Goal: Task Accomplishment & Management: Use online tool/utility

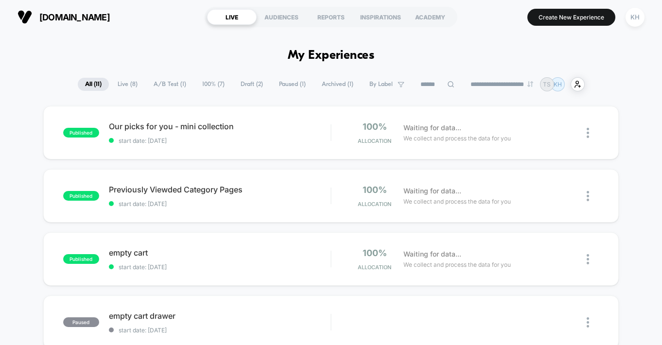
scroll to position [55, 0]
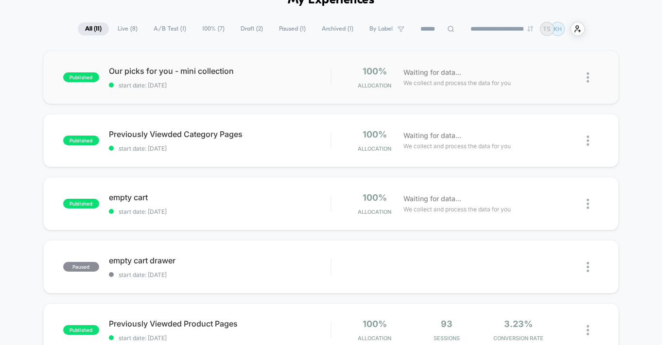
click at [588, 78] on img at bounding box center [587, 77] width 2 height 10
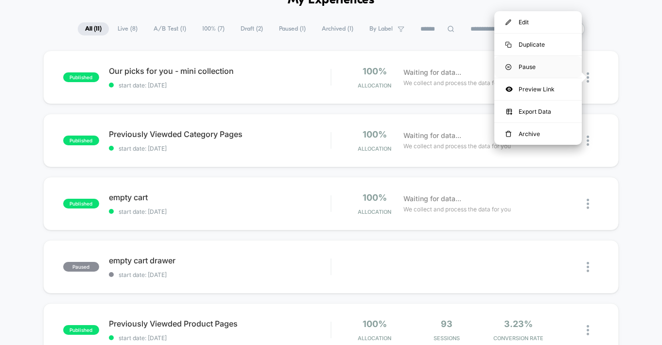
click at [532, 66] on div "Pause" at bounding box center [537, 67] width 87 height 22
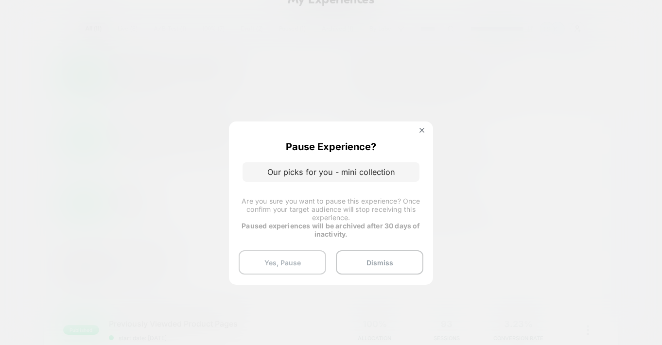
click at [290, 263] on button "Yes, Pause" at bounding box center [282, 262] width 87 height 24
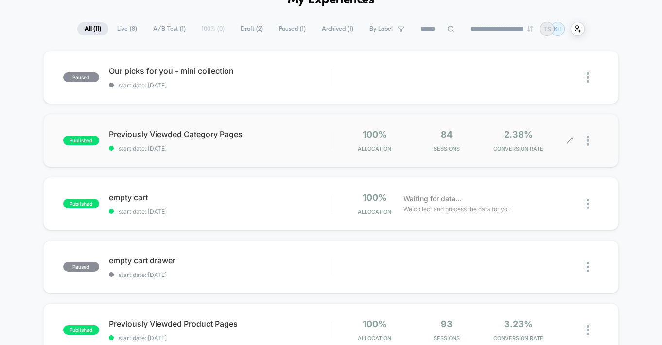
click at [573, 139] on icon at bounding box center [569, 140] width 7 height 7
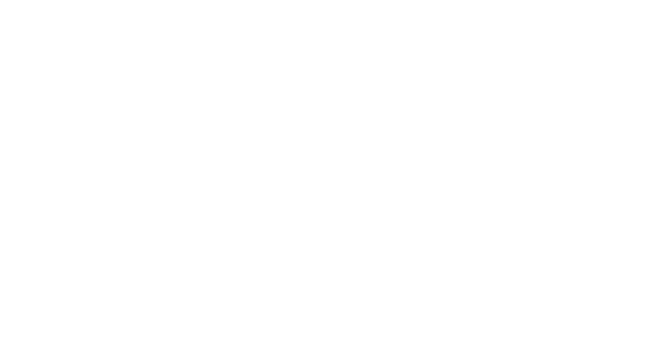
scroll to position [0, 0]
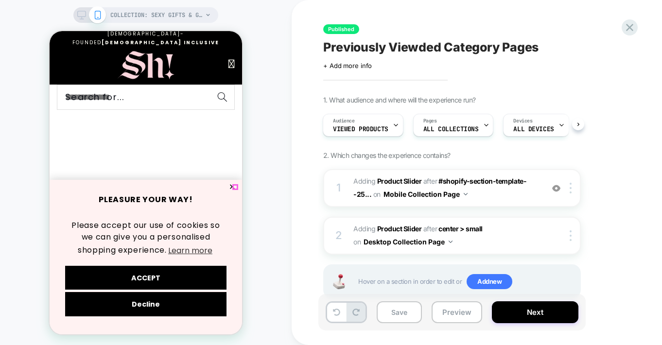
click at [236, 188] on button "✕" at bounding box center [232, 187] width 12 height 7
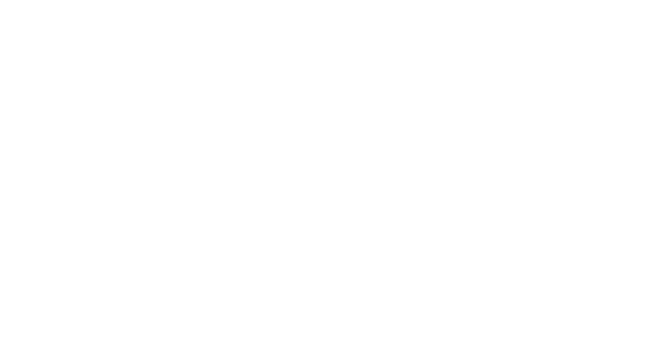
scroll to position [286, 0]
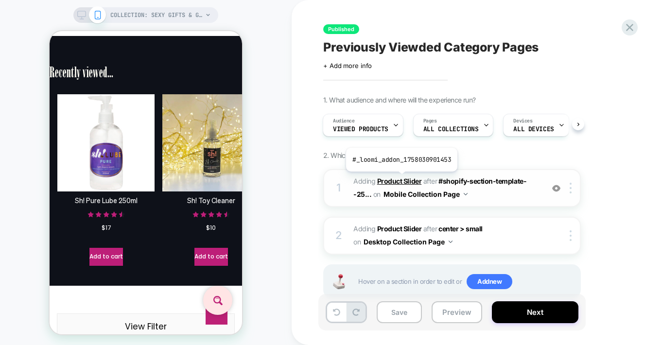
click at [400, 179] on b "Product Slider" at bounding box center [399, 181] width 44 height 8
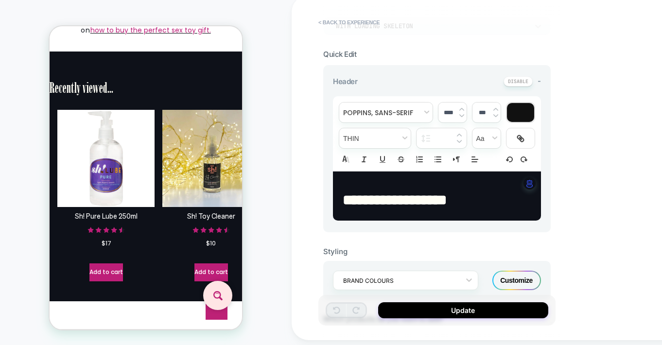
scroll to position [0, 0]
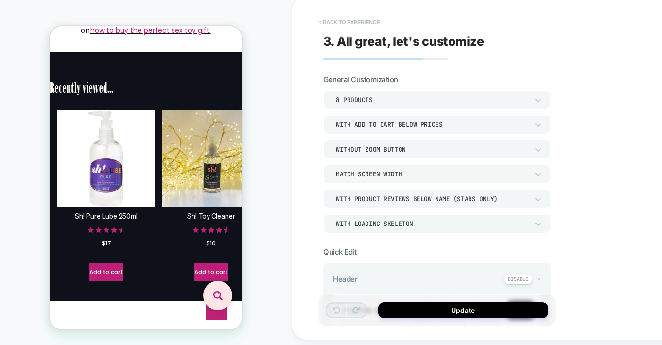
click at [341, 20] on button "< Back to experience" at bounding box center [348, 23] width 71 height 16
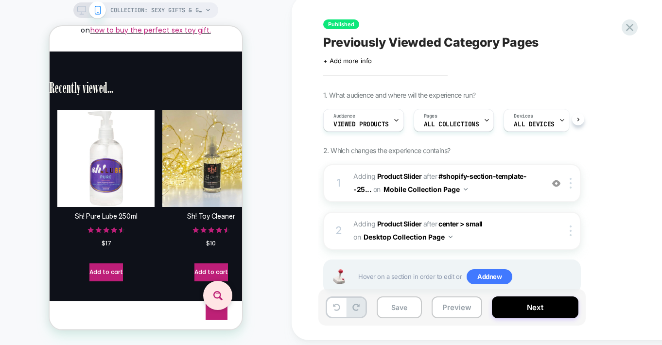
scroll to position [0, 0]
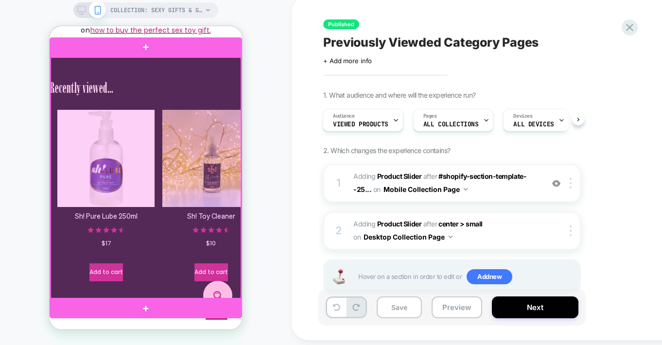
click at [166, 82] on div at bounding box center [146, 177] width 190 height 241
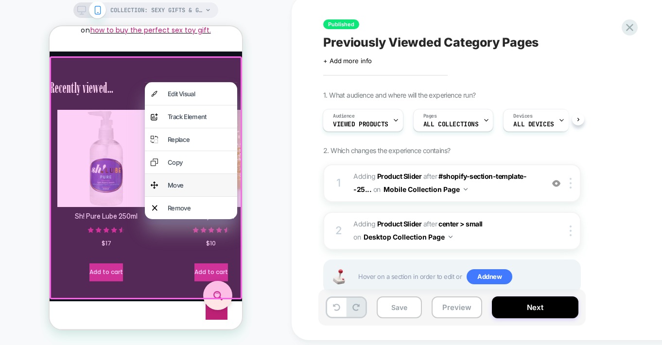
click at [175, 190] on div "Move" at bounding box center [200, 185] width 64 height 11
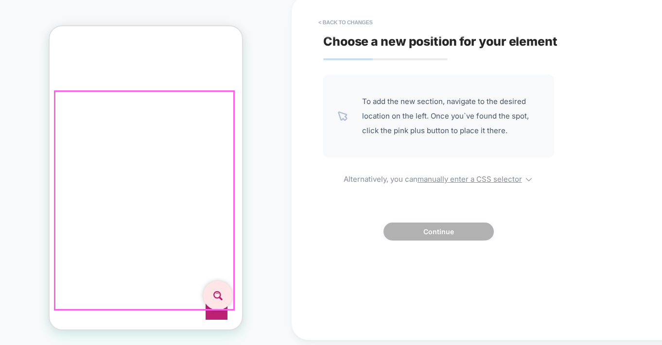
scroll to position [5936, 0]
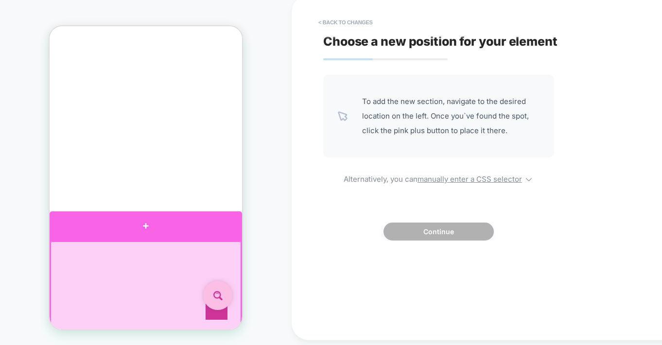
click at [146, 227] on div at bounding box center [146, 225] width 192 height 29
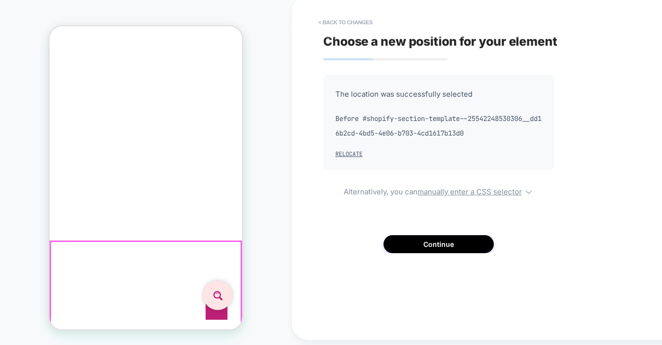
scroll to position [5682, 0]
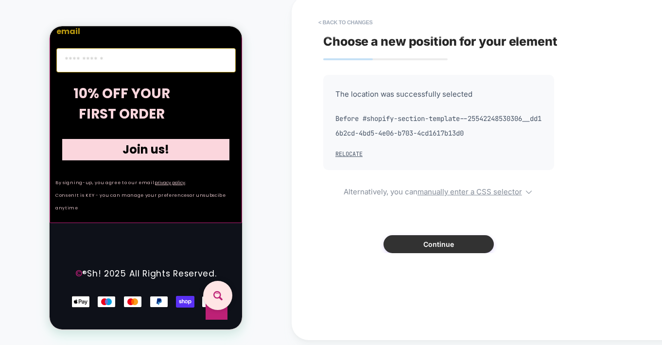
click at [429, 241] on button "Continue" at bounding box center [438, 244] width 110 height 18
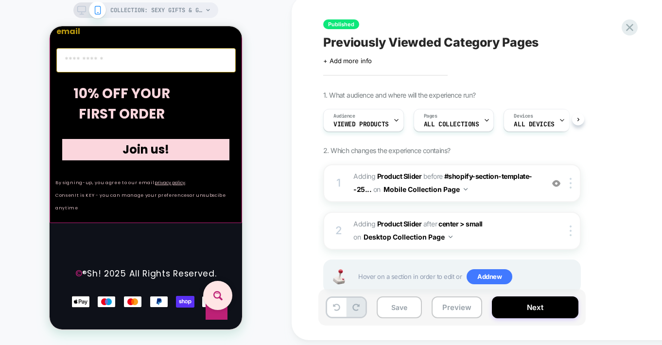
scroll to position [0, 0]
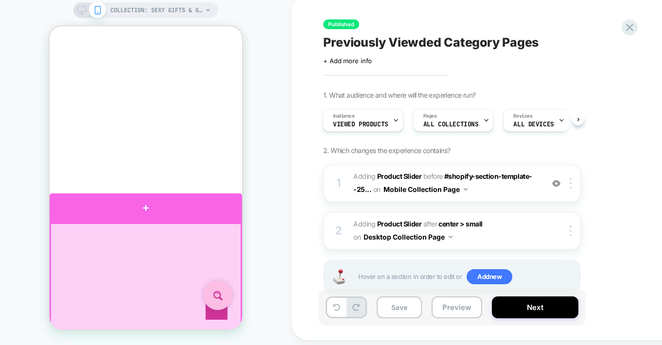
click at [143, 206] on div at bounding box center [146, 207] width 192 height 29
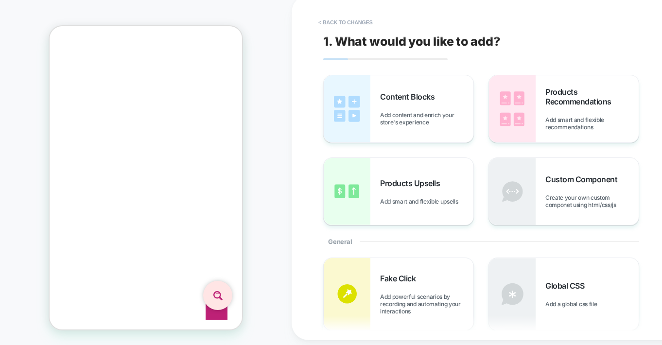
scroll to position [5902, 0]
click at [354, 20] on button "< Back to changes" at bounding box center [345, 23] width 64 height 16
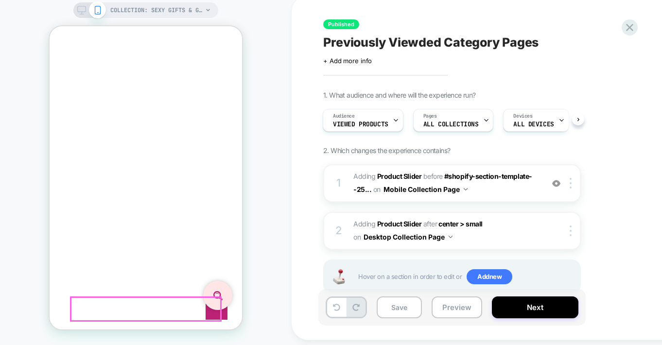
scroll to position [6051, 0]
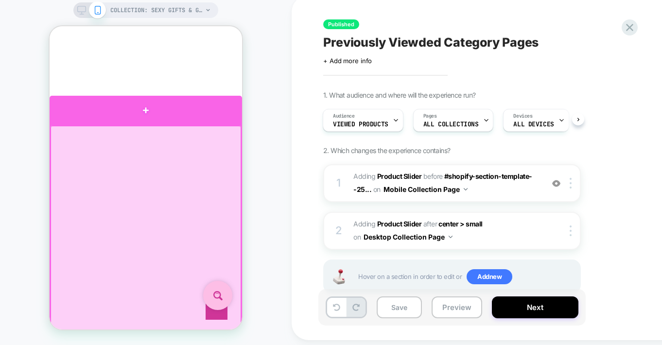
click at [142, 114] on div at bounding box center [146, 110] width 192 height 29
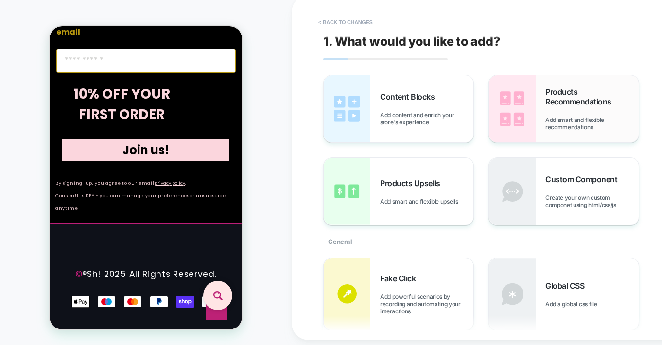
scroll to position [5989, 0]
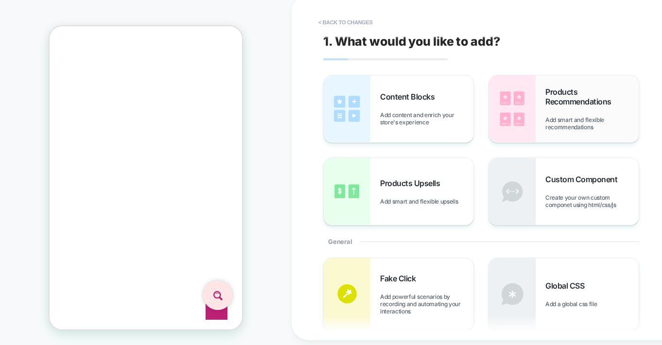
click at [526, 100] on img at bounding box center [512, 108] width 47 height 67
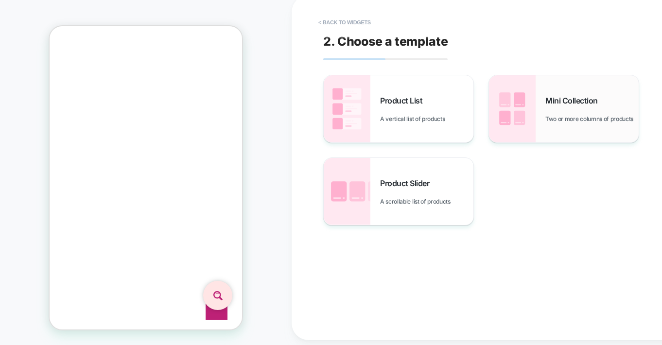
scroll to position [5960, 0]
click at [551, 98] on span "Mini Collection" at bounding box center [573, 101] width 57 height 10
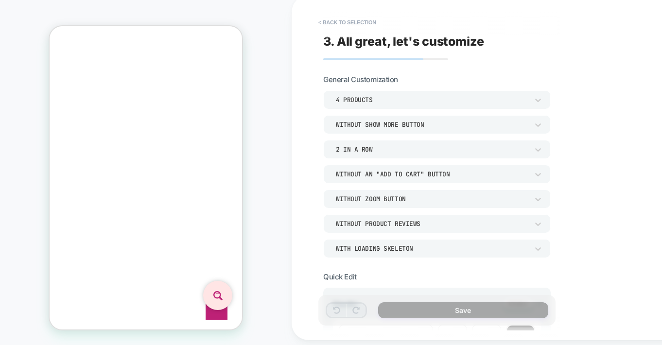
scroll to position [6238, 0]
click at [538, 96] on icon at bounding box center [538, 100] width 10 height 10
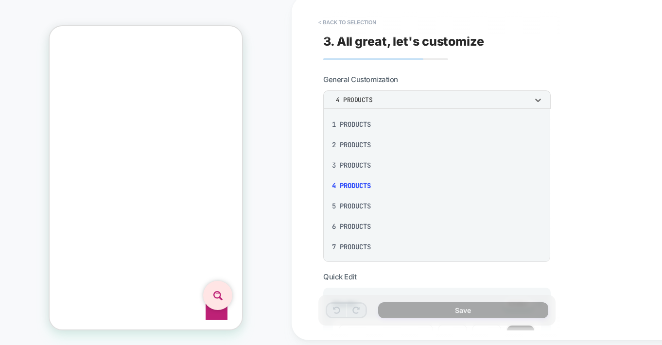
click at [340, 223] on div "6 Products" at bounding box center [436, 226] width 219 height 20
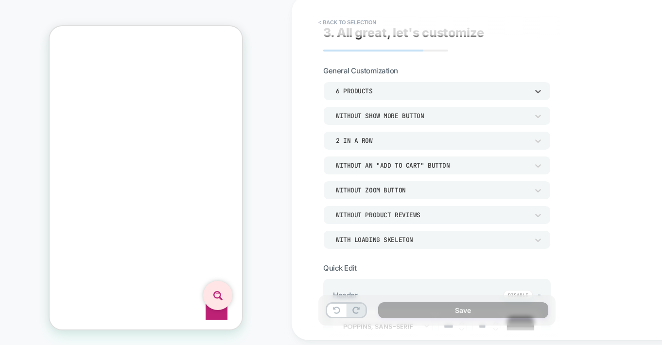
scroll to position [18, 0]
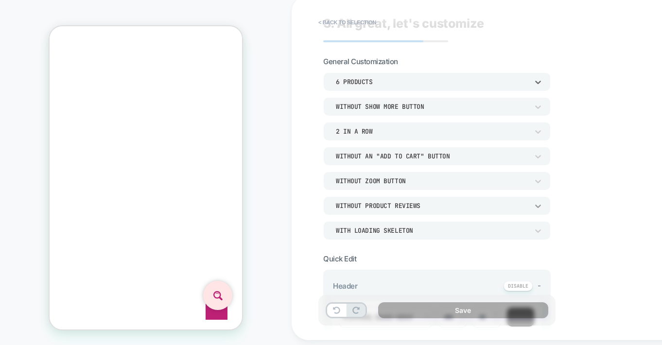
click at [540, 207] on icon at bounding box center [538, 206] width 10 height 10
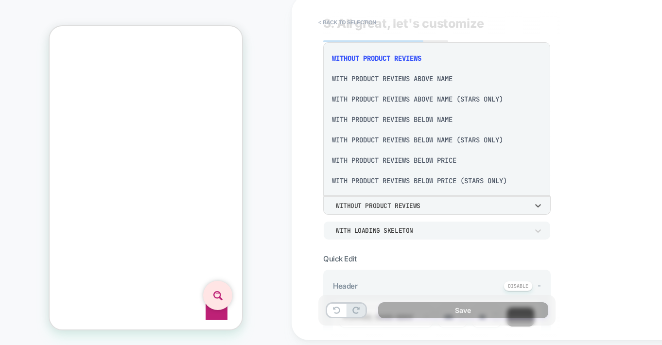
scroll to position [2, 0]
click at [467, 181] on div "With Product Reviews Below Price (Stars Only)" at bounding box center [436, 180] width 219 height 20
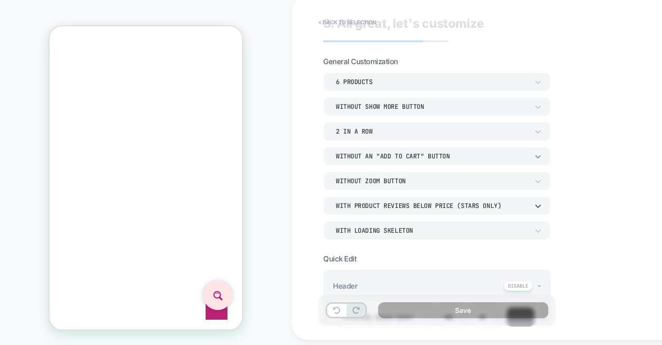
click at [537, 154] on icon at bounding box center [538, 157] width 10 height 10
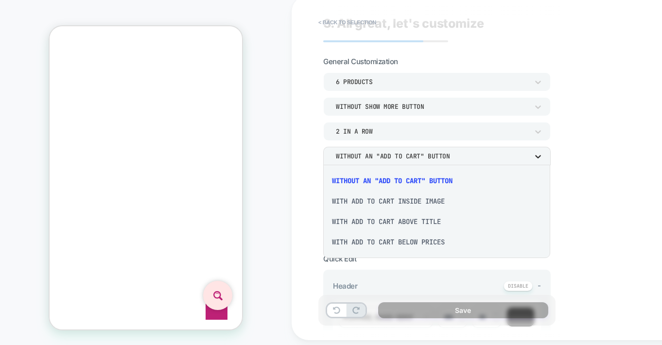
scroll to position [6411, 0]
click at [382, 242] on div "With add to cart below prices" at bounding box center [436, 242] width 219 height 20
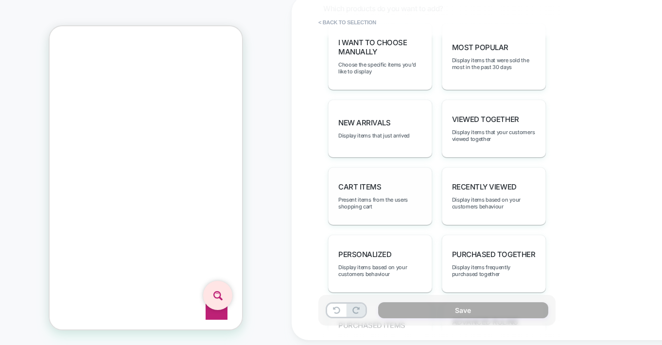
scroll to position [532, 0]
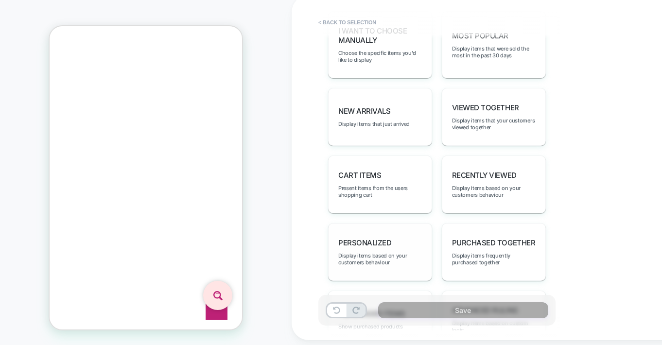
click at [361, 238] on span "personalized" at bounding box center [364, 242] width 53 height 9
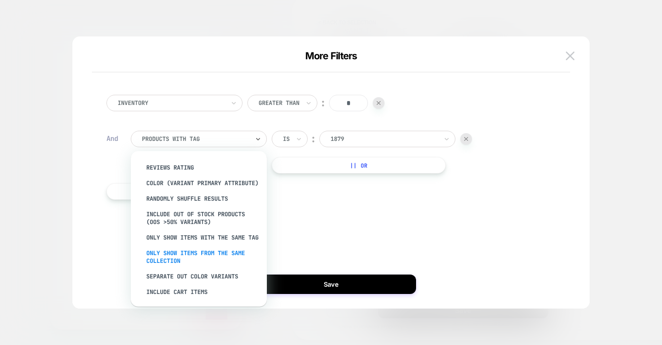
click at [199, 252] on div "Only show items from the same collection" at bounding box center [203, 256] width 126 height 23
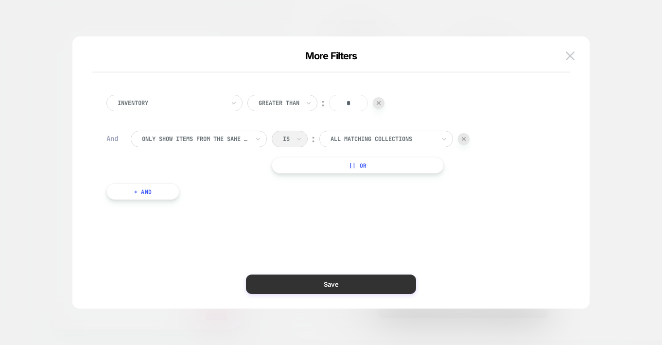
click at [330, 285] on button "Save" at bounding box center [331, 283] width 170 height 19
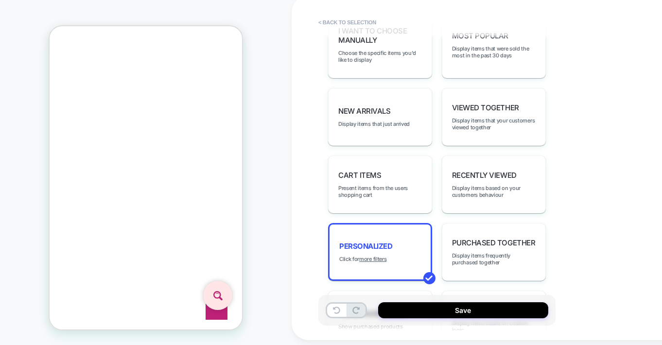
scroll to position [6049, 0]
click at [372, 256] on u "more filters" at bounding box center [372, 259] width 27 height 7
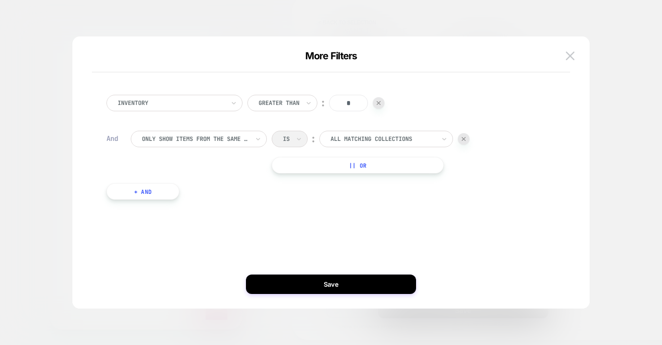
click at [141, 193] on button "+ And" at bounding box center [142, 191] width 73 height 17
click at [252, 199] on div "products with tag" at bounding box center [199, 201] width 136 height 17
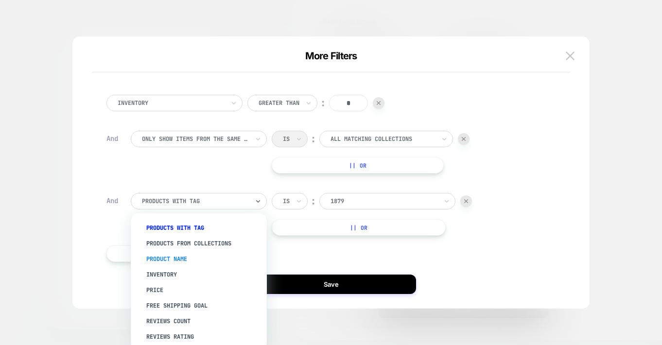
scroll to position [136, 0]
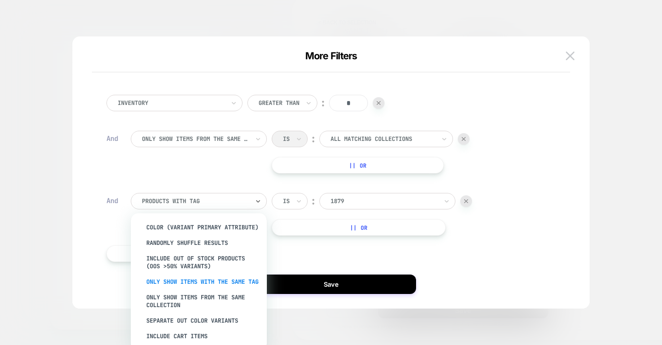
click at [187, 276] on div "Only show items with the same tag" at bounding box center [203, 282] width 126 height 16
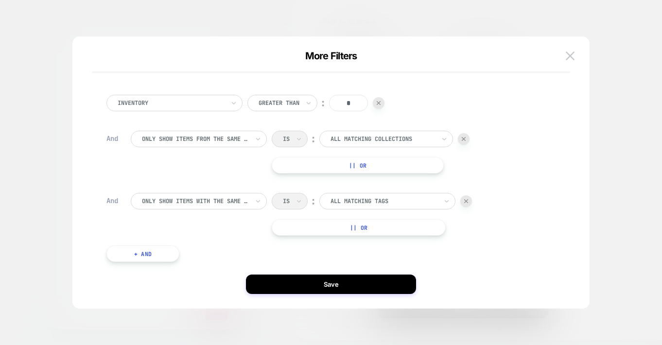
drag, startPoint x: 326, startPoint y: 284, endPoint x: 269, endPoint y: 268, distance: 58.6
click at [325, 285] on button "Save" at bounding box center [331, 283] width 170 height 19
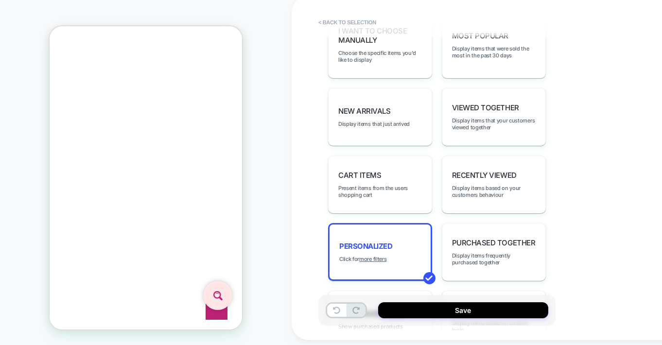
scroll to position [5943, 0]
click at [407, 223] on div "personalized Click for more filters" at bounding box center [380, 252] width 104 height 58
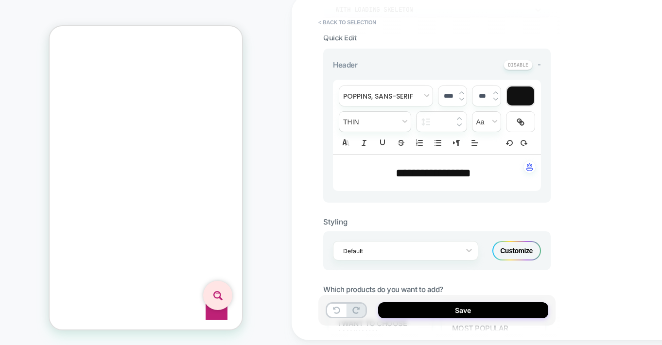
scroll to position [7118, 0]
click at [468, 245] on icon at bounding box center [469, 250] width 10 height 10
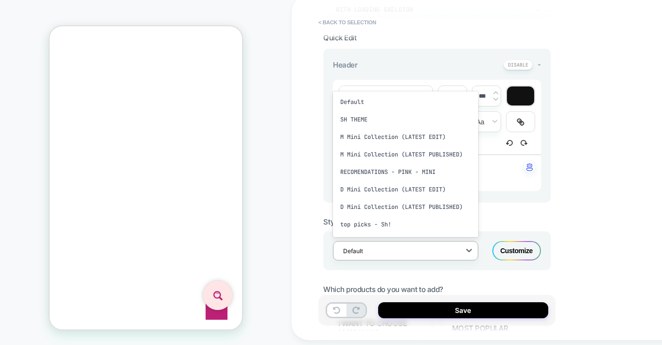
click at [381, 136] on div "M Mini Collection (LATEST EDIT)" at bounding box center [405, 136] width 145 height 17
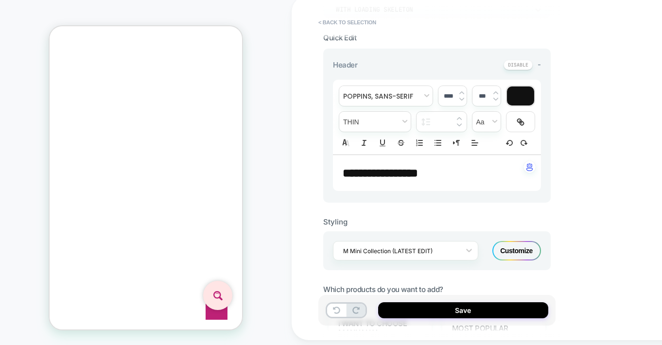
scroll to position [6104, 0]
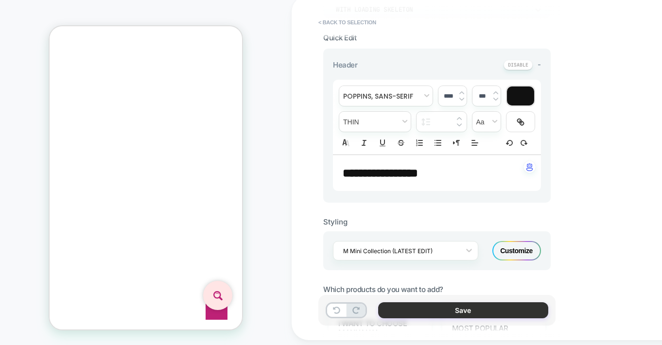
click at [457, 310] on button "Save" at bounding box center [463, 310] width 170 height 16
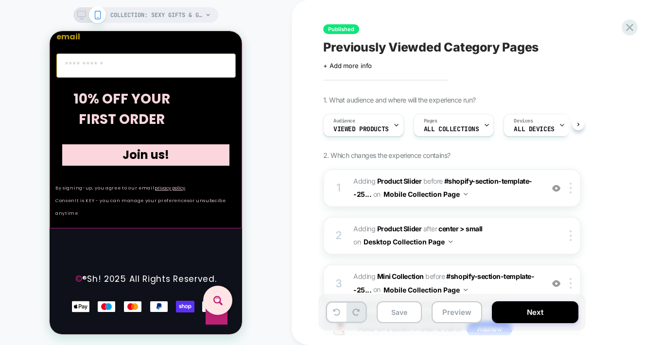
scroll to position [0, 0]
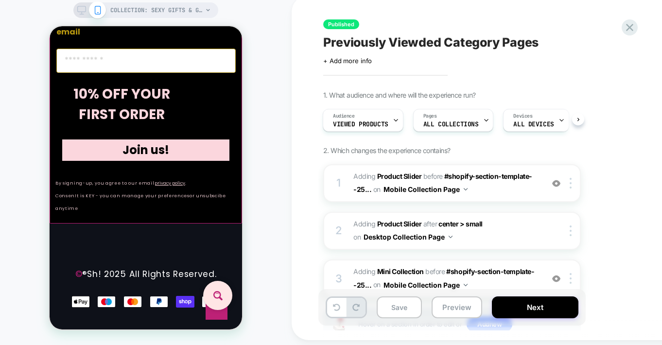
click at [79, 12] on icon at bounding box center [81, 10] width 9 height 9
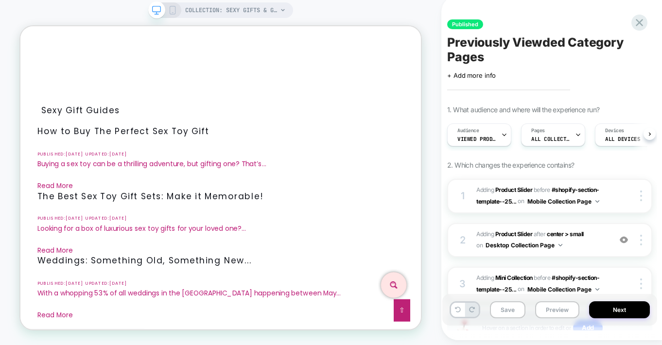
scroll to position [0, 0]
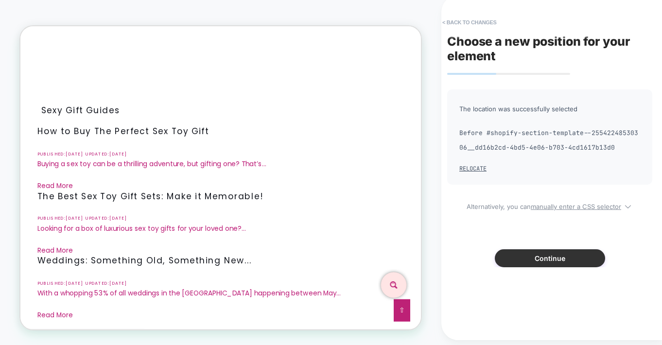
click at [551, 256] on button "Continue" at bounding box center [550, 258] width 110 height 18
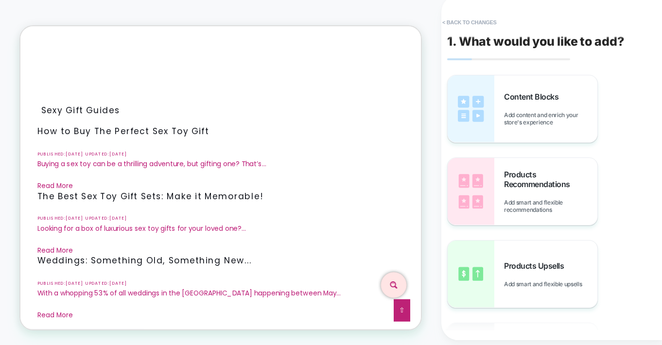
click at [529, 176] on span "Products Recommendations" at bounding box center [550, 179] width 93 height 19
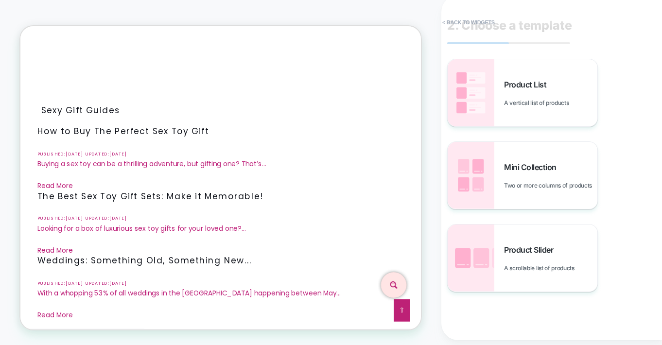
scroll to position [17, 0]
click at [466, 170] on img at bounding box center [470, 174] width 47 height 67
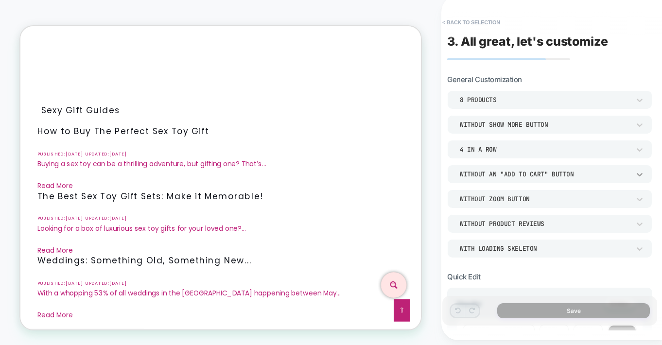
click at [636, 175] on icon at bounding box center [640, 175] width 10 height 10
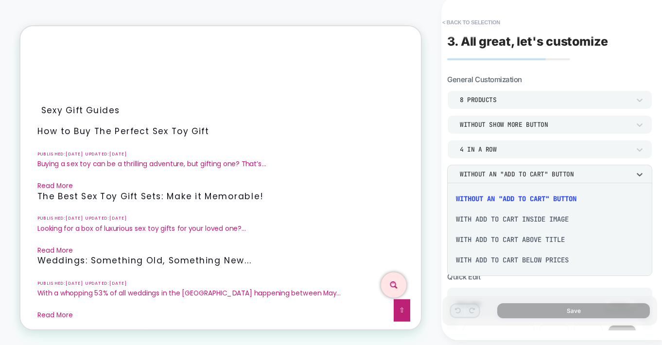
click at [541, 261] on div "With add to cart below prices" at bounding box center [549, 260] width 197 height 20
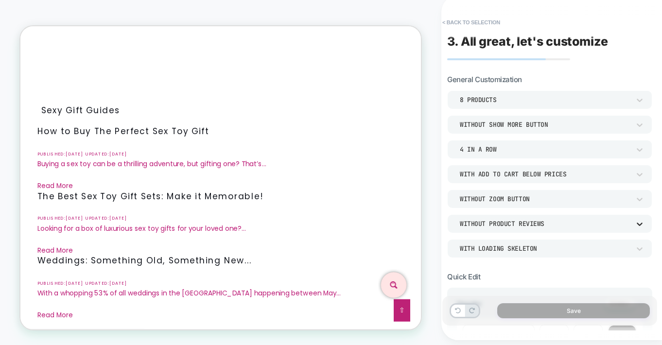
click at [635, 223] on icon at bounding box center [640, 224] width 10 height 10
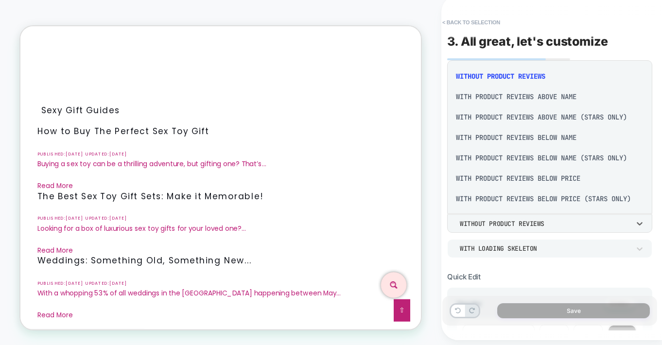
scroll to position [2, 0]
click at [598, 196] on div "With Product Reviews Below Price (Stars Only)" at bounding box center [549, 198] width 197 height 20
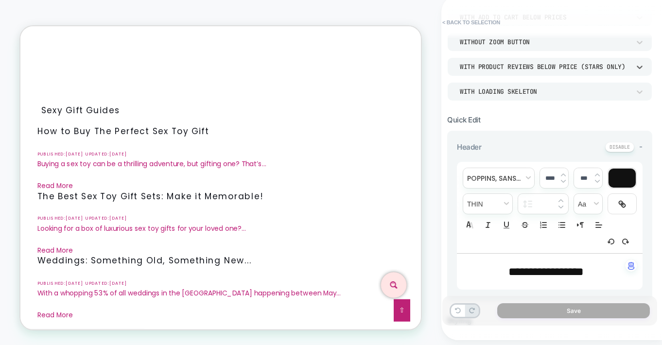
scroll to position [260, 0]
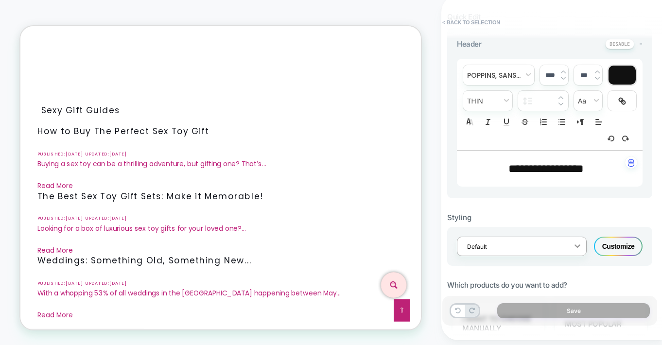
click at [577, 246] on icon at bounding box center [577, 246] width 10 height 10
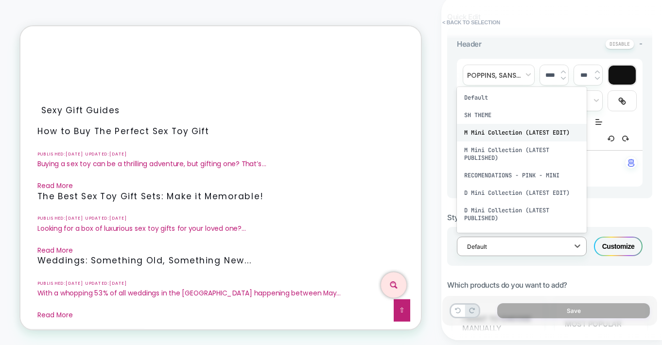
click at [541, 128] on div "M Mini Collection (LATEST EDIT)" at bounding box center [522, 132] width 130 height 17
click at [573, 244] on icon at bounding box center [577, 246] width 10 height 10
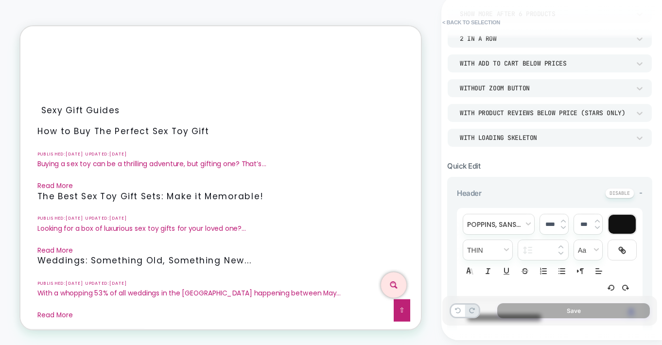
scroll to position [53, 0]
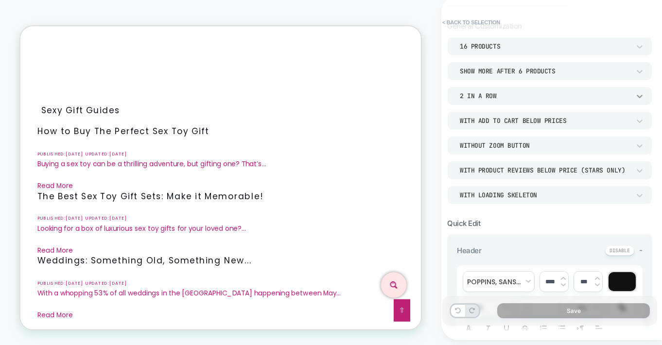
click at [639, 98] on icon at bounding box center [640, 96] width 10 height 10
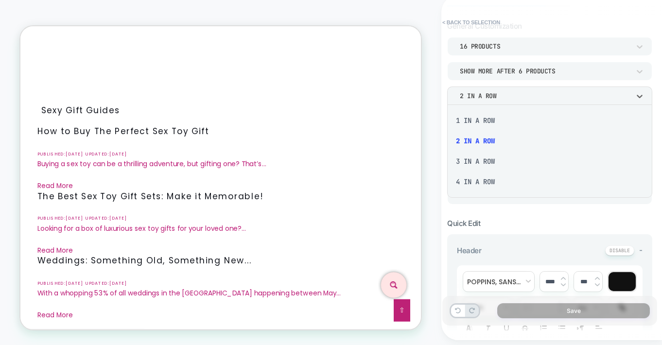
click at [468, 180] on div "4 In a Row" at bounding box center [549, 182] width 197 height 20
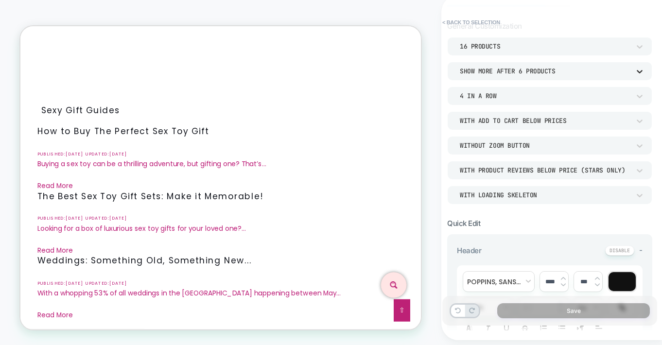
click at [636, 69] on icon at bounding box center [640, 72] width 10 height 10
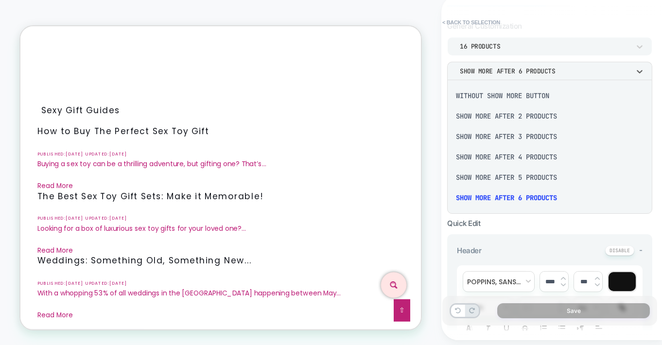
click at [514, 93] on div "Without Show more button" at bounding box center [549, 96] width 197 height 20
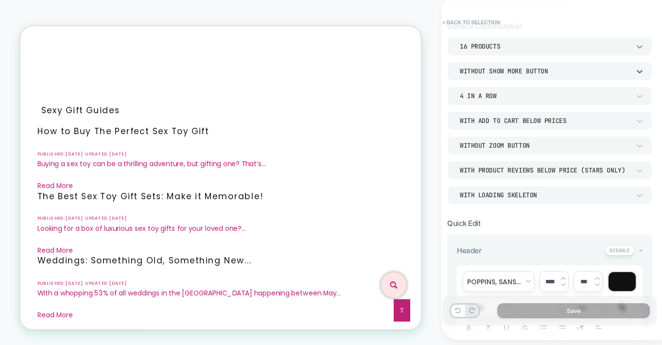
click at [636, 48] on icon at bounding box center [640, 47] width 10 height 10
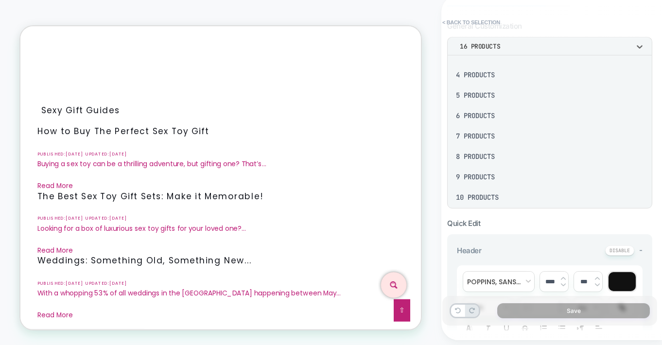
scroll to position [126, 0]
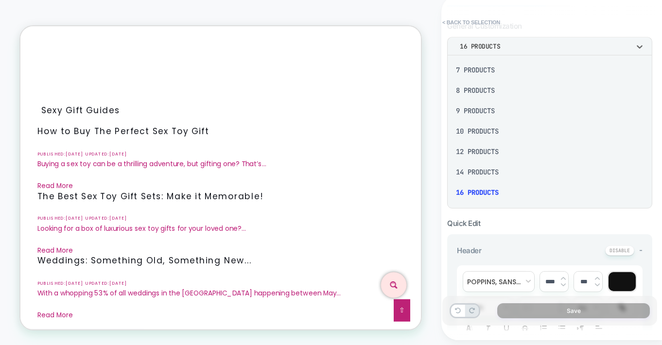
click at [480, 88] on div "8 Products" at bounding box center [549, 90] width 197 height 20
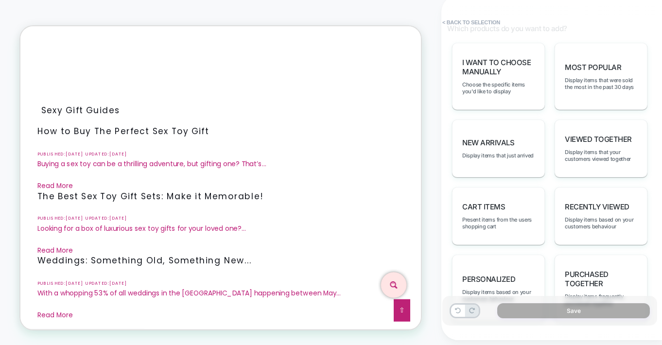
scroll to position [498, 0]
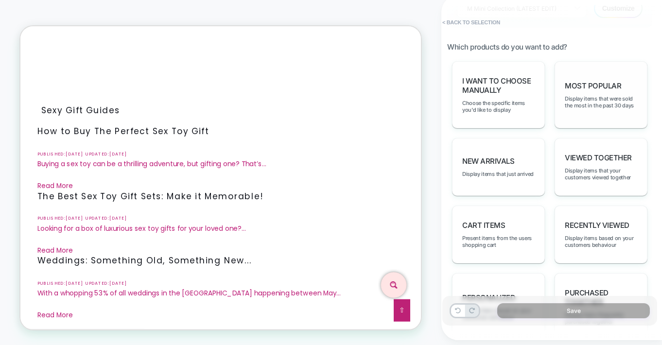
click at [596, 81] on span "Most Popular" at bounding box center [593, 85] width 56 height 9
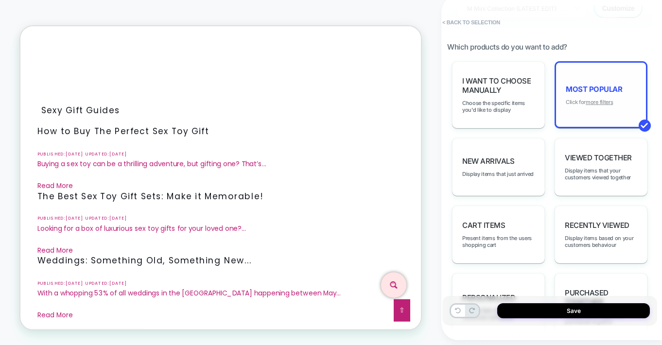
click at [602, 99] on u "more filters" at bounding box center [598, 102] width 27 height 7
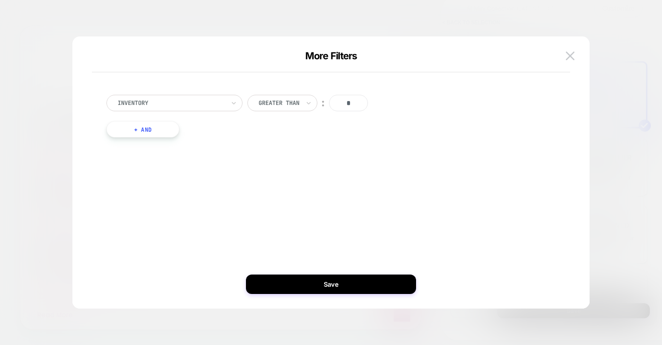
click at [141, 129] on button "+ And" at bounding box center [142, 129] width 73 height 17
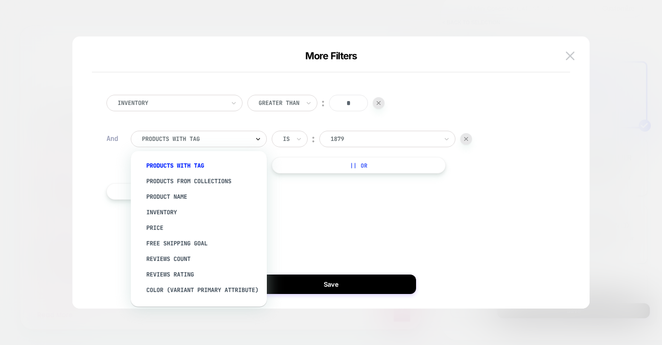
click at [260, 137] on icon at bounding box center [258, 139] width 7 height 10
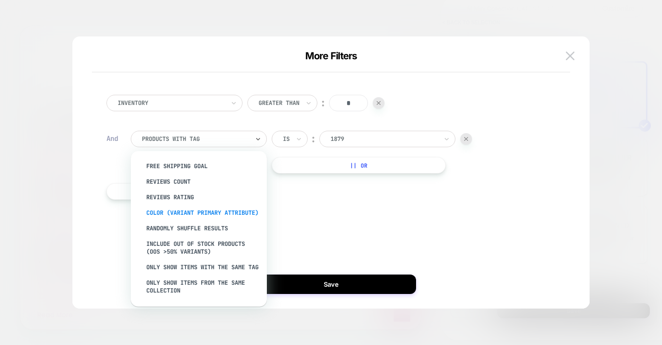
scroll to position [118, 0]
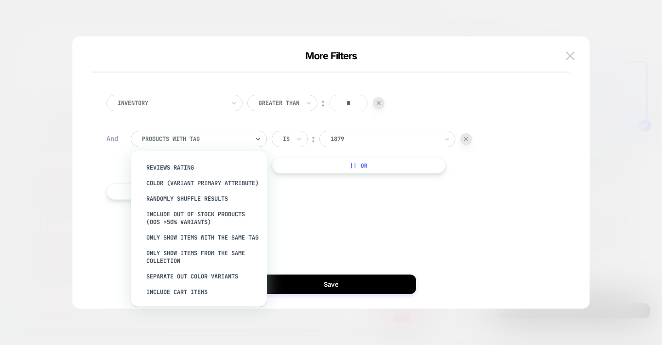
click at [190, 251] on div "Only show items from the same collection" at bounding box center [203, 256] width 126 height 23
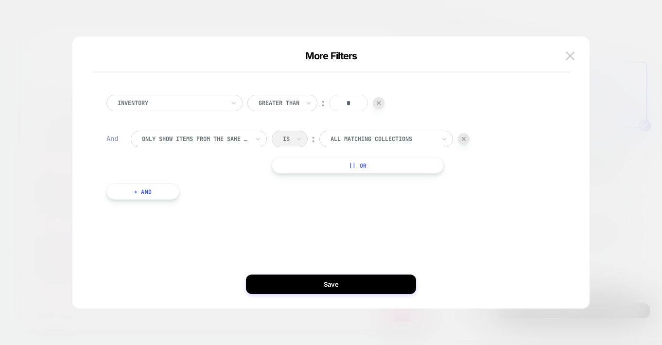
click at [151, 190] on button "+ And" at bounding box center [142, 191] width 73 height 17
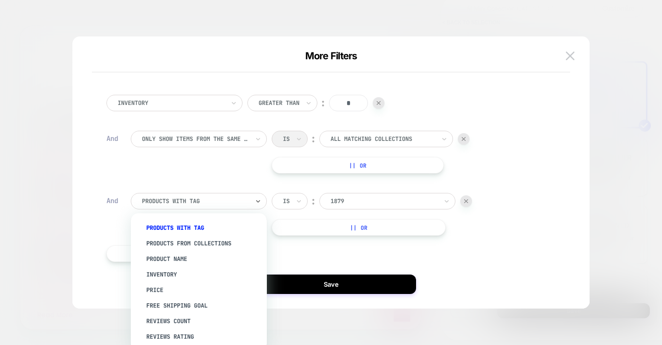
click at [261, 199] on div "products with tag" at bounding box center [199, 201] width 136 height 17
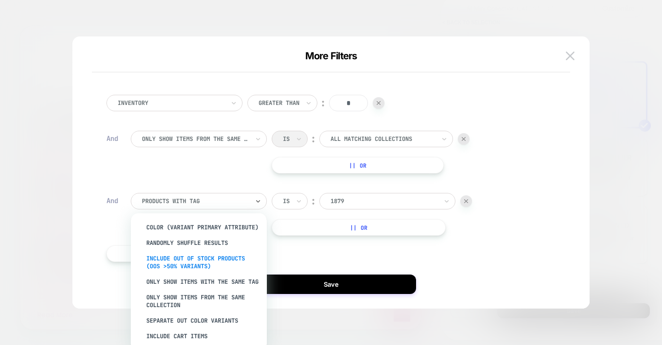
scroll to position [136, 0]
click at [201, 274] on div "Only show items with the same tag" at bounding box center [203, 282] width 126 height 16
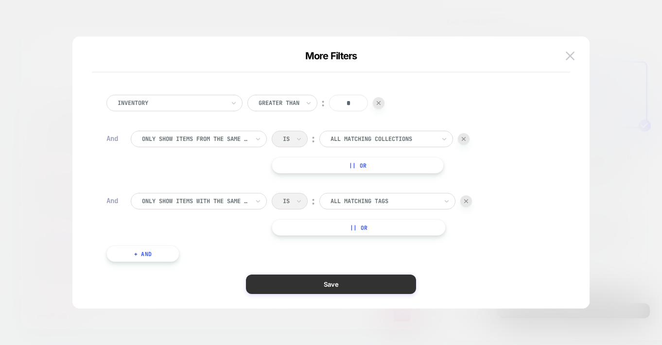
click at [327, 283] on button "Save" at bounding box center [331, 283] width 170 height 19
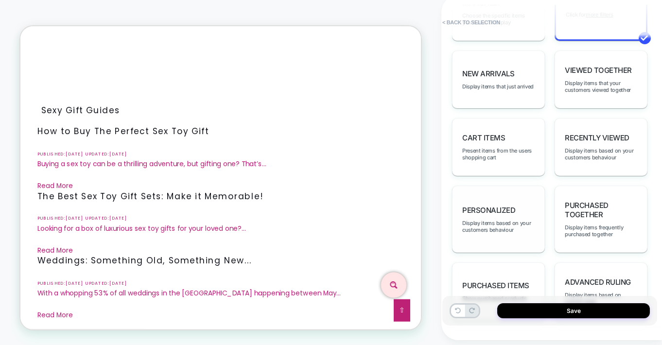
scroll to position [590, 0]
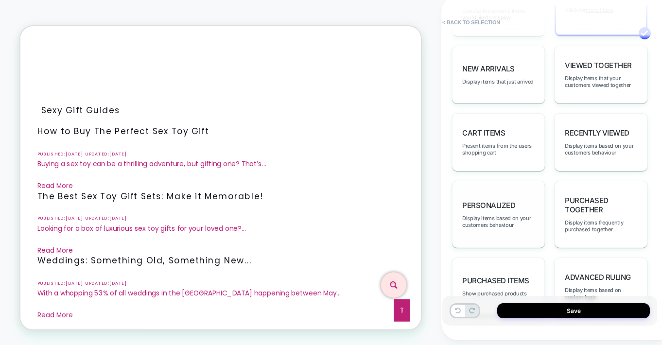
click at [486, 201] on span "personalized" at bounding box center [488, 205] width 53 height 9
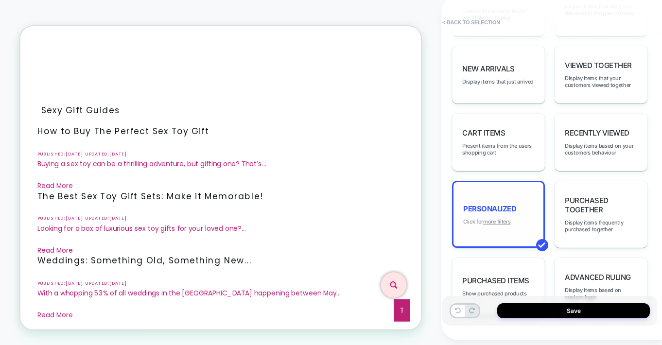
click at [486, 218] on u "more filters" at bounding box center [496, 221] width 27 height 7
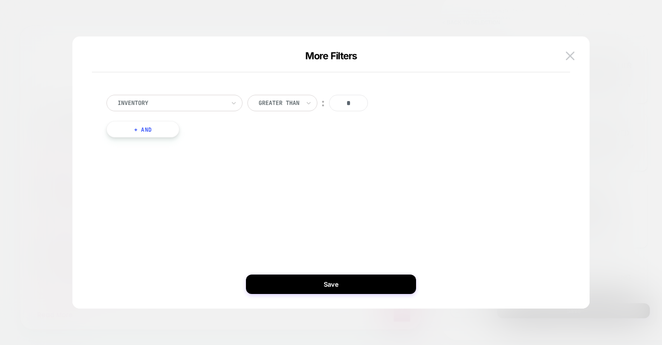
click at [148, 126] on button "+ And" at bounding box center [142, 129] width 73 height 17
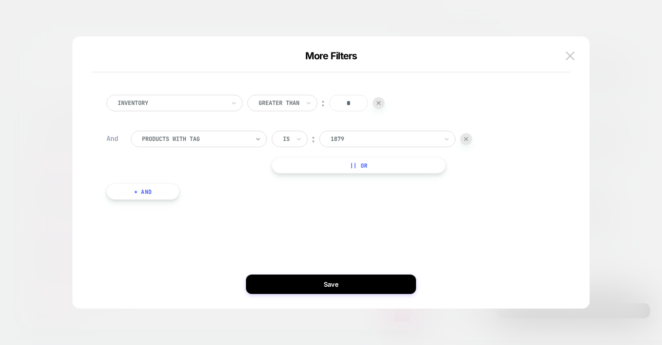
click at [260, 139] on icon at bounding box center [258, 139] width 7 height 10
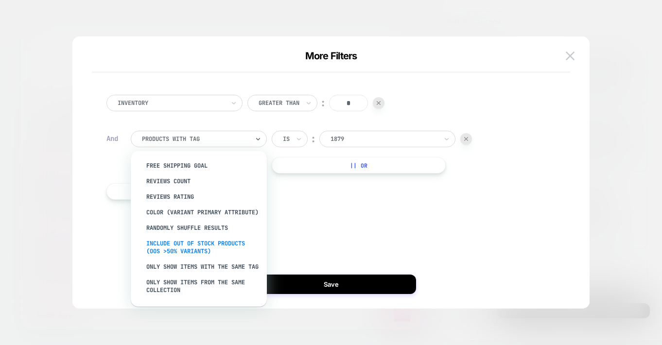
scroll to position [118, 0]
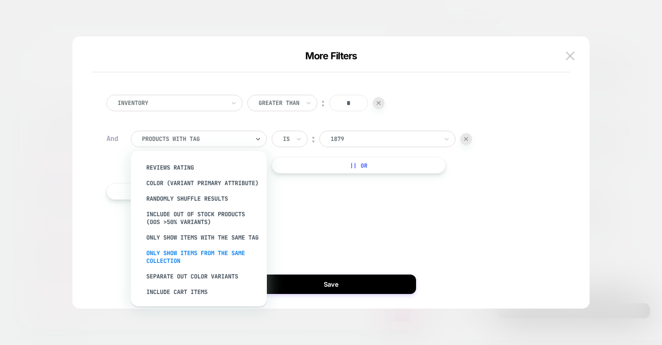
click at [189, 252] on div "Only show items from the same collection" at bounding box center [203, 256] width 126 height 23
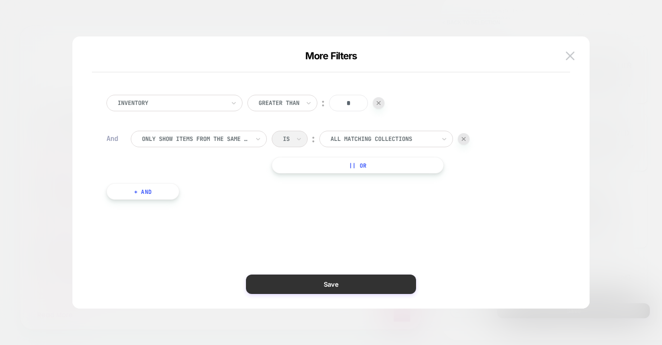
click at [338, 285] on button "Save" at bounding box center [331, 283] width 170 height 19
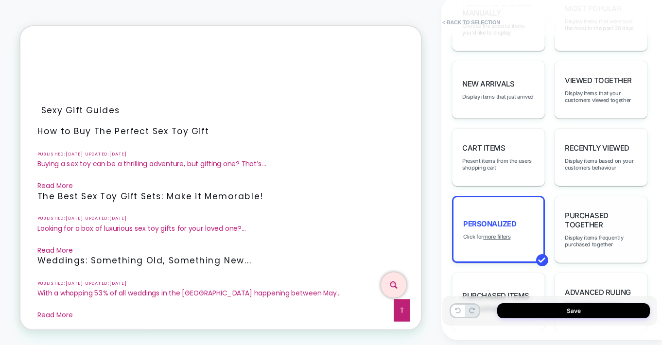
scroll to position [384, 0]
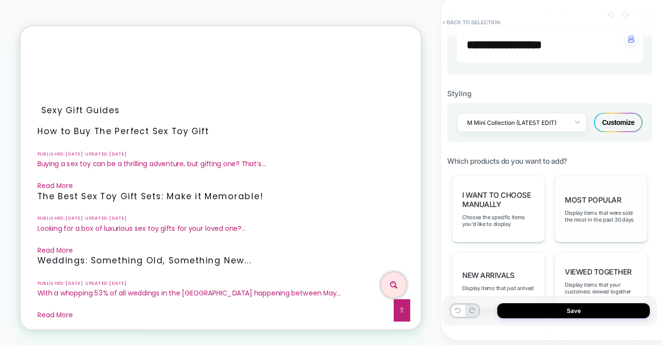
click at [604, 197] on span "Most Popular" at bounding box center [593, 199] width 56 height 9
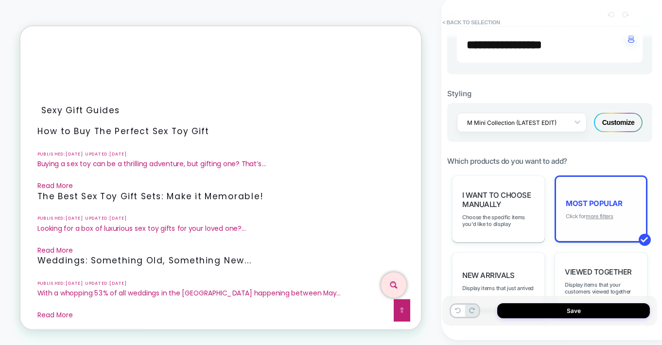
click at [601, 215] on u "more filters" at bounding box center [598, 216] width 27 height 7
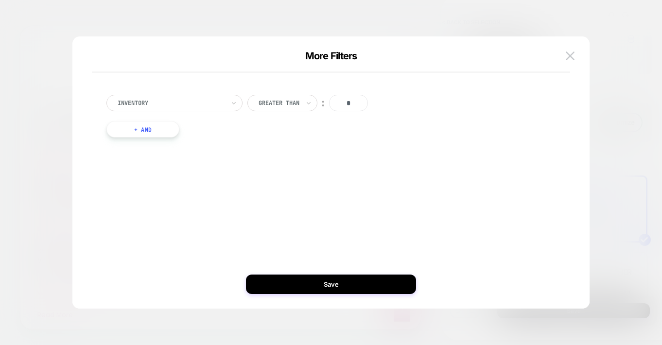
click at [147, 128] on button "+ And" at bounding box center [142, 129] width 73 height 17
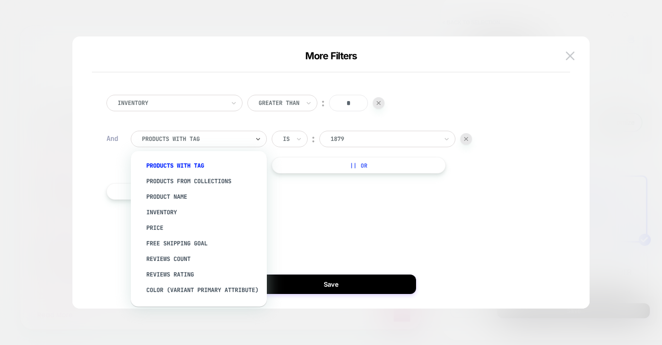
click at [251, 136] on div "products with tag" at bounding box center [199, 139] width 136 height 17
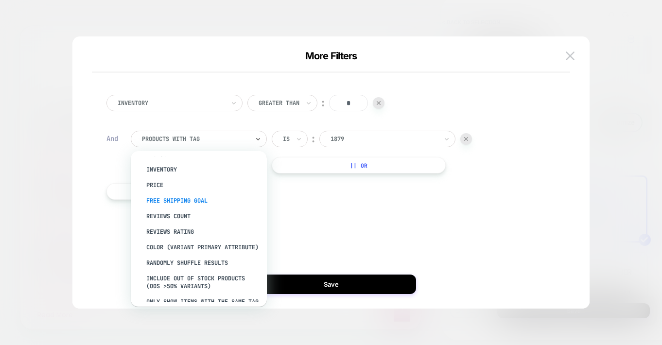
scroll to position [118, 0]
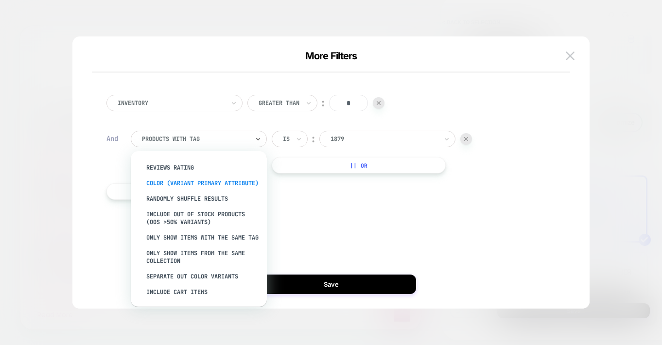
click at [191, 185] on div "color (Variant primary attribute)" at bounding box center [203, 183] width 126 height 16
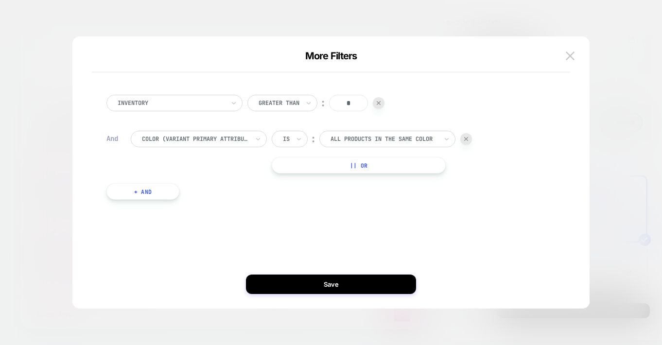
click at [254, 138] on div "color (Variant primary attribute)" at bounding box center [199, 139] width 136 height 17
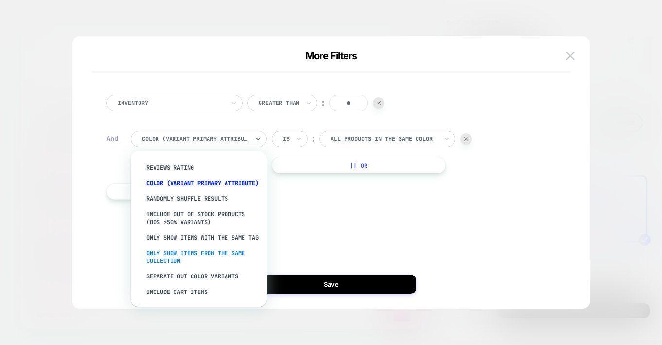
click at [207, 249] on div "Only show items from the same collection" at bounding box center [203, 256] width 126 height 23
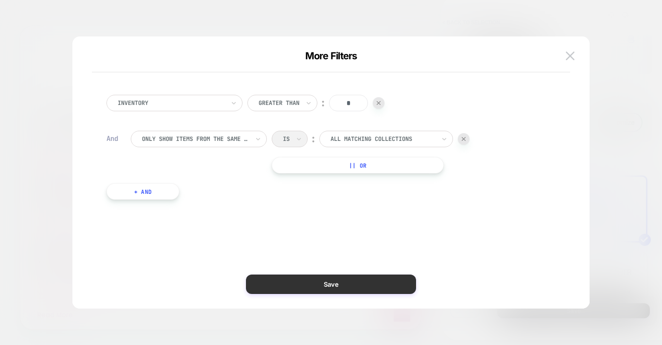
click at [337, 283] on button "Save" at bounding box center [331, 283] width 170 height 19
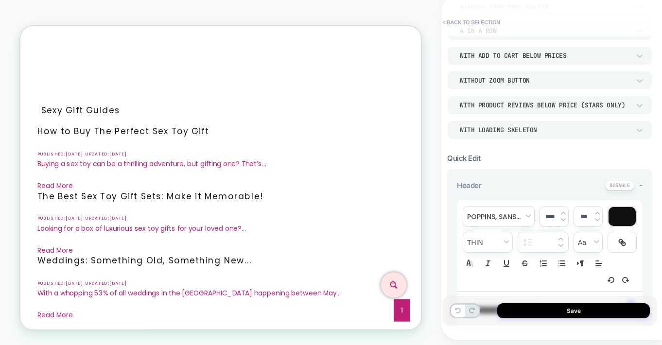
scroll to position [278, 0]
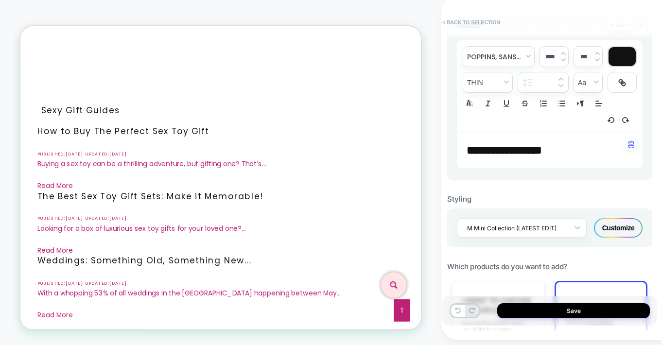
click at [621, 223] on div "Customize" at bounding box center [618, 227] width 49 height 19
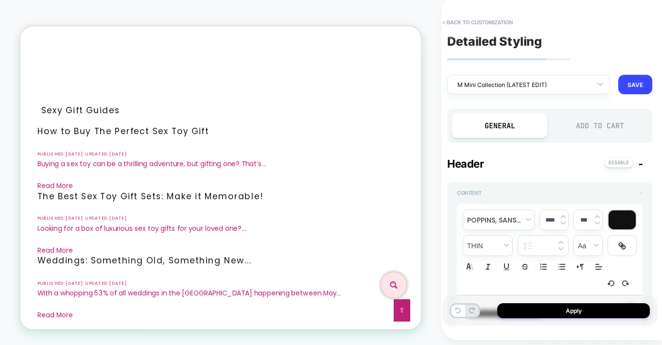
type textarea "*"
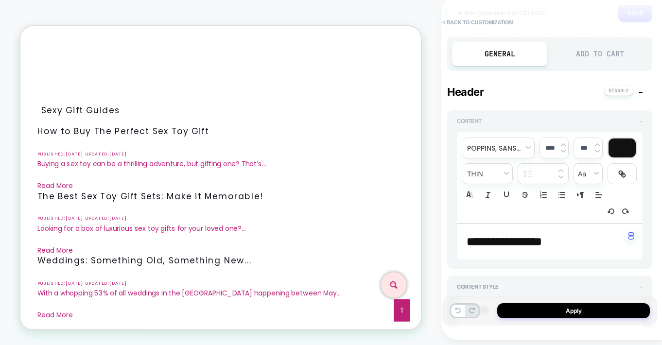
scroll to position [74, 0]
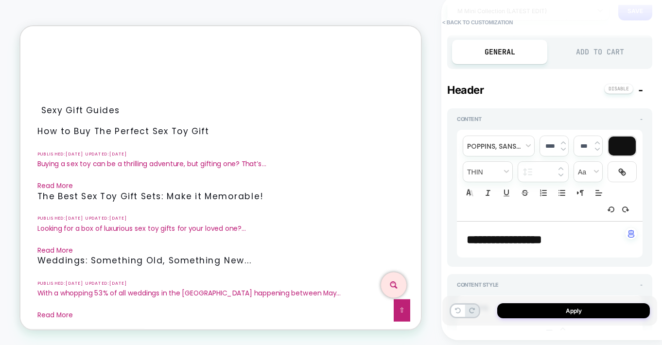
click at [573, 243] on p "**********" at bounding box center [545, 239] width 159 height 17
type input "****"
type textarea "*"
drag, startPoint x: 592, startPoint y: 244, endPoint x: 436, endPoint y: 244, distance: 155.5
click at [436, 244] on div "**********" at bounding box center [331, 170] width 662 height 350
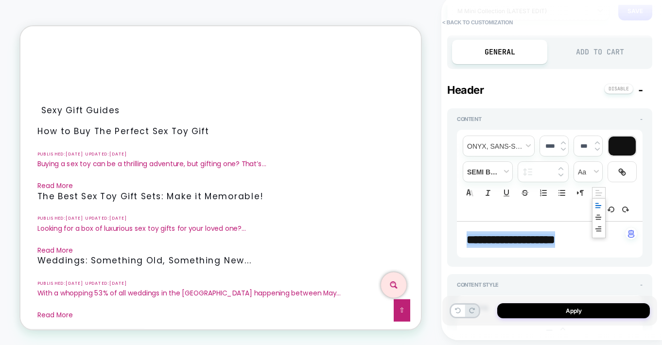
click at [598, 194] on icon "Align" at bounding box center [598, 193] width 9 height 9
click at [599, 215] on line "Align" at bounding box center [598, 215] width 2 height 0
type textarea "*"
drag, startPoint x: 549, startPoint y: 143, endPoint x: 531, endPoint y: 144, distance: 19.0
click at [531, 144] on div "**********" at bounding box center [550, 175] width 186 height 91
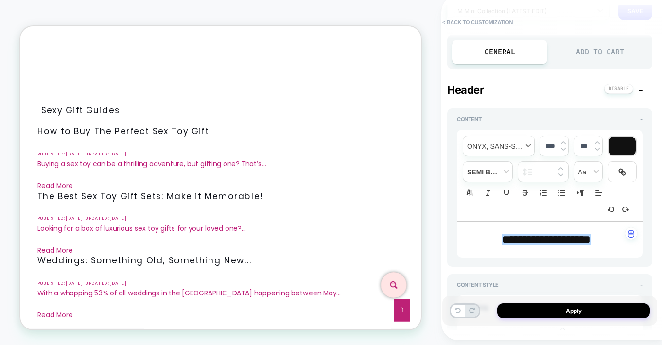
type input "****"
type textarea "*"
type input "****"
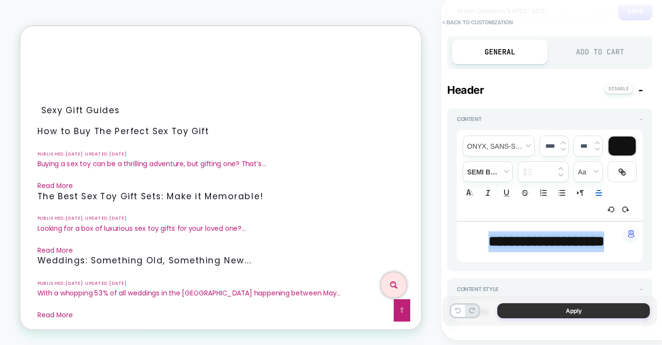
click at [575, 310] on button "Apply" at bounding box center [573, 310] width 153 height 15
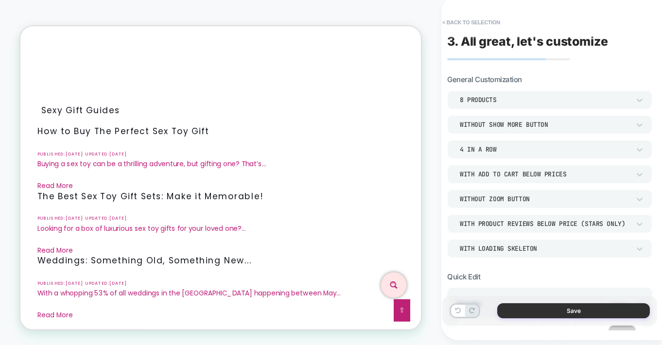
click at [573, 309] on button "Save" at bounding box center [573, 310] width 153 height 15
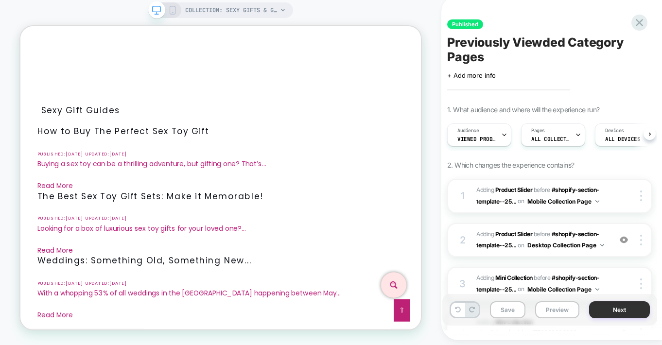
scroll to position [0, 0]
click at [624, 312] on button "Next" at bounding box center [619, 309] width 61 height 17
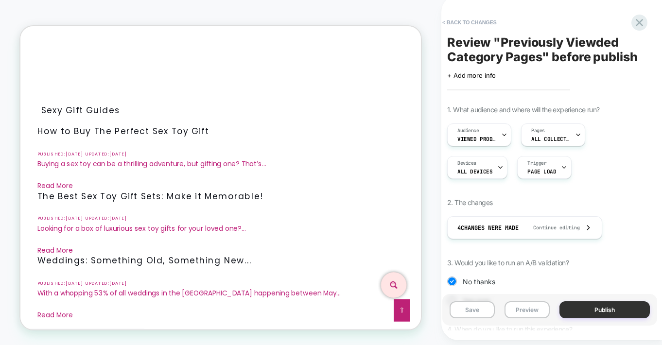
click at [602, 310] on button "Publish" at bounding box center [604, 309] width 90 height 17
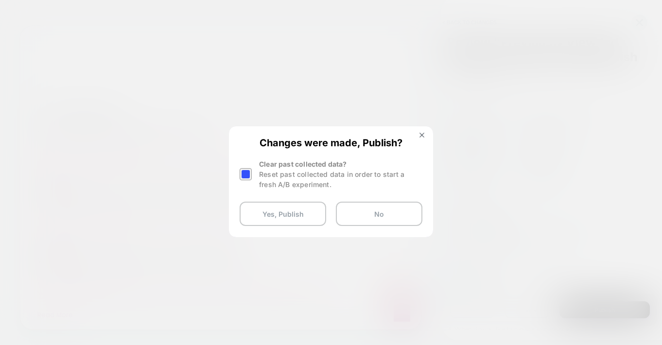
click at [302, 210] on button "Yes, Publish" at bounding box center [283, 214] width 86 height 24
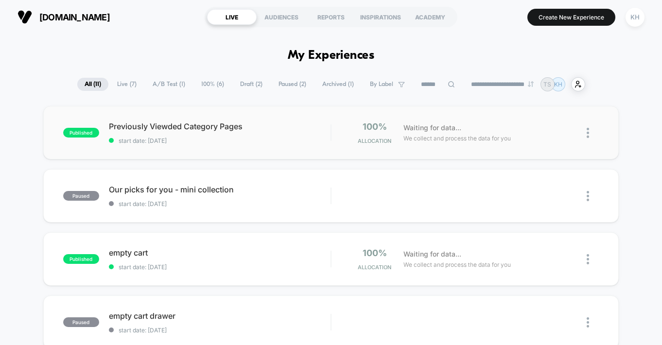
click at [587, 131] on img at bounding box center [587, 133] width 2 height 10
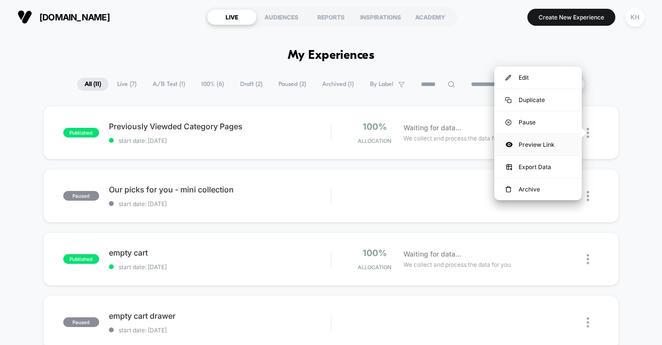
click at [528, 144] on div "Preview Link" at bounding box center [537, 145] width 87 height 22
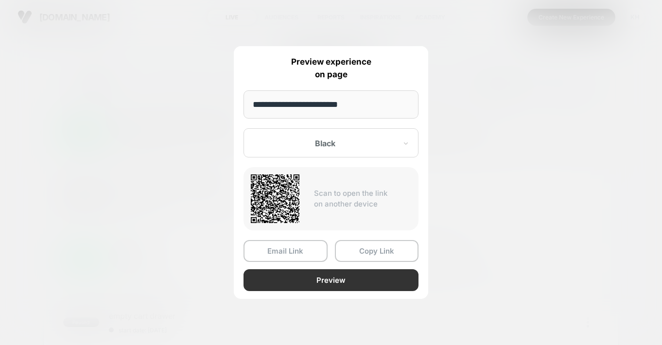
click at [330, 284] on button "Preview" at bounding box center [330, 280] width 175 height 22
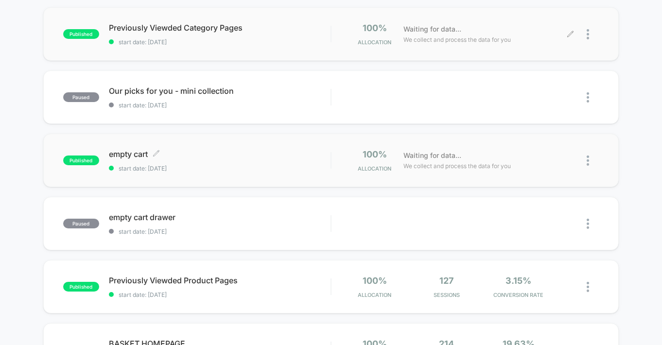
scroll to position [137, 0]
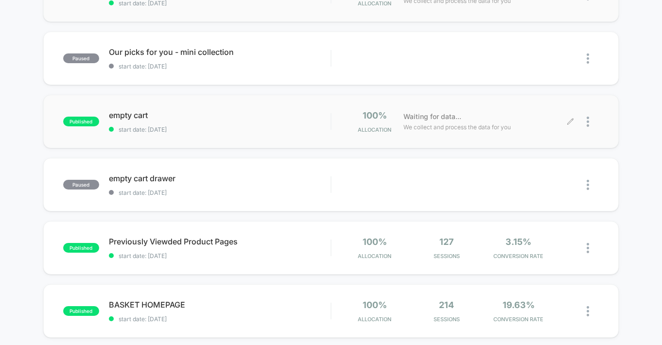
click at [569, 120] on icon at bounding box center [569, 121] width 7 height 7
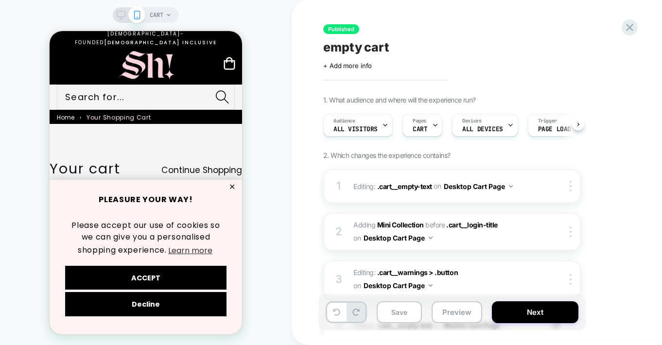
scroll to position [0, 0]
click at [234, 184] on button "✕" at bounding box center [232, 187] width 12 height 7
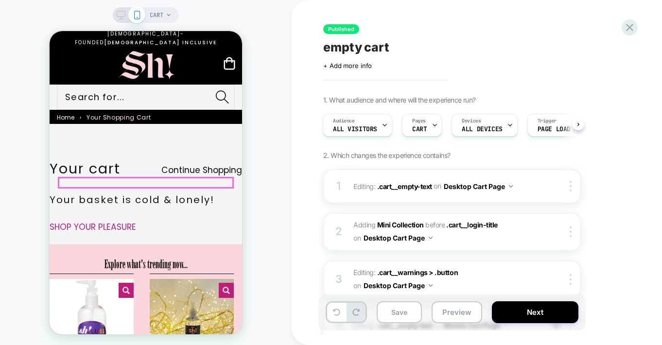
click at [176, 194] on h1 "Your basket is cold & lonely!" at bounding box center [146, 200] width 192 height 12
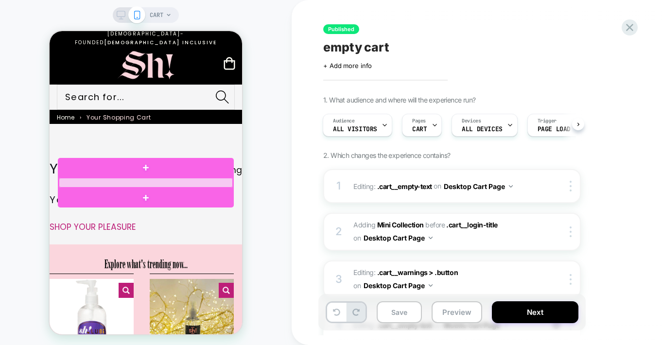
click at [177, 181] on div at bounding box center [146, 183] width 174 height 10
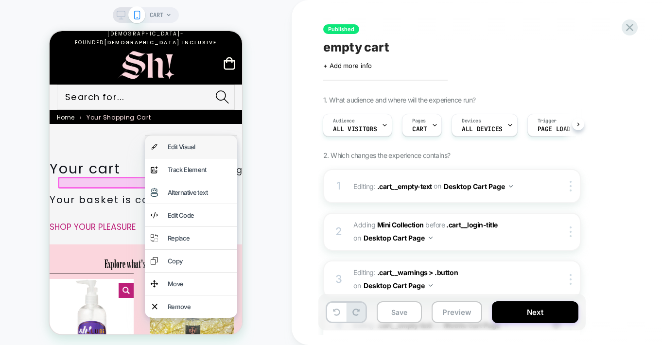
click at [195, 149] on div "Edit Visual" at bounding box center [200, 146] width 64 height 11
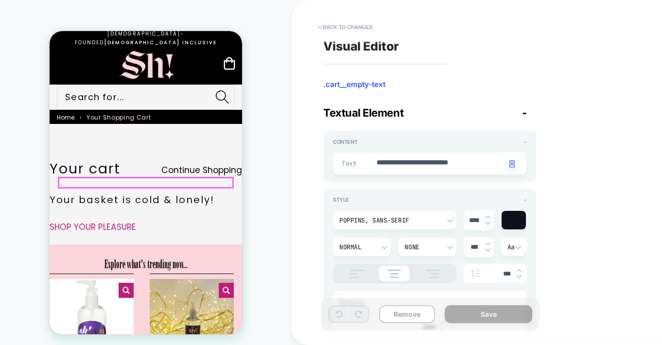
scroll to position [5, 0]
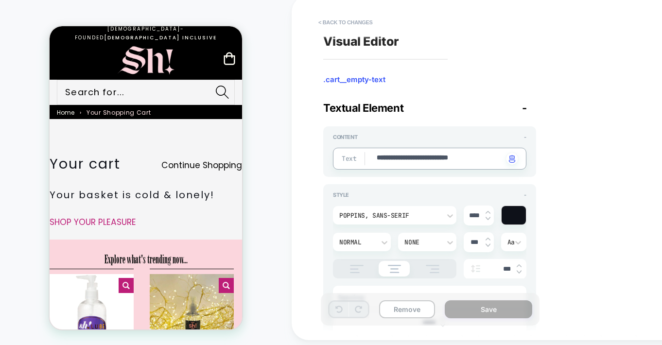
drag, startPoint x: 490, startPoint y: 157, endPoint x: 434, endPoint y: 158, distance: 55.9
type textarea "*"
type textarea "**********"
type textarea "*"
type textarea "**********"
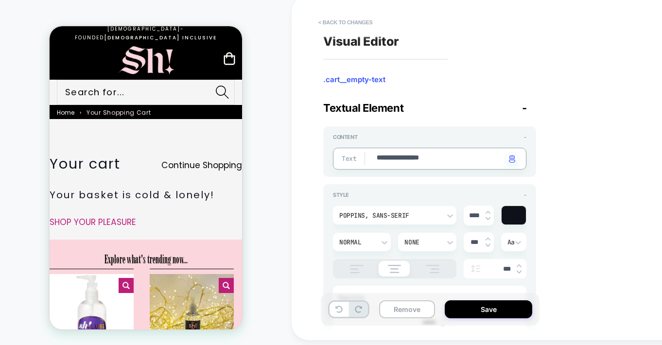
type textarea "*"
type textarea "**********"
type textarea "*"
type textarea "**********"
type textarea "*"
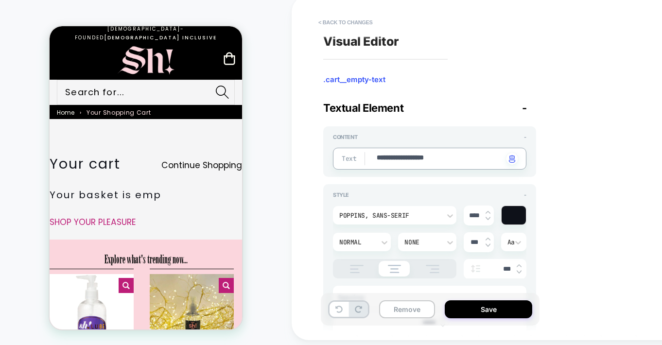
type textarea "**********"
type textarea "*"
type textarea "**********"
type textarea "*"
type textarea "**********"
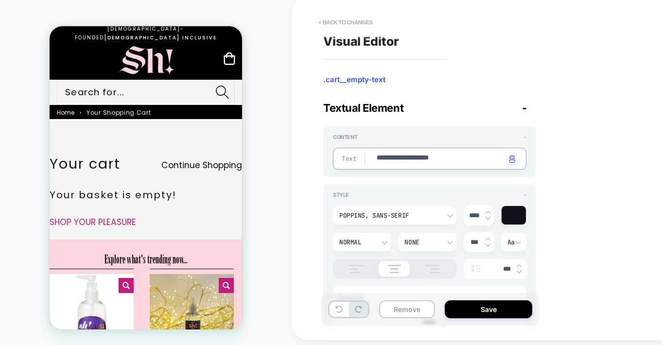
click at [136, 216] on link "SHOP YOUR PLEASURE" at bounding box center [93, 222] width 86 height 12
click at [486, 309] on button "Save" at bounding box center [488, 309] width 87 height 18
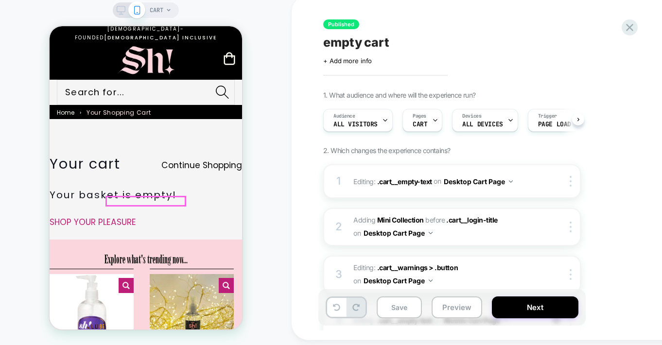
scroll to position [0, 0]
click at [136, 216] on link "SHOP YOUR PLEASURE" at bounding box center [93, 222] width 86 height 12
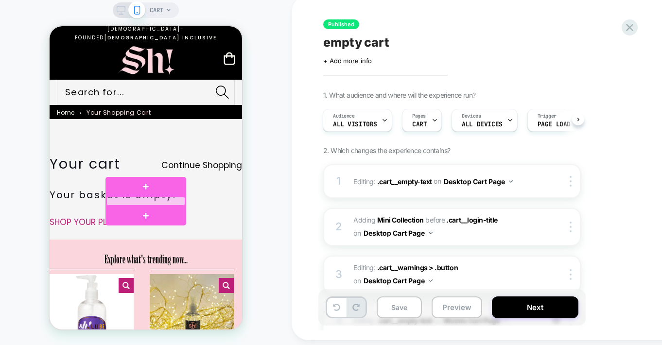
click at [150, 199] on div at bounding box center [145, 201] width 79 height 9
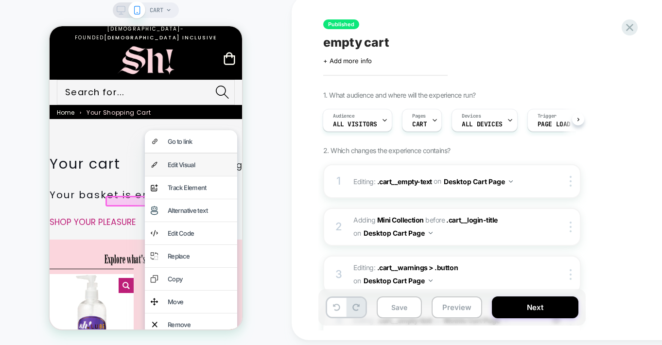
click at [181, 168] on div "Edit Visual" at bounding box center [200, 164] width 64 height 11
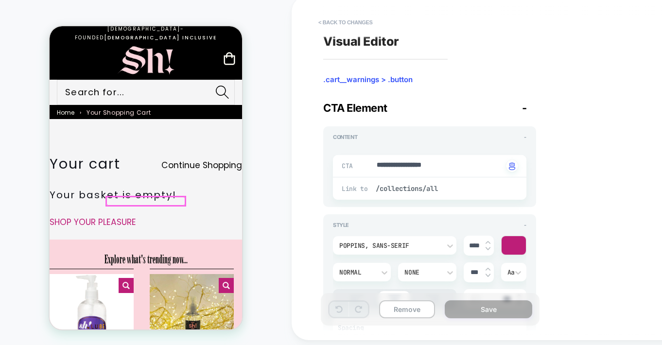
scroll to position [23, 0]
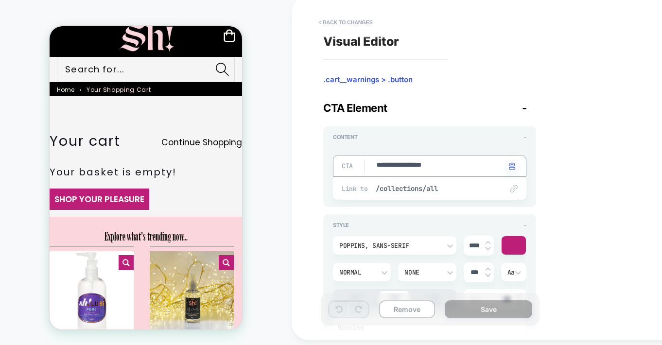
type textarea "*"
type textarea "**********"
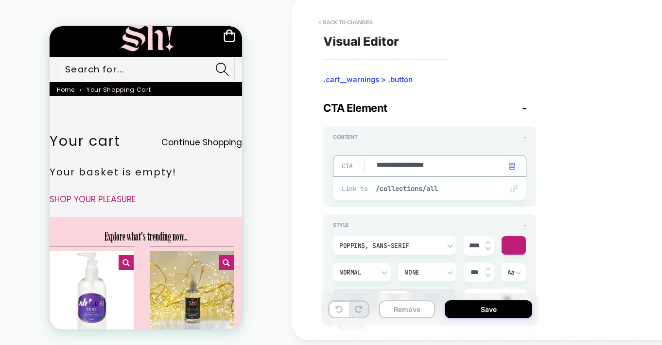
type textarea "*"
type textarea "**********"
type textarea "*"
type textarea "**********"
type textarea "*"
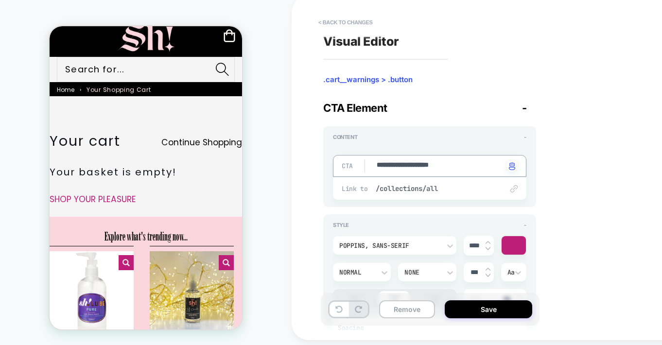
type textarea "**********"
type textarea "*"
type textarea "**********"
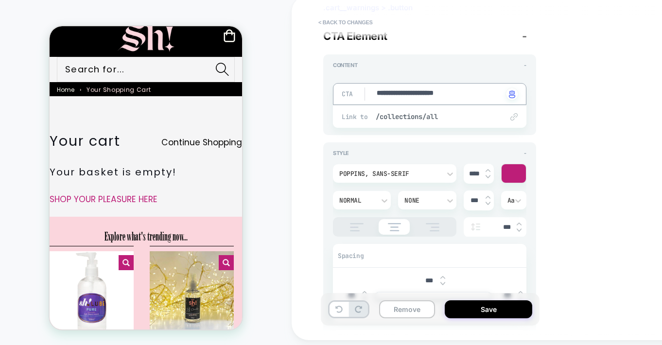
type textarea "*"
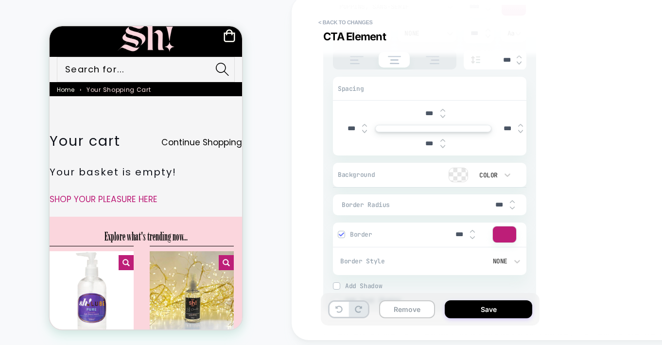
scroll to position [273, 0]
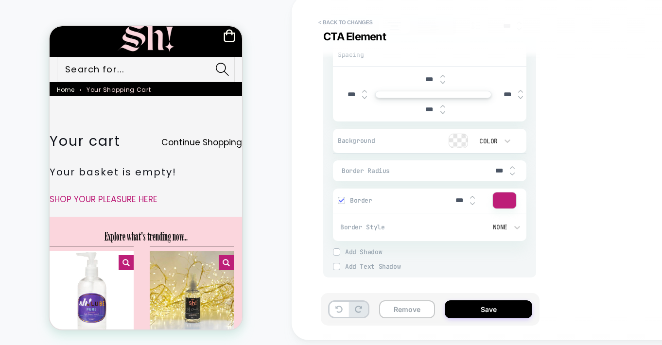
type textarea "**********"
click at [340, 200] on img at bounding box center [341, 200] width 5 height 5
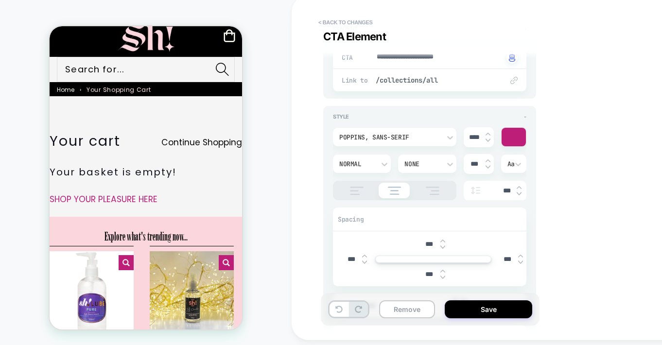
scroll to position [106, 0]
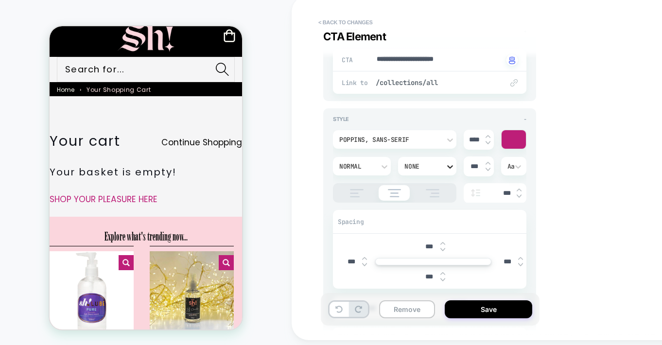
click at [449, 164] on icon at bounding box center [450, 167] width 10 height 10
click at [424, 259] on div "Underline" at bounding box center [427, 261] width 50 height 20
type textarea "*"
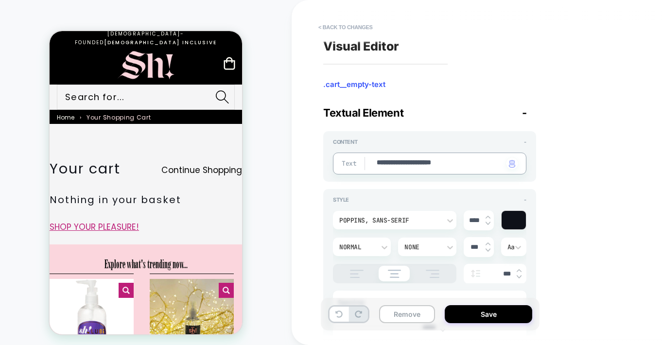
scroll to position [5, 0]
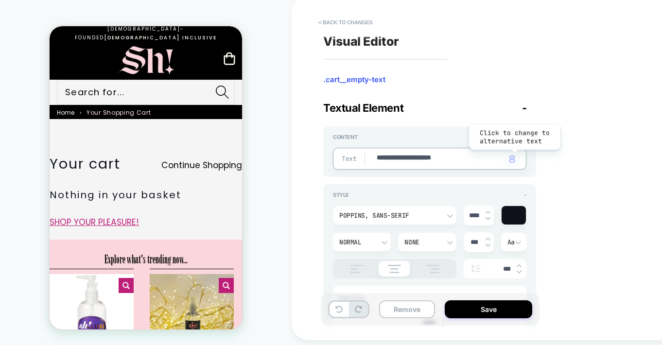
type textarea "**********"
click at [514, 157] on img "button" at bounding box center [512, 159] width 6 height 8
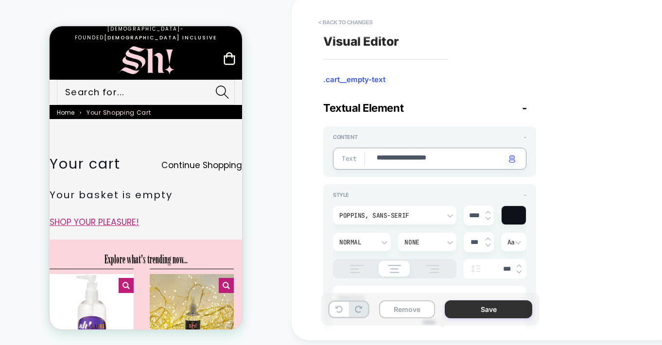
click at [485, 308] on button "Save" at bounding box center [488, 309] width 87 height 18
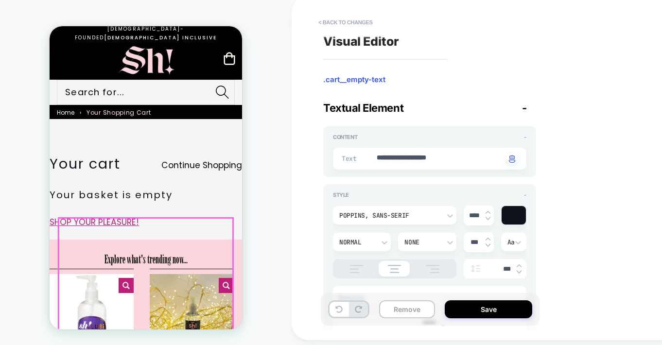
type textarea "*"
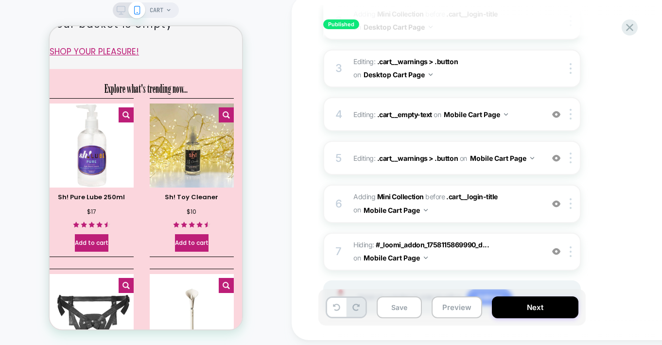
scroll to position [249, 0]
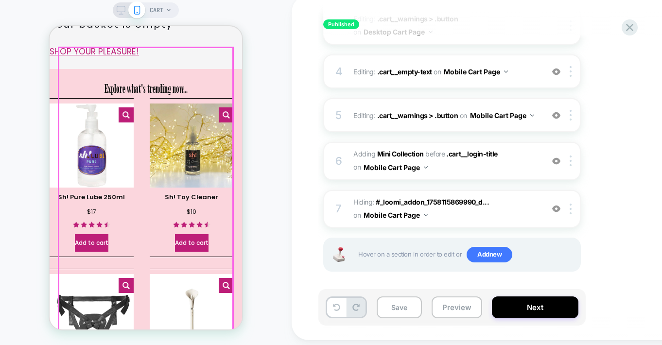
click at [209, 79] on p "Explore what's trending now...﻿" at bounding box center [146, 89] width 192 height 20
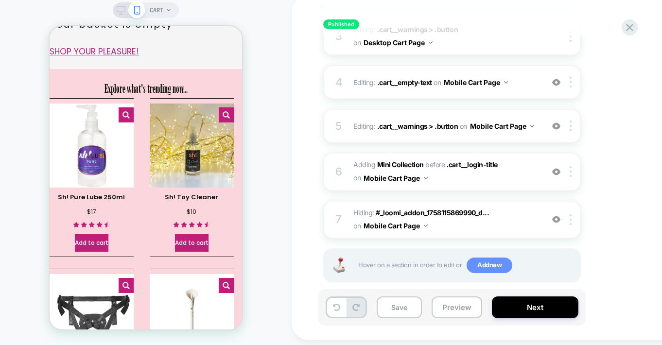
scroll to position [169, 0]
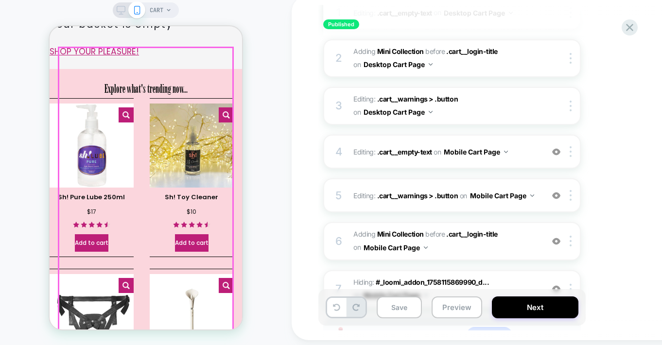
click at [196, 79] on p "Explore what's trending now...﻿" at bounding box center [146, 89] width 192 height 20
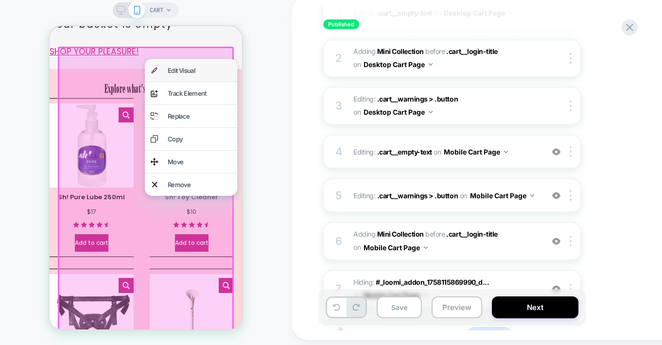
click at [183, 71] on div "Edit Visual" at bounding box center [200, 70] width 64 height 11
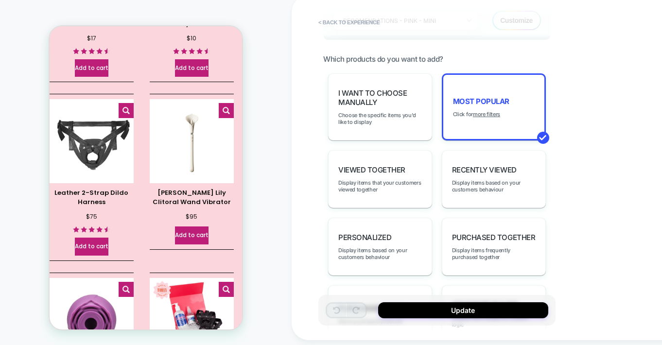
scroll to position [597, 0]
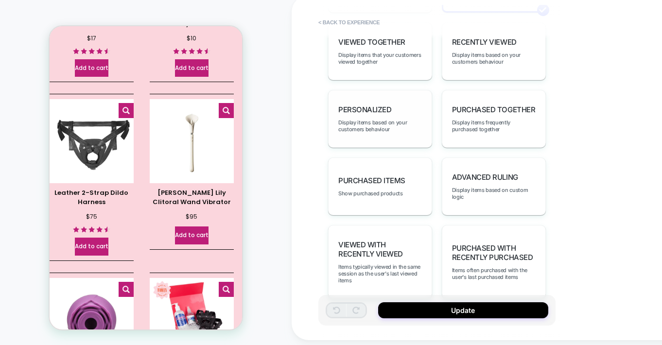
click at [364, 105] on span "personalized" at bounding box center [364, 109] width 53 height 9
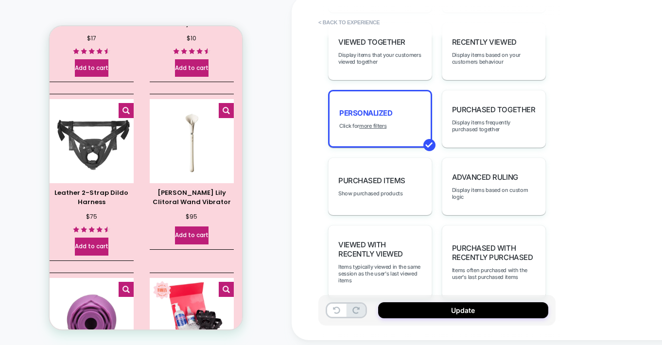
drag, startPoint x: 475, startPoint y: 313, endPoint x: 636, endPoint y: 251, distance: 173.0
click at [475, 313] on button "Update" at bounding box center [463, 310] width 170 height 16
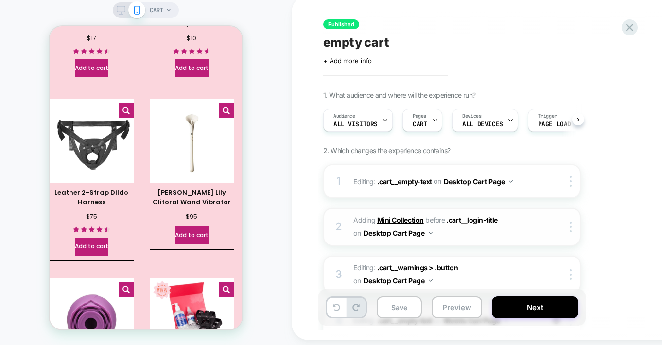
scroll to position [0, 0]
click at [121, 7] on icon at bounding box center [121, 10] width 9 height 9
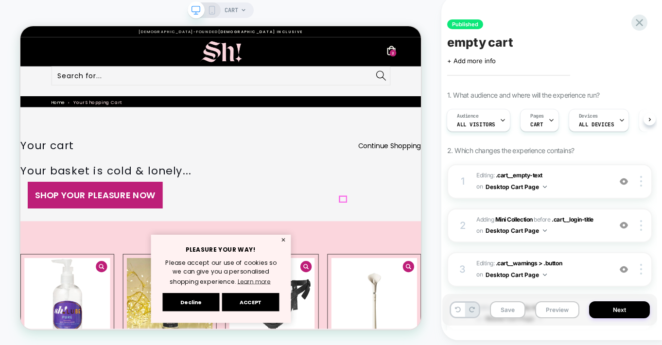
click at [449, 258] on div at bounding box center [450, 257] width 9 height 8
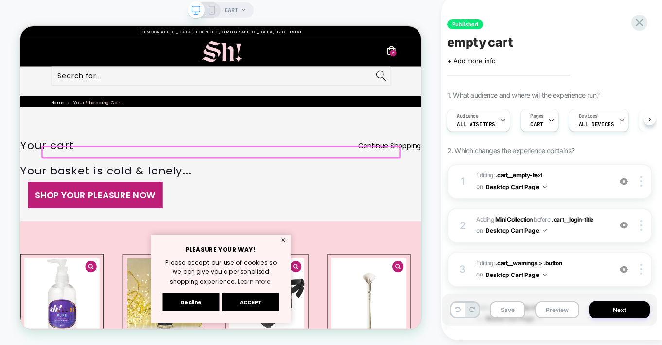
click at [353, 192] on div at bounding box center [288, 194] width 476 height 15
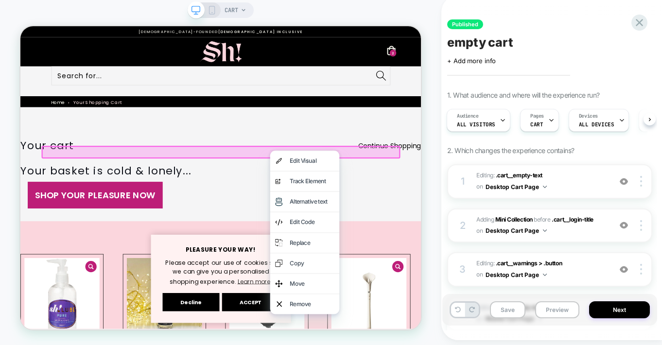
drag, startPoint x: 383, startPoint y: 200, endPoint x: 374, endPoint y: 212, distance: 15.0
click at [382, 201] on div "Edit Visual" at bounding box center [408, 205] width 59 height 13
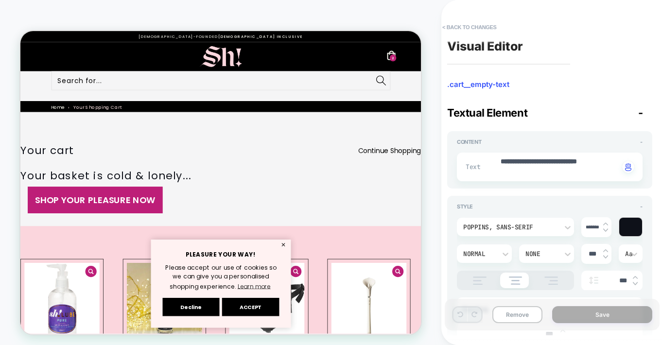
click at [391, 215] on h1 "Your basket is cold & lonely..." at bounding box center [287, 223] width 534 height 17
drag, startPoint x: 539, startPoint y: 177, endPoint x: 523, endPoint y: 166, distance: 18.9
click at [523, 166] on div "**********" at bounding box center [550, 167] width 186 height 29
drag, startPoint x: 539, startPoint y: 172, endPoint x: 559, endPoint y: 164, distance: 21.2
type textarea "*"
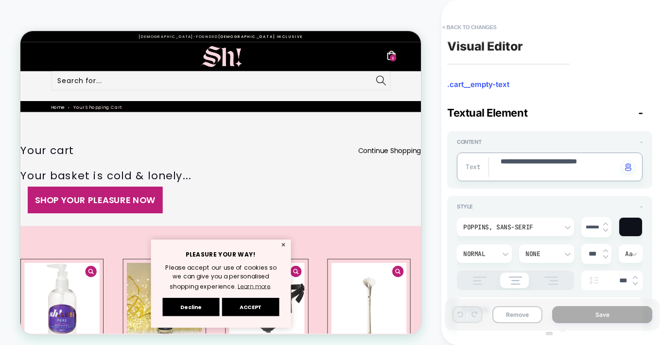
type textarea "**********"
type textarea "*"
type textarea "**********"
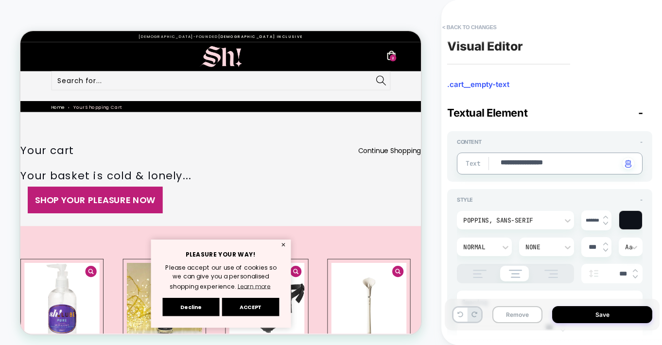
type textarea "*"
type textarea "**********"
type textarea "*"
type textarea "**********"
type textarea "*"
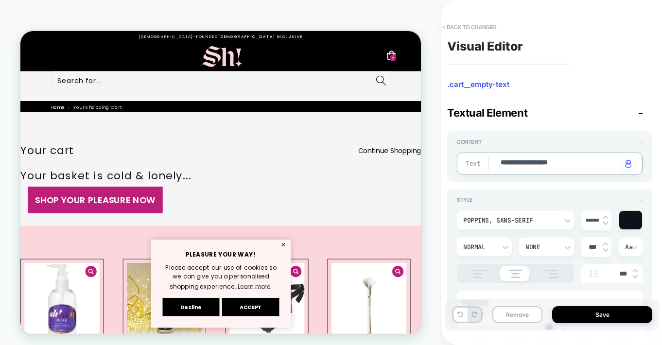
type textarea "**********"
type textarea "*"
type textarea "**********"
click at [589, 308] on button "Save" at bounding box center [602, 314] width 100 height 17
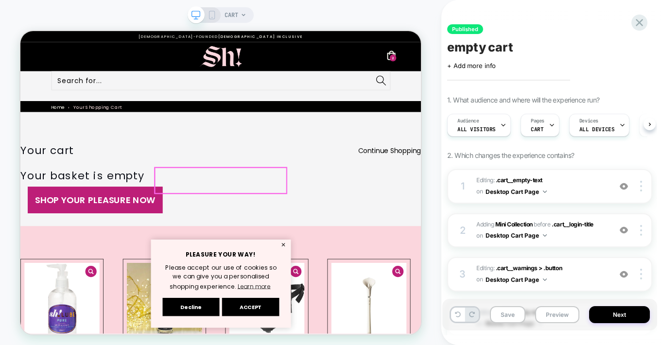
scroll to position [0, 0]
click at [210, 239] on link "SHOP YOUR PLEASURE NOW" at bounding box center [120, 256] width 180 height 35
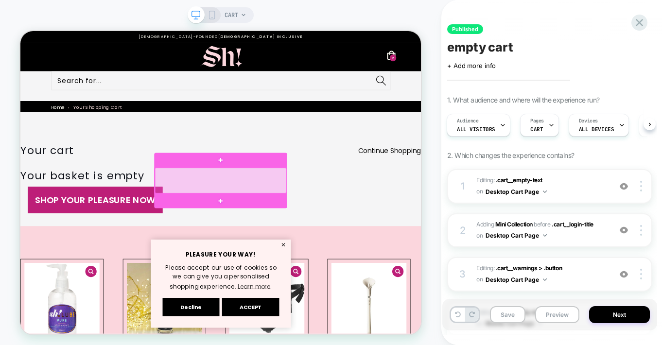
click at [306, 239] on div at bounding box center [287, 230] width 175 height 34
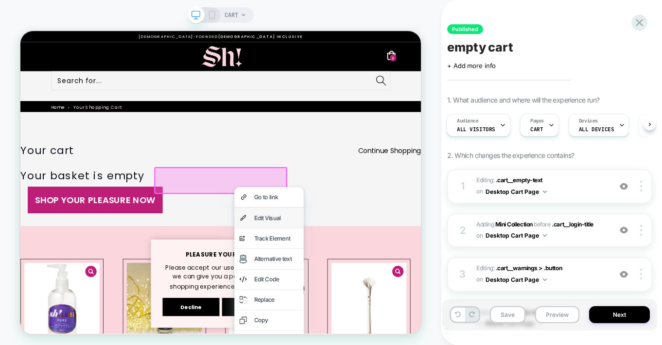
click at [338, 282] on div "Edit Visual" at bounding box center [361, 280] width 59 height 13
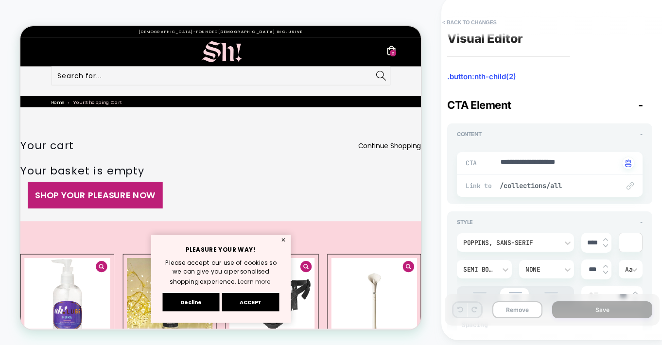
scroll to position [47, 0]
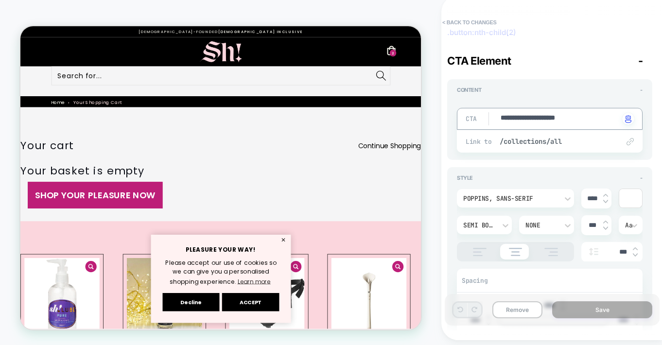
drag, startPoint x: 591, startPoint y: 115, endPoint x: 570, endPoint y: 120, distance: 21.3
type textarea "*"
type textarea "**********"
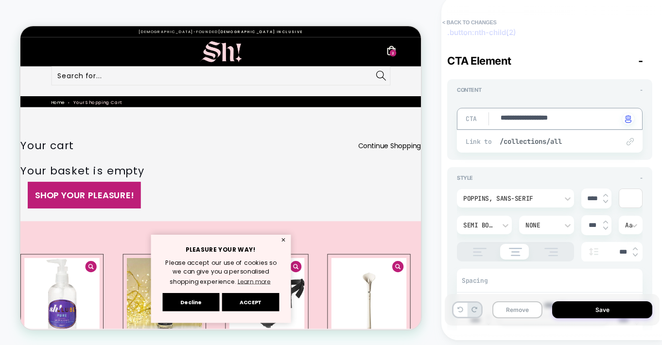
type textarea "*"
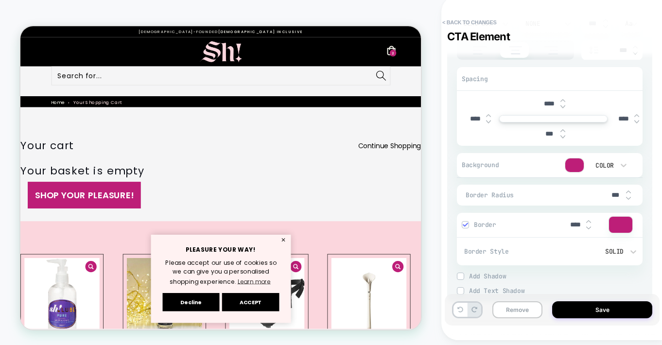
scroll to position [273, 0]
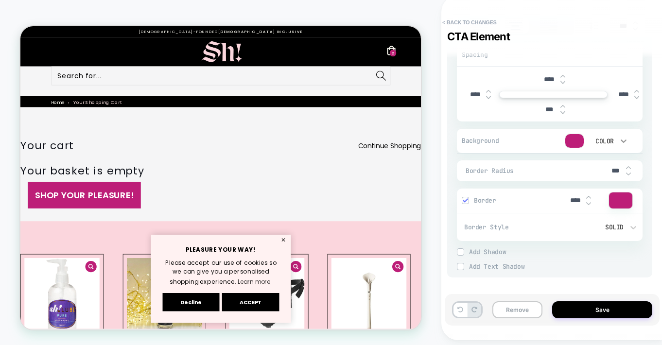
type textarea "**********"
click at [625, 141] on icon at bounding box center [623, 141] width 10 height 10
click at [603, 163] on div "None" at bounding box center [608, 165] width 41 height 20
click at [468, 200] on div at bounding box center [465, 200] width 6 height 6
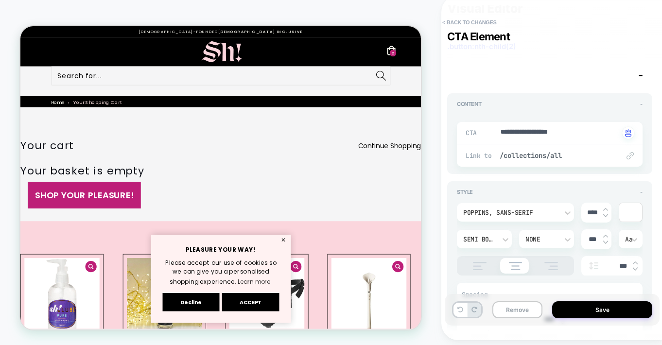
scroll to position [104, 0]
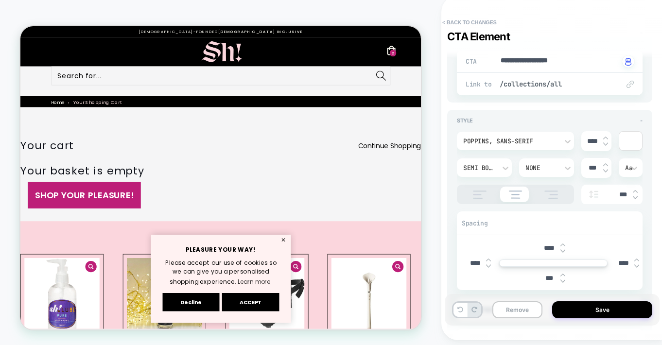
click at [181, 234] on link "SHOP YOUR PLEASURE!" at bounding box center [105, 251] width 151 height 35
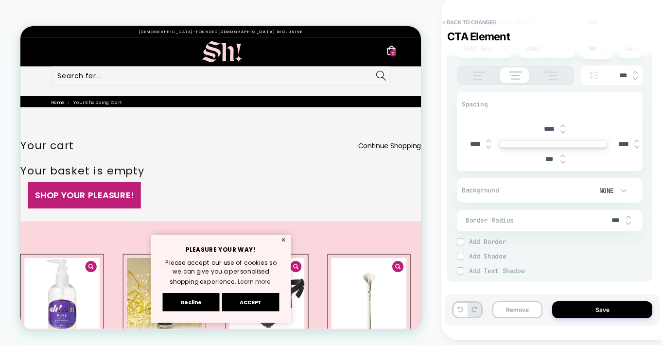
scroll to position [228, 0]
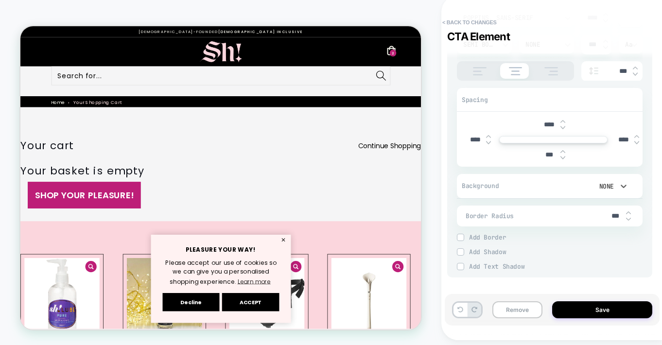
click at [617, 185] on div "None" at bounding box center [603, 186] width 30 height 10
click at [601, 229] on div "Color" at bounding box center [608, 231] width 41 height 20
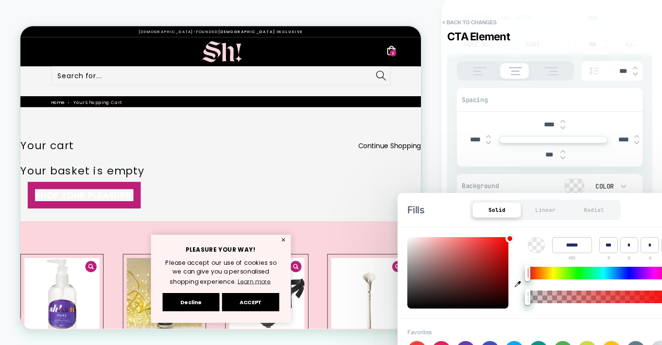
click at [535, 106] on div "Spacing" at bounding box center [550, 99] width 186 height 23
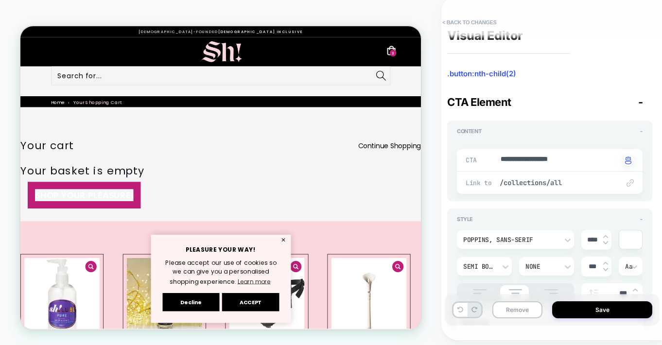
scroll to position [0, 0]
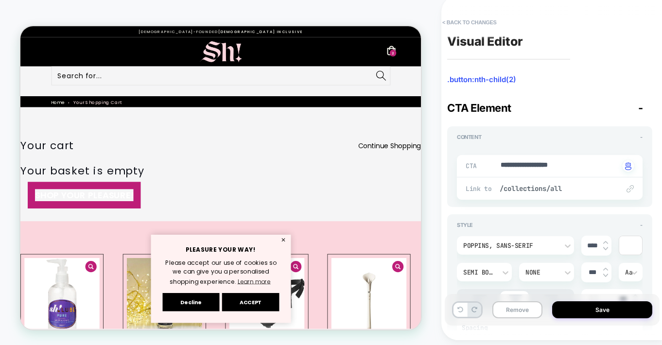
click at [635, 246] on div at bounding box center [630, 245] width 23 height 18
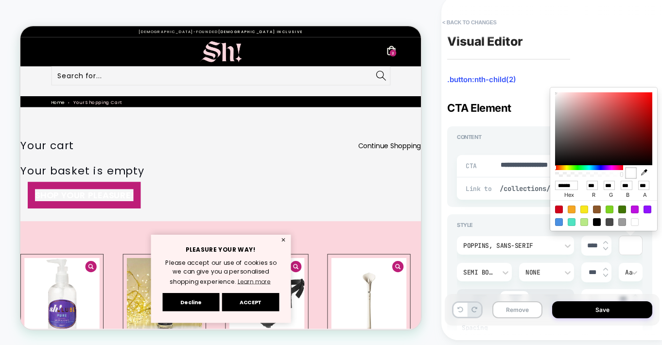
scroll to position [0, 2]
drag, startPoint x: 556, startPoint y: 186, endPoint x: 600, endPoint y: 183, distance: 43.3
click at [600, 183] on div "****** hex *** r *** g *** b *** a" at bounding box center [603, 190] width 97 height 22
paste input "*"
type textarea "*"
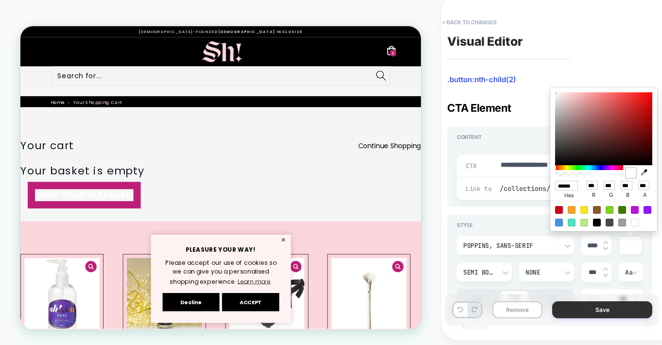
type input "*******"
type input "***"
type input "**"
type input "***"
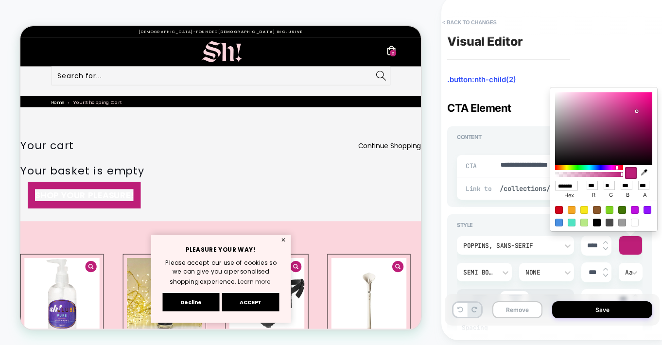
scroll to position [0, 6]
type textarea "*"
type input "******"
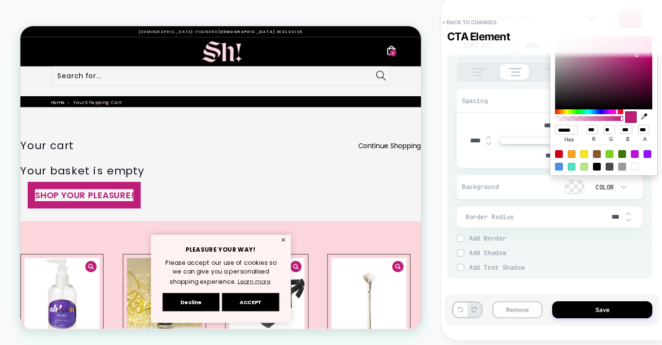
scroll to position [228, 0]
click at [432, 188] on div "CART" at bounding box center [220, 170] width 441 height 330
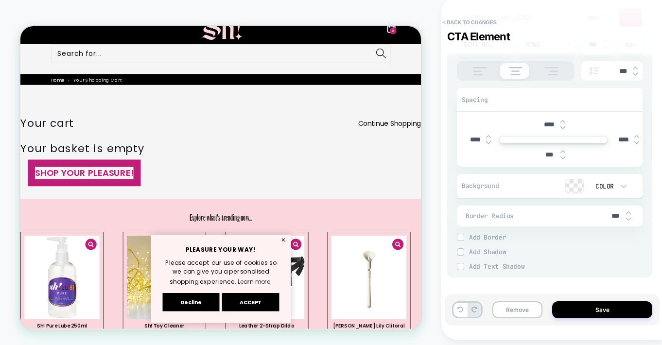
scroll to position [75, 0]
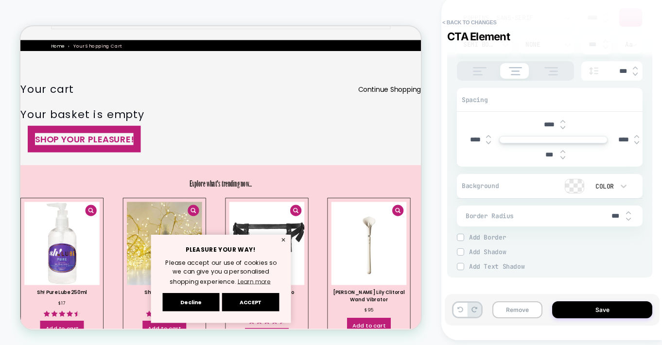
click at [312, 229] on span "Explore what's trending now..." at bounding box center [287, 235] width 83 height 13
click at [597, 312] on button "Save" at bounding box center [602, 309] width 100 height 17
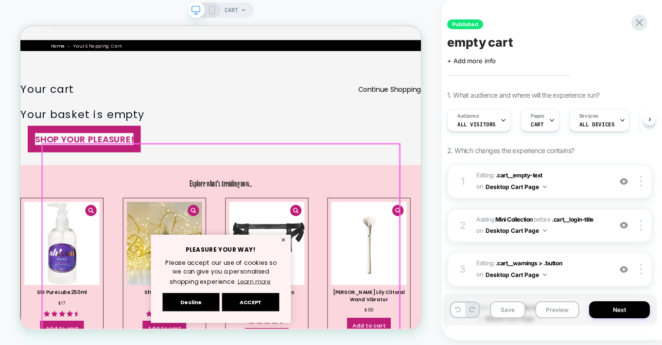
scroll to position [0, 0]
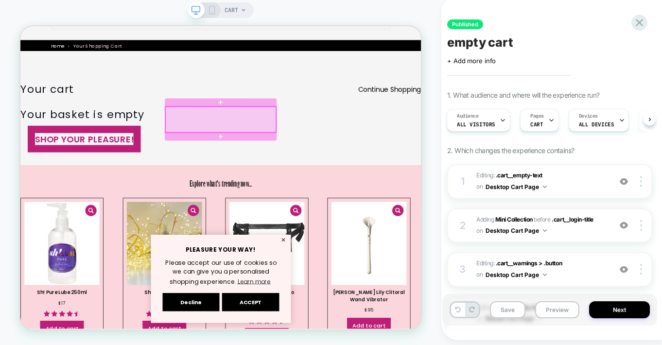
click at [353, 135] on div at bounding box center [287, 151] width 147 height 34
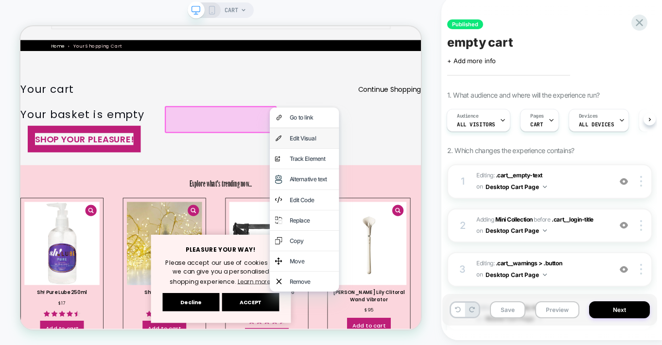
click at [394, 175] on div "Edit Visual" at bounding box center [408, 175] width 59 height 13
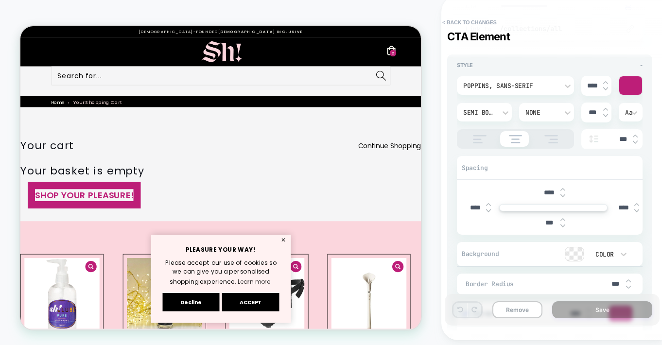
scroll to position [273, 0]
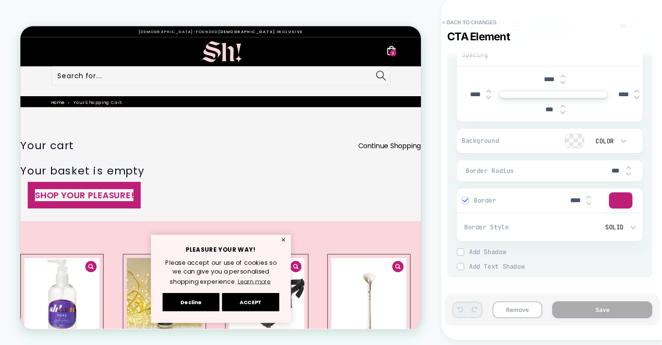
click at [462, 200] on div at bounding box center [465, 200] width 6 height 6
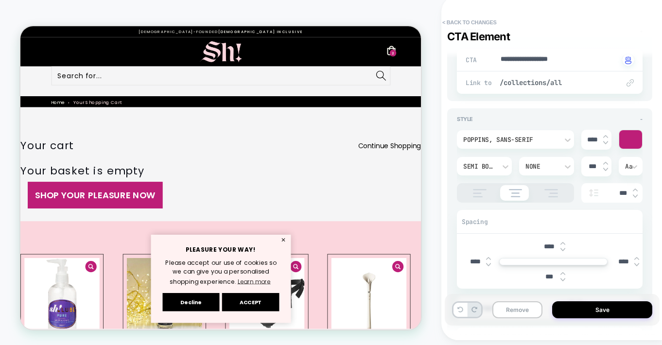
scroll to position [32, 0]
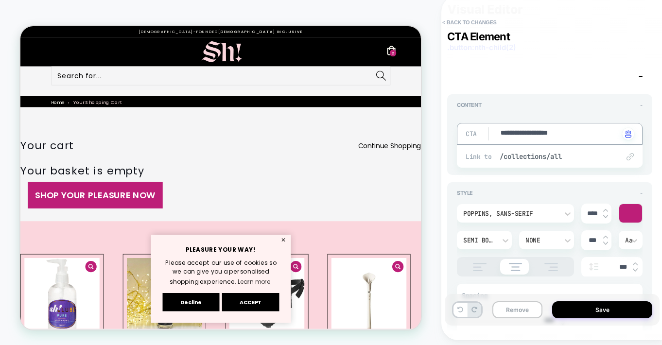
type textarea "*"
click at [210, 234] on link "SHOP YOUR PLEASURE NOW" at bounding box center [120, 251] width 180 height 35
click at [467, 301] on p "Explore what's trending now..." at bounding box center [287, 311] width 534 height 20
click at [374, 310] on button "✕" at bounding box center [371, 311] width 12 height 7
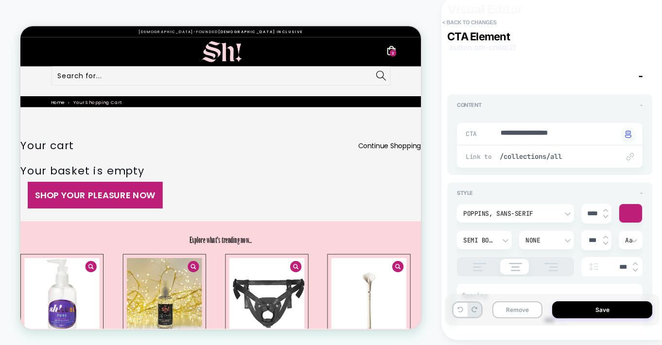
click at [210, 235] on link "SHOP YOUR PLEASURE NOW" at bounding box center [120, 251] width 180 height 35
click at [210, 234] on link "SHOP YOUR PLEASURE NOW" at bounding box center [120, 251] width 180 height 35
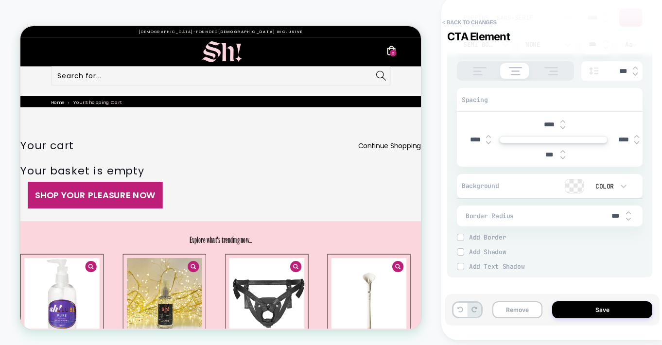
scroll to position [138, 0]
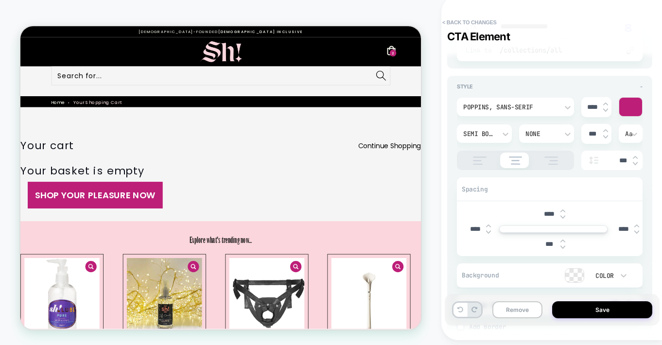
click at [210, 237] on link "SHOP YOUR PLEASURE NOW" at bounding box center [120, 251] width 180 height 35
click at [210, 234] on link "SHOP YOUR PLEASURE NOW" at bounding box center [120, 251] width 180 height 35
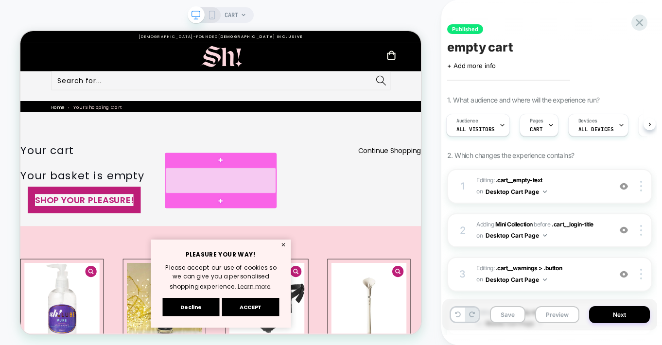
click at [289, 226] on div at bounding box center [287, 230] width 147 height 34
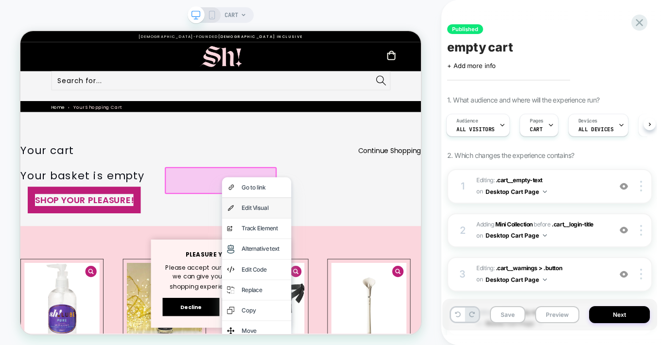
click at [315, 260] on div "Edit Visual" at bounding box center [344, 266] width 59 height 13
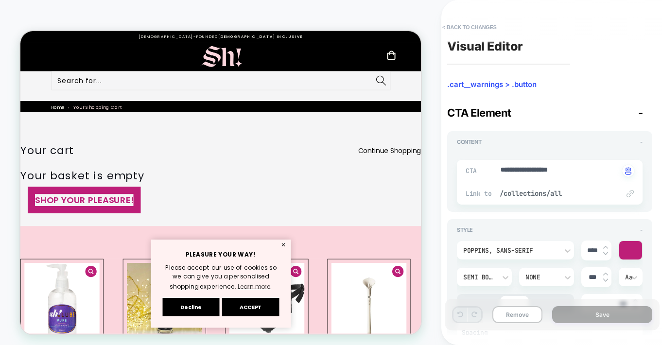
scroll to position [5, 0]
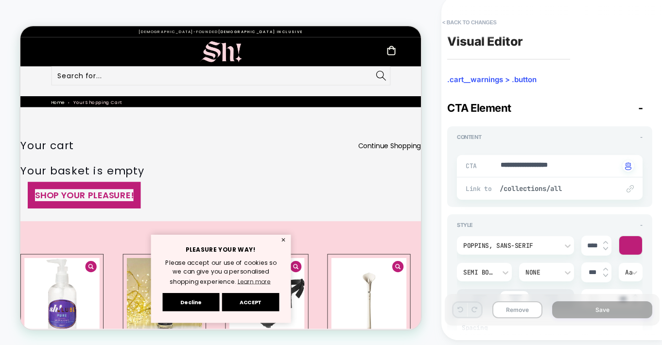
type textarea "*"
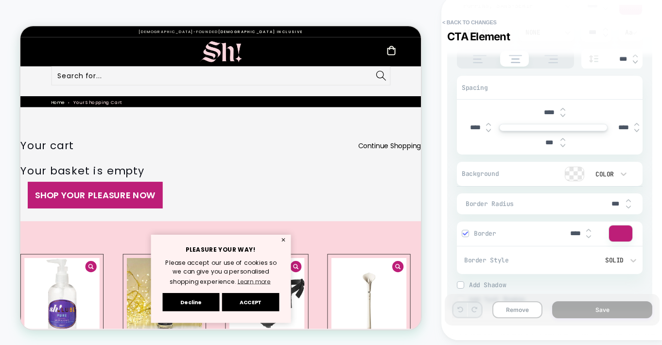
scroll to position [253, 0]
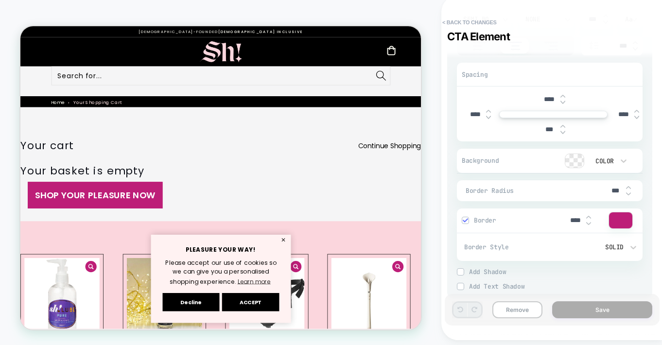
drag, startPoint x: 574, startPoint y: 220, endPoint x: 557, endPoint y: 220, distance: 17.0
click at [557, 220] on div "Border ****" at bounding box center [547, 221] width 171 height 10
type input "***"
type textarea "*"
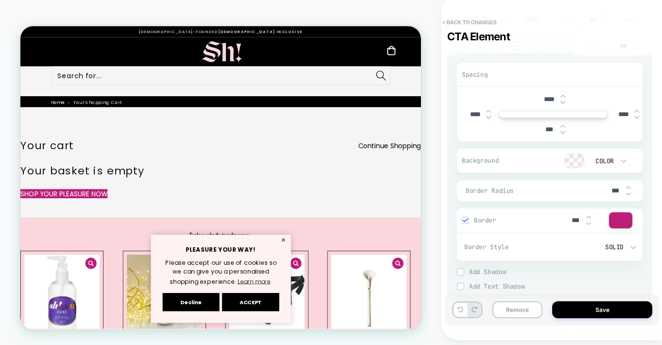
type input "***"
click at [468, 219] on div at bounding box center [465, 220] width 7 height 7
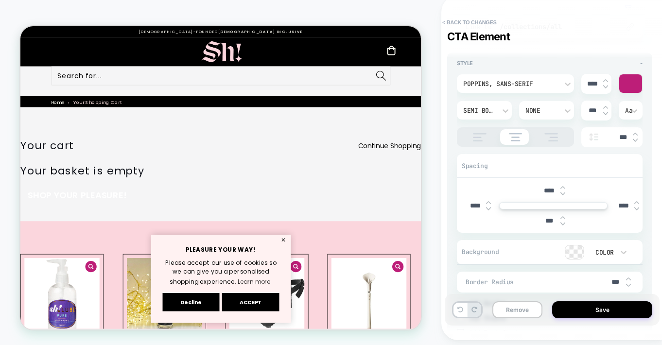
scroll to position [69, 0]
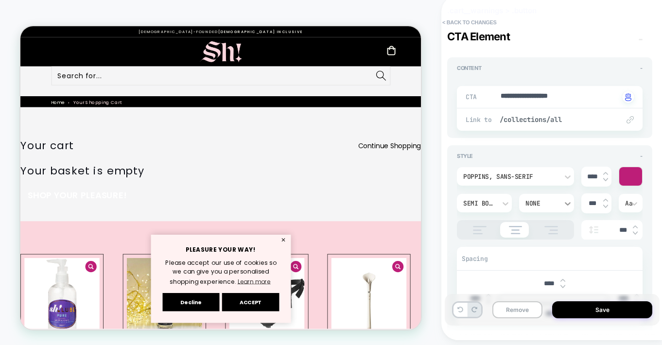
click at [563, 206] on icon at bounding box center [568, 204] width 10 height 10
click at [535, 180] on div "Underline" at bounding box center [546, 178] width 47 height 20
click at [161, 243] on link "SHOP YOUR PLEASURE!" at bounding box center [95, 251] width 131 height 16
click at [634, 175] on div at bounding box center [630, 176] width 23 height 18
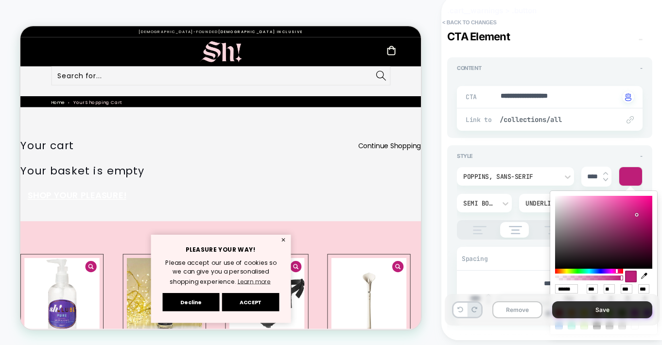
drag, startPoint x: 609, startPoint y: 311, endPoint x: 597, endPoint y: 311, distance: 12.1
click at [608, 311] on button "Save" at bounding box center [602, 309] width 100 height 17
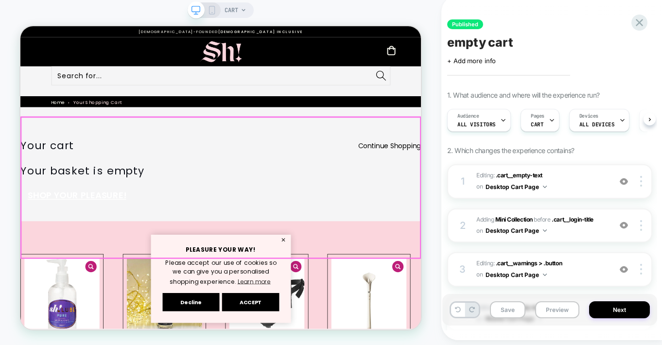
scroll to position [0, 0]
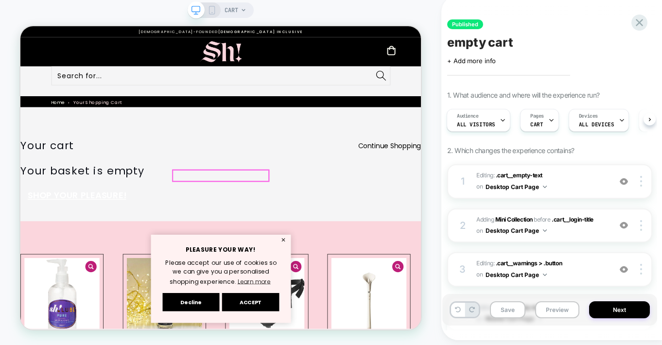
click at [161, 243] on link "SHOP YOUR PLEASURE!" at bounding box center [95, 251] width 131 height 16
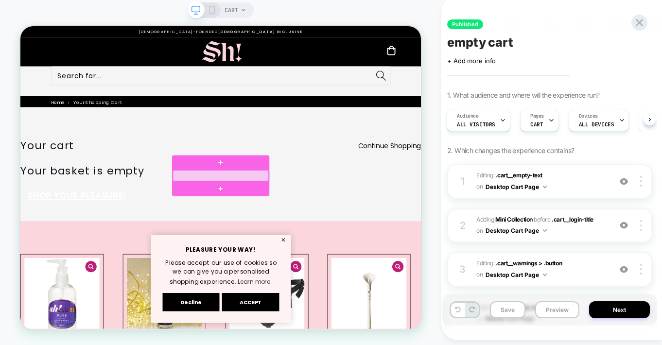
click at [315, 223] on div at bounding box center [286, 225] width 127 height 15
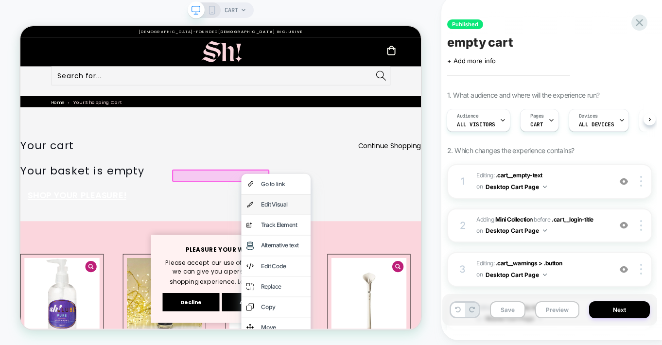
click at [341, 259] on div "Edit Visual" at bounding box center [370, 263] width 59 height 13
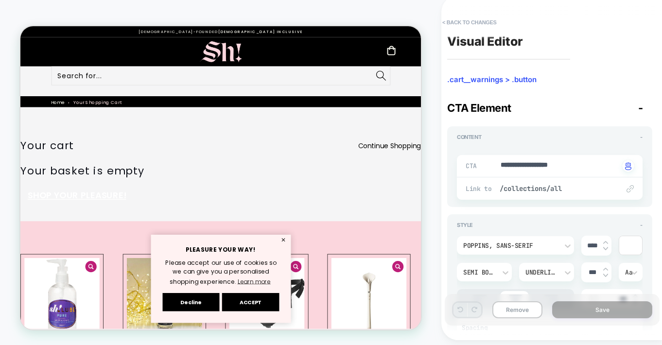
click at [629, 245] on div at bounding box center [630, 245] width 23 height 18
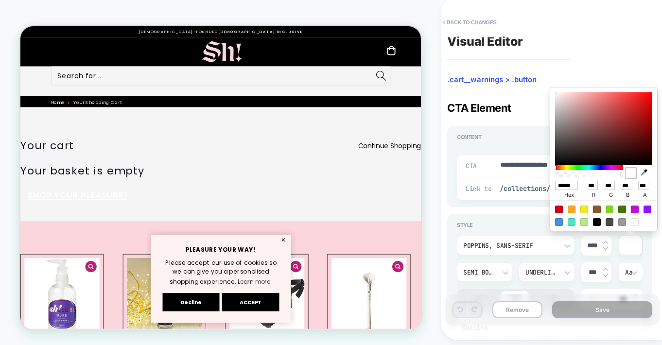
scroll to position [0, 2]
drag, startPoint x: 556, startPoint y: 185, endPoint x: 584, endPoint y: 186, distance: 27.7
click at [584, 186] on div "****** hex *** r *** g *** b *** a" at bounding box center [603, 190] width 97 height 22
paste input "*"
type textarea "*"
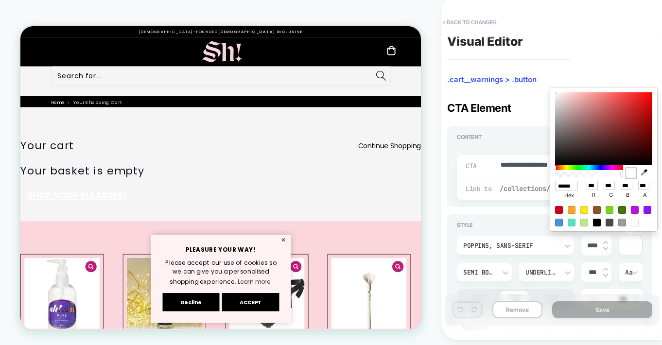
type input "*******"
type input "***"
type input "**"
type input "***"
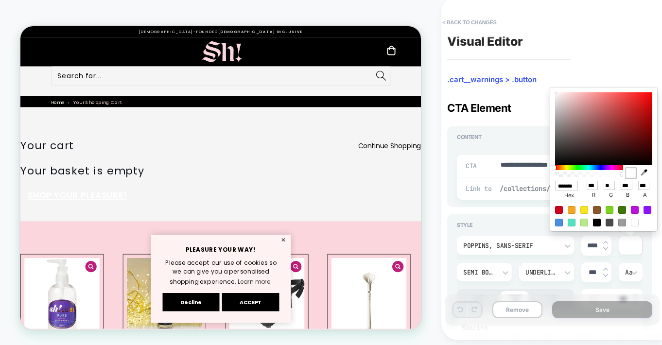
type textarea "*"
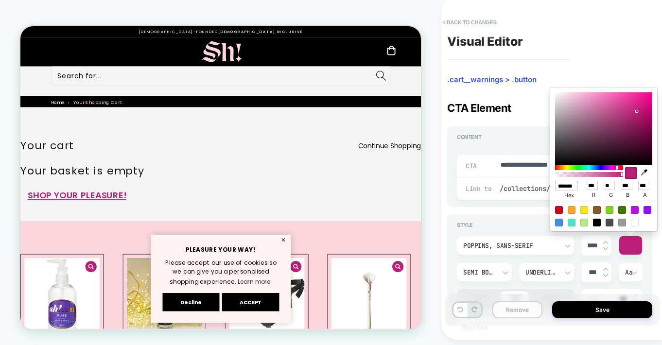
type input "******"
click at [600, 308] on button "Save" at bounding box center [602, 309] width 100 height 17
type textarea "*"
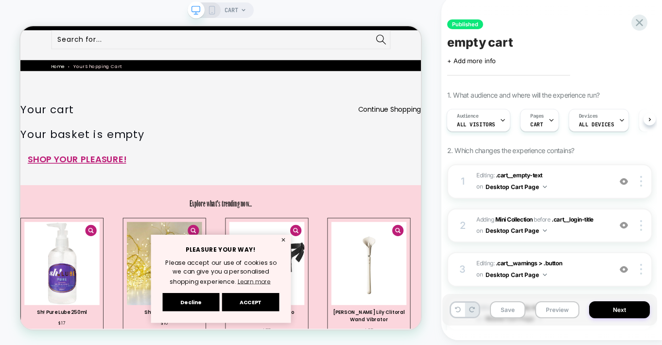
scroll to position [65, 0]
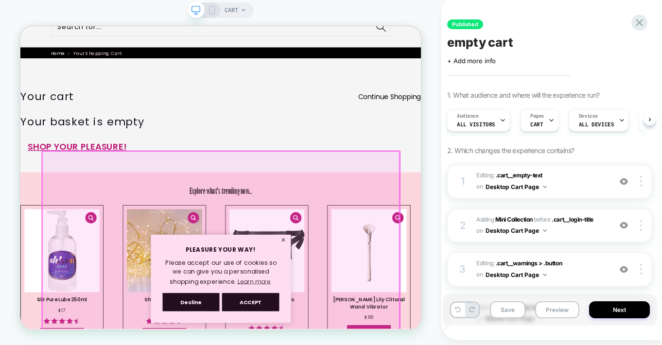
click at [450, 236] on p "Explore what's trending now..." at bounding box center [287, 246] width 534 height 20
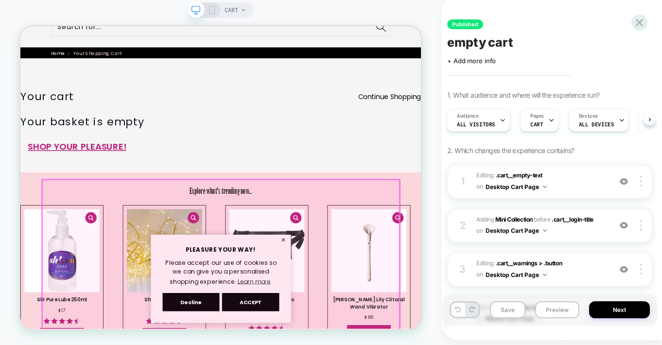
click at [451, 231] on div "Explore what's trending now..." at bounding box center [287, 248] width 534 height 34
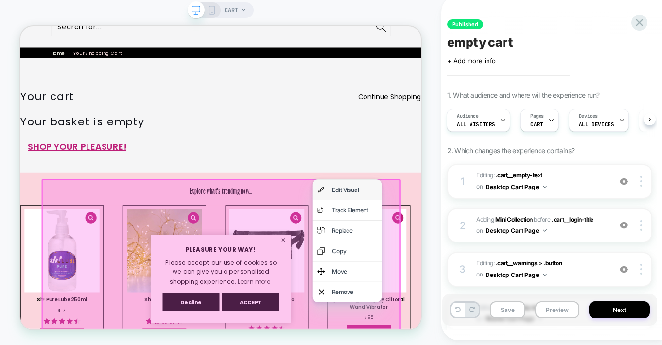
click at [432, 244] on div "Edit Visual" at bounding box center [456, 244] width 92 height 27
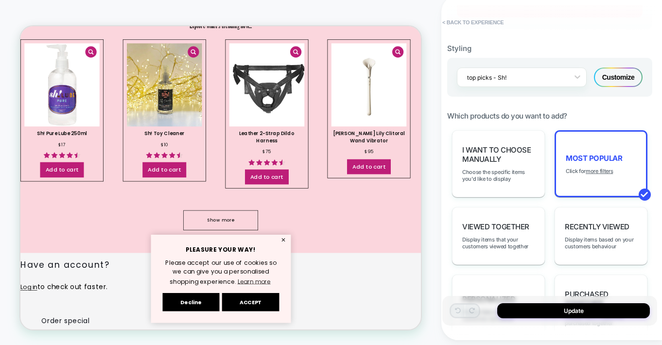
scroll to position [595, 0]
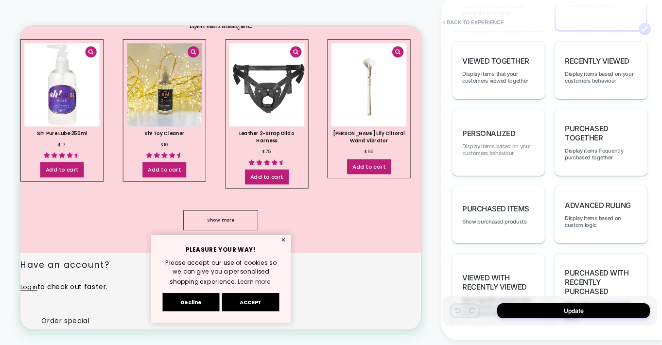
click at [485, 154] on span "Display items based on your customers behaviour" at bounding box center [498, 150] width 72 height 14
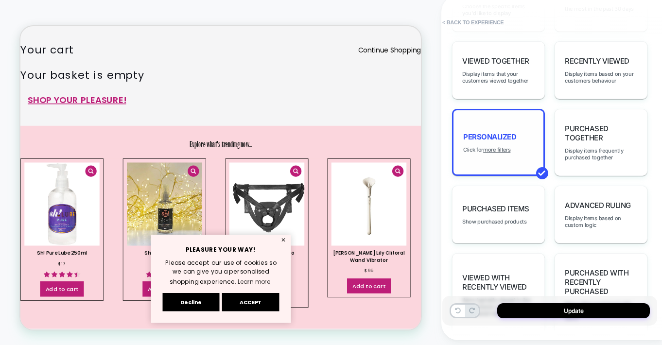
scroll to position [286, 0]
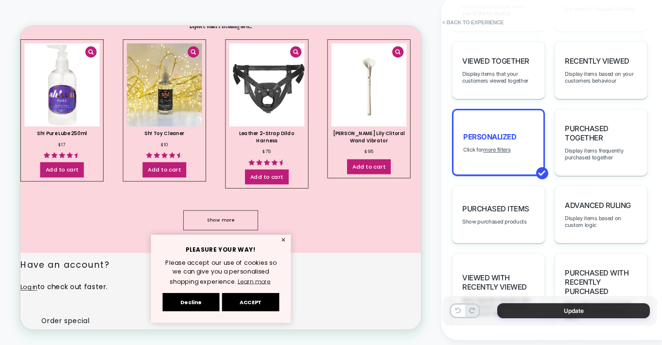
click at [580, 313] on button "Update" at bounding box center [573, 310] width 153 height 15
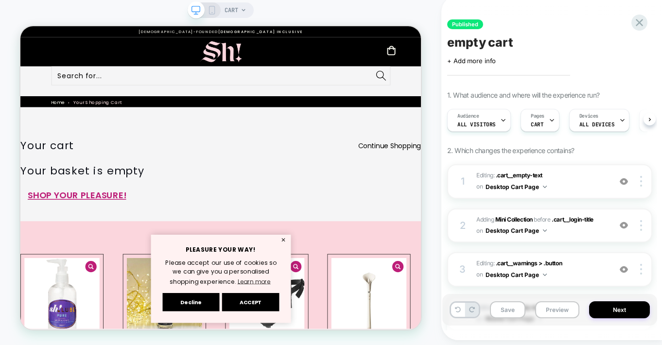
scroll to position [0, 0]
click at [616, 308] on button "Next" at bounding box center [619, 309] width 61 height 17
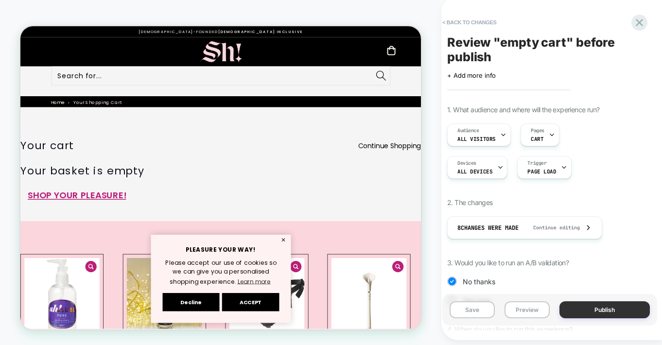
click at [610, 313] on button "Publish" at bounding box center [604, 309] width 90 height 17
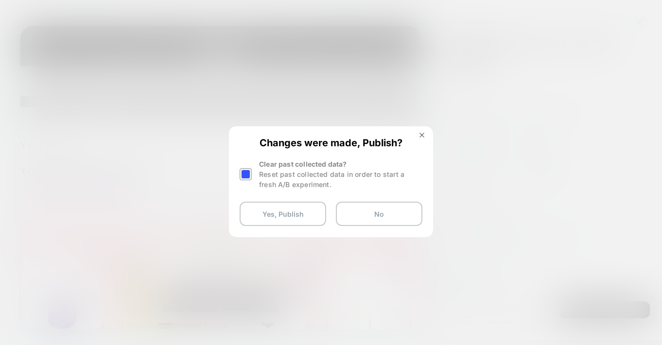
drag, startPoint x: 279, startPoint y: 214, endPoint x: 532, endPoint y: 152, distance: 260.5
click at [279, 213] on button "Yes, Publish" at bounding box center [283, 214] width 86 height 24
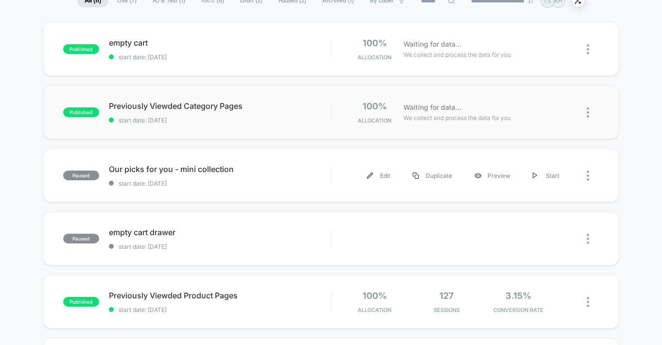
scroll to position [93, 0]
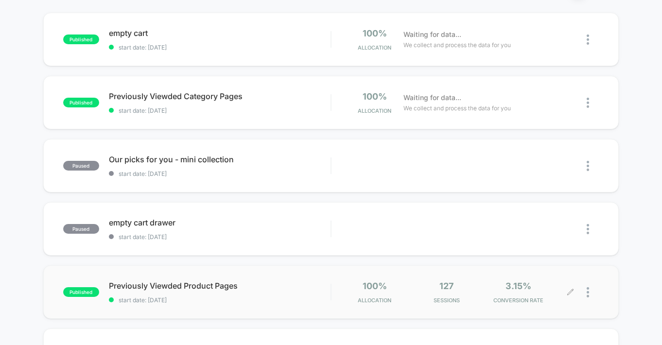
click at [570, 292] on icon at bounding box center [570, 292] width 6 height 6
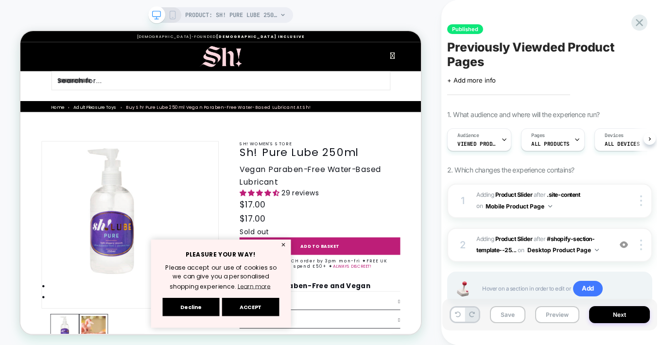
scroll to position [0, 0]
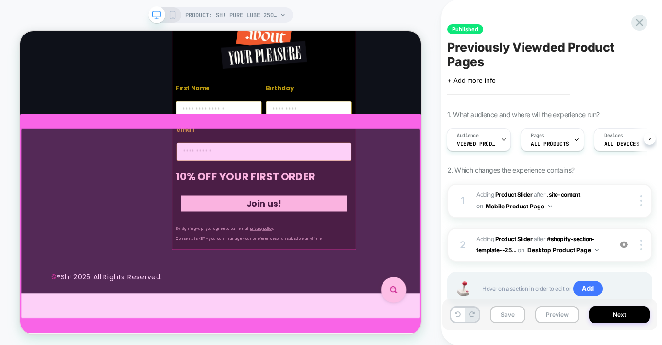
scroll to position [2360, 0]
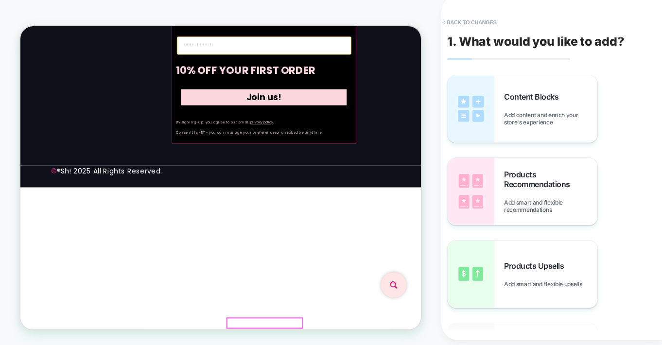
scroll to position [2521, 0]
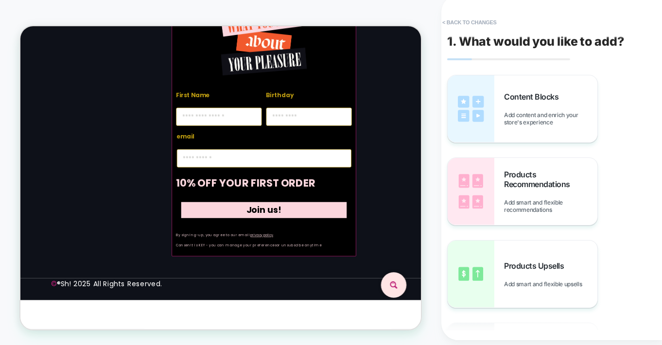
scroll to position [2474, 0]
click at [472, 24] on button "< Back to changes" at bounding box center [469, 23] width 64 height 16
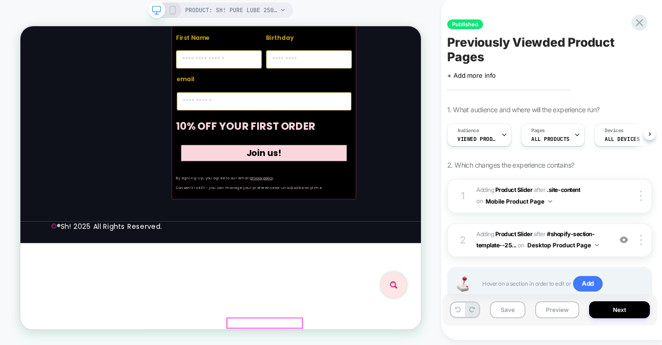
scroll to position [0, 0]
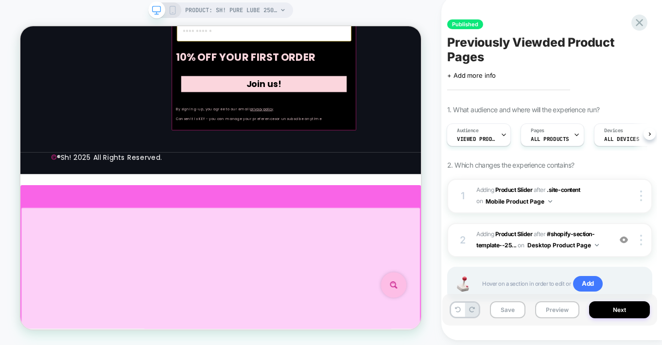
click at [293, 250] on div at bounding box center [287, 252] width 534 height 29
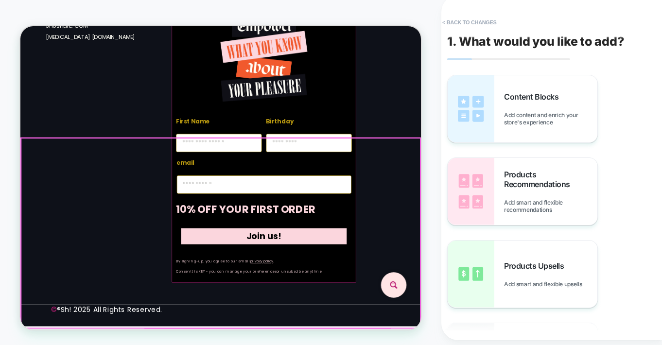
scroll to position [2529, 0]
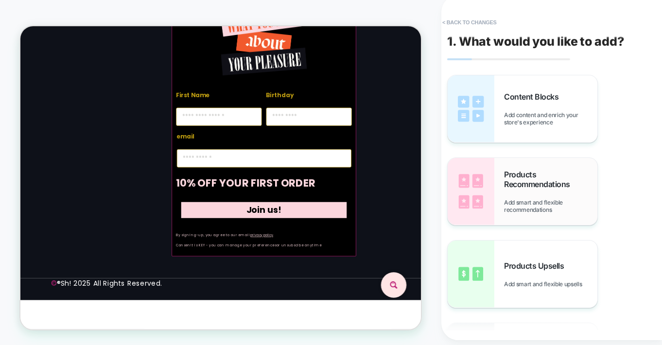
click at [530, 175] on span "Products Recommendations" at bounding box center [550, 179] width 93 height 19
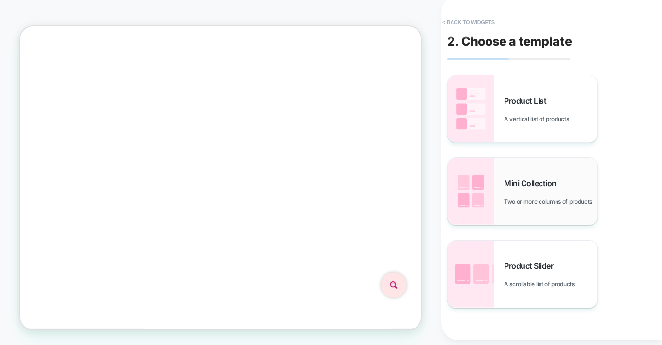
scroll to position [2561, 0]
click at [539, 179] on span "Mini Collection" at bounding box center [532, 183] width 57 height 10
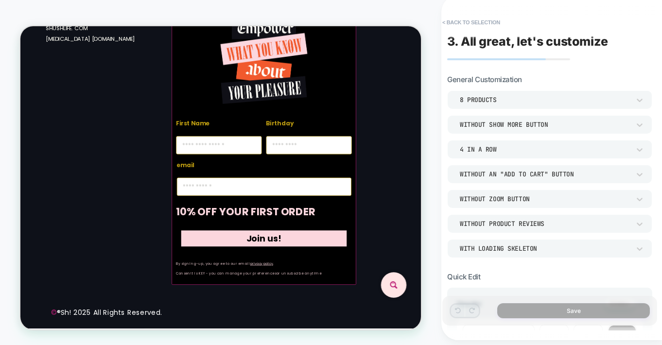
scroll to position [2894, 0]
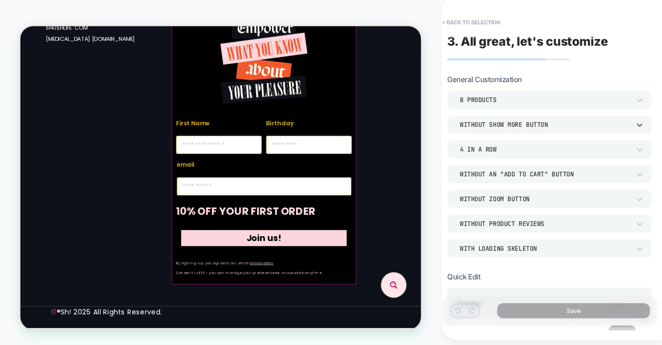
click at [630, 124] on div "Without Show more button" at bounding box center [545, 125] width 180 height 10
click at [585, 80] on section "General Customization 8 Products Without Show more button 4 In a Row Without an…" at bounding box center [549, 166] width 205 height 183
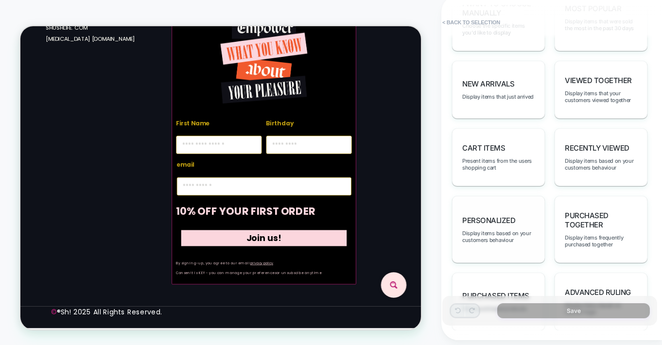
scroll to position [588, 0]
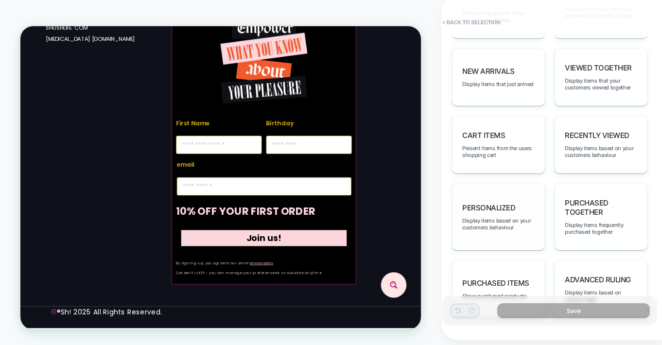
click at [485, 203] on span "personalized" at bounding box center [488, 207] width 53 height 9
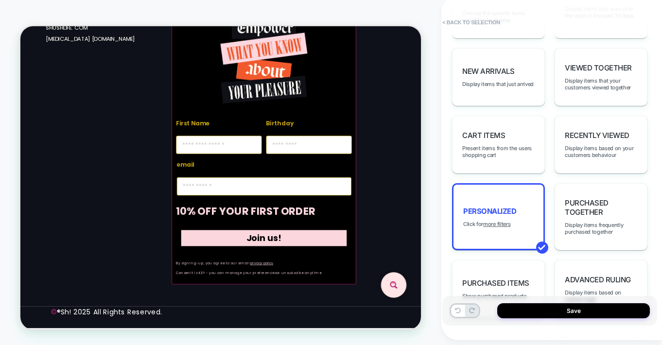
scroll to position [2665, 0]
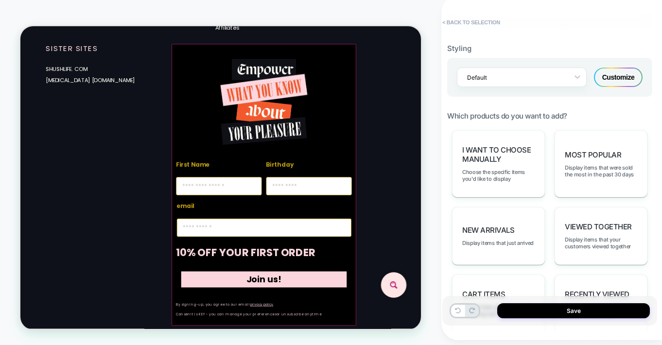
scroll to position [382, 0]
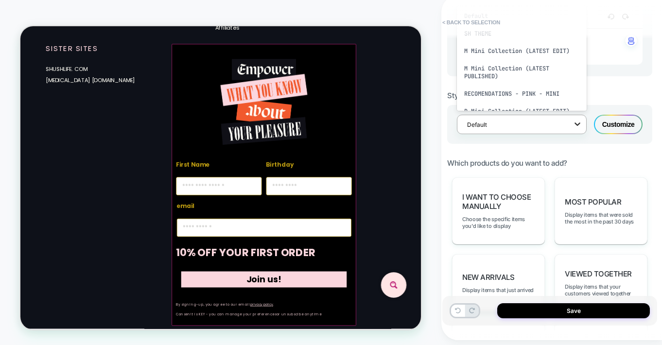
click at [580, 120] on icon at bounding box center [577, 124] width 10 height 10
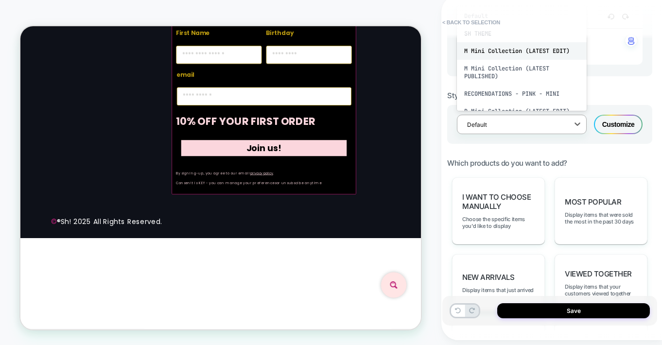
click at [553, 50] on div "M Mini Collection (LATEST EDIT)" at bounding box center [522, 50] width 130 height 17
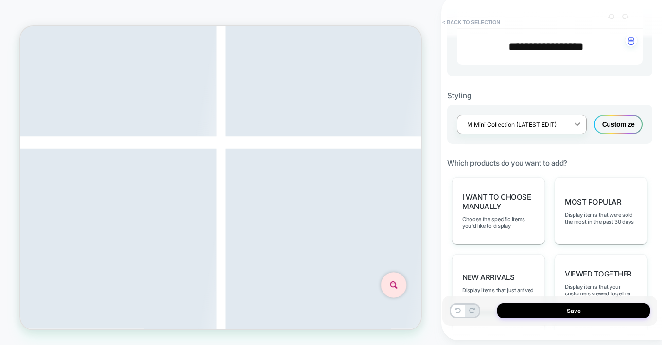
click at [579, 124] on icon at bounding box center [577, 124] width 10 height 10
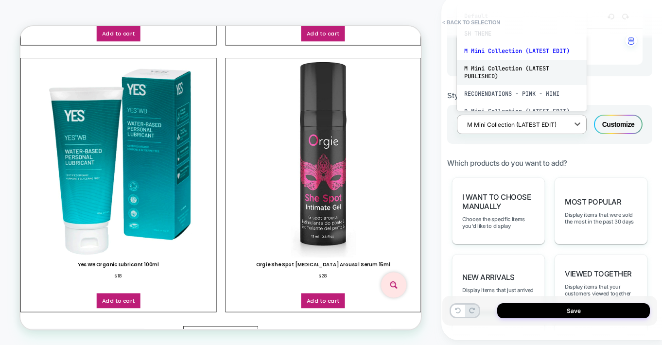
click at [522, 68] on div "M Mini Collection (LATEST PUBLISHED)" at bounding box center [522, 72] width 130 height 25
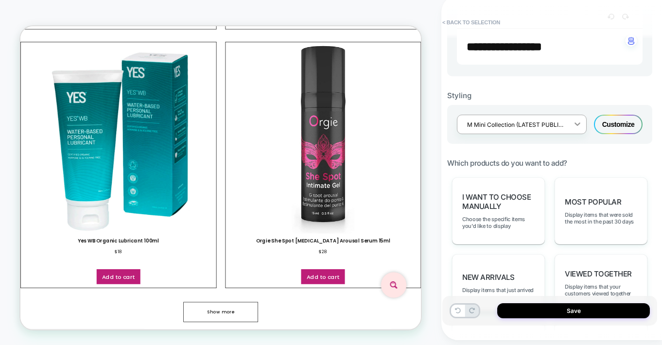
click at [576, 122] on icon at bounding box center [578, 123] width 6 height 3
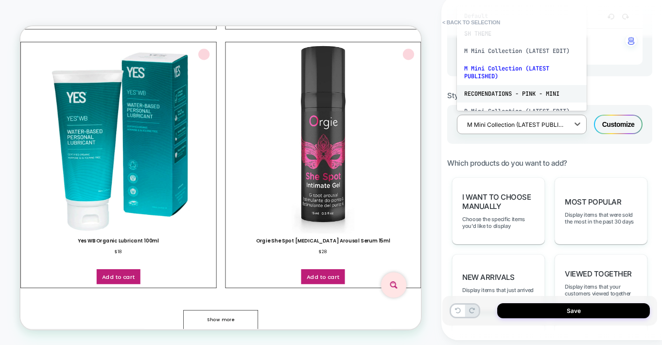
scroll to position [2, 0]
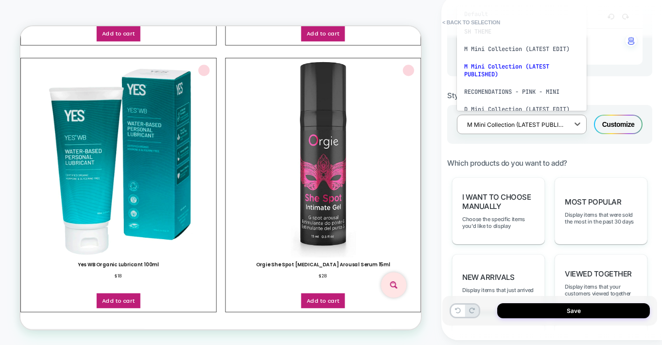
click at [532, 106] on div "D Mini Collection (LATEST EDIT)" at bounding box center [522, 109] width 130 height 17
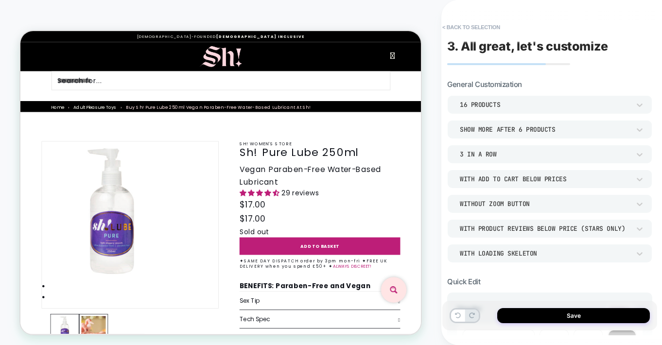
click at [539, 336] on span "****" at bounding box center [550, 340] width 22 height 8
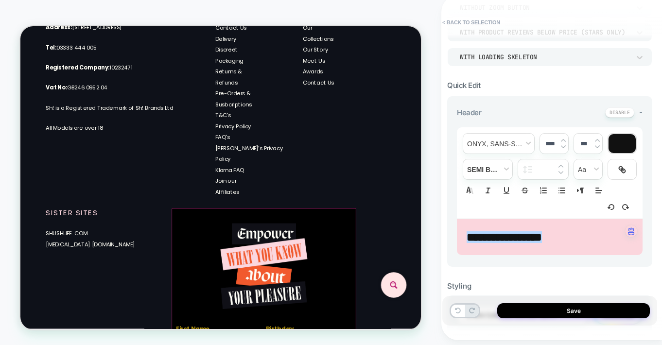
type input "****"
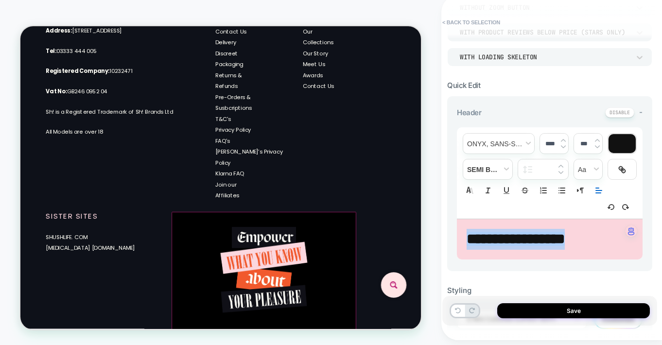
click at [599, 189] on icon "Align" at bounding box center [598, 190] width 9 height 9
drag, startPoint x: 600, startPoint y: 214, endPoint x: 449, endPoint y: 244, distance: 153.7
click at [600, 214] on icon "Align" at bounding box center [598, 215] width 8 height 8
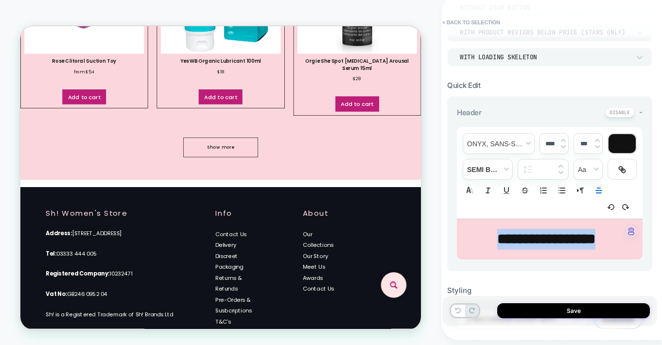
scroll to position [2526, 0]
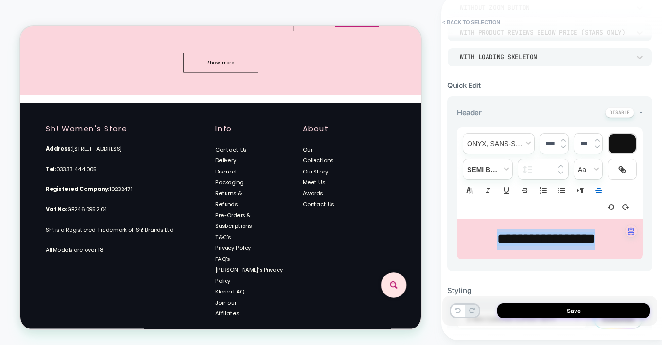
click at [599, 190] on line "Align" at bounding box center [599, 190] width 6 height 0
click at [598, 201] on icon "Align" at bounding box center [598, 203] width 8 height 8
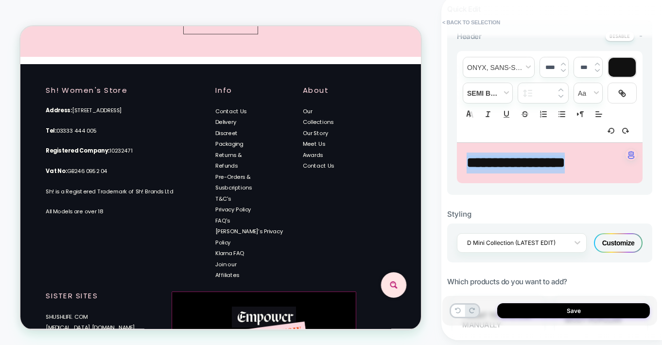
scroll to position [269, 0]
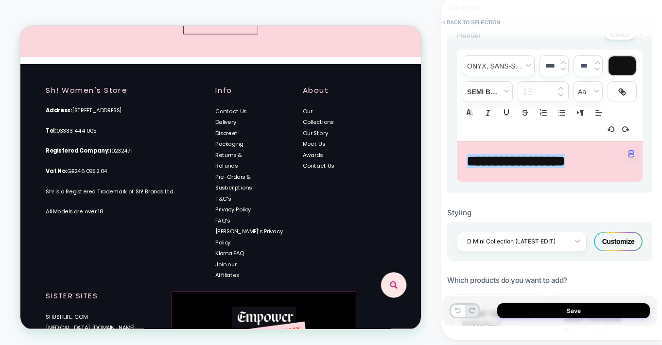
click at [625, 238] on div "Customize" at bounding box center [618, 241] width 49 height 19
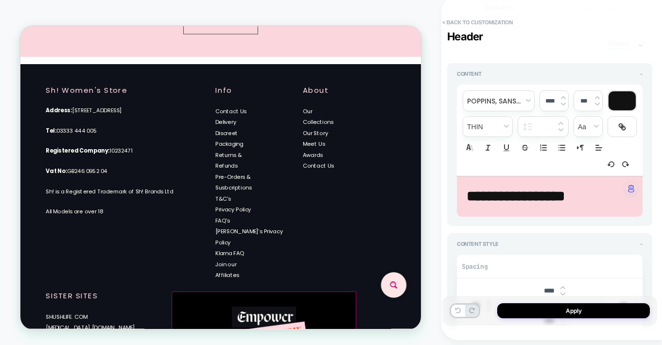
type textarea "*"
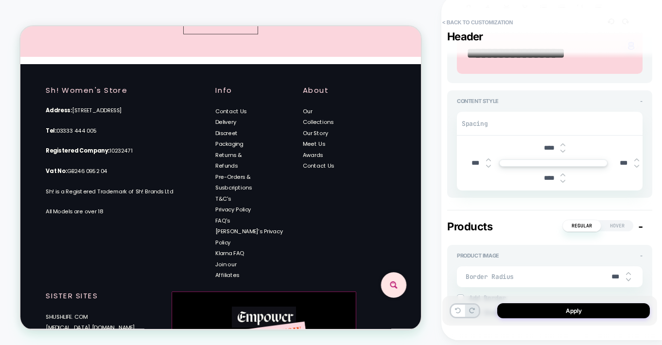
drag, startPoint x: 475, startPoint y: 162, endPoint x: 453, endPoint y: 172, distance: 24.3
click at [460, 165] on div "**** *** *** ****" at bounding box center [550, 163] width 186 height 54
type input "***"
type textarea "*"
type input "****"
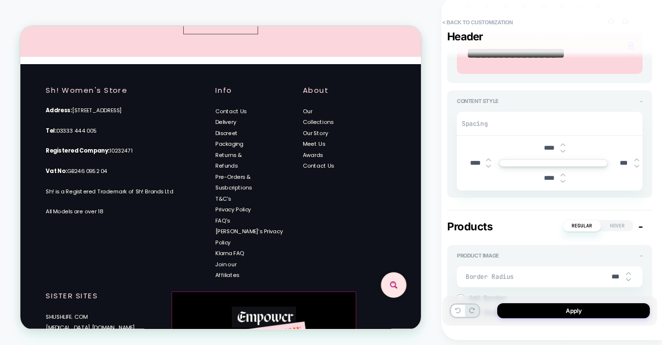
type textarea "*"
type input "****"
drag, startPoint x: 621, startPoint y: 160, endPoint x: 601, endPoint y: 162, distance: 19.5
click at [601, 162] on div "**** **** *** ****" at bounding box center [553, 163] width 178 height 45
type input "***"
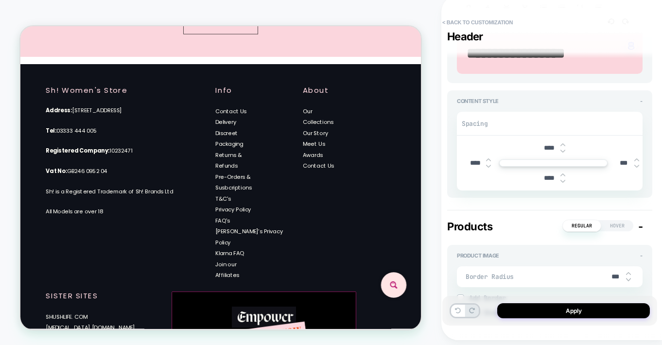
type textarea "*"
type input "****"
type textarea "*"
type input "****"
click at [473, 162] on input "****" at bounding box center [475, 163] width 22 height 8
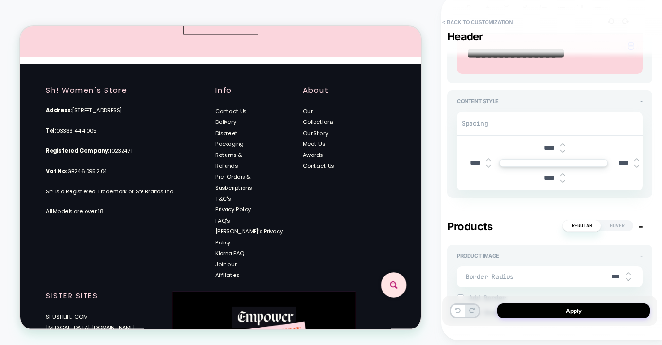
type input "***"
type textarea "*"
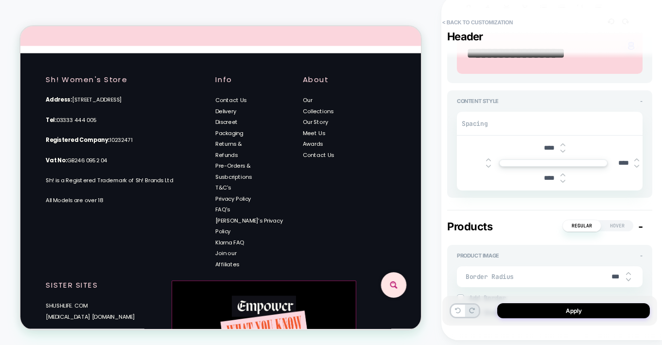
type input "***"
type textarea "*"
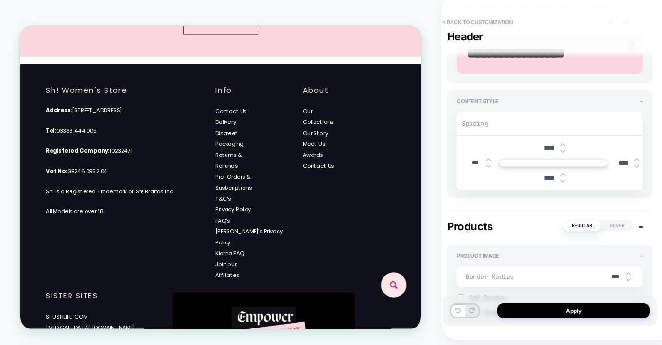
type input "****"
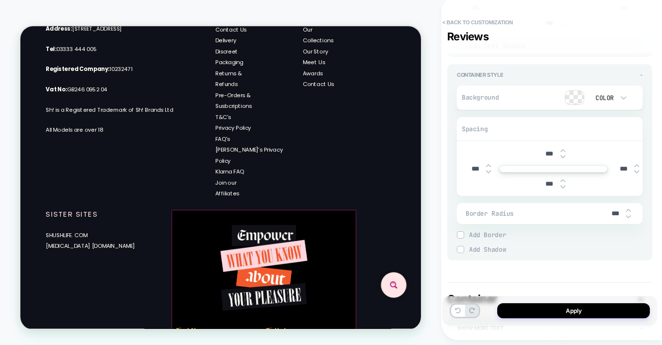
scroll to position [2321, 0]
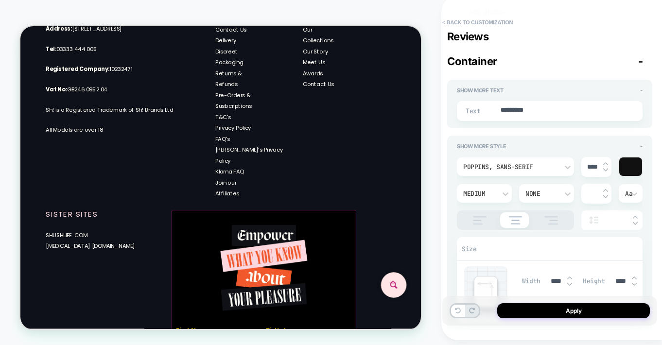
type textarea "*"
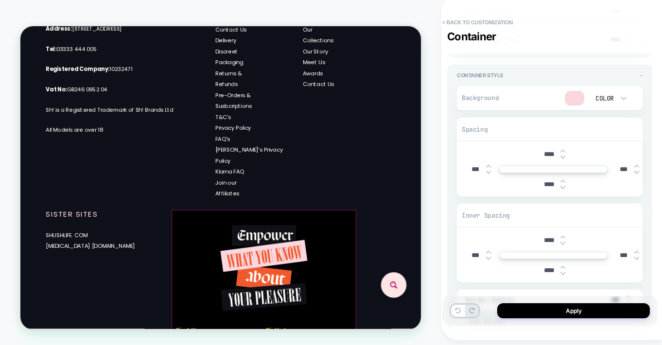
scroll to position [2911, 0]
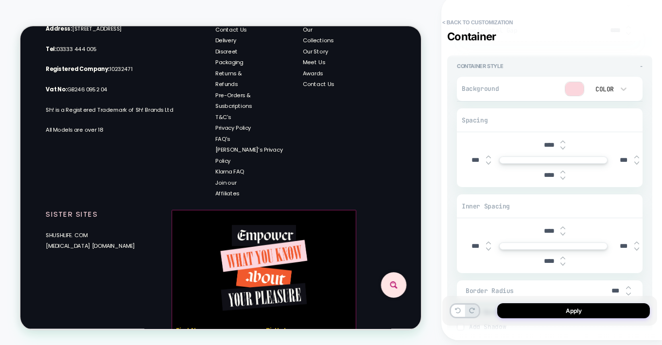
type input "****"
drag, startPoint x: 471, startPoint y: 148, endPoint x: 459, endPoint y: 154, distance: 14.1
click at [463, 149] on div "**** *** *** ****" at bounding box center [550, 160] width 186 height 54
type input "***"
type textarea "*"
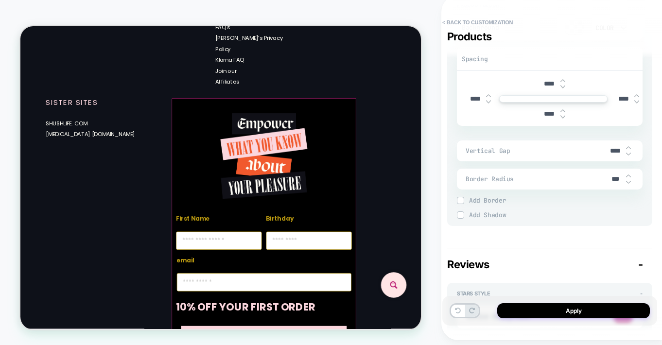
scroll to position [1383, 0]
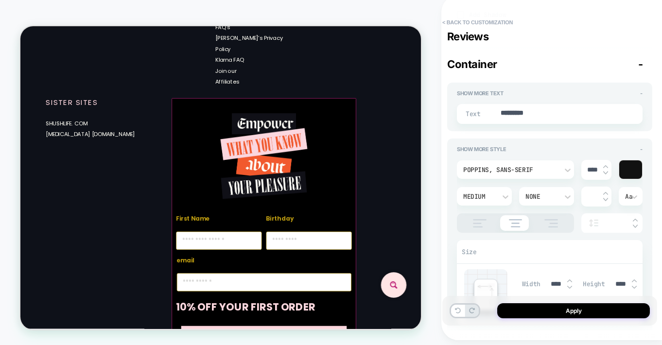
type textarea "*"
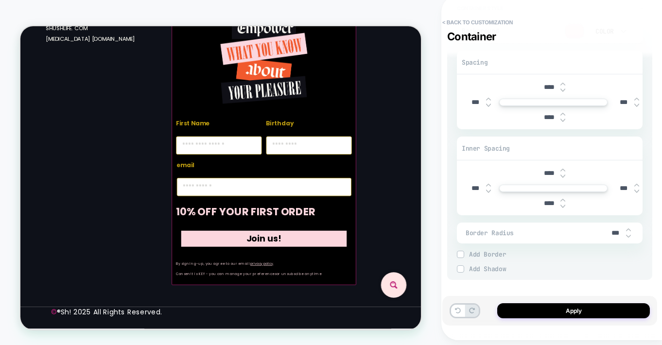
scroll to position [2971, 0]
drag, startPoint x: 472, startPoint y: 172, endPoint x: 468, endPoint y: 182, distance: 10.0
click at [464, 181] on input "***" at bounding box center [475, 185] width 22 height 8
type input "***"
type textarea "*"
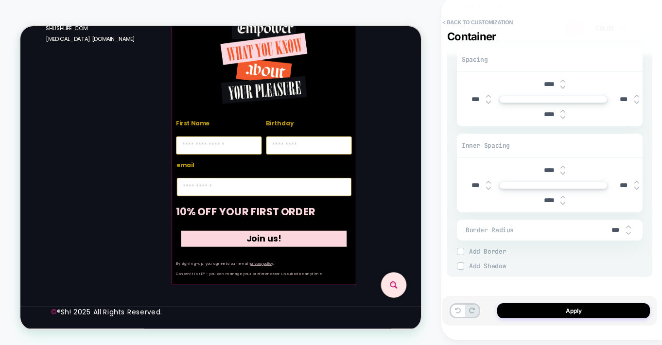
type input "****"
type textarea "*"
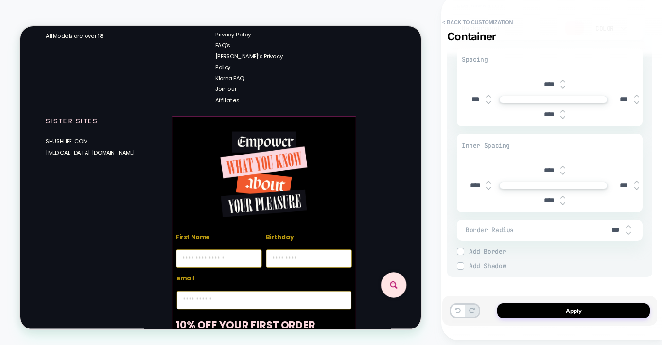
scroll to position [2646, 0]
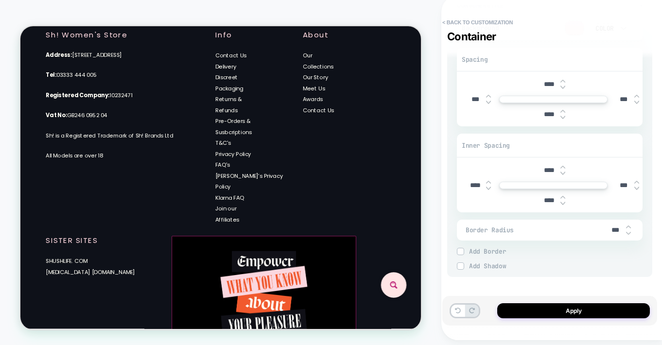
type input "***"
type textarea "*"
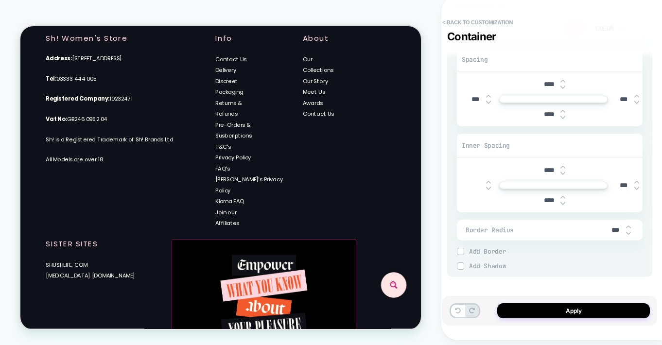
type input "***"
click at [458, 249] on img at bounding box center [460, 251] width 5 height 5
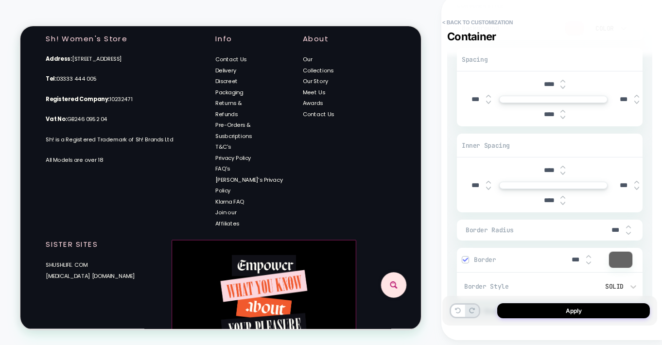
click at [466, 257] on img at bounding box center [465, 259] width 5 height 5
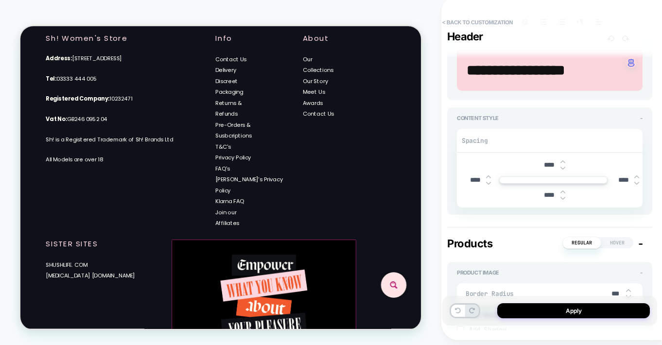
scroll to position [1, 0]
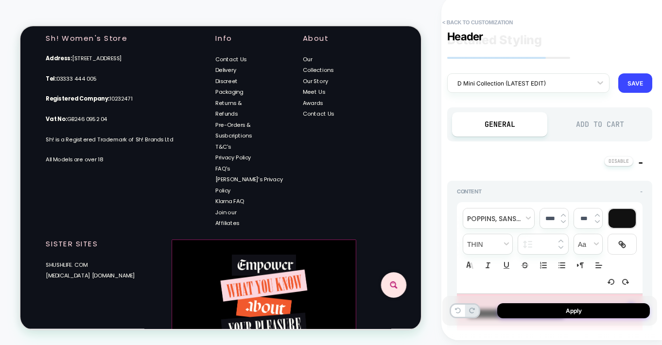
type textarea "*"
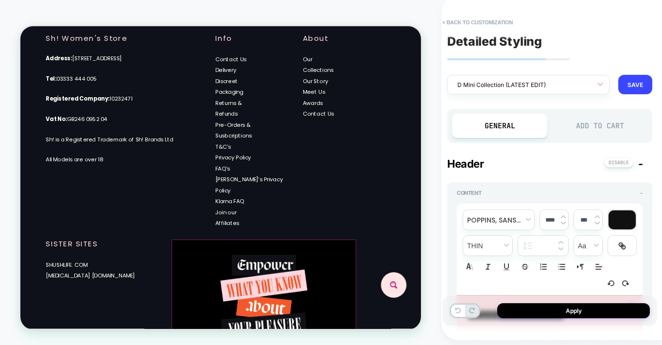
drag, startPoint x: 571, startPoint y: 306, endPoint x: 425, endPoint y: 160, distance: 206.1
click at [571, 306] on button "Apply" at bounding box center [573, 310] width 153 height 15
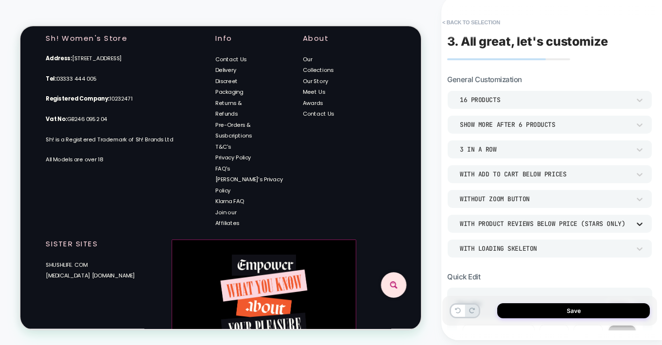
click at [637, 223] on icon at bounding box center [639, 224] width 6 height 3
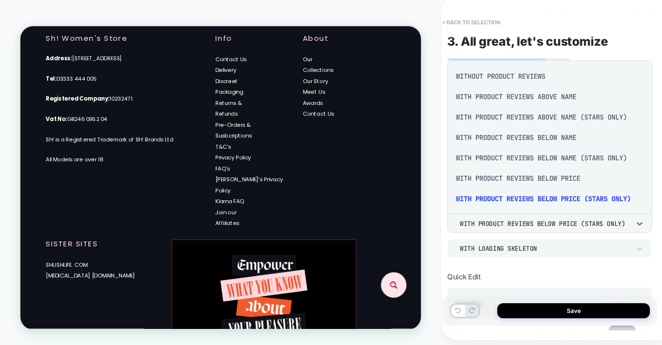
scroll to position [2, 0]
click at [587, 194] on div "With Product Reviews Below Price (Stars Only)" at bounding box center [549, 198] width 197 height 20
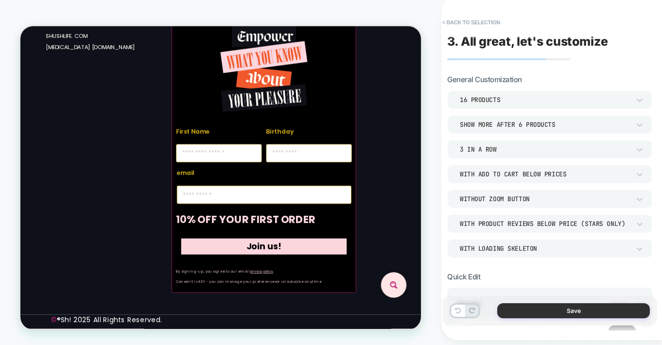
click at [574, 310] on button "Save" at bounding box center [573, 310] width 153 height 15
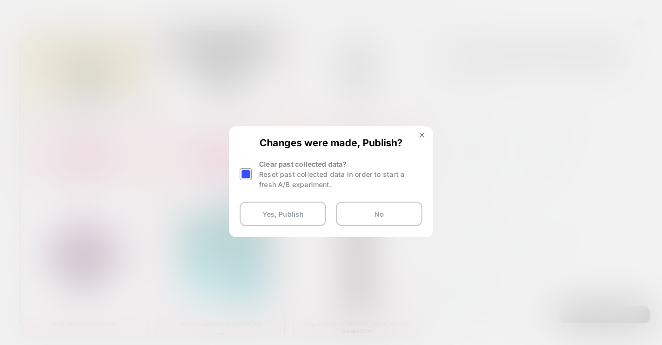
scroll to position [5, 0]
click at [280, 215] on button "Yes, Publish" at bounding box center [283, 214] width 86 height 24
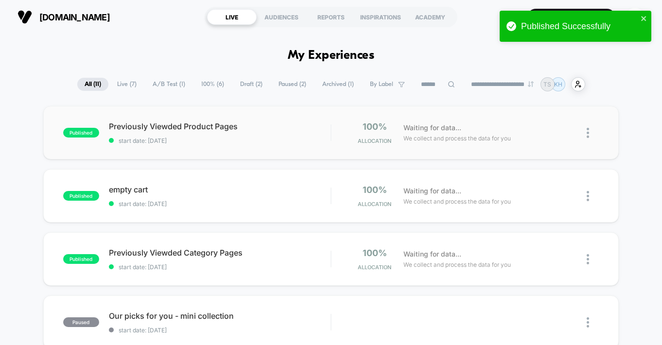
click at [588, 132] on img at bounding box center [587, 133] width 2 height 10
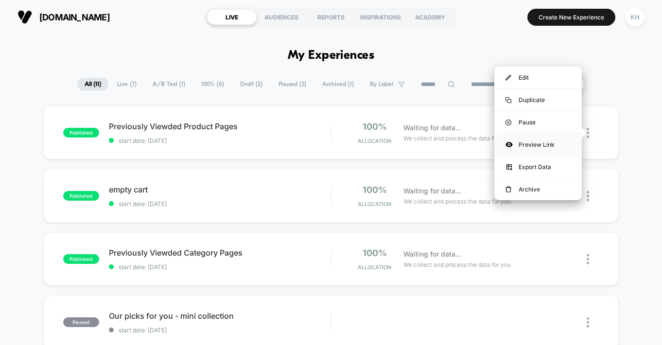
click at [541, 141] on div "Preview Link" at bounding box center [537, 145] width 87 height 22
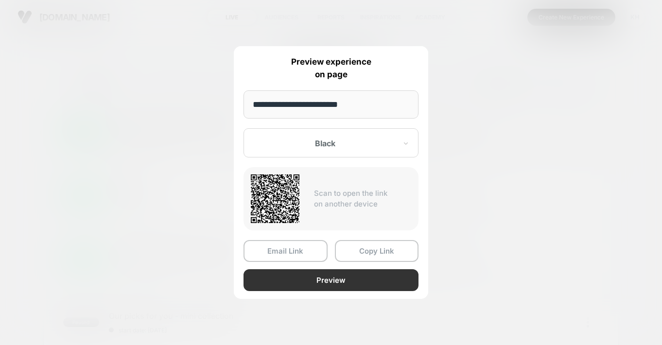
click at [345, 275] on button "Preview" at bounding box center [330, 280] width 175 height 22
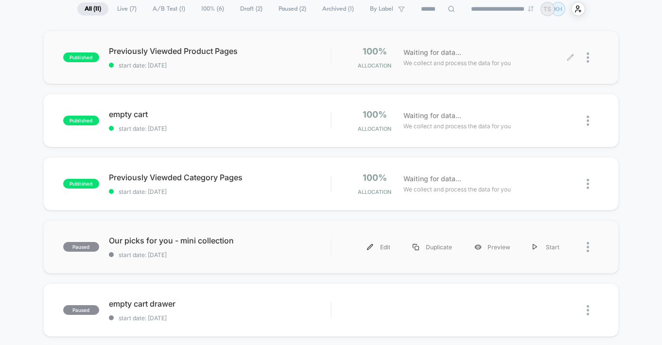
scroll to position [151, 0]
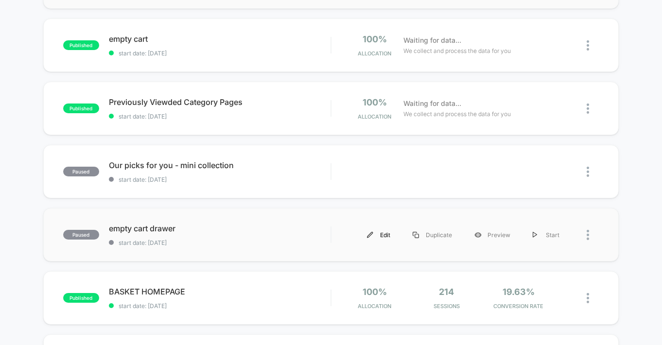
click at [390, 233] on div "Edit" at bounding box center [379, 235] width 46 height 22
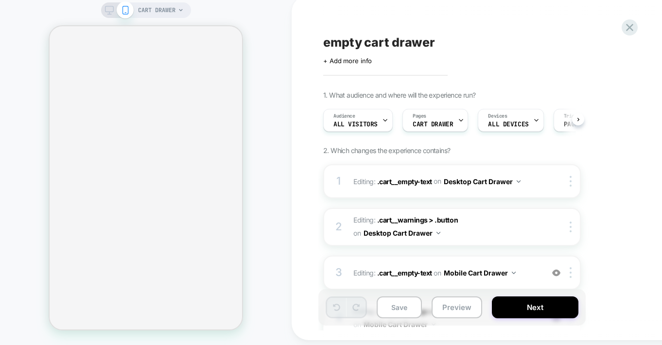
scroll to position [0, 0]
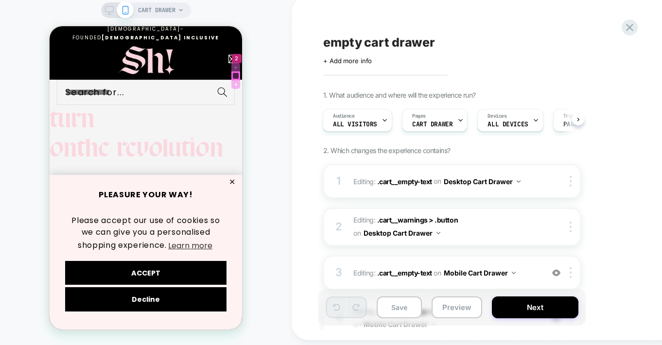
click at [235, 64] on span "2" at bounding box center [236, 59] width 3 height 10
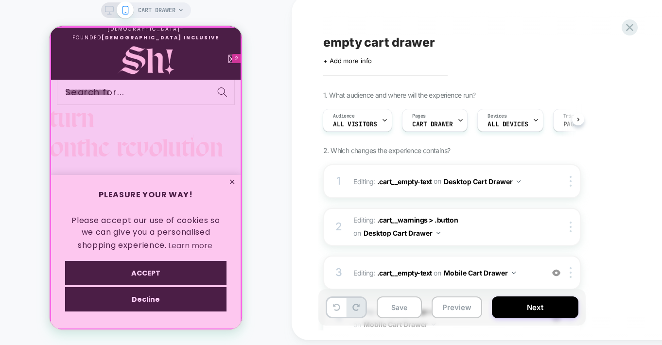
click at [150, 274] on div at bounding box center [146, 178] width 190 height 302
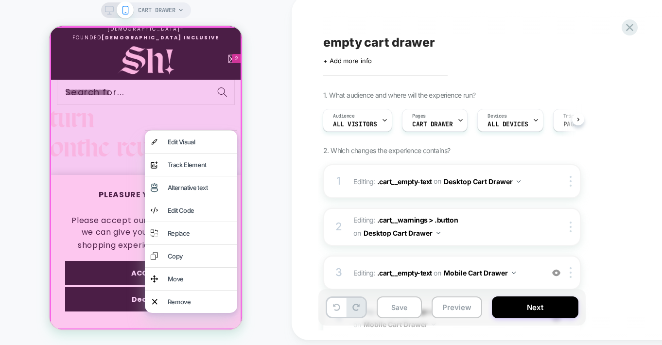
scroll to position [0, 296]
click at [101, 162] on div at bounding box center [146, 178] width 192 height 304
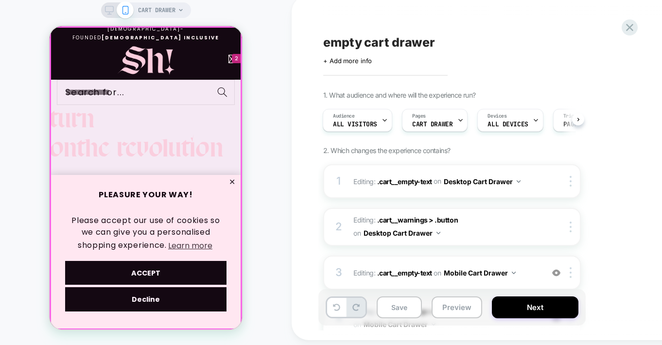
click at [235, 180] on div at bounding box center [146, 178] width 190 height 302
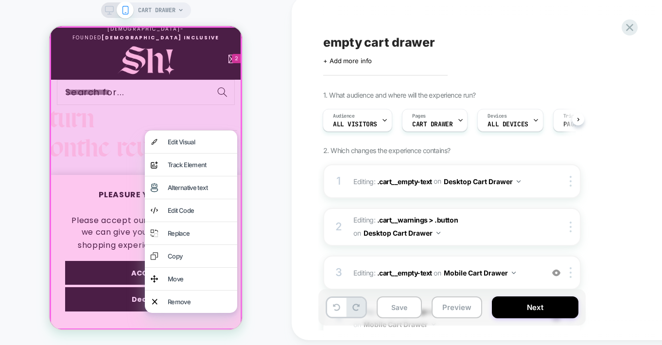
click at [261, 161] on div "CART DRAWER" at bounding box center [146, 170] width 292 height 330
click at [244, 274] on div "CART DRAWER" at bounding box center [146, 170] width 292 height 330
drag, startPoint x: 264, startPoint y: 150, endPoint x: 267, endPoint y: 121, distance: 28.9
click at [263, 148] on div "CART DRAWER" at bounding box center [146, 170] width 292 height 330
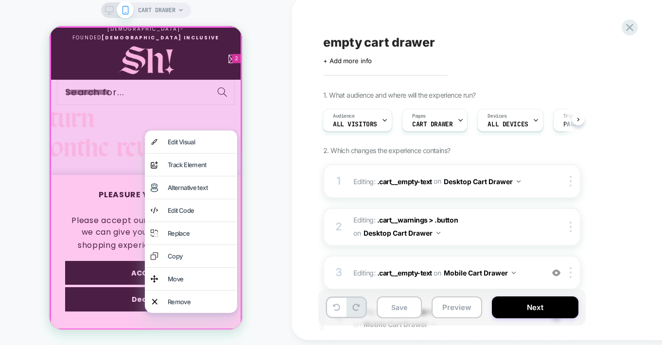
click at [29, 47] on div "CART DRAWER" at bounding box center [146, 170] width 292 height 330
click at [403, 65] on div "+ Add more info" at bounding box center [420, 61] width 194 height 8
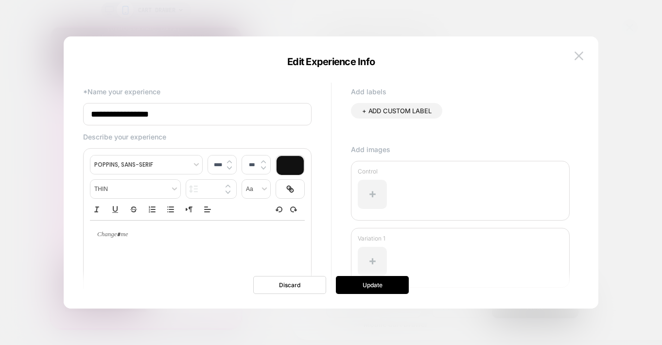
scroll to position [0, 0]
click at [282, 284] on button "Discard" at bounding box center [289, 285] width 73 height 18
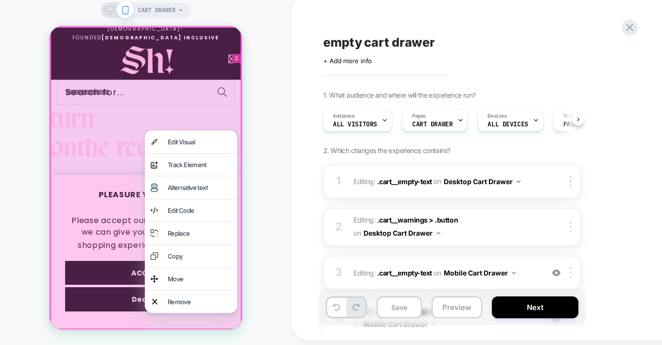
click at [254, 89] on div "CART DRAWER" at bounding box center [146, 170] width 292 height 330
click at [182, 141] on div "Edit Visual" at bounding box center [200, 142] width 64 height 11
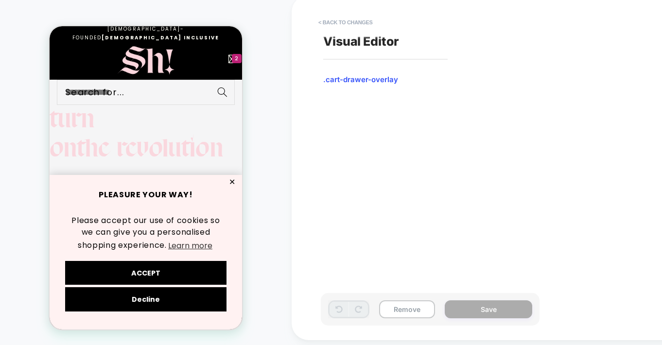
click at [232, 180] on button "✕" at bounding box center [232, 182] width 12 height 7
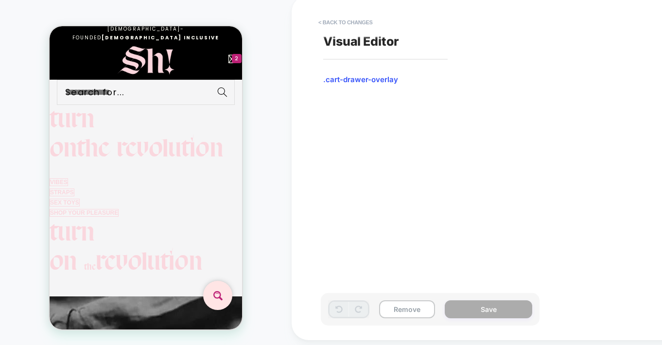
scroll to position [0, 296]
click at [235, 64] on span "2" at bounding box center [236, 59] width 3 height 10
click at [50, 26] on div "Sh! Pure Lube 250ml Quantity Decrease quantity for Sh! Pure Lube 250ml * Increa…" at bounding box center [50, 26] width 0 height 0
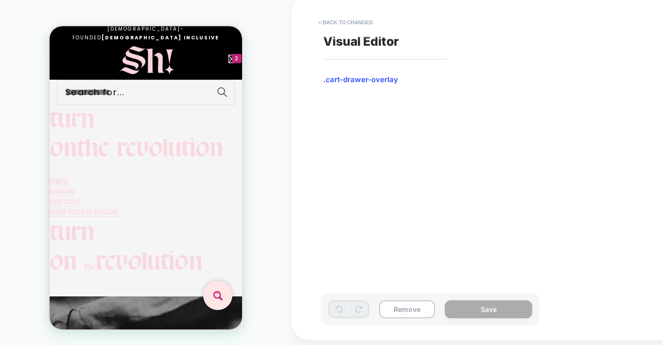
click at [50, 26] on div "Sh! Pure Lube 250ml Quantity Decrease quantity for Sh! Pure Lube 250ml * Increa…" at bounding box center [50, 26] width 0 height 0
click at [349, 25] on button "< Back to changes" at bounding box center [345, 23] width 64 height 16
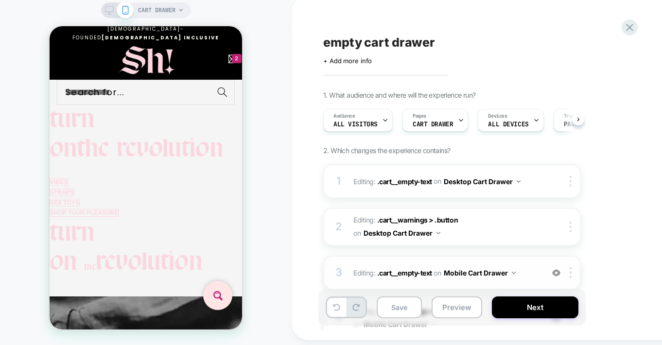
scroll to position [0, 0]
click at [242, 18] on div "CART DRAWER" at bounding box center [146, 170] width 292 height 330
click at [629, 27] on icon at bounding box center [629, 27] width 7 height 7
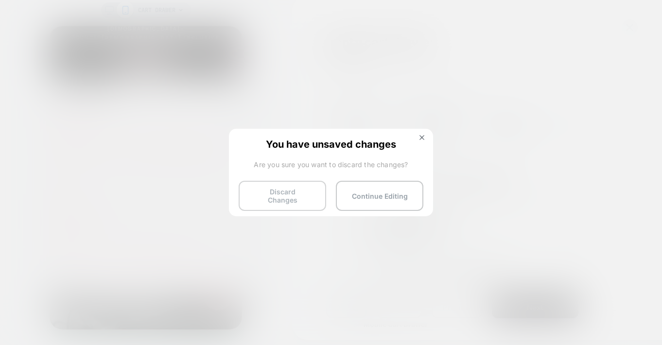
scroll to position [0, 123]
click at [286, 192] on button "Discard Changes" at bounding box center [282, 196] width 87 height 30
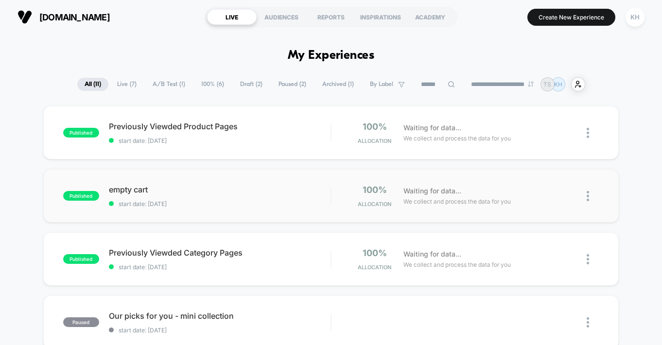
scroll to position [83, 0]
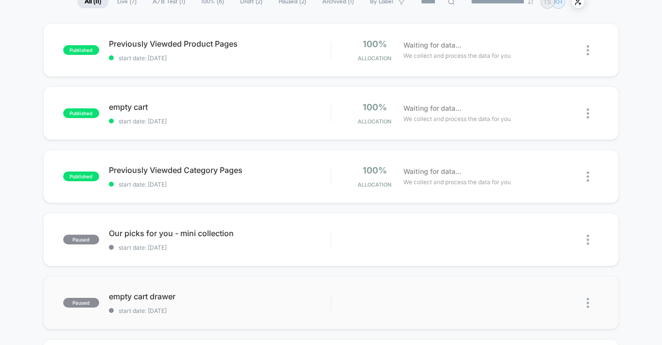
click at [587, 300] on img at bounding box center [587, 303] width 2 height 10
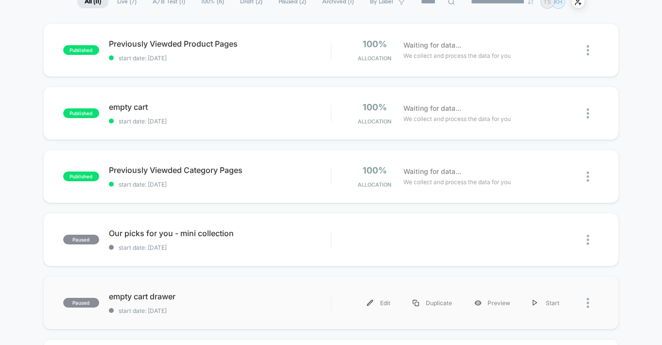
click at [584, 306] on div at bounding box center [584, 303] width 29 height 22
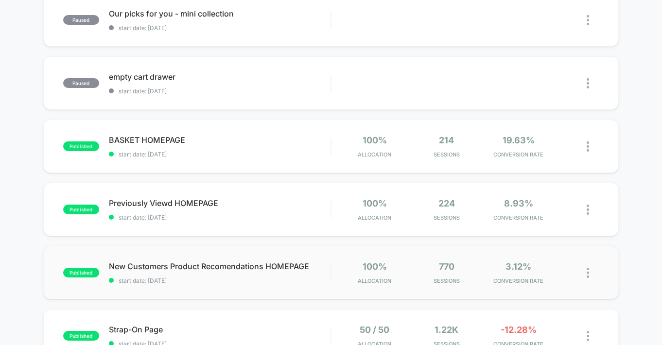
scroll to position [177, 0]
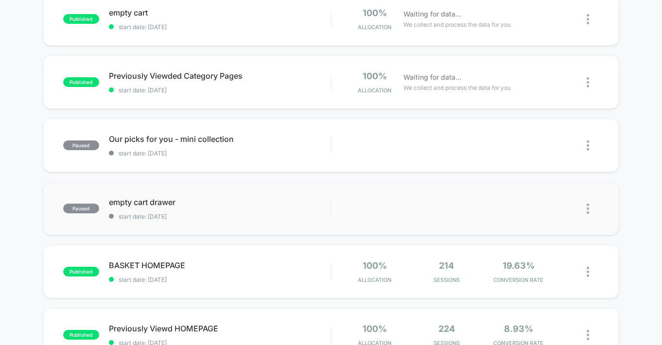
click at [585, 206] on div at bounding box center [584, 209] width 29 height 22
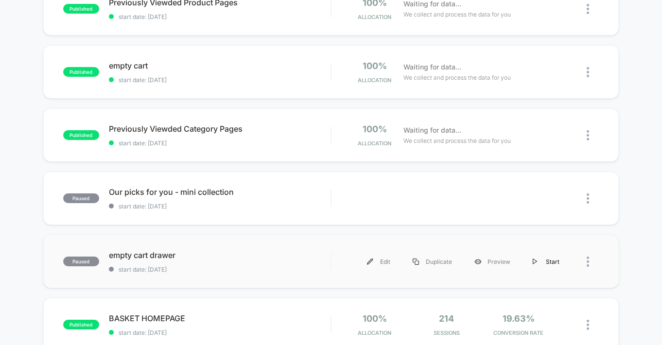
scroll to position [125, 0]
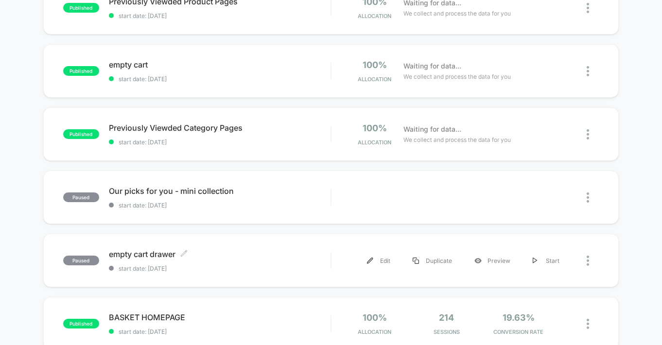
click at [154, 256] on span "empty cart drawer Click to edit experience details" at bounding box center [220, 254] width 222 height 10
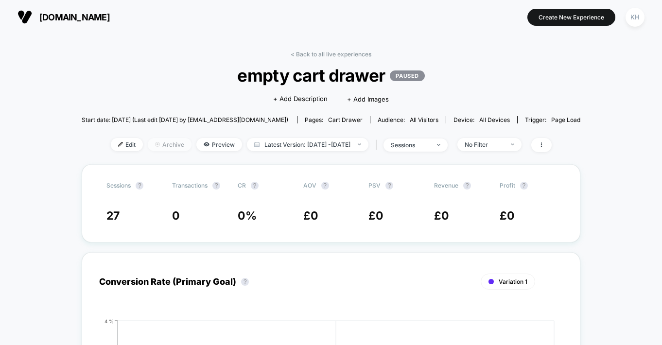
click at [149, 145] on span "Archive" at bounding box center [170, 144] width 44 height 13
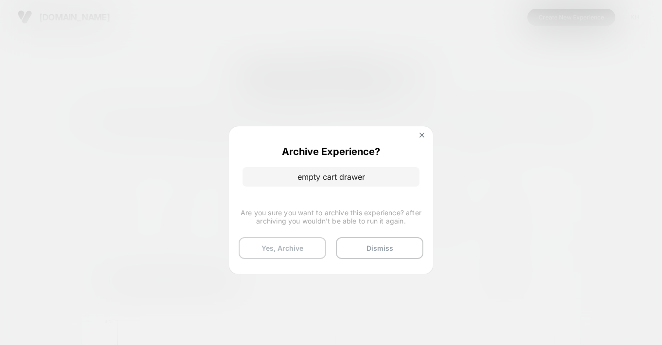
click at [296, 249] on button "Yes, Archive" at bounding box center [282, 248] width 87 height 22
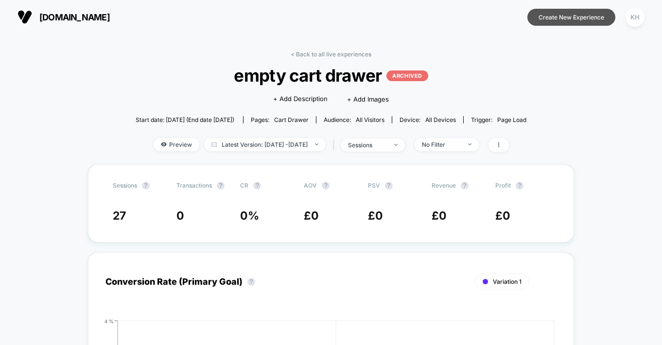
click at [583, 19] on button "Create New Experience" at bounding box center [571, 17] width 88 height 17
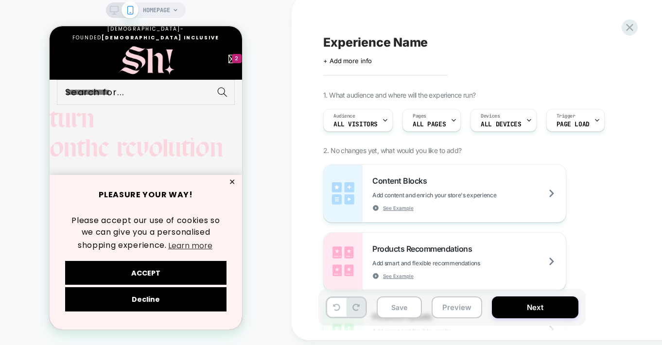
scroll to position [0, 136]
click at [385, 49] on span "Experience Name" at bounding box center [375, 42] width 104 height 15
type textarea "**********"
click at [235, 64] on span "2" at bounding box center [236, 59] width 3 height 10
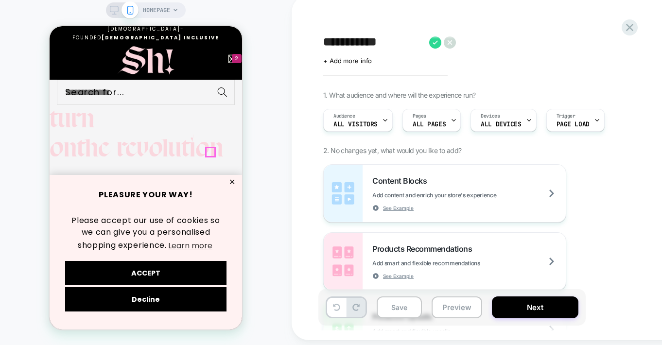
click at [50, 26] on icon "Remove Sh! Pure Lube 250ml" at bounding box center [50, 26] width 0 height 0
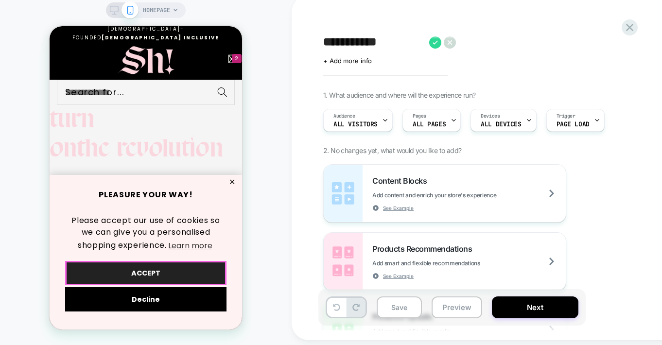
scroll to position [0, 0]
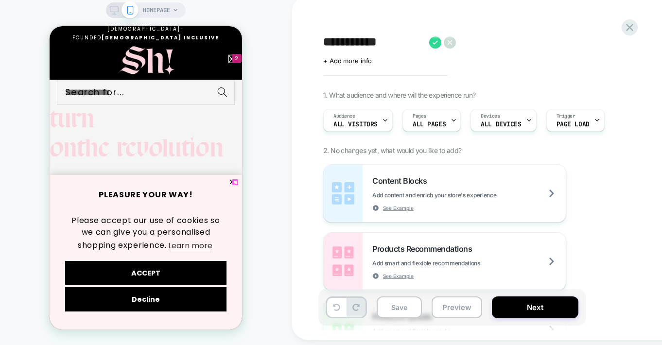
click at [233, 183] on button "✕" at bounding box center [232, 182] width 12 height 7
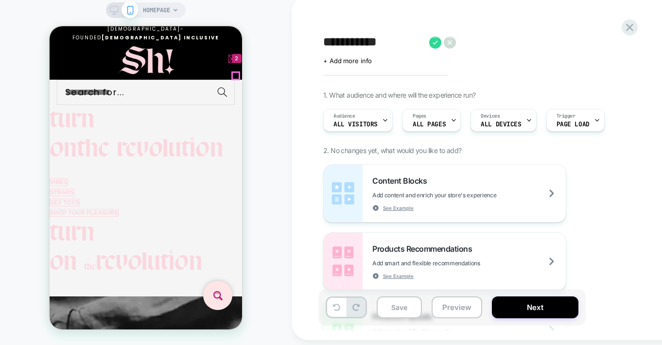
click at [235, 64] on span "2" at bounding box center [236, 59] width 3 height 10
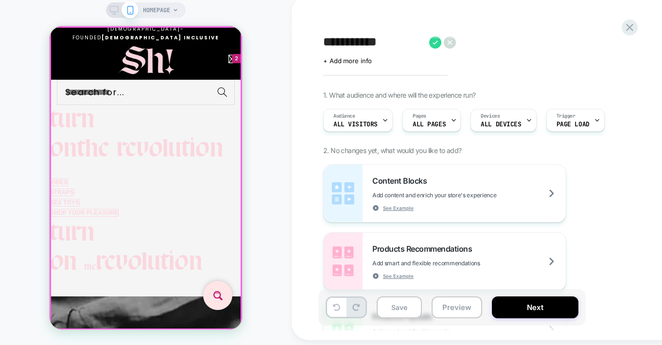
scroll to position [0, 136]
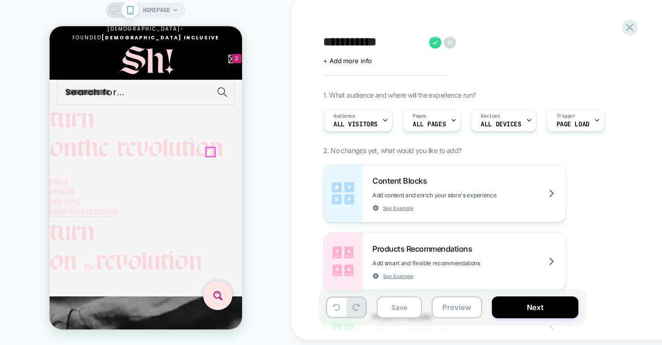
click at [50, 26] on icon "Remove Sh! Pure Lube 250ml" at bounding box center [50, 26] width 0 height 0
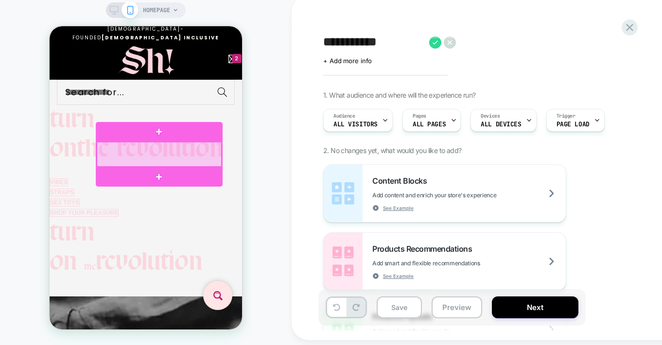
scroll to position [0, 431]
click at [165, 148] on div at bounding box center [159, 154] width 125 height 25
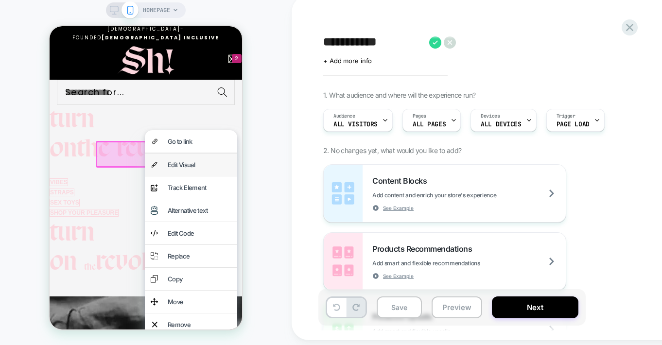
click at [176, 170] on div "Edit Visual" at bounding box center [200, 164] width 64 height 11
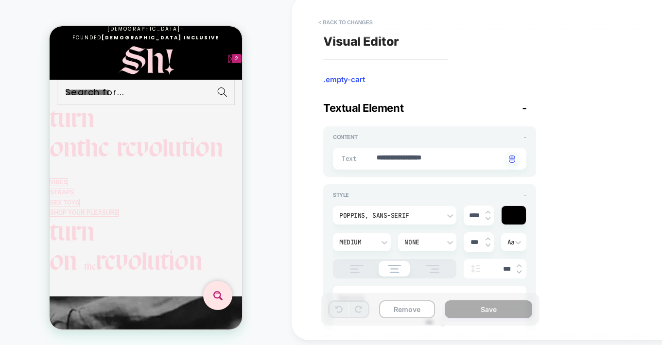
scroll to position [0, 3]
click at [235, 64] on span "2" at bounding box center [236, 59] width 3 height 10
drag, startPoint x: 412, startPoint y: 165, endPoint x: 396, endPoint y: 167, distance: 15.2
type textarea "*"
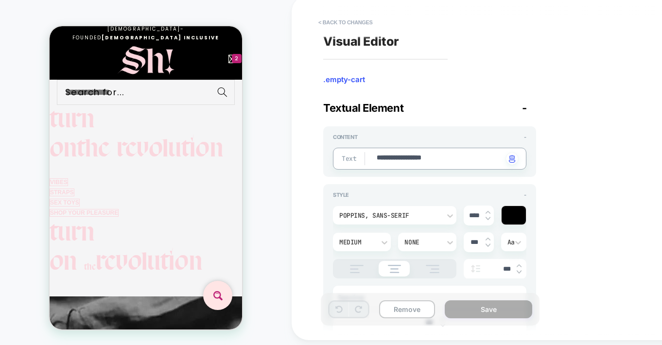
type textarea "**********"
type textarea "*"
type textarea "**********"
type textarea "*"
type textarea "**********"
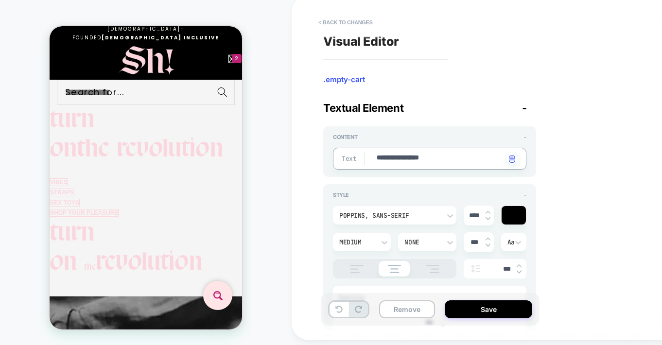
type textarea "*"
type textarea "**********"
type textarea "*"
type textarea "**********"
type textarea "*"
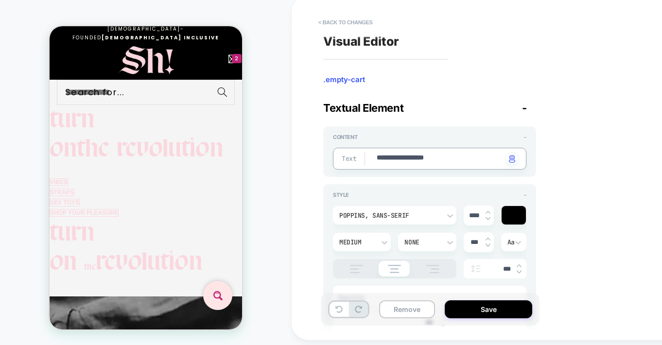
type textarea "**********"
type textarea "*"
type textarea "**********"
click at [484, 310] on button "Save" at bounding box center [488, 309] width 87 height 18
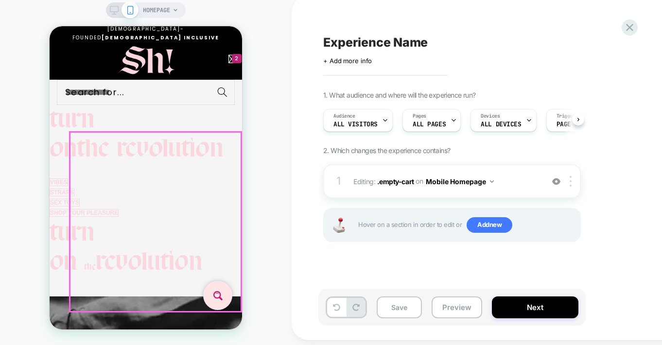
scroll to position [0, 0]
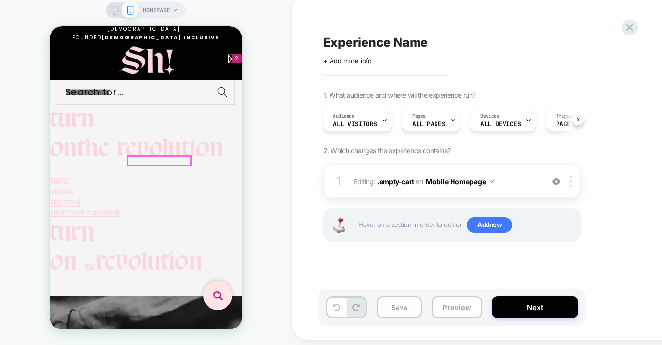
click at [50, 26] on link "Back to Shopping" at bounding box center [50, 26] width 0 height 0
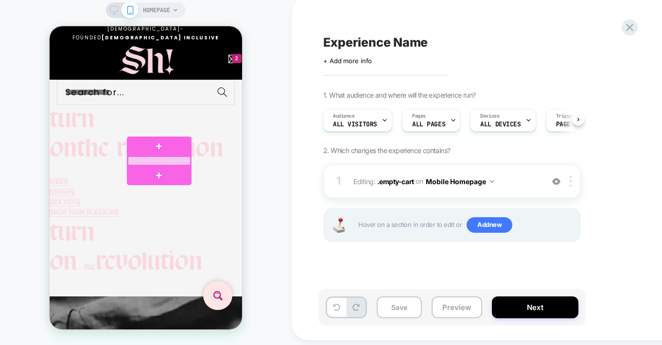
click at [156, 160] on div at bounding box center [159, 160] width 63 height 9
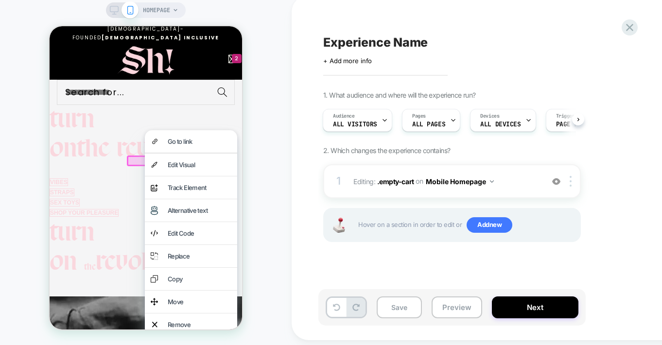
scroll to position [0, 431]
click at [189, 165] on div "Edit Visual" at bounding box center [200, 164] width 64 height 11
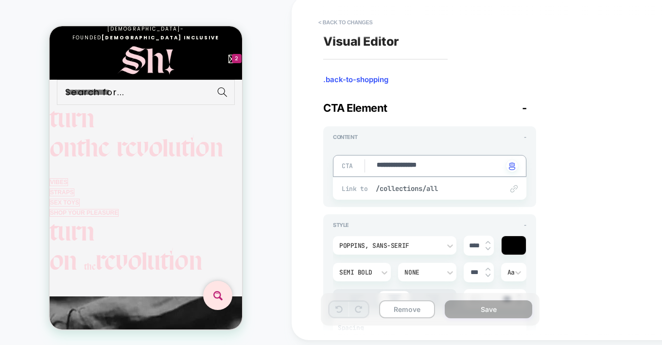
drag, startPoint x: 446, startPoint y: 172, endPoint x: 363, endPoint y: 168, distance: 83.6
type textarea "*"
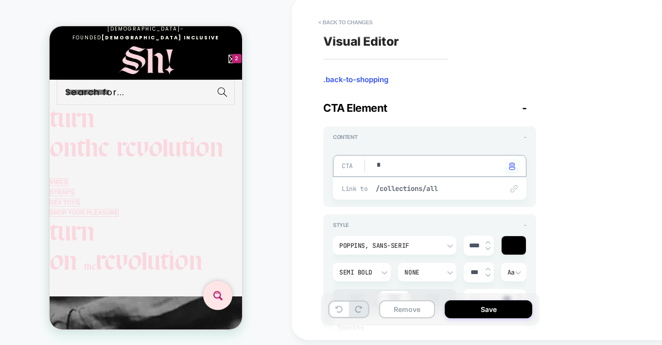
type textarea "*"
type textarea "**"
type textarea "*"
type textarea "****"
type textarea "*"
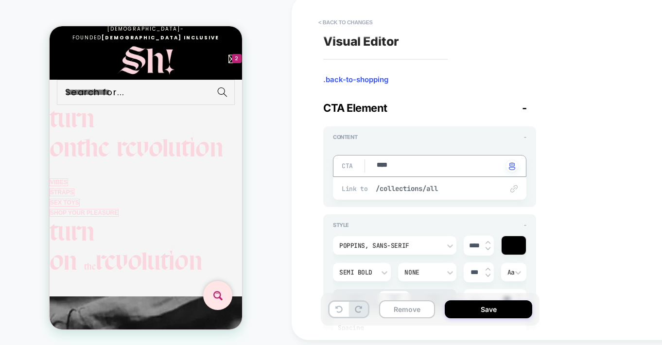
type textarea "****"
type textarea "*"
type textarea "******"
type textarea "*"
type textarea "*******"
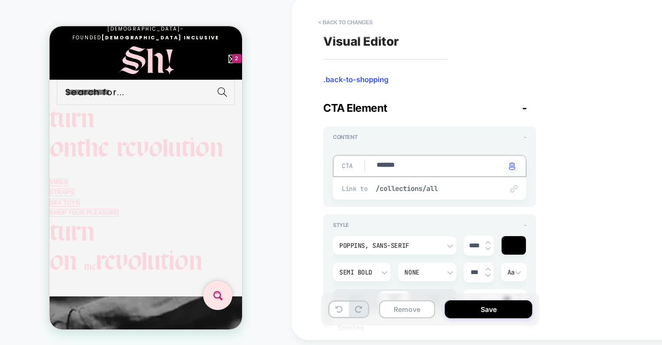
type textarea "*"
type textarea "********"
type textarea "*"
type textarea "*********"
type textarea "*"
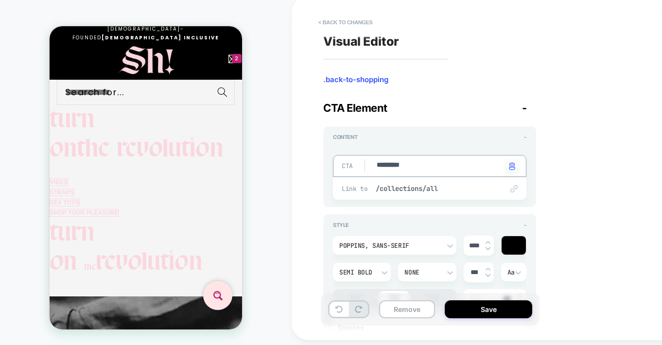
type textarea "*********"
type textarea "*"
type textarea "**********"
type textarea "*"
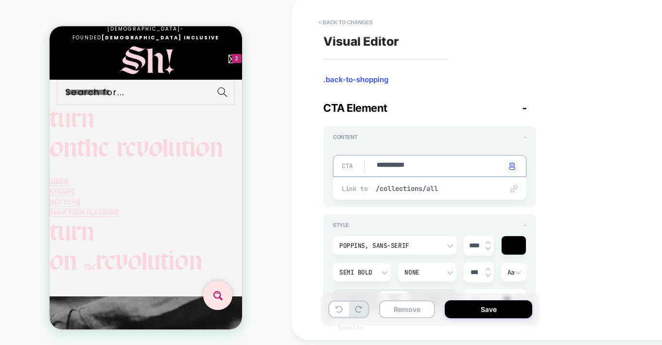
type textarea "**********"
type textarea "*"
type textarea "**********"
type textarea "*"
type textarea "**********"
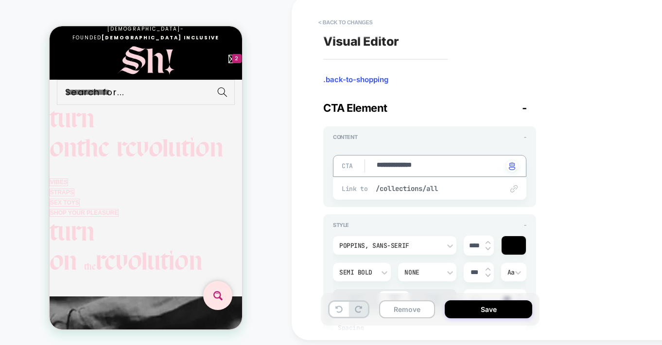
type textarea "*"
type textarea "**********"
type textarea "*"
type textarea "**********"
type textarea "*"
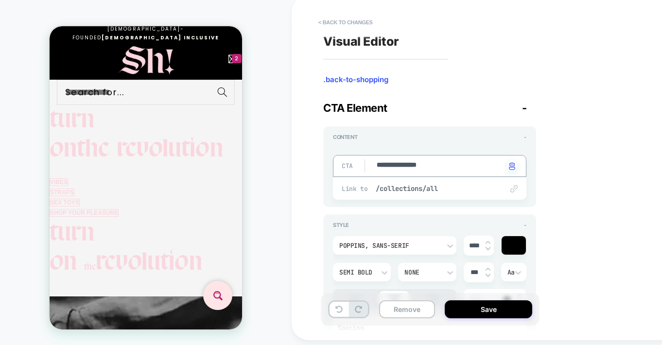
type textarea "**********"
type textarea "*"
type textarea "**********"
type textarea "*"
type textarea "**********"
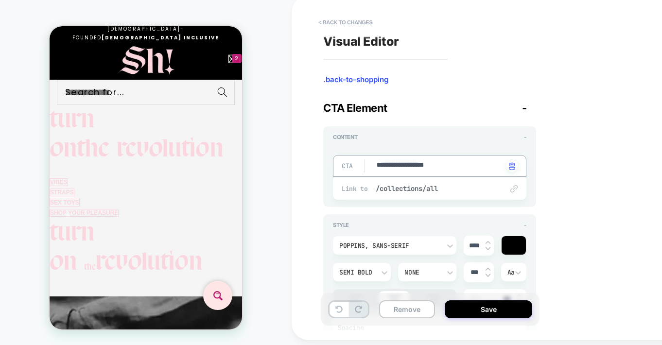
type textarea "*"
type textarea "**********"
click at [504, 248] on div at bounding box center [513, 245] width 24 height 18
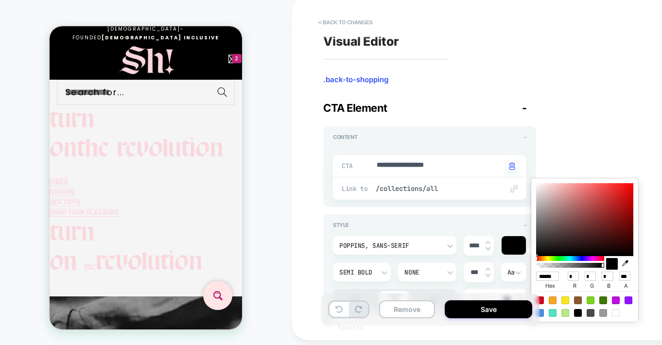
scroll to position [0, 0]
drag, startPoint x: 539, startPoint y: 277, endPoint x: 564, endPoint y: 277, distance: 24.8
click at [564, 277] on div "****** hex * r * g * b *** a" at bounding box center [584, 281] width 97 height 22
paste input "*"
type textarea "*"
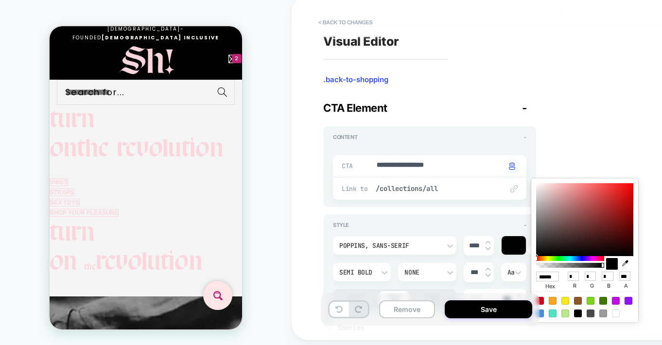
type input "*******"
type input "***"
type input "**"
type input "***"
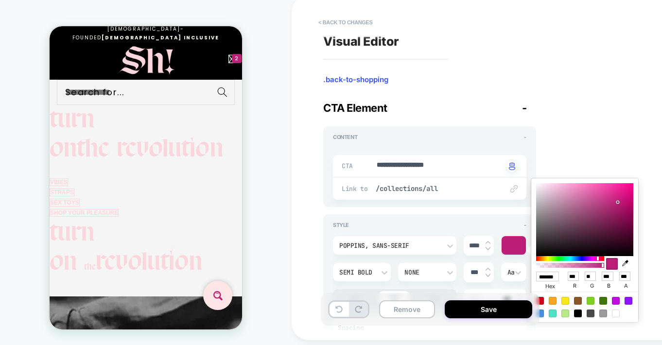
scroll to position [0, 6]
type textarea "*"
type input "******"
click at [574, 140] on div "**********" at bounding box center [500, 168] width 364 height 326
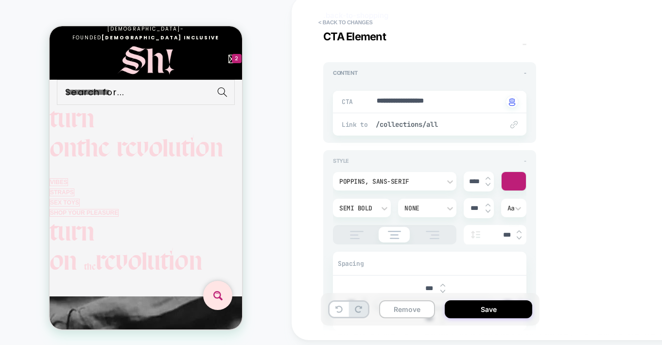
scroll to position [176, 0]
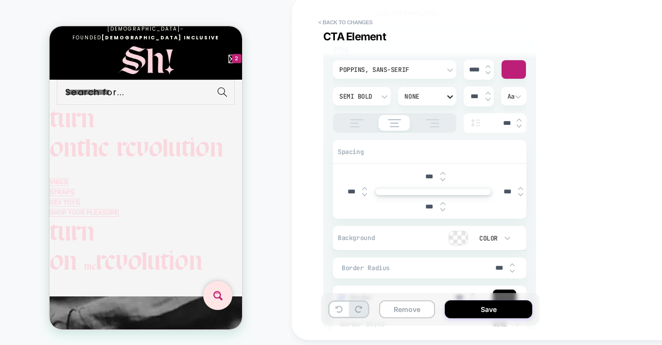
click at [450, 99] on icon at bounding box center [450, 96] width 6 height 3
drag, startPoint x: 417, startPoint y: 197, endPoint x: 405, endPoint y: 191, distance: 13.5
click at [417, 197] on div "Underline" at bounding box center [427, 196] width 50 height 20
click at [235, 64] on span "2" at bounding box center [236, 59] width 3 height 10
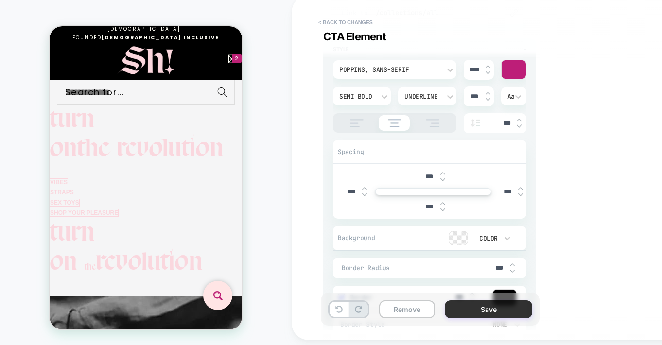
click at [485, 311] on button "Save" at bounding box center [488, 309] width 87 height 18
type textarea "*"
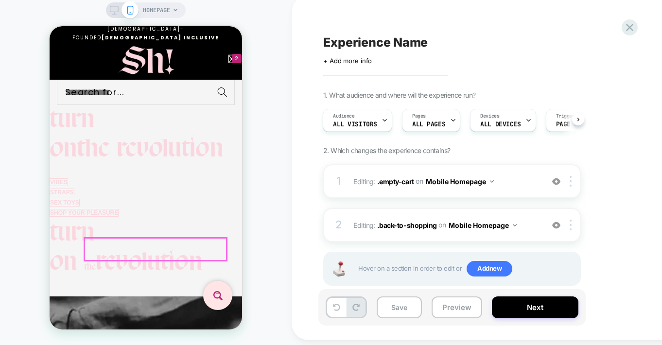
scroll to position [0, 296]
click at [50, 26] on div "Subtotal $0.00" at bounding box center [50, 26] width 0 height 0
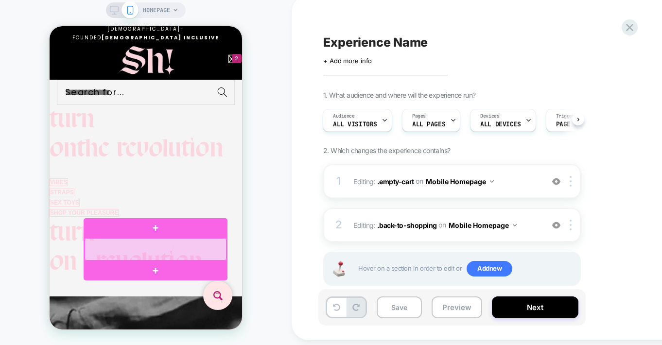
click at [188, 249] on div at bounding box center [156, 249] width 142 height 22
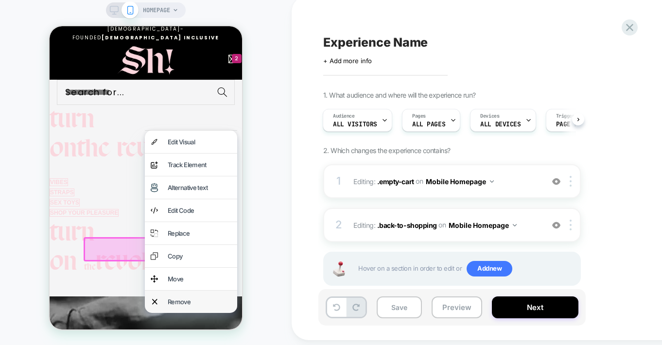
click at [181, 307] on div "Remove" at bounding box center [200, 301] width 64 height 11
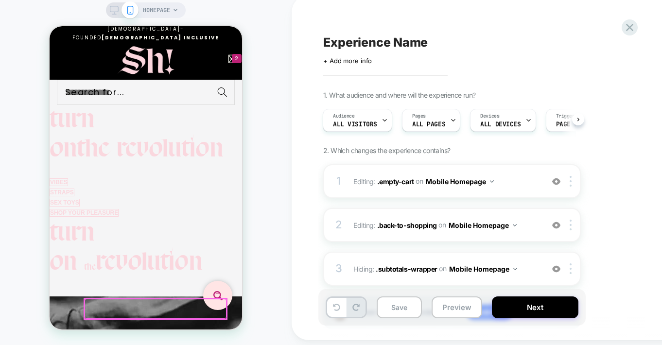
scroll to position [0, 431]
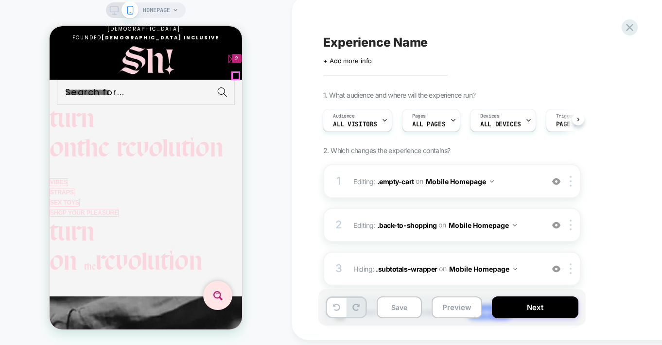
click at [235, 64] on span "2" at bounding box center [236, 59] width 3 height 10
click at [50, 26] on small "Tax included. Shipping calculated at checkout." at bounding box center [50, 26] width 0 height 0
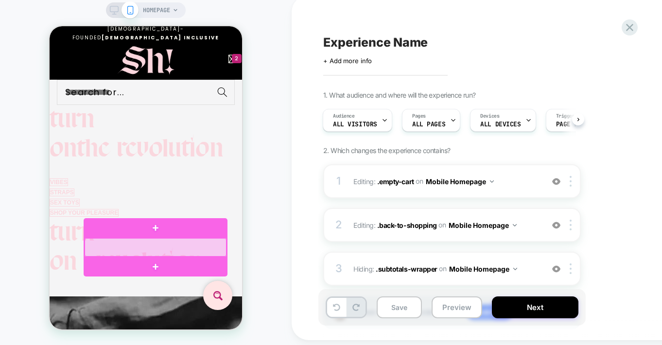
scroll to position [0, 136]
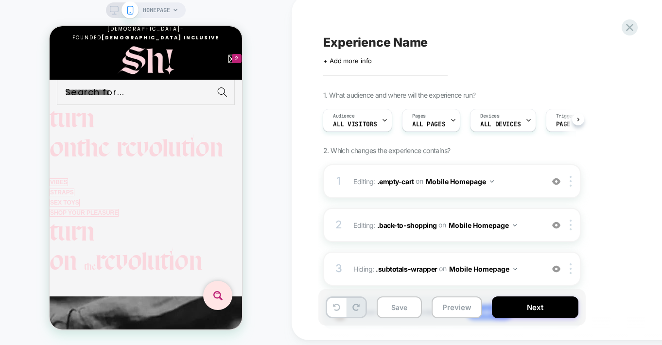
click at [544, 56] on div "Experience Name Click to edit experience details + Add more info" at bounding box center [500, 49] width 355 height 31
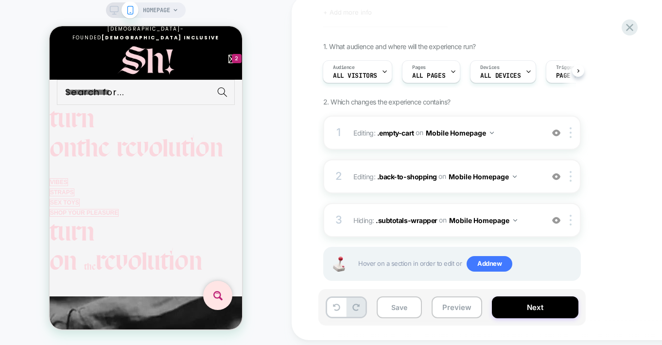
scroll to position [62, 0]
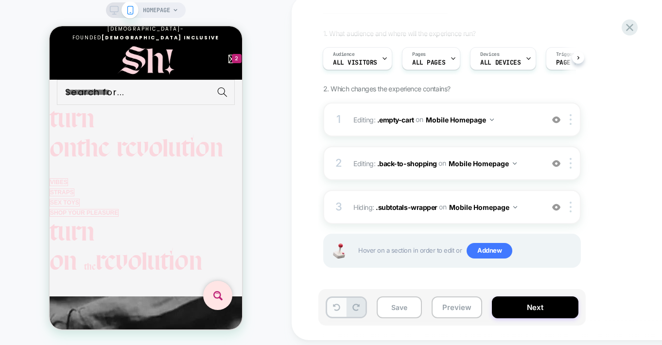
click at [334, 311] on icon at bounding box center [336, 307] width 7 height 7
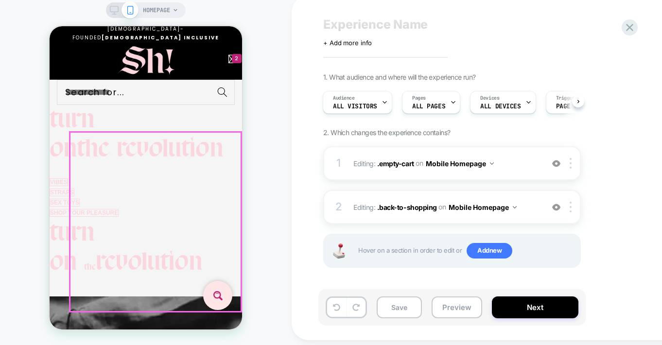
scroll to position [0, 0]
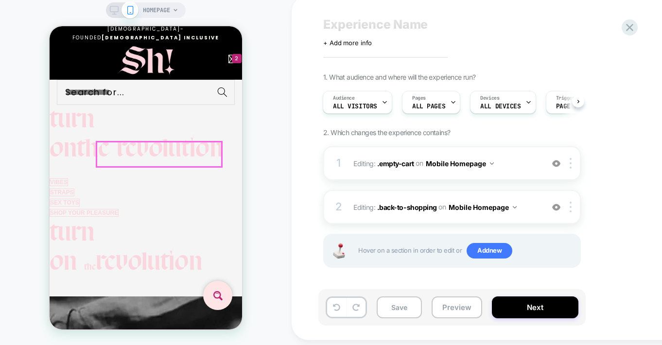
click at [50, 26] on div "Your basket is empty SHOP YOUR PLEASURE!" at bounding box center [50, 26] width 0 height 0
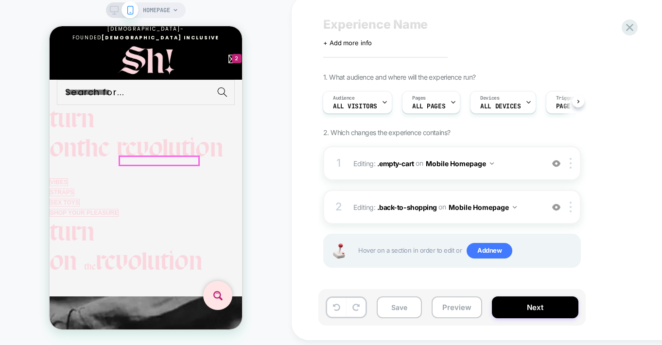
click at [50, 26] on link "SHOP YOUR PLEASURE!" at bounding box center [50, 26] width 0 height 0
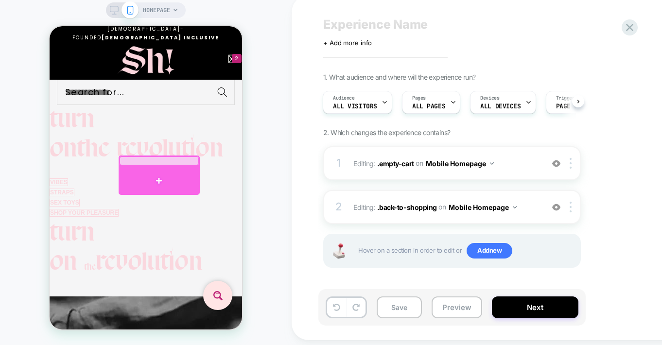
click at [154, 176] on div at bounding box center [159, 180] width 81 height 29
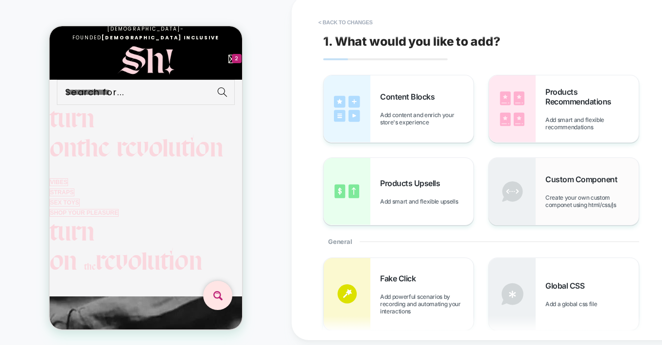
scroll to position [0, 431]
click at [569, 98] on span "Products Recommendations" at bounding box center [591, 96] width 93 height 19
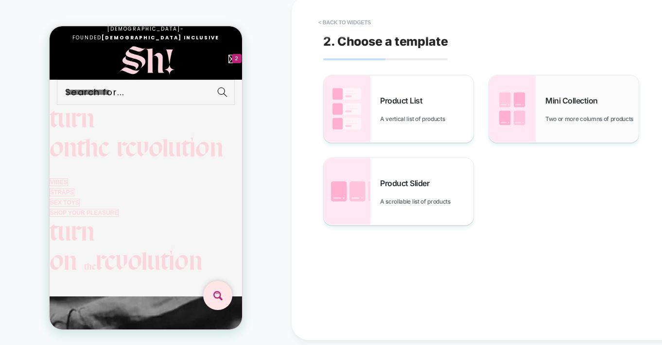
scroll to position [0, 21]
click at [561, 103] on span "Mini Collection" at bounding box center [573, 101] width 57 height 10
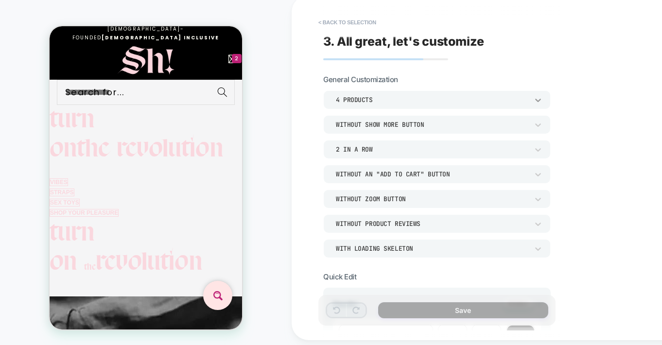
scroll to position [0, 296]
click at [536, 103] on icon at bounding box center [538, 100] width 10 height 10
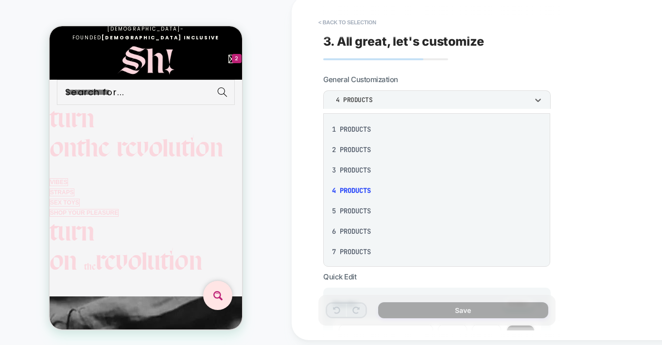
click at [344, 233] on div "6 Products" at bounding box center [436, 231] width 219 height 20
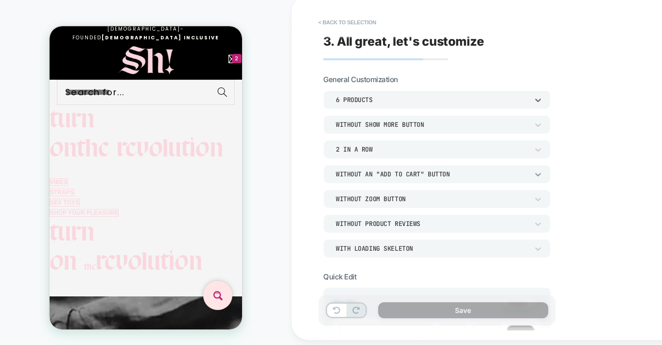
scroll to position [0, 0]
click at [540, 177] on icon at bounding box center [538, 175] width 10 height 10
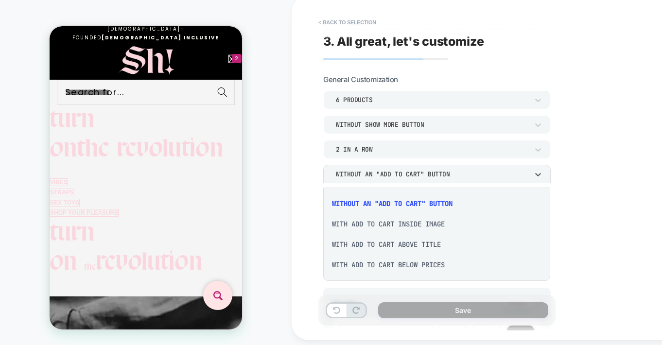
click at [409, 263] on div "With add to cart below prices" at bounding box center [436, 265] width 219 height 20
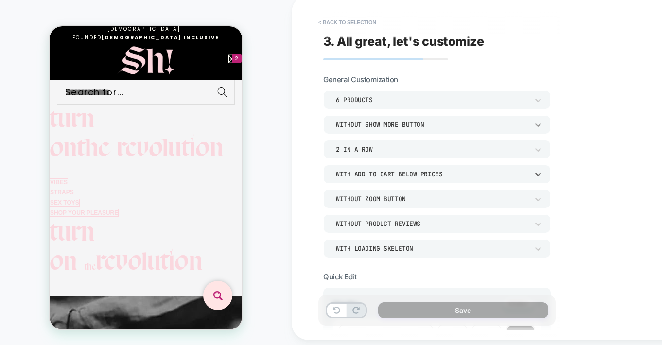
scroll to position [0, 136]
click at [536, 226] on icon at bounding box center [538, 224] width 6 height 3
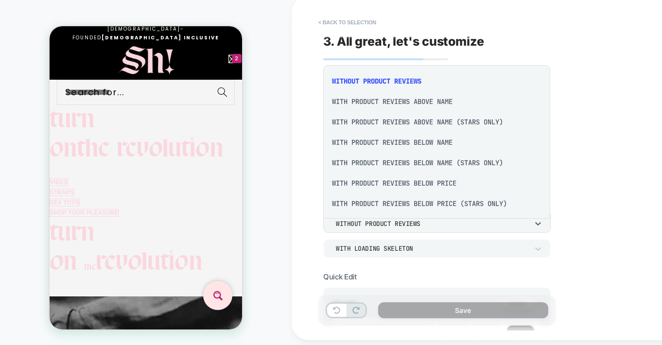
scroll to position [2, 0]
click at [461, 200] on div "With Product Reviews Below Price (Stars Only)" at bounding box center [436, 202] width 219 height 20
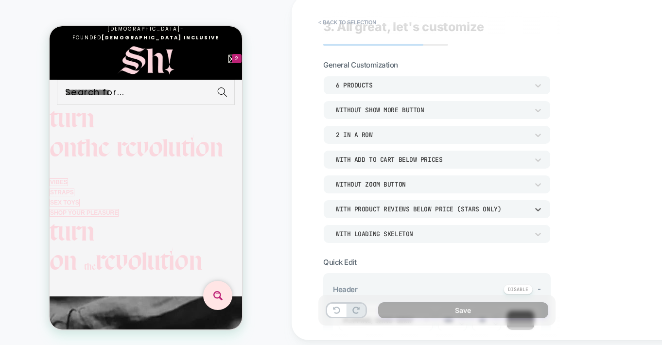
scroll to position [177, 0]
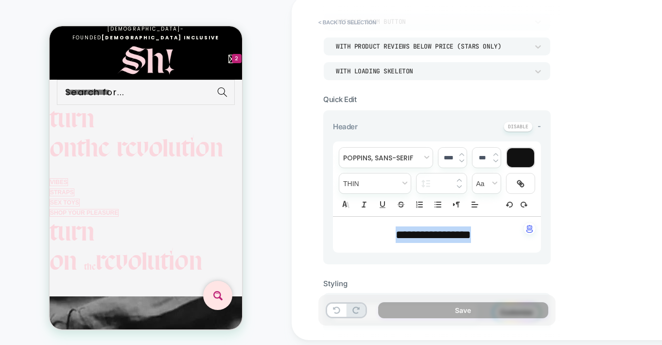
drag, startPoint x: 488, startPoint y: 238, endPoint x: 372, endPoint y: 233, distance: 116.7
click at [366, 235] on p "**********" at bounding box center [433, 234] width 181 height 17
type input "****"
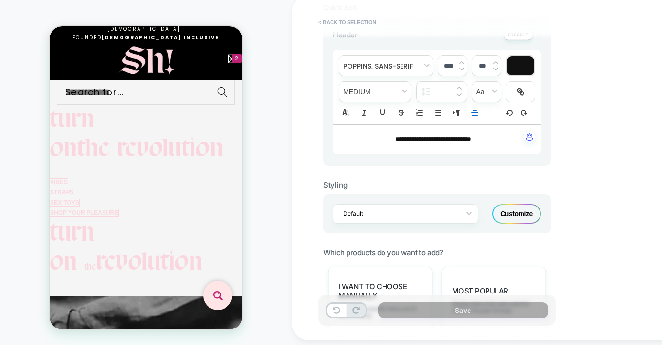
scroll to position [0, 296]
click at [470, 215] on icon at bounding box center [469, 213] width 6 height 3
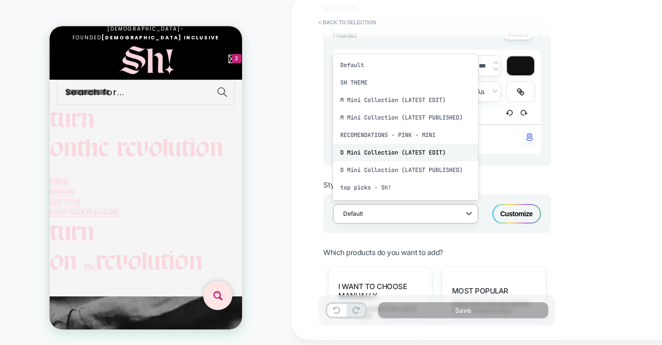
click at [412, 151] on div "D Mini Collection (LATEST EDIT)" at bounding box center [405, 152] width 145 height 17
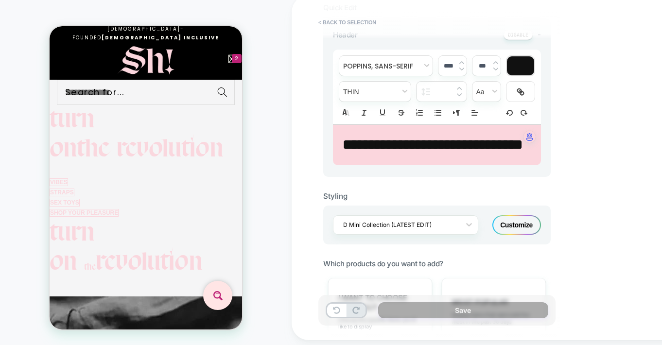
scroll to position [0, 431]
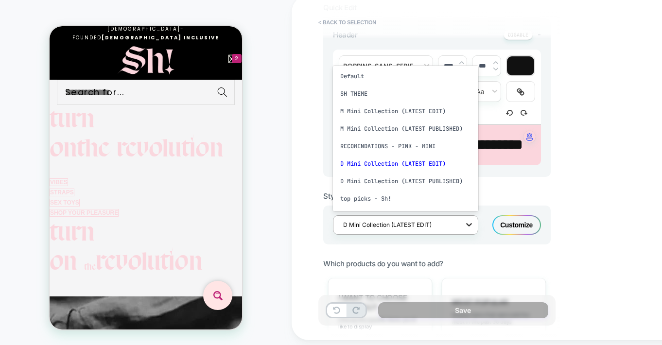
click at [463, 233] on div at bounding box center [468, 224] width 17 height 17
click at [430, 137] on div "M Mini Collection (LATEST PUBLISHED)" at bounding box center [405, 128] width 145 height 17
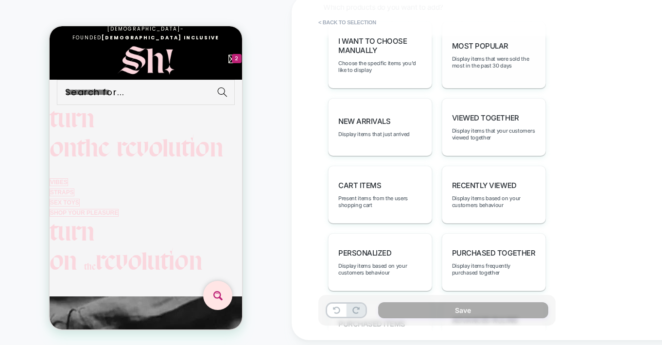
scroll to position [0, 0]
click at [489, 53] on div "Most Popular Display items that were sold the most in the past 30 days" at bounding box center [494, 54] width 104 height 67
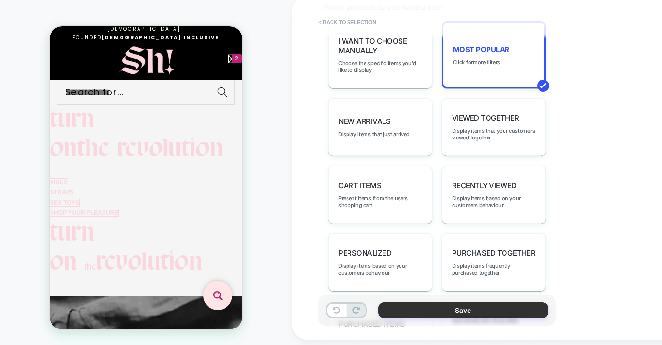
scroll to position [0, 136]
click at [468, 313] on button "Save" at bounding box center [463, 310] width 170 height 16
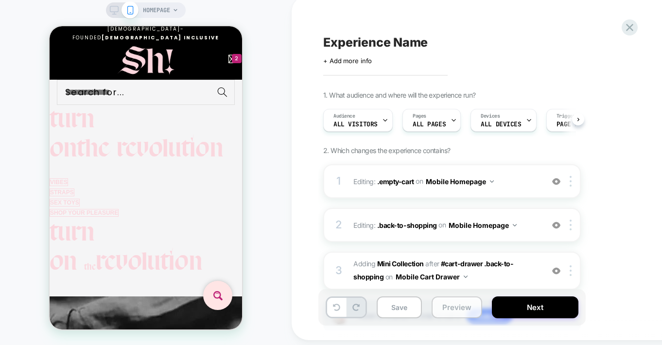
scroll to position [0, 0]
click at [155, 16] on span "HOMEPAGE" at bounding box center [156, 10] width 27 height 16
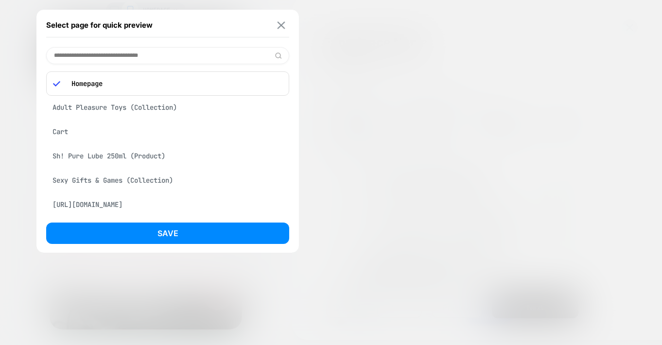
click at [279, 24] on img at bounding box center [281, 24] width 8 height 7
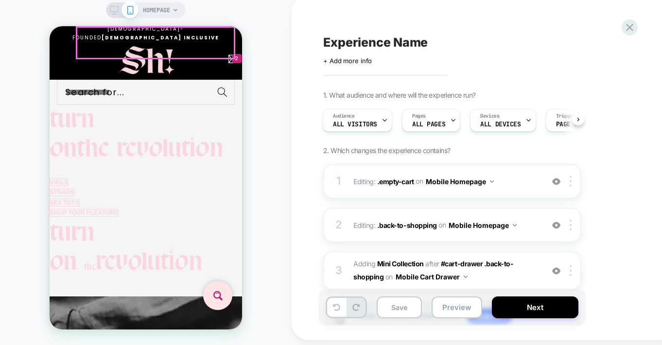
scroll to position [0, 431]
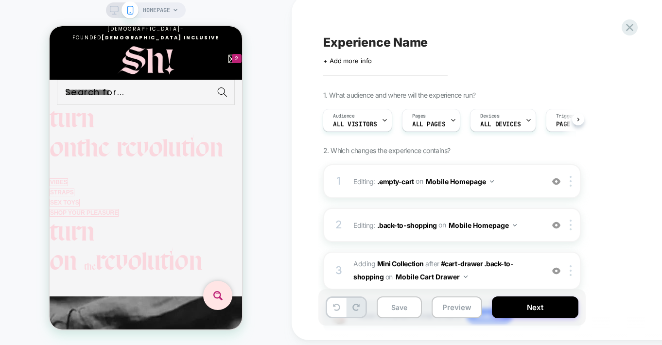
click at [172, 12] on icon at bounding box center [175, 10] width 6 height 6
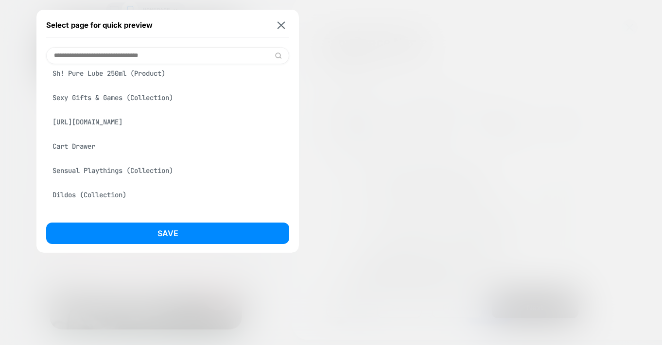
scroll to position [101, 0]
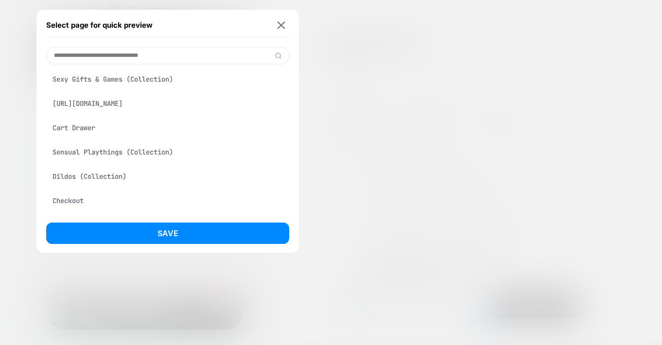
click at [86, 128] on div "Cart Drawer" at bounding box center [167, 128] width 243 height 18
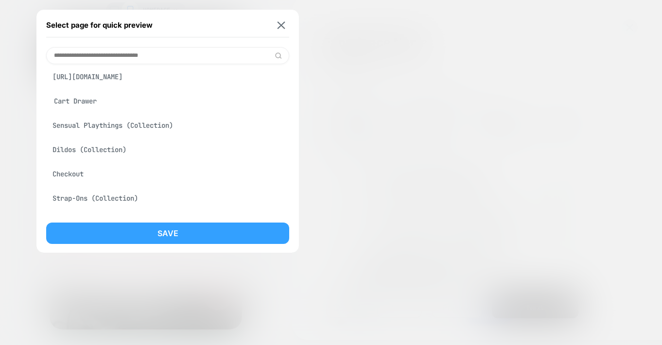
scroll to position [74, 0]
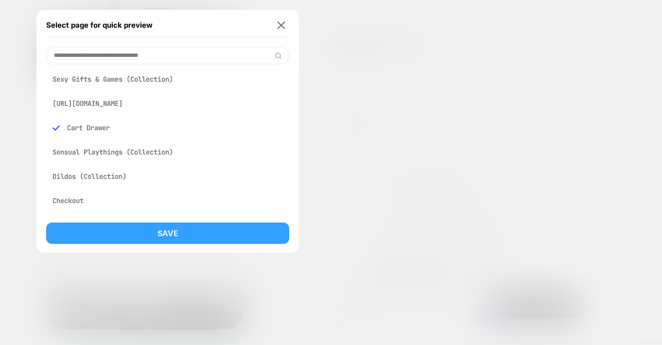
click at [169, 229] on button "Save" at bounding box center [167, 233] width 243 height 21
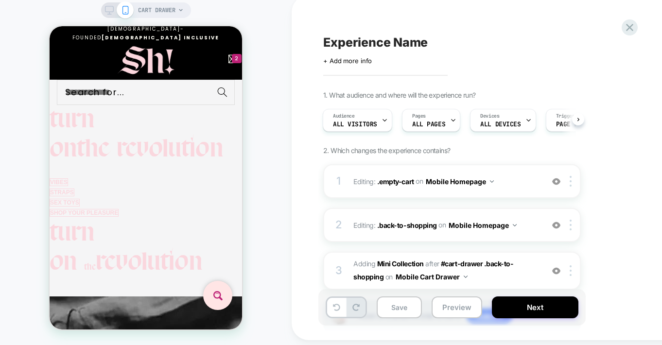
scroll to position [0, 1]
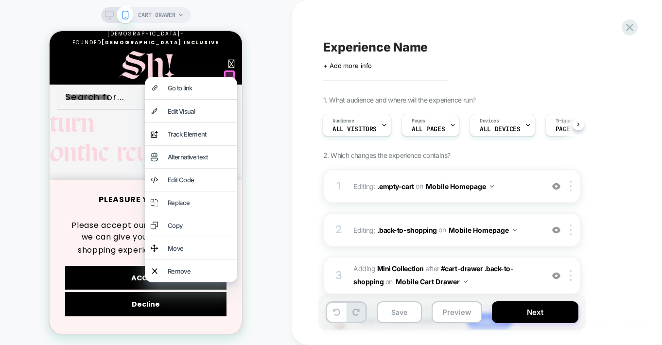
scroll to position [0, 296]
click at [449, 126] on icon at bounding box center [452, 125] width 6 height 6
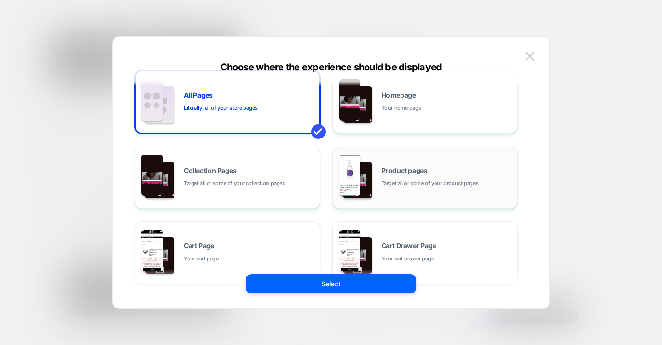
scroll to position [0, 0]
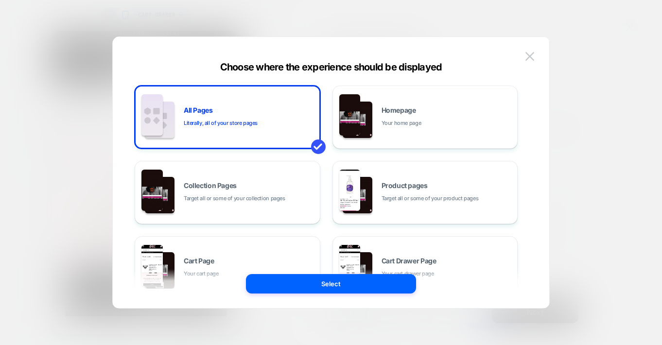
click at [531, 57] on img at bounding box center [529, 56] width 9 height 8
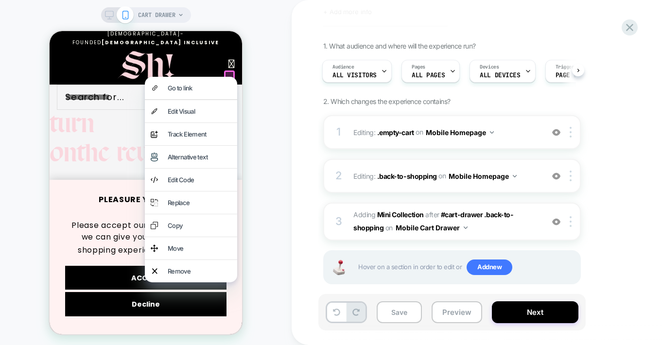
scroll to position [54, 0]
click at [260, 69] on div "CART DRAWER" at bounding box center [146, 175] width 292 height 330
click at [34, 55] on div "CART DRAWER" at bounding box center [146, 175] width 292 height 330
click at [317, 207] on div "Experience Name Click to edit experience details + Add more info 1. What audien…" at bounding box center [506, 172] width 428 height 345
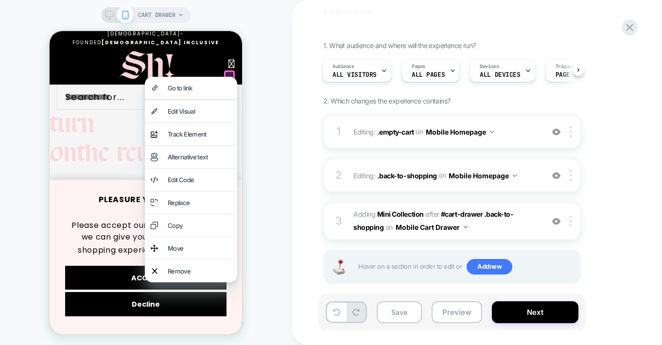
scroll to position [0, 431]
click at [530, 312] on button "Next" at bounding box center [535, 312] width 86 height 22
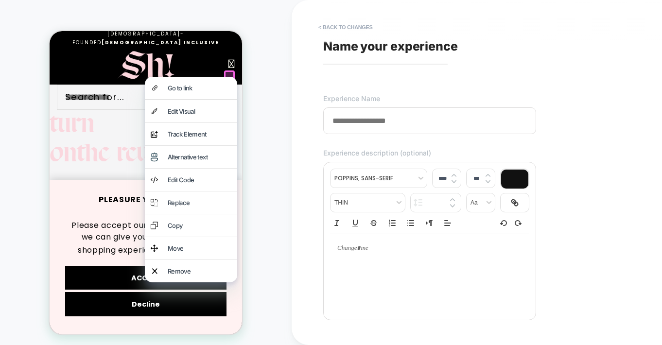
scroll to position [0, 0]
drag, startPoint x: 417, startPoint y: 118, endPoint x: 429, endPoint y: 127, distance: 14.6
click at [429, 127] on input at bounding box center [429, 120] width 213 height 27
type input "**********"
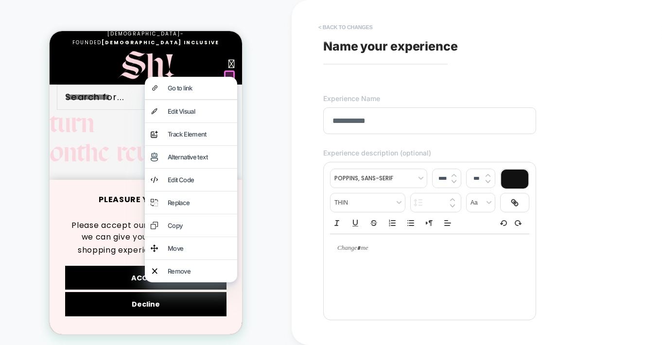
click at [353, 26] on button "< Back to changes" at bounding box center [345, 27] width 64 height 16
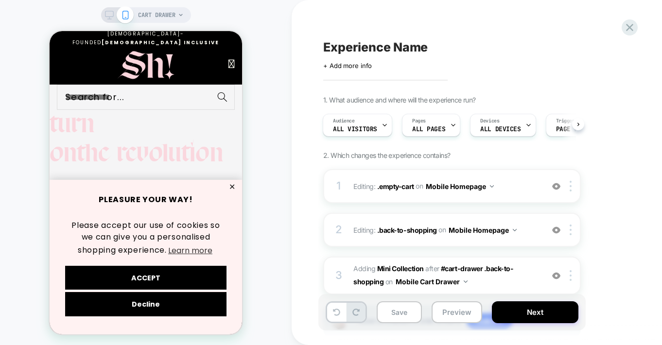
scroll to position [0, 296]
click at [108, 16] on icon at bounding box center [109, 15] width 9 height 9
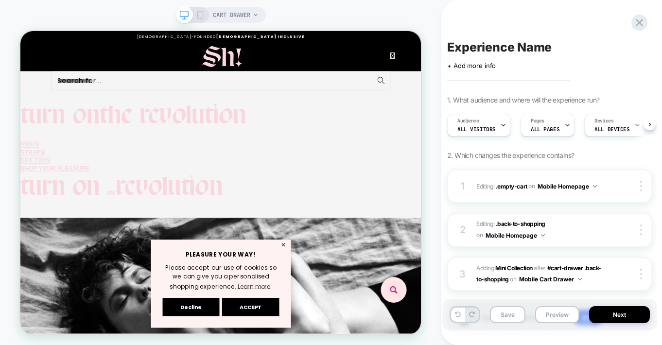
scroll to position [0, 0]
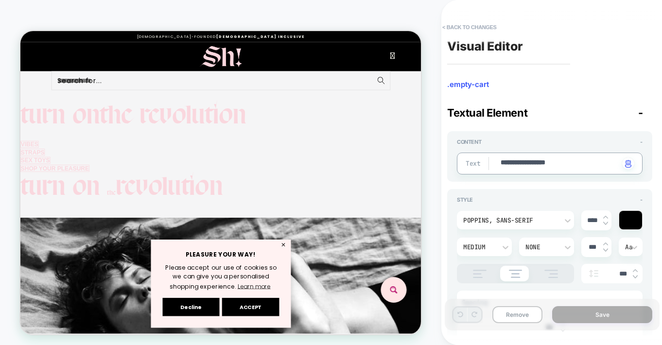
type textarea "*"
type textarea "**********"
type textarea "*"
type textarea "**********"
type textarea "*"
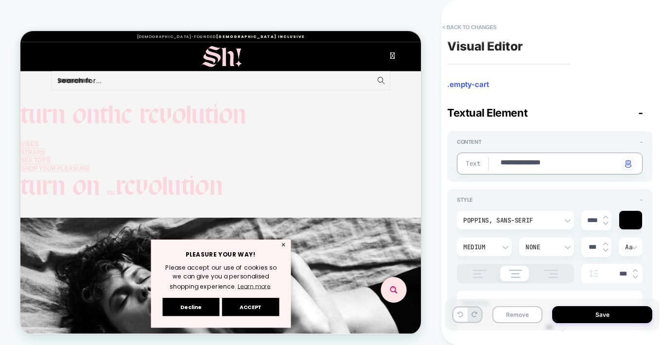
type textarea "**********"
type textarea "*"
type textarea "**********"
type textarea "*"
type textarea "**********"
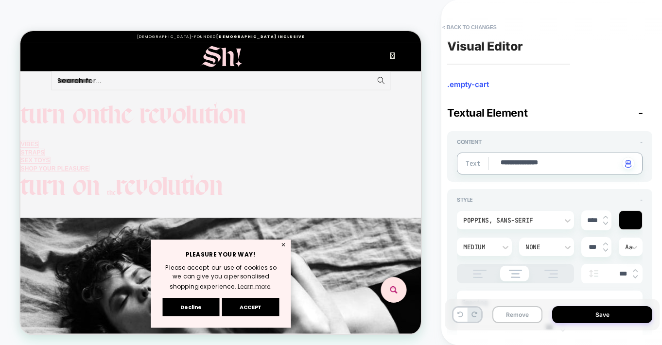
type textarea "*"
type textarea "**********"
type textarea "*"
type textarea "**********"
type textarea "*"
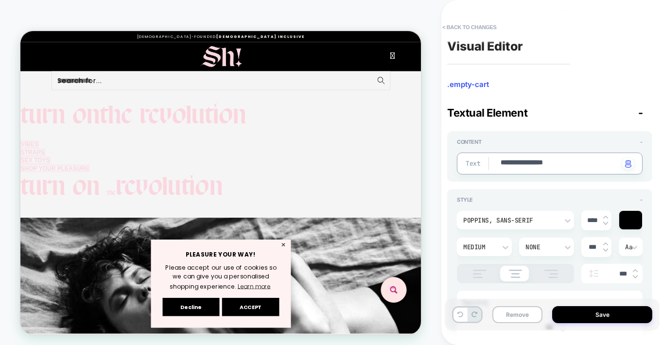
type textarea "**********"
type textarea "*"
type textarea "**********"
type textarea "*"
type textarea "**********"
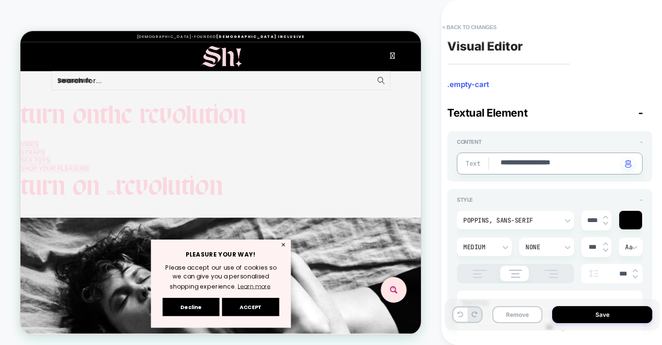
type textarea "*"
type textarea "**********"
click at [603, 311] on button "Save" at bounding box center [602, 314] width 100 height 17
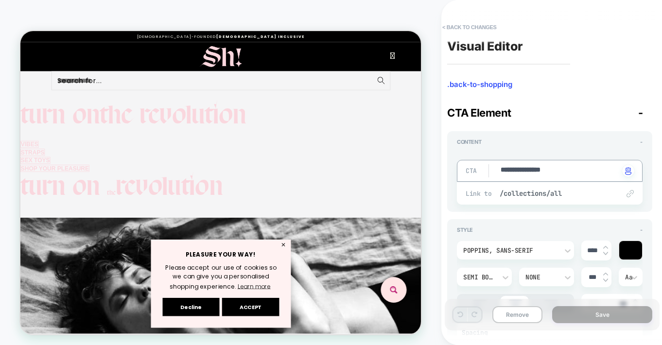
drag, startPoint x: 568, startPoint y: 172, endPoint x: 481, endPoint y: 177, distance: 87.6
type textarea "*"
type textarea "**"
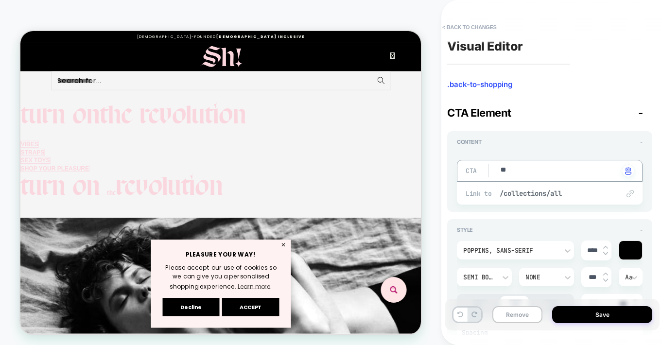
type textarea "*"
type textarea "***"
type textarea "*"
type textarea "****"
type textarea "*"
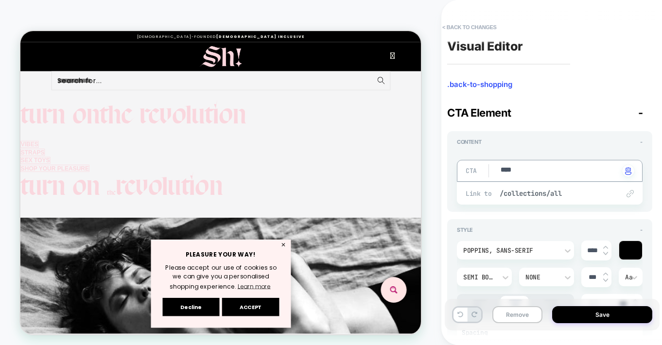
type textarea "****"
type textarea "*"
type textarea "******"
type textarea "*"
type textarea "*******"
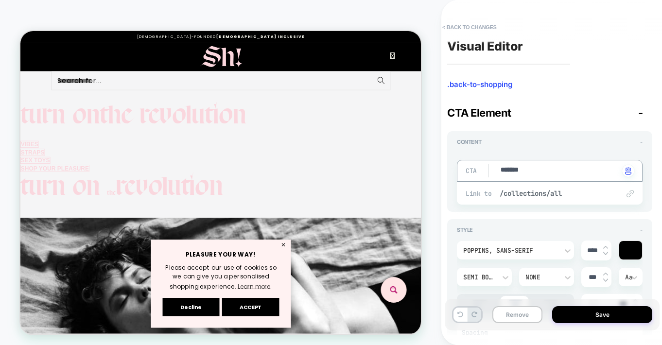
type textarea "*"
type textarea "********"
type textarea "*"
type textarea "*********"
type textarea "*"
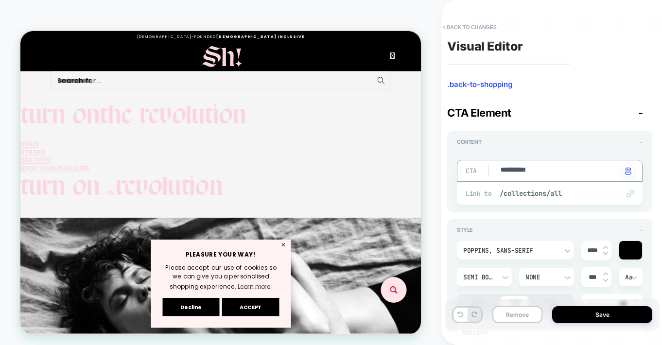
type textarea "**********"
type textarea "*"
type textarea "**********"
type textarea "*"
type textarea "**********"
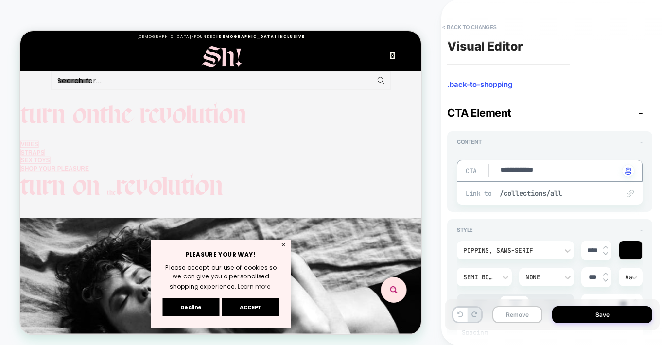
type textarea "*"
type textarea "**********"
type textarea "*"
type textarea "**********"
type textarea "*"
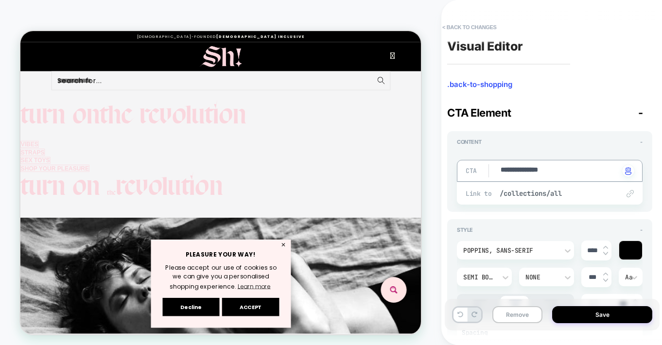
type textarea "**********"
type textarea "*"
type textarea "**********"
type textarea "*"
type textarea "**********"
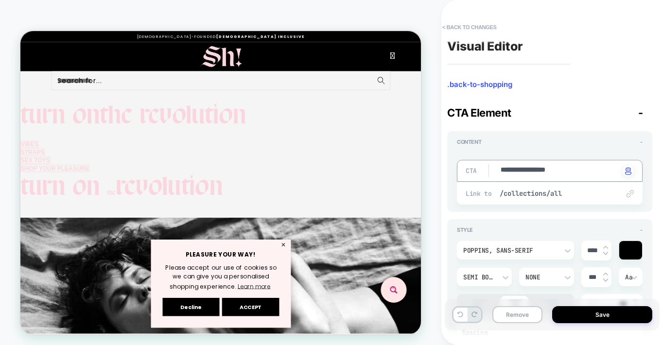
type textarea "*"
type textarea "**********"
type textarea "*"
type textarea "**********"
click at [631, 247] on div at bounding box center [630, 250] width 23 height 18
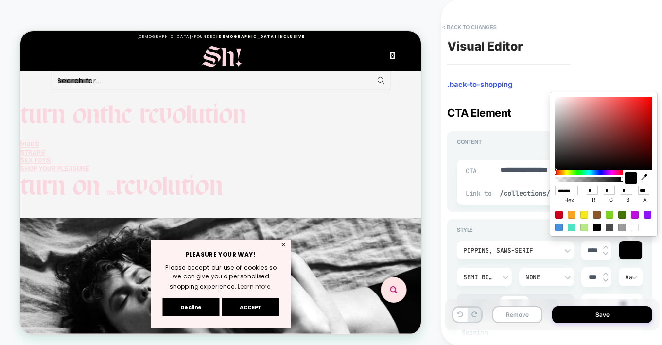
drag, startPoint x: 558, startPoint y: 191, endPoint x: 586, endPoint y: 191, distance: 27.7
click at [586, 191] on div "****** hex * r * g * b *** a" at bounding box center [603, 195] width 97 height 22
paste input "*"
type textarea "*"
type input "*******"
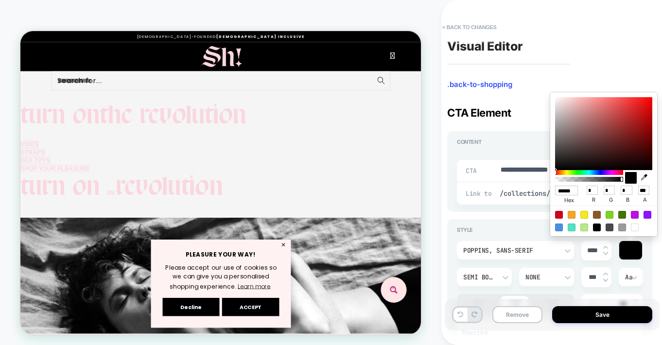
type input "***"
type input "**"
type input "***"
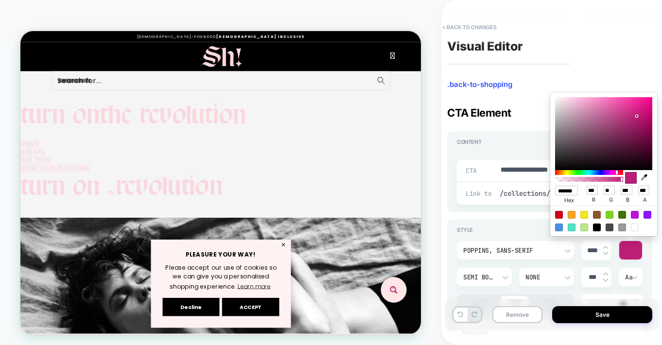
scroll to position [0, 6]
type textarea "*"
type input "******"
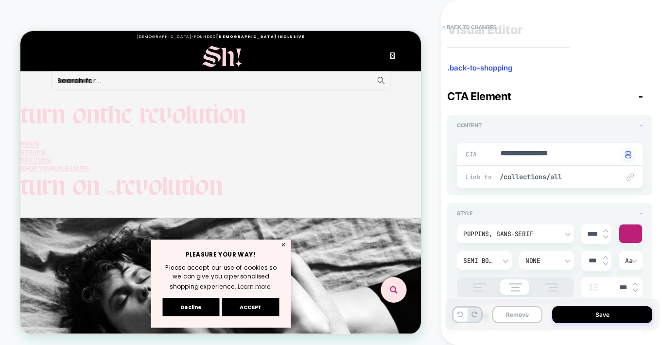
scroll to position [27, 0]
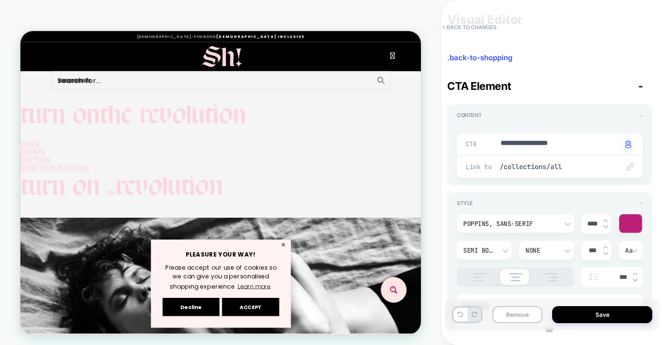
drag, startPoint x: 592, startPoint y: 225, endPoint x: 580, endPoint y: 225, distance: 12.1
click at [580, 225] on div "Poppins, sans-serif **** Semi Bold None *** Aa ***" at bounding box center [550, 250] width 186 height 73
type textarea "*"
type input "***"
type textarea "*"
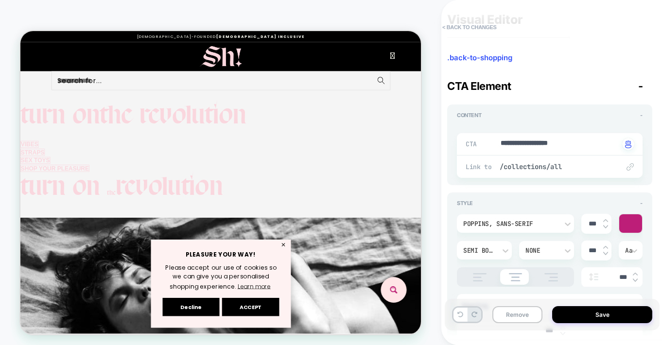
type input "****"
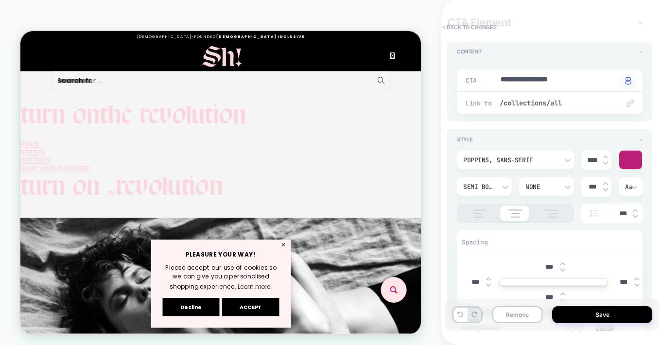
type textarea "*"
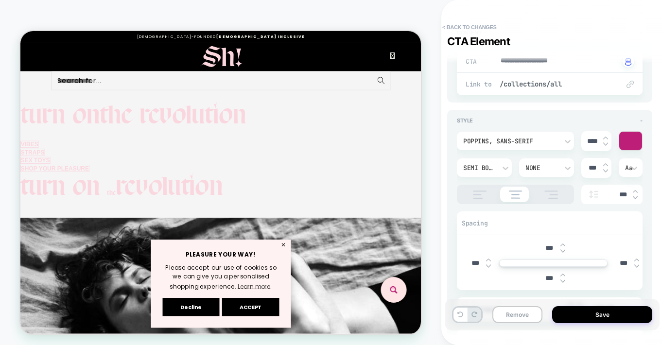
type input "****"
click at [561, 169] on div "None" at bounding box center [541, 168] width 42 height 10
click at [544, 264] on div "Underline" at bounding box center [546, 263] width 47 height 20
click at [593, 141] on input "****" at bounding box center [592, 141] width 22 height 8
click at [603, 144] on img at bounding box center [605, 144] width 5 height 4
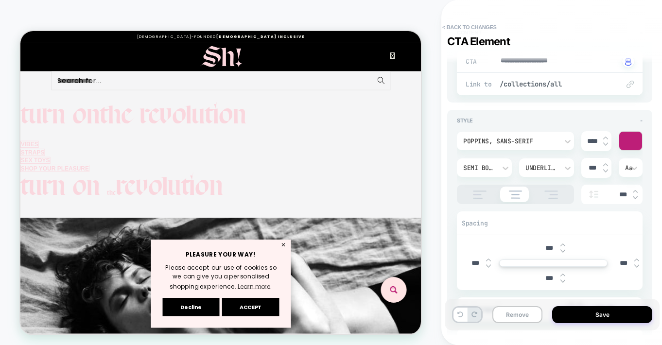
type textarea "*"
type input "****"
click at [603, 144] on img at bounding box center [605, 144] width 5 height 4
type textarea "*"
type input "****"
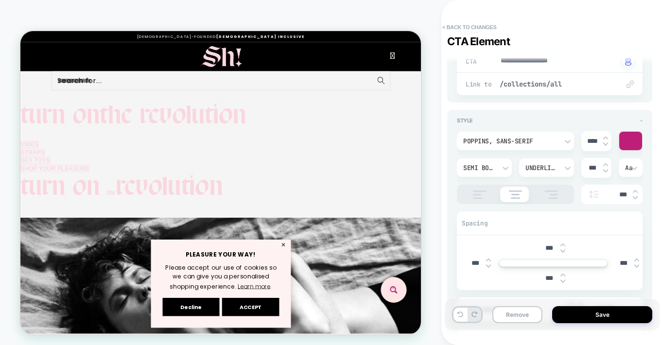
click at [604, 144] on img at bounding box center [605, 144] width 5 height 4
type textarea "*"
type input "****"
click at [604, 144] on img at bounding box center [605, 144] width 5 height 4
type textarea "*"
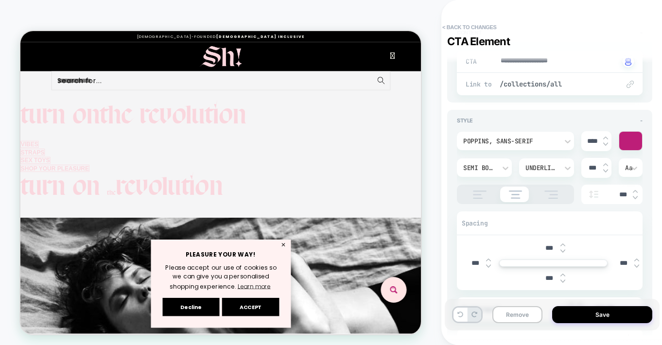
type input "****"
click at [607, 312] on button "Save" at bounding box center [602, 314] width 100 height 17
type textarea "*"
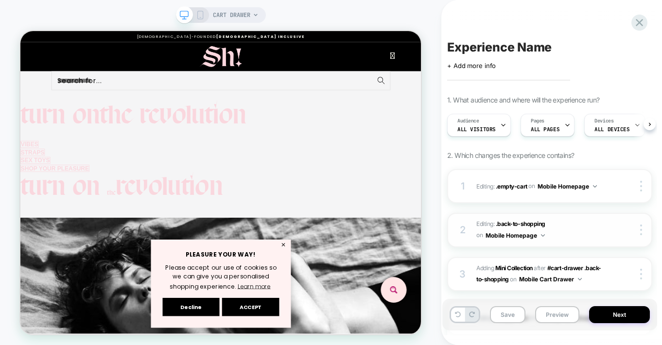
scroll to position [0, 0]
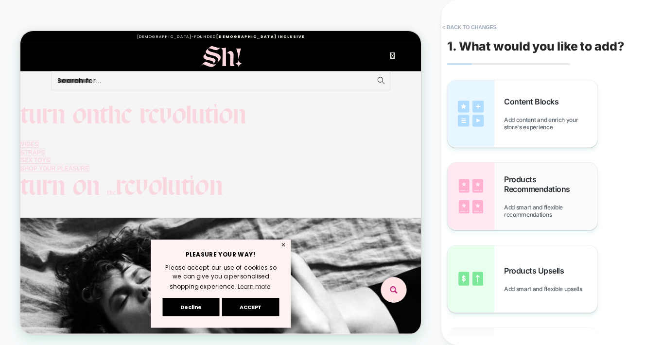
click at [515, 187] on span "Products Recommendations" at bounding box center [550, 183] width 93 height 19
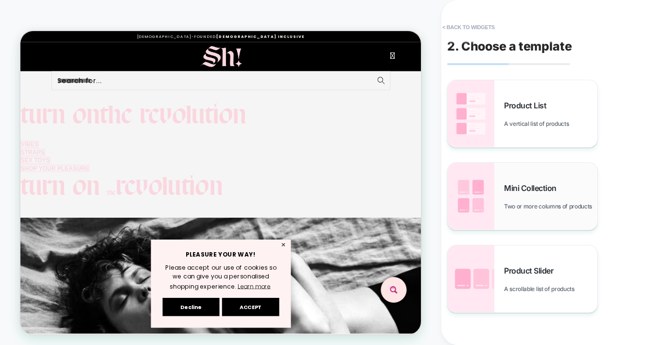
click at [530, 184] on span "Mini Collection" at bounding box center [532, 188] width 57 height 10
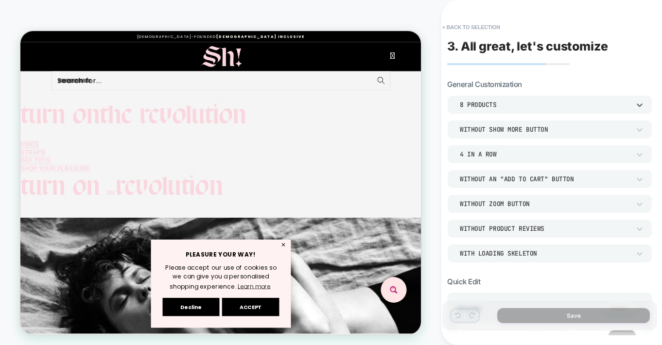
click at [633, 102] on div "8 Products" at bounding box center [545, 105] width 180 height 10
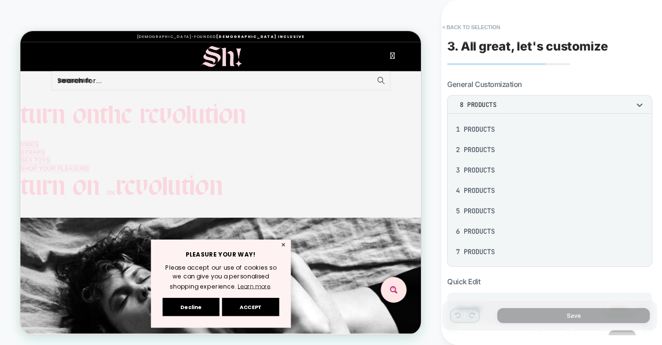
click at [482, 233] on div "6 Products" at bounding box center [549, 231] width 197 height 20
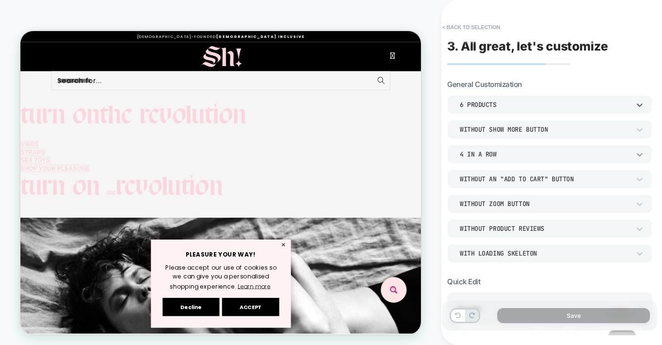
click at [639, 151] on icon at bounding box center [640, 155] width 10 height 10
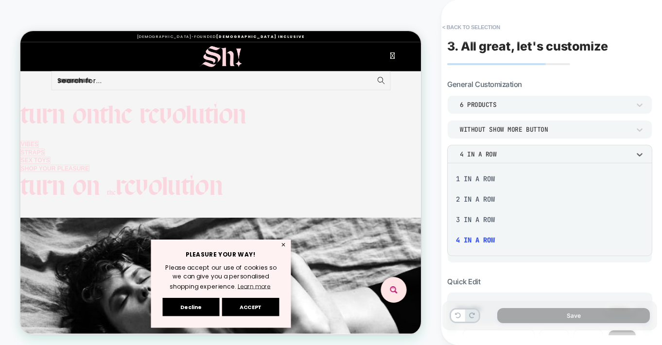
click at [470, 220] on div "3 In a Row" at bounding box center [549, 219] width 197 height 20
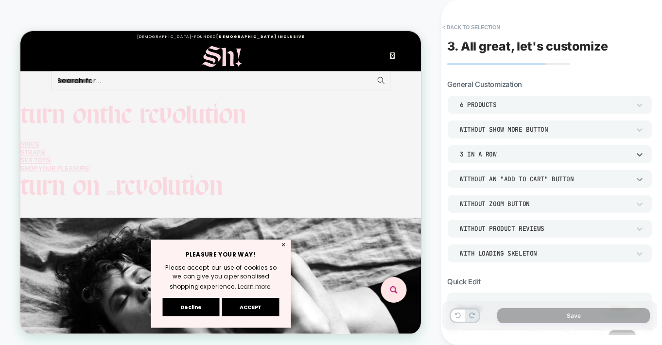
click at [637, 179] on icon at bounding box center [639, 179] width 6 height 3
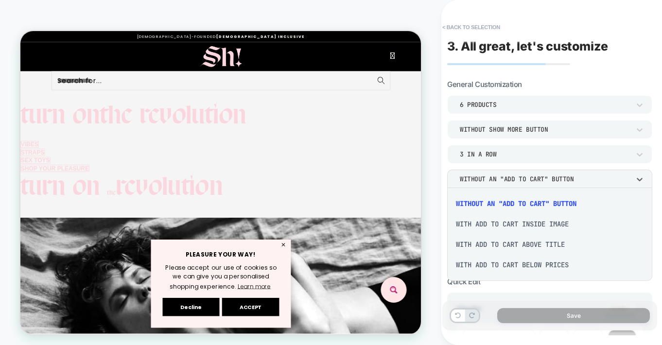
click at [546, 266] on div "With add to cart below prices" at bounding box center [549, 265] width 197 height 20
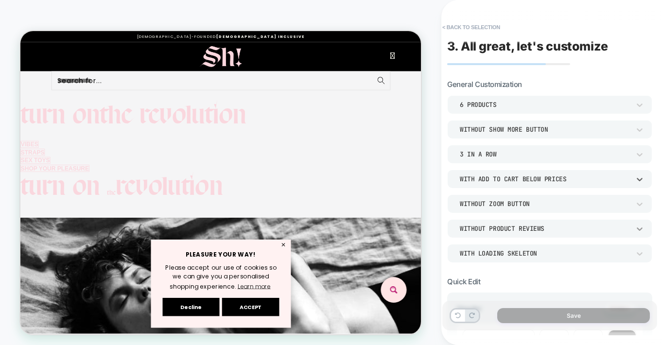
click at [639, 224] on icon at bounding box center [640, 229] width 10 height 10
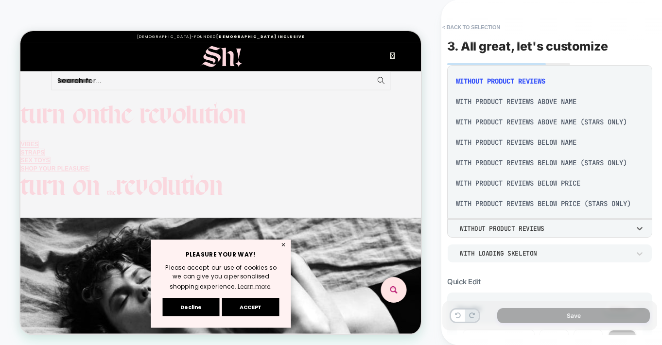
scroll to position [2, 0]
click at [577, 204] on div "With Product Reviews Below Price (Stars Only)" at bounding box center [549, 202] width 197 height 20
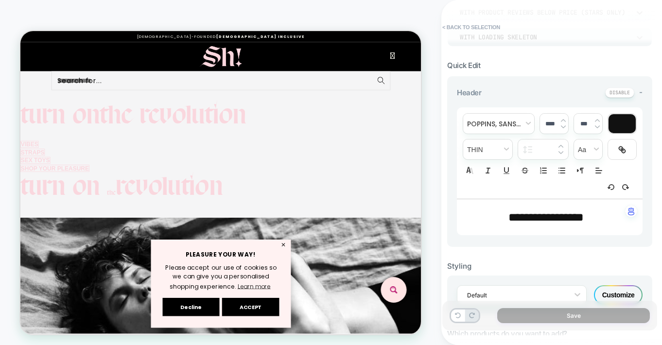
scroll to position [272, 0]
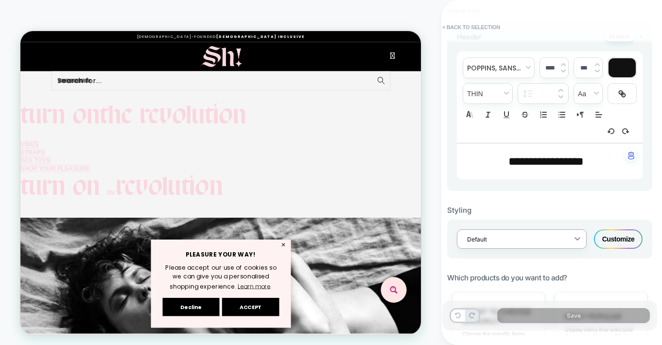
click at [578, 236] on icon at bounding box center [577, 239] width 10 height 10
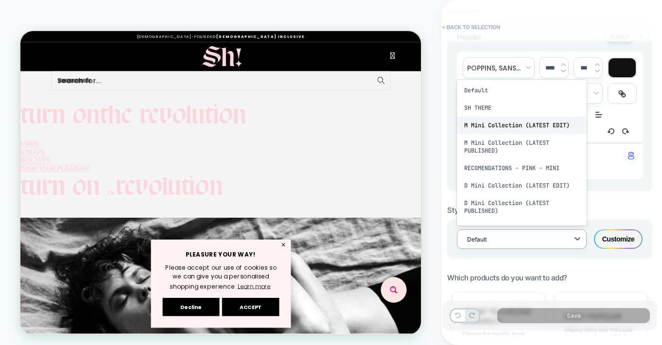
click at [498, 123] on div "M Mini Collection (LATEST EDIT)" at bounding box center [522, 125] width 130 height 17
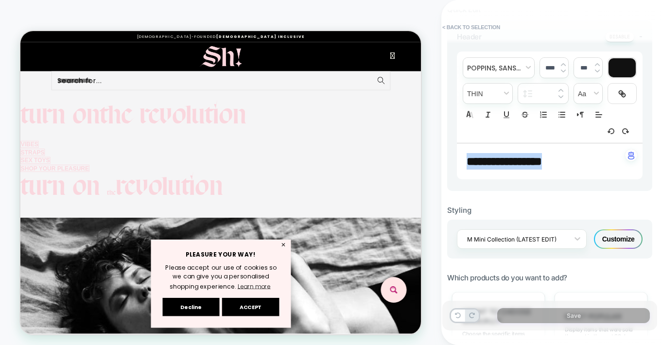
drag, startPoint x: 576, startPoint y: 161, endPoint x: 454, endPoint y: 160, distance: 121.9
click at [454, 160] on div "**********" at bounding box center [549, 105] width 205 height 171
type input "****"
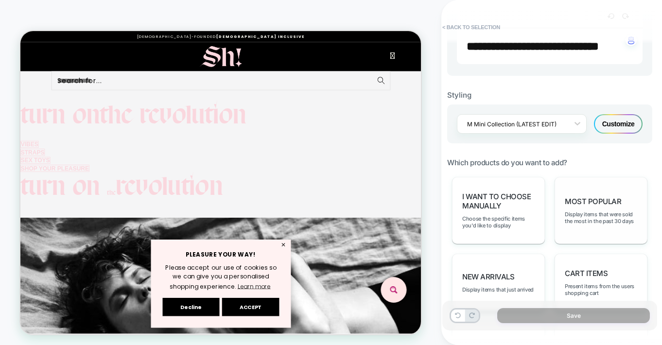
scroll to position [421, 0]
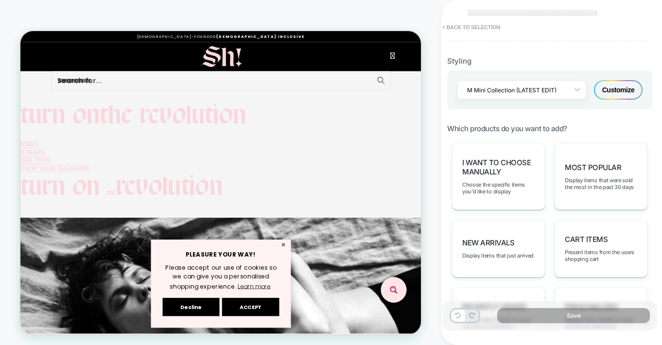
click at [600, 189] on span "Display items that were sold the most in the past 30 days" at bounding box center [601, 184] width 72 height 14
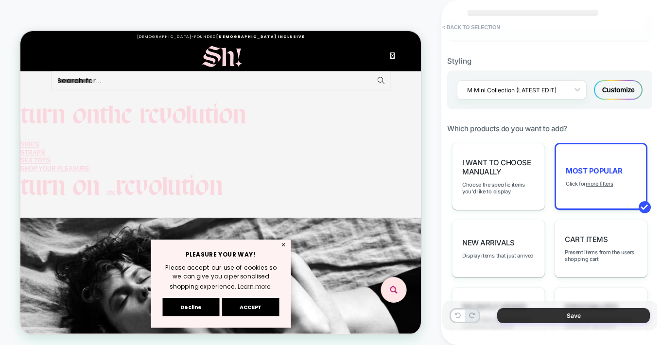
click at [569, 313] on button "Save" at bounding box center [573, 315] width 153 height 15
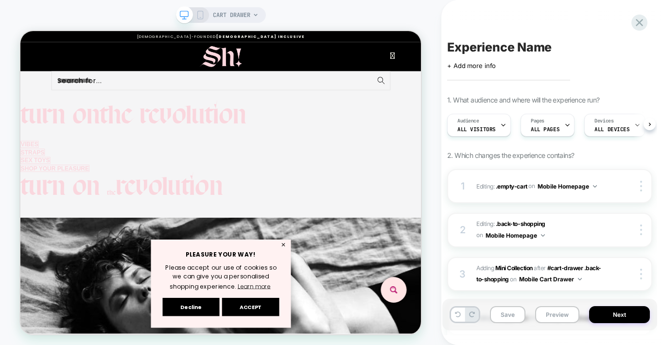
scroll to position [0, 0]
click at [620, 314] on button "Next" at bounding box center [619, 314] width 61 height 17
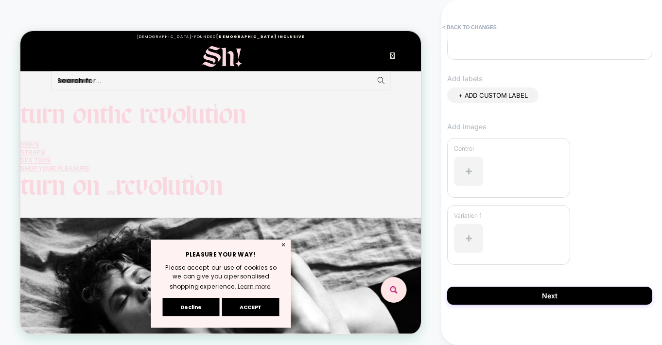
scroll to position [262, 0]
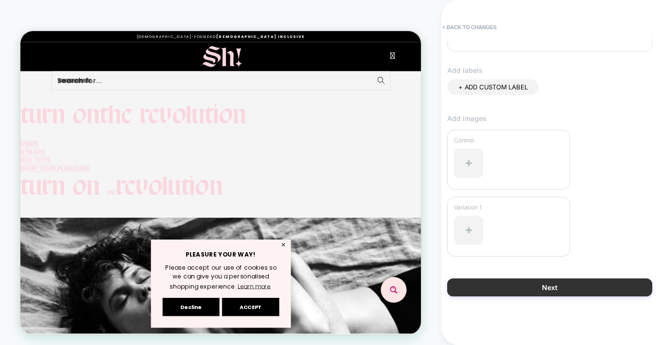
type input "**********"
click at [550, 287] on button "Next" at bounding box center [549, 287] width 205 height 18
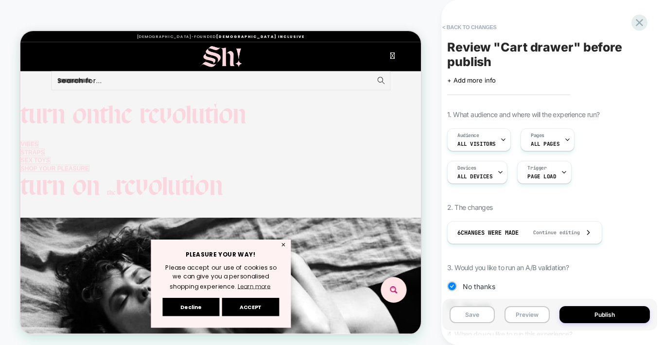
scroll to position [85, 0]
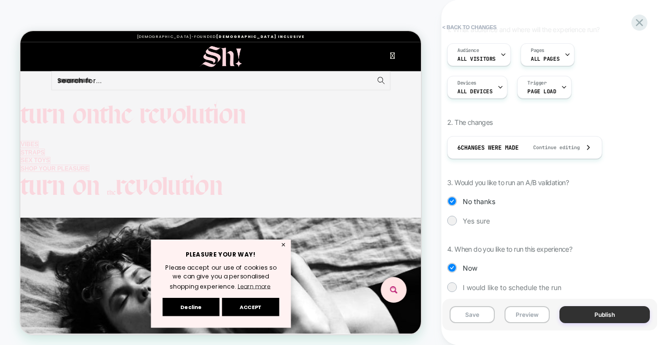
click at [607, 311] on button "Publish" at bounding box center [604, 314] width 90 height 17
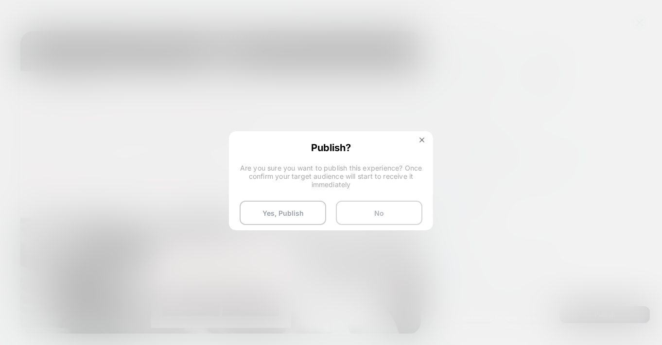
drag, startPoint x: 284, startPoint y: 211, endPoint x: 401, endPoint y: 218, distance: 117.8
click at [284, 211] on button "Yes, Publish" at bounding box center [283, 213] width 86 height 24
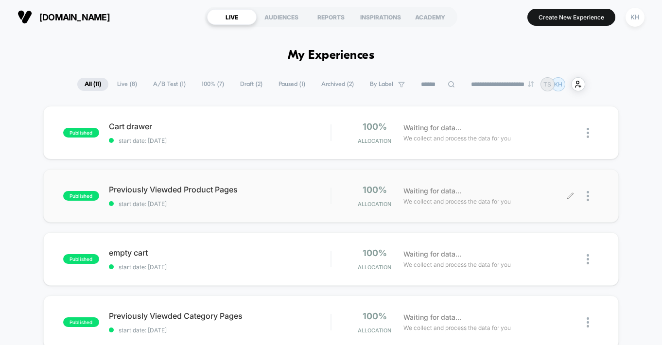
click at [571, 196] on icon at bounding box center [569, 195] width 7 height 7
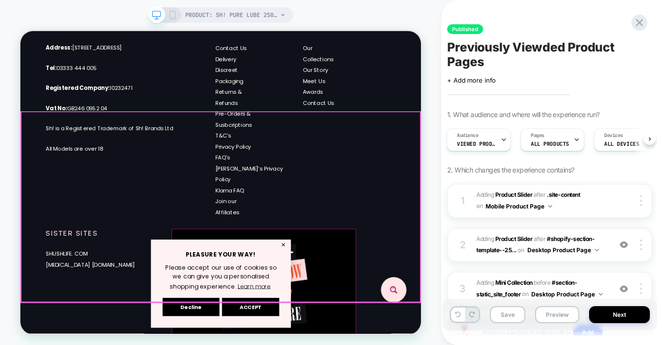
scroll to position [2470, 0]
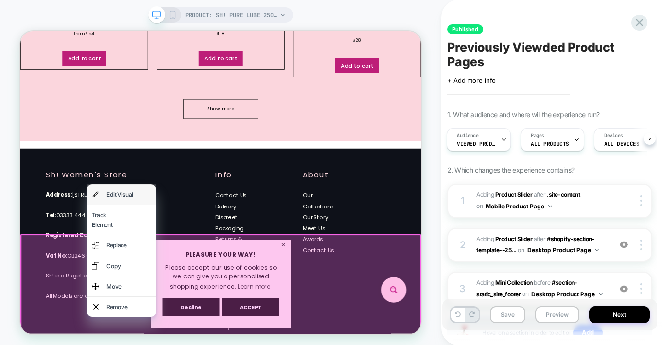
click at [153, 247] on div "Edit Visual" at bounding box center [164, 248] width 59 height 13
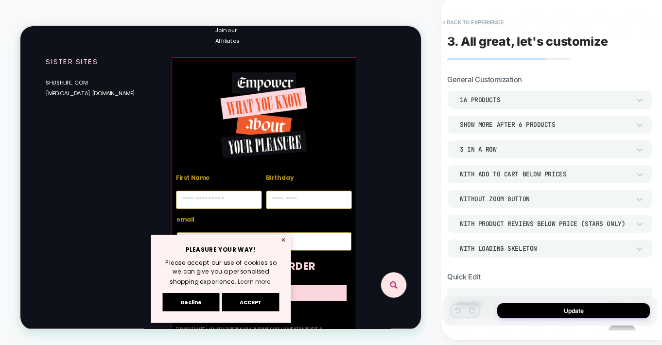
scroll to position [2944, 0]
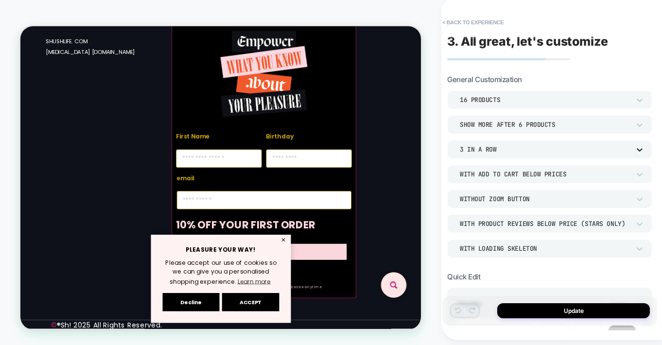
click at [638, 150] on icon at bounding box center [640, 150] width 10 height 10
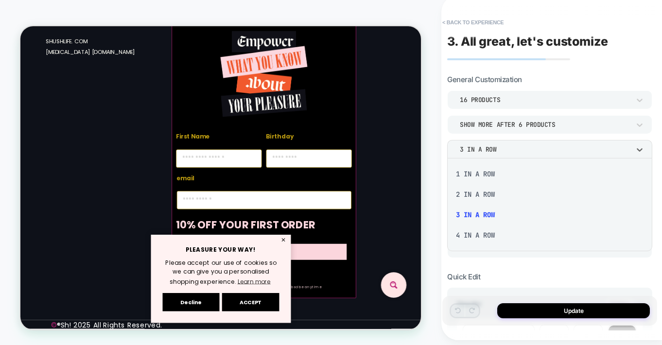
click at [472, 235] on div "4 In a Row" at bounding box center [549, 235] width 197 height 20
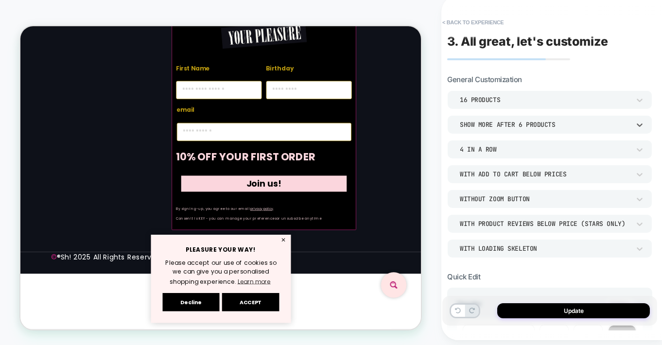
click at [632, 125] on div "Show more after 6 Products" at bounding box center [545, 125] width 180 height 10
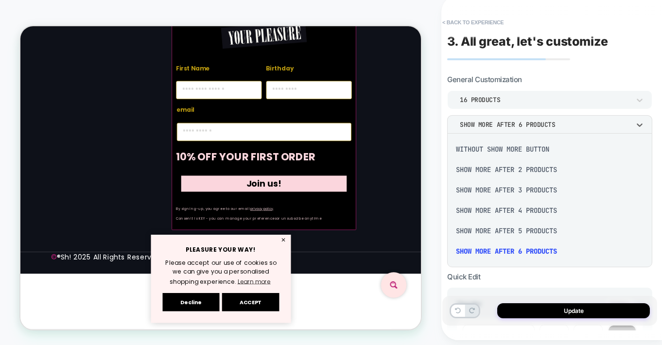
click at [508, 206] on div "Show more after 4 Products" at bounding box center [549, 210] width 197 height 20
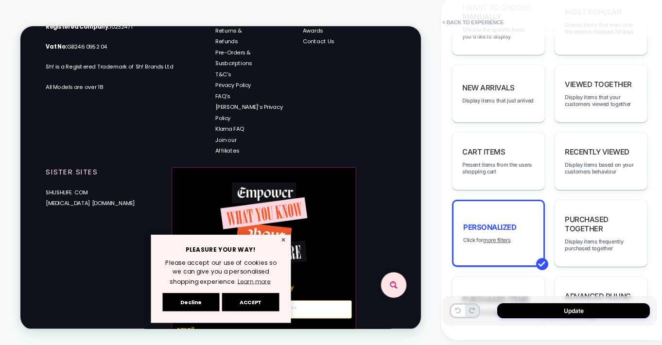
scroll to position [2420, 0]
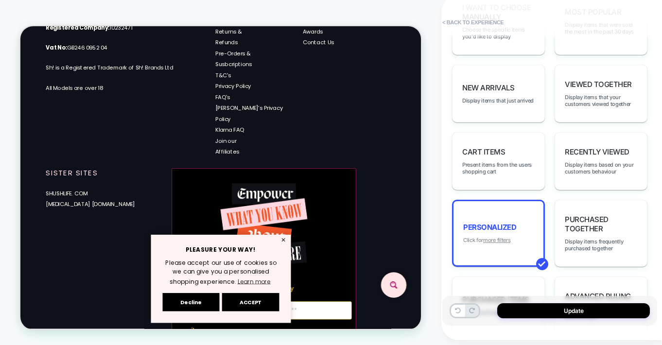
click at [491, 237] on u "more filters" at bounding box center [496, 240] width 27 height 7
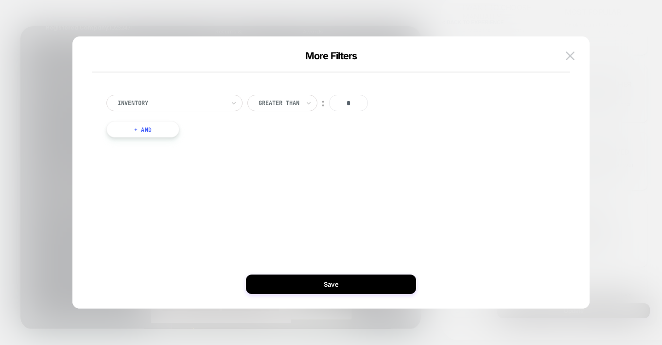
click at [136, 127] on button "+ And" at bounding box center [142, 129] width 73 height 17
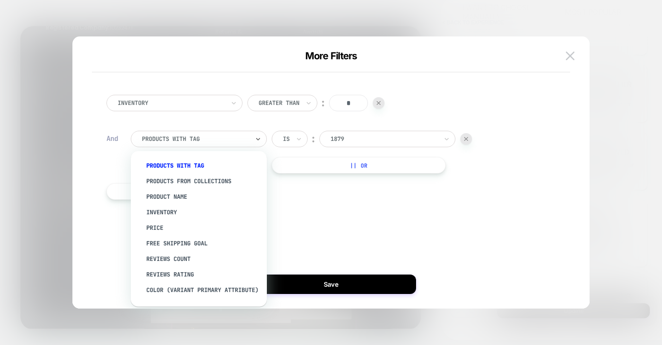
click at [251, 138] on div "products with tag" at bounding box center [199, 139] width 136 height 17
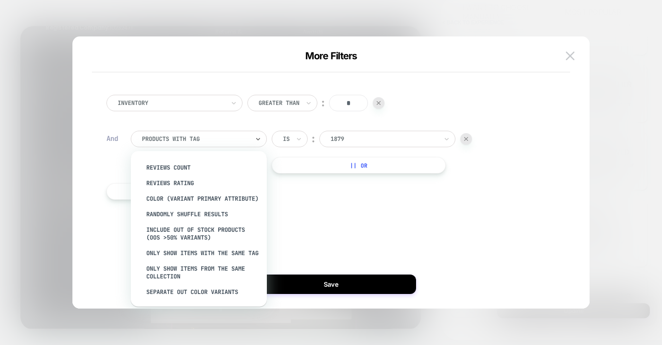
scroll to position [118, 0]
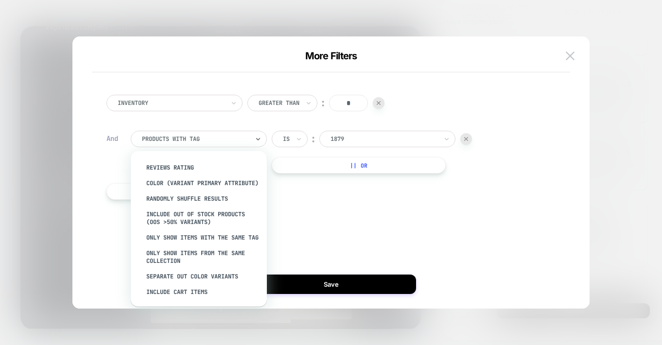
click at [162, 255] on div "Only show items from the same collection" at bounding box center [203, 256] width 126 height 23
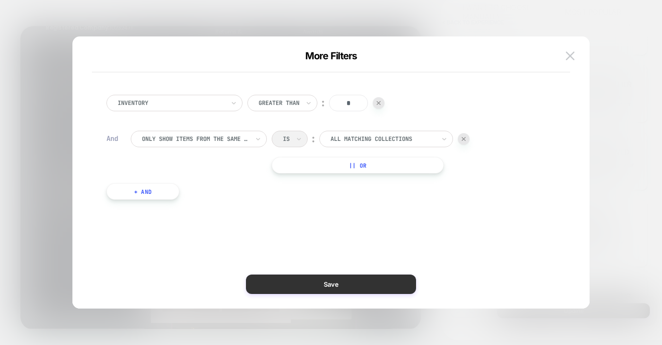
click at [330, 280] on button "Save" at bounding box center [331, 283] width 170 height 19
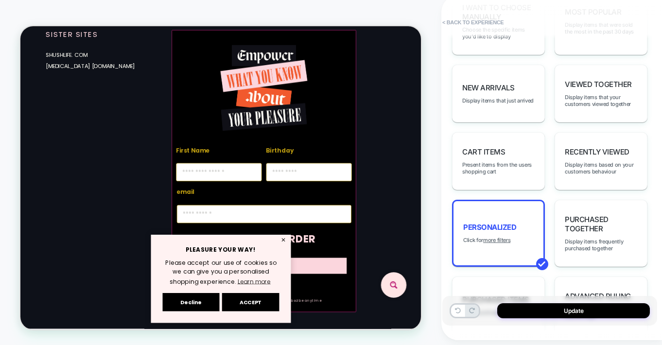
scroll to position [2208, 0]
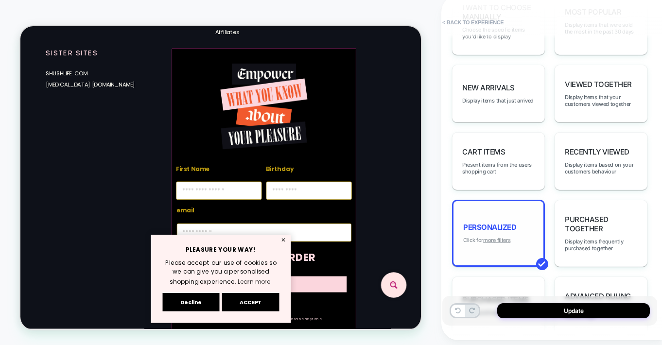
click at [495, 237] on u "more filters" at bounding box center [496, 240] width 27 height 7
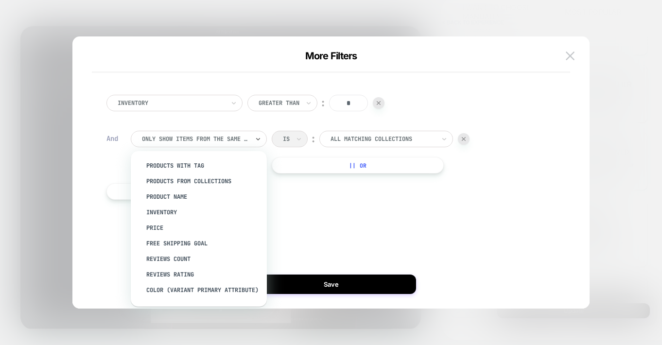
click at [249, 138] on div "Only show items from the same collection" at bounding box center [195, 139] width 109 height 11
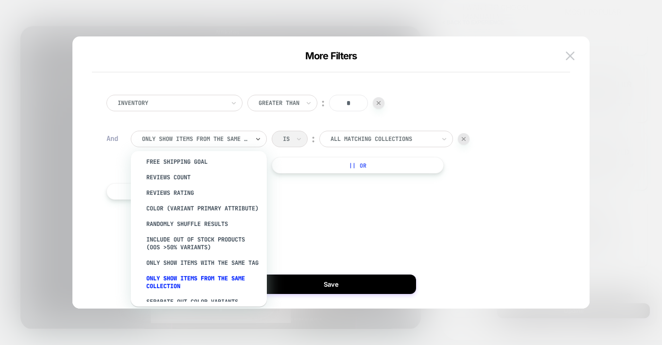
scroll to position [116, 0]
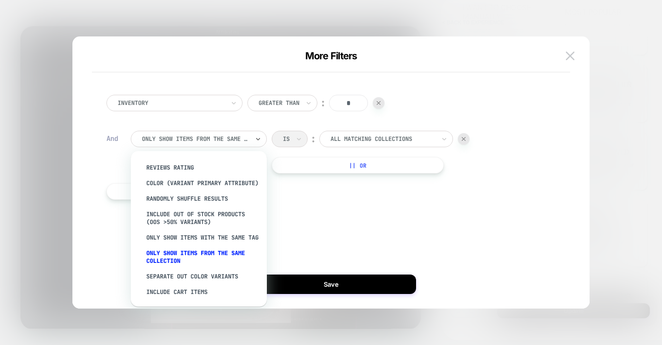
click at [187, 231] on div "Only show items with the same tag" at bounding box center [203, 238] width 126 height 16
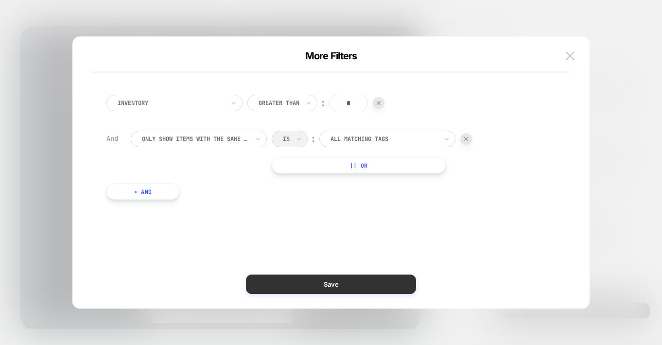
click at [337, 279] on button "Save" at bounding box center [331, 283] width 170 height 19
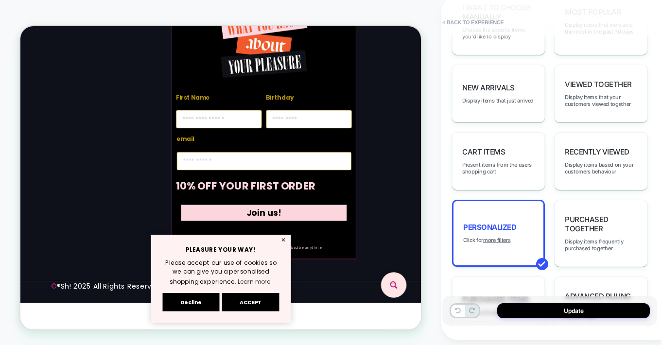
scroll to position [2171, 0]
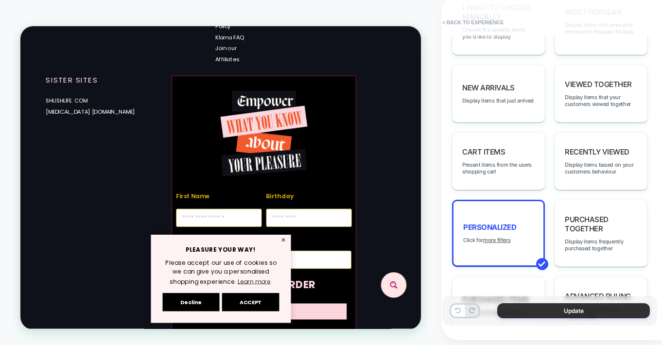
click at [578, 310] on button "Update" at bounding box center [573, 310] width 153 height 15
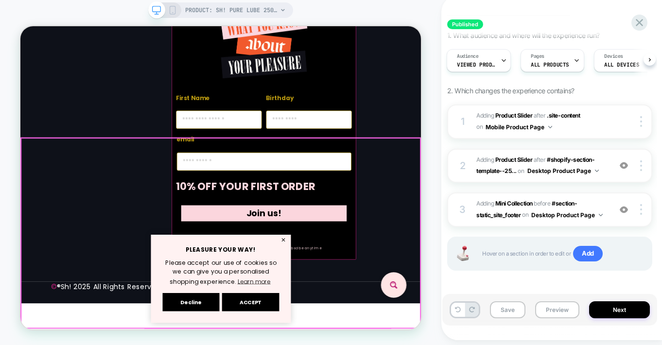
scroll to position [2627, 0]
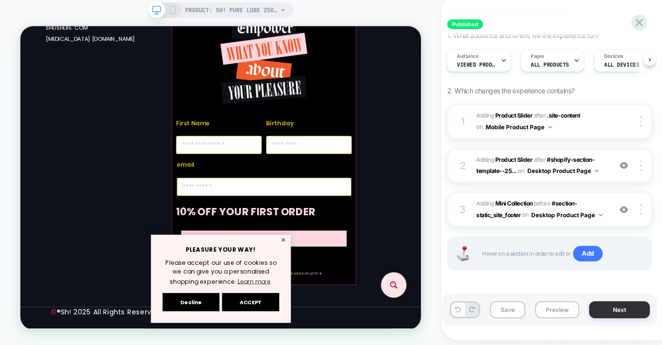
click at [619, 309] on button "Next" at bounding box center [619, 309] width 61 height 17
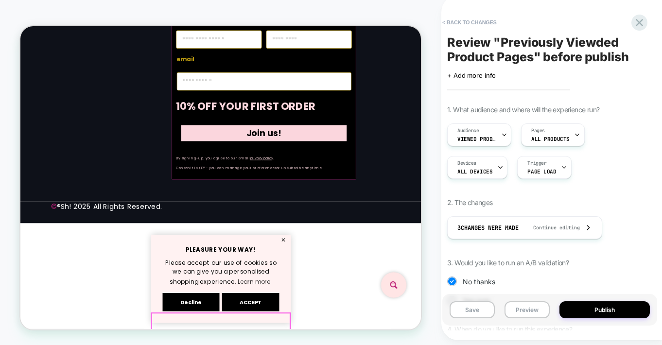
scroll to position [2401, 0]
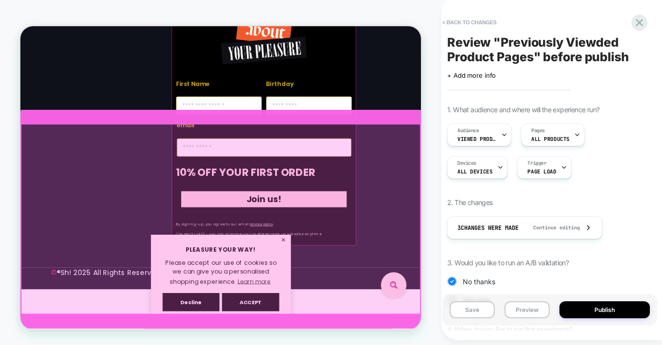
click at [223, 157] on div at bounding box center [287, 283] width 532 height 253
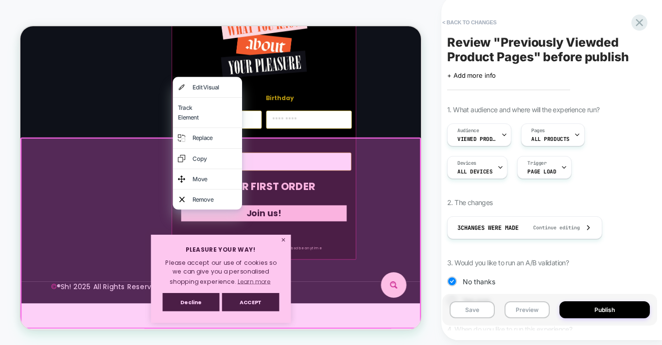
click at [181, 174] on div at bounding box center [287, 301] width 534 height 255
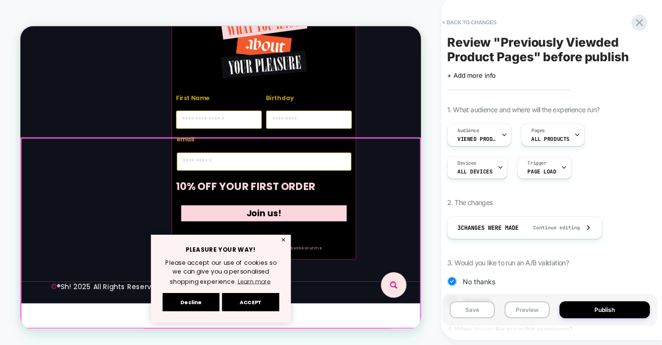
click at [248, 175] on div at bounding box center [287, 301] width 532 height 253
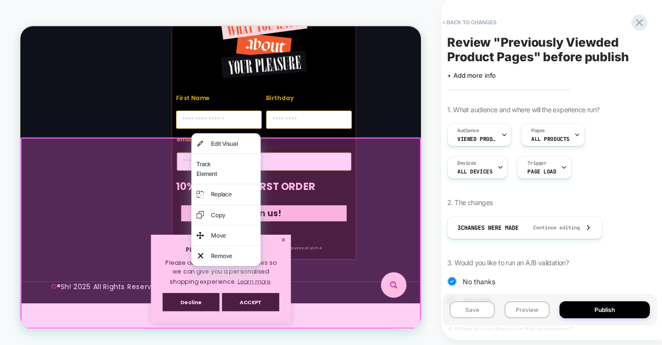
scroll to position [2328, 0]
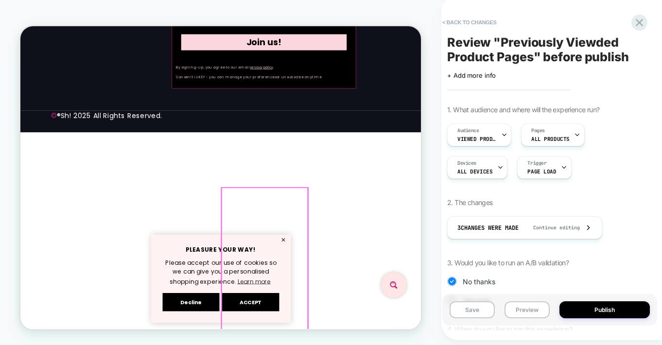
scroll to position [2548, 0]
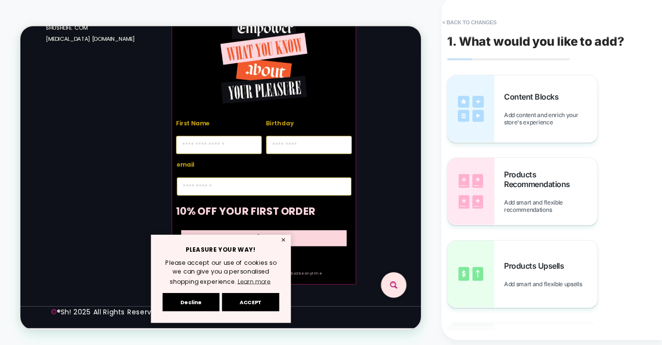
scroll to position [2583, 0]
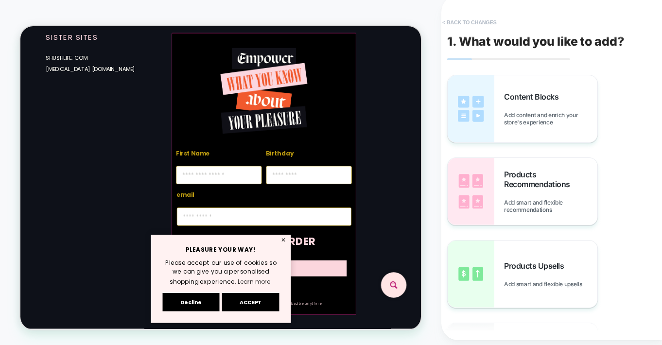
click at [466, 22] on button "< Back to changes" at bounding box center [469, 23] width 64 height 16
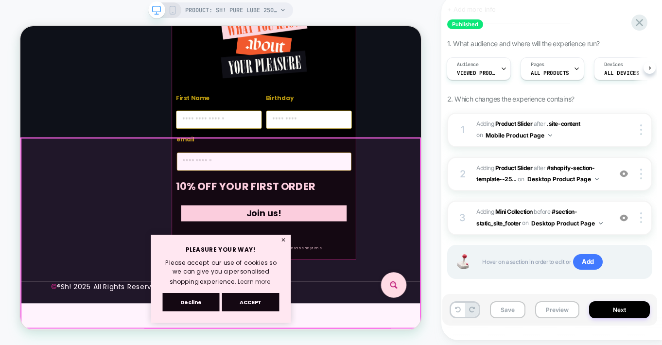
scroll to position [2593, 0]
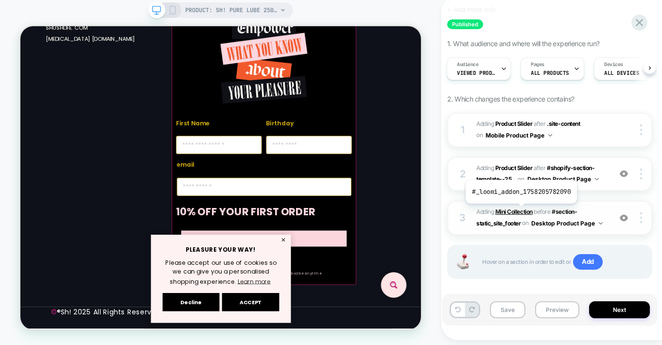
click at [520, 211] on b "Mini Collection" at bounding box center [513, 211] width 37 height 7
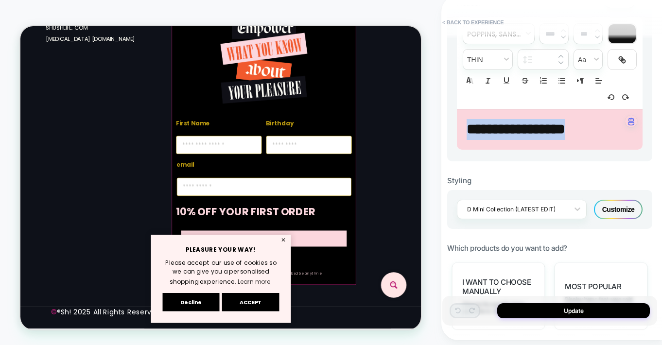
drag, startPoint x: 593, startPoint y: 130, endPoint x: 468, endPoint y: 133, distance: 124.4
click at [468, 133] on span "**********" at bounding box center [515, 129] width 98 height 14
type input "****"
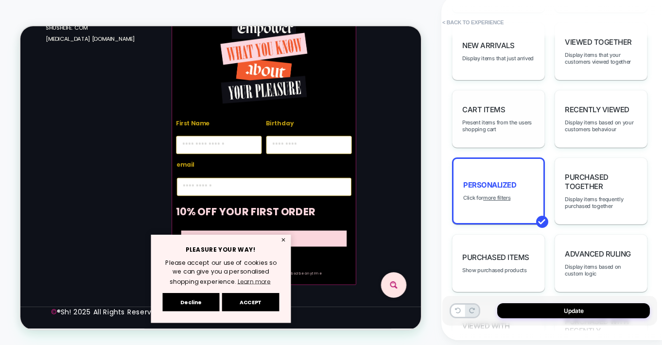
scroll to position [676, 0]
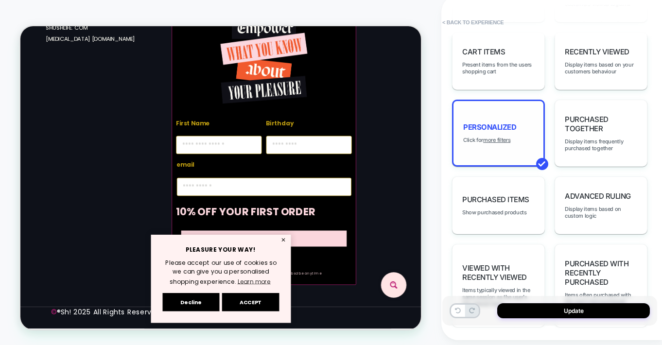
click at [490, 122] on span "personalized" at bounding box center [489, 126] width 53 height 9
click at [500, 137] on u "more filters" at bounding box center [496, 140] width 27 height 7
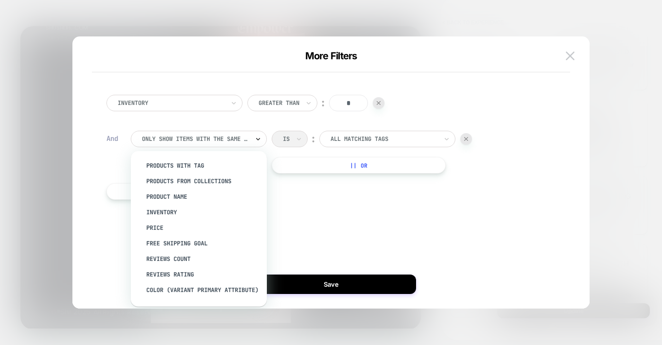
click at [255, 138] on icon at bounding box center [258, 139] width 7 height 10
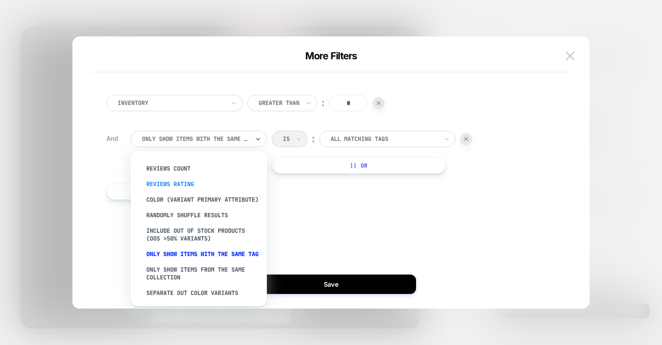
scroll to position [118, 0]
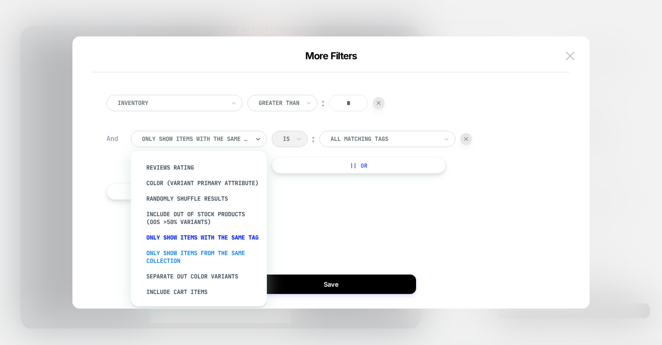
click at [195, 253] on div "Only show items from the same collection" at bounding box center [203, 256] width 126 height 23
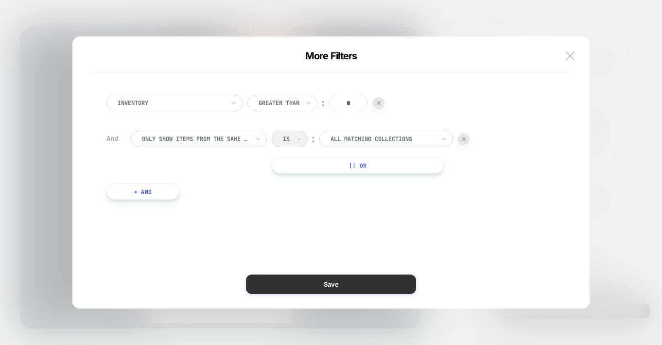
drag, startPoint x: 326, startPoint y: 285, endPoint x: 432, endPoint y: 330, distance: 115.3
click at [326, 285] on button "Save" at bounding box center [331, 283] width 170 height 19
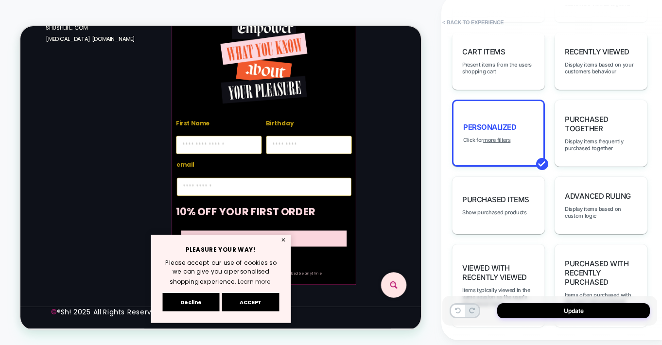
scroll to position [2365, 0]
click at [498, 137] on u "more filters" at bounding box center [496, 140] width 27 height 7
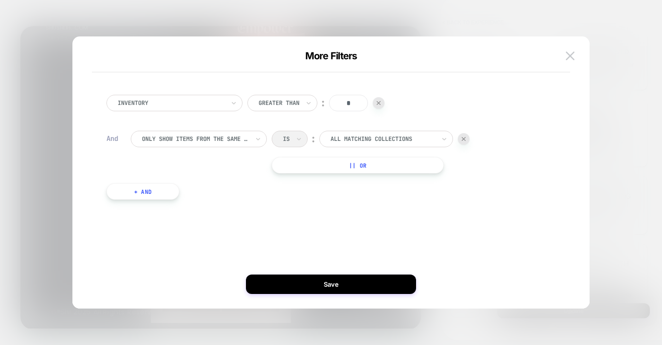
click at [466, 137] on div at bounding box center [464, 139] width 12 height 12
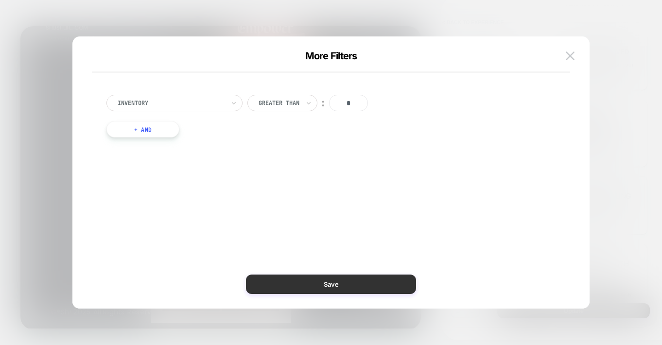
drag, startPoint x: 318, startPoint y: 284, endPoint x: 397, endPoint y: 344, distance: 99.5
click at [318, 284] on button "Save" at bounding box center [331, 283] width 170 height 19
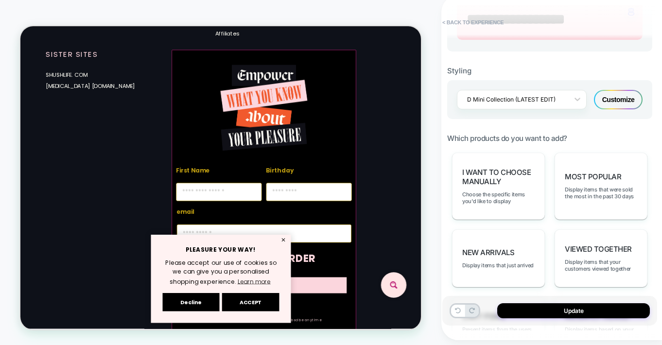
scroll to position [347, 0]
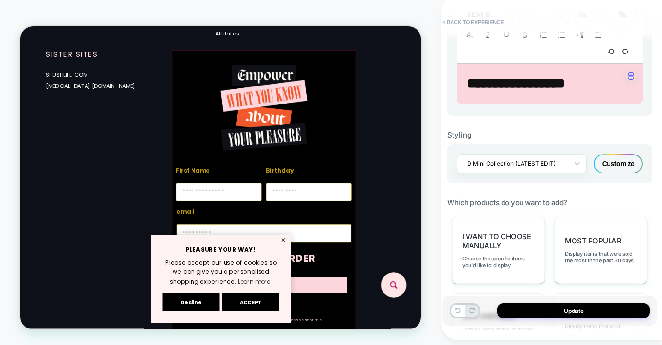
click at [618, 165] on div "Customize" at bounding box center [618, 163] width 49 height 19
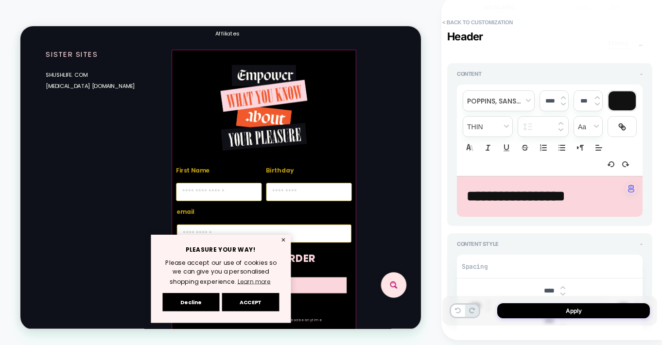
type textarea "*"
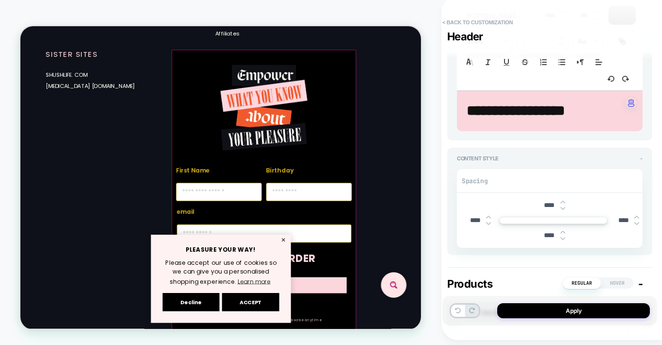
scroll to position [205, 0]
click at [470, 220] on input "****" at bounding box center [475, 220] width 22 height 8
type input "***"
type textarea "*"
type input "****"
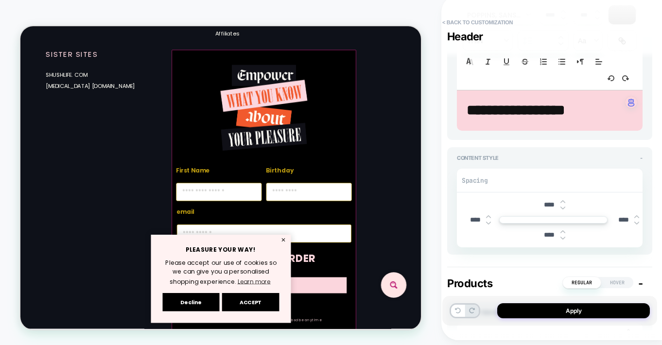
type textarea "*"
type input "****"
click at [620, 220] on input "****" at bounding box center [623, 220] width 22 height 8
type input "***"
type textarea "*"
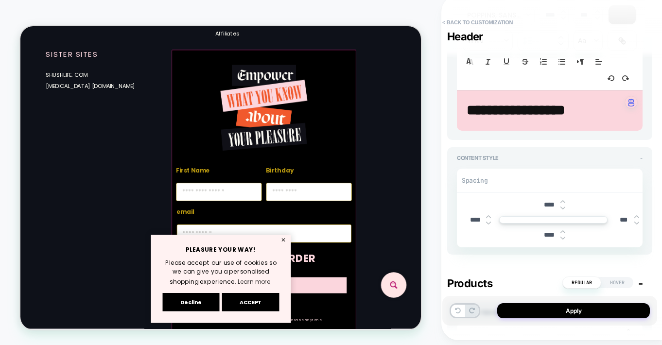
type input "****"
type textarea "*"
type input "***"
type textarea "*"
type input "****"
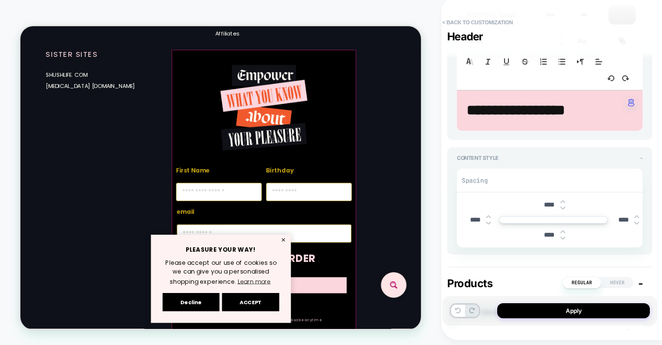
type textarea "*"
drag, startPoint x: 475, startPoint y: 221, endPoint x: 466, endPoint y: 221, distance: 8.7
click at [466, 221] on input "****" at bounding box center [475, 220] width 22 height 8
type input "***"
type textarea "*"
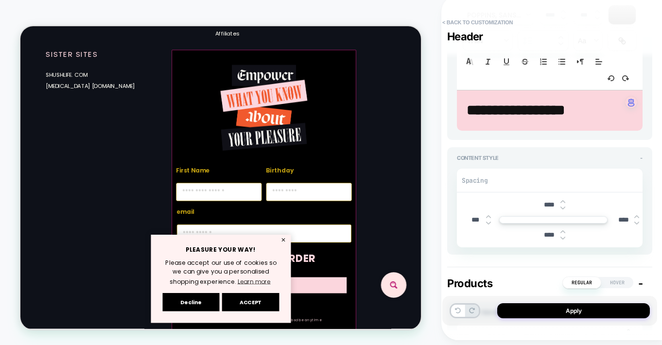
type input "****"
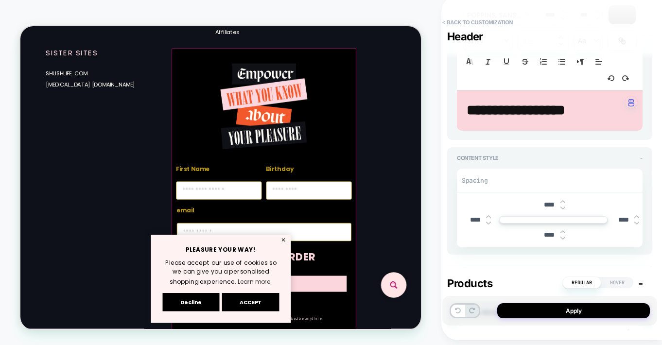
scroll to position [2661, 0]
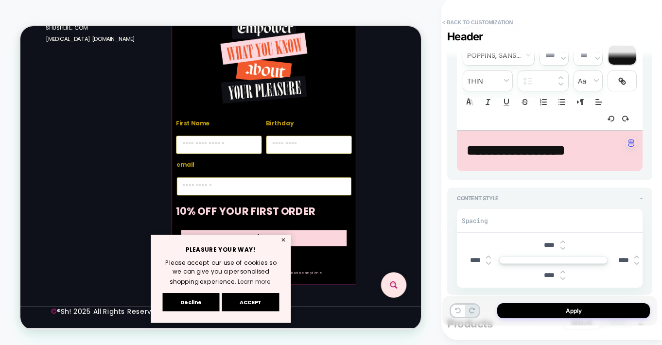
type textarea "*"
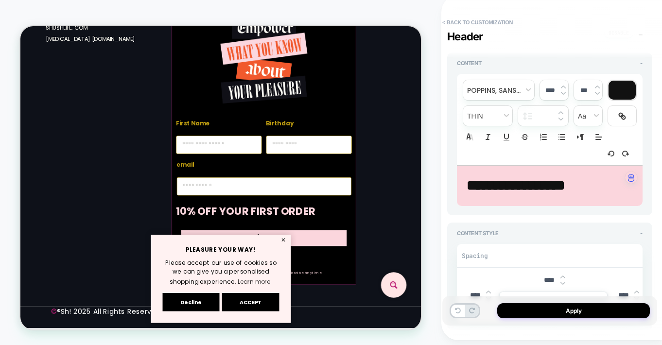
type input "****"
click at [597, 190] on p "**********" at bounding box center [545, 185] width 159 height 21
type input "****"
type textarea "*"
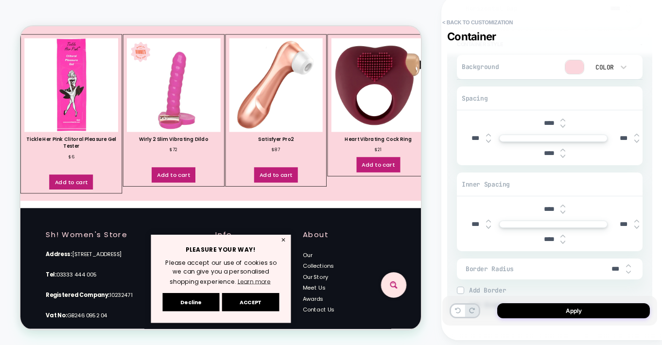
scroll to position [2934, 0]
drag, startPoint x: 474, startPoint y: 212, endPoint x: 457, endPoint y: 212, distance: 17.5
click at [457, 212] on div "**** *** *** ****" at bounding box center [550, 222] width 186 height 54
type textarea "*"
type input "****"
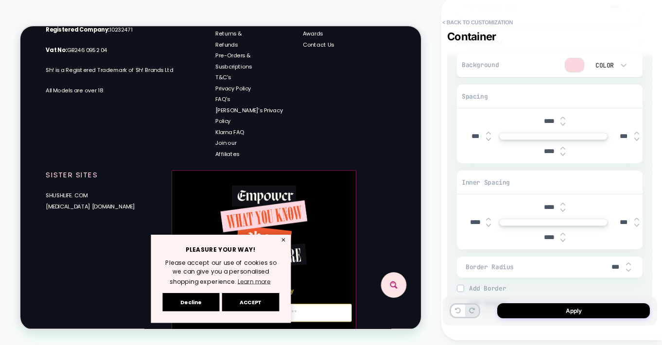
scroll to position [3013, 0]
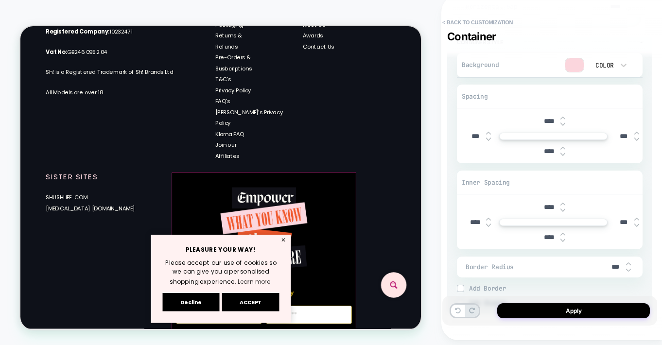
type input "****"
click at [544, 203] on input "****" at bounding box center [549, 207] width 22 height 8
type input "***"
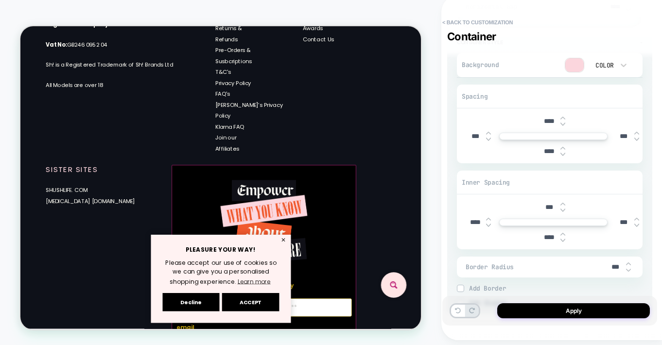
type textarea "*"
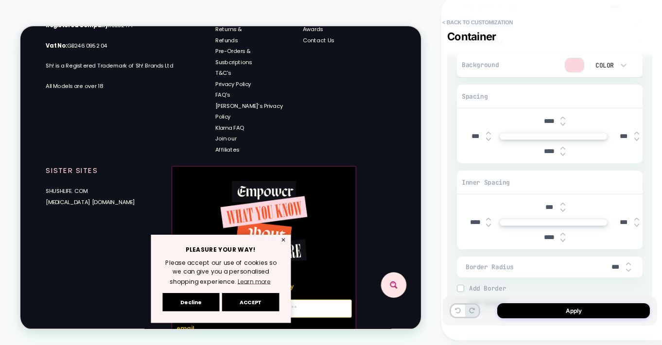
scroll to position [3014, 0]
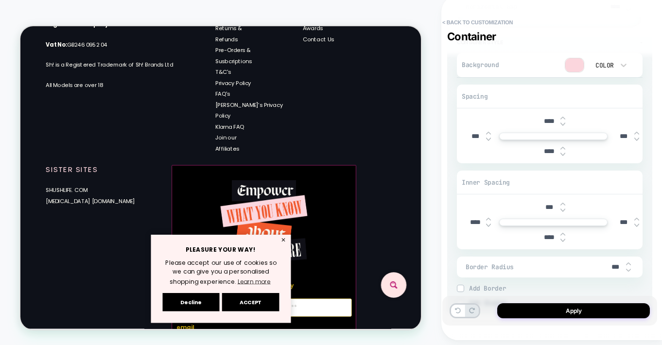
type input "****"
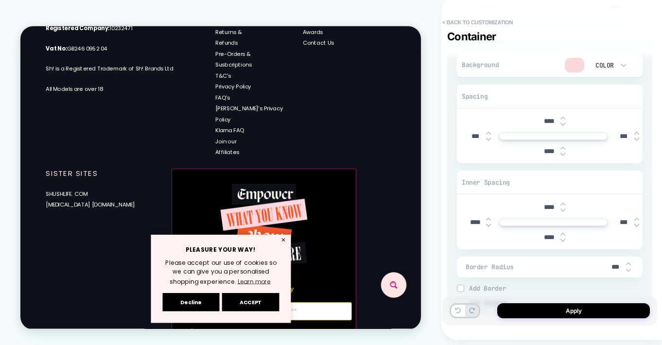
type textarea "*"
type input "****"
drag, startPoint x: 621, startPoint y: 214, endPoint x: 615, endPoint y: 213, distance: 6.8
click at [615, 218] on input "***" at bounding box center [623, 222] width 22 height 8
type input "***"
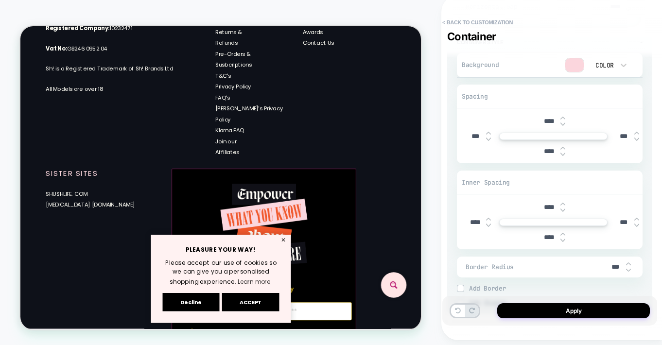
type textarea "*"
type input "****"
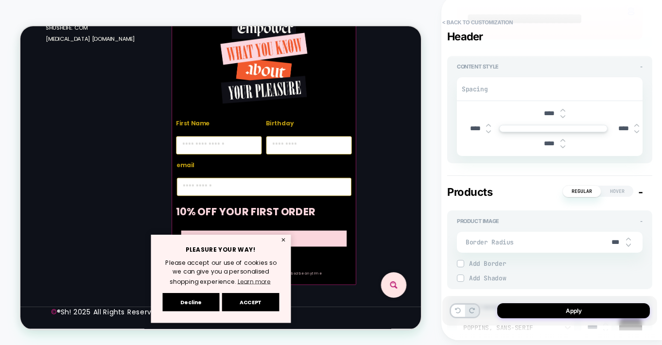
scroll to position [0, 0]
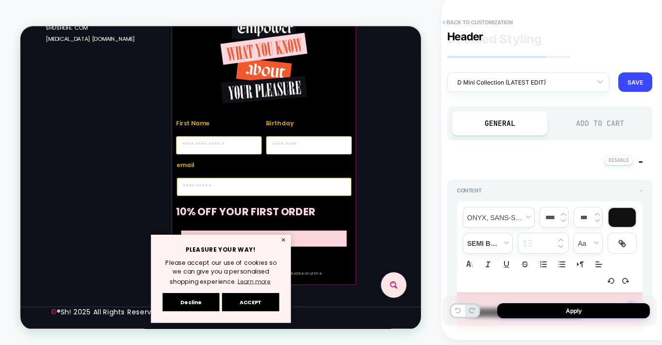
type textarea "*"
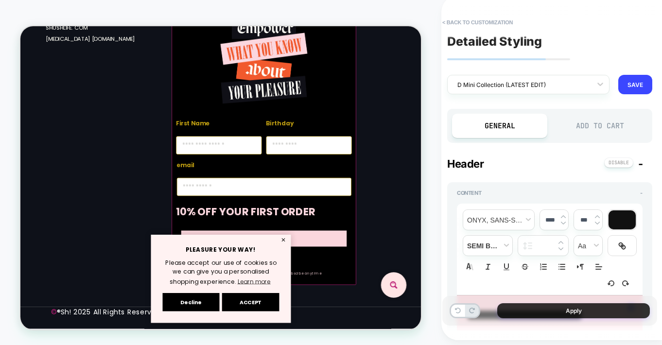
type input "****"
click at [573, 311] on button "Apply" at bounding box center [573, 310] width 153 height 15
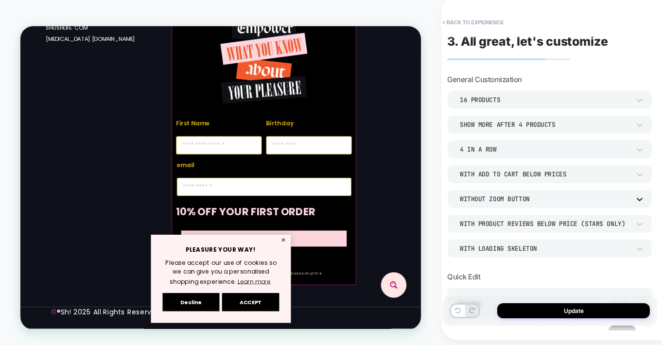
click at [638, 199] on icon at bounding box center [639, 199] width 6 height 3
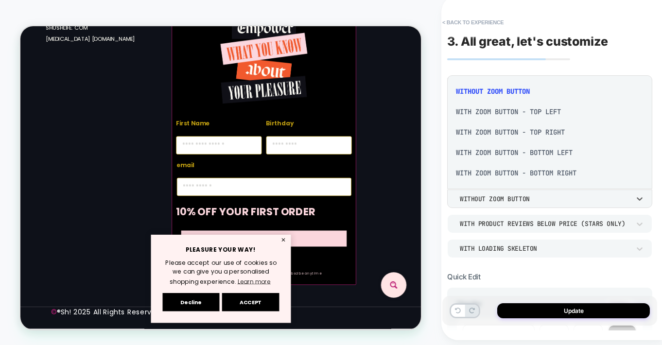
click at [538, 128] on div "With Zoom Button - Top Right" at bounding box center [549, 132] width 197 height 20
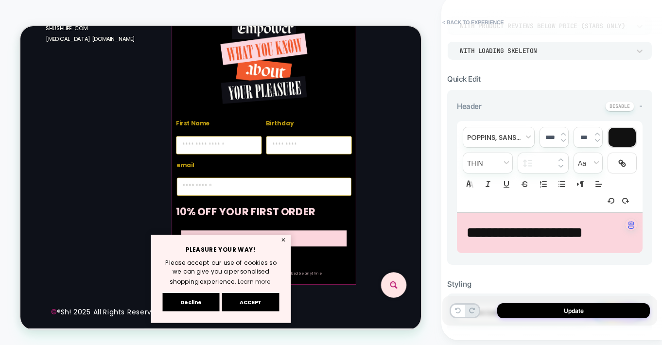
scroll to position [372, 0]
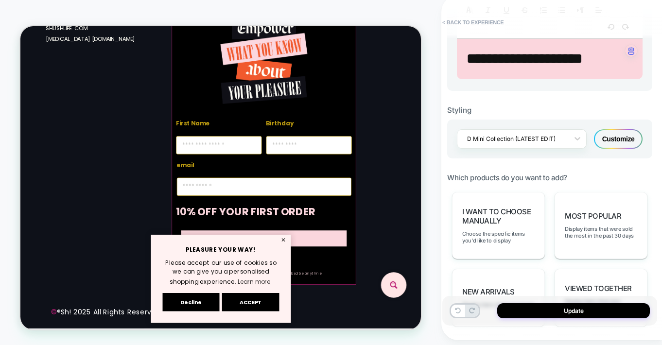
click at [623, 138] on div "Customize" at bounding box center [618, 138] width 49 height 19
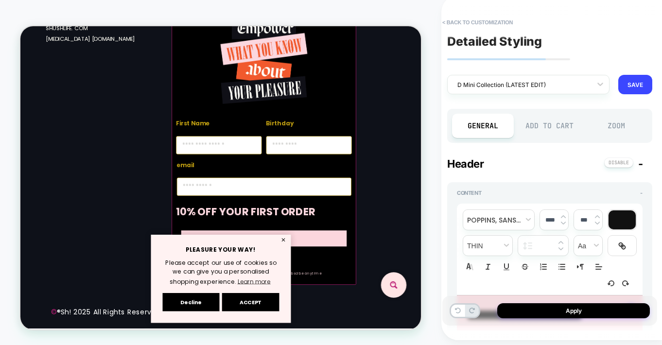
type textarea "*"
click at [619, 124] on div "Zoom" at bounding box center [616, 126] width 62 height 24
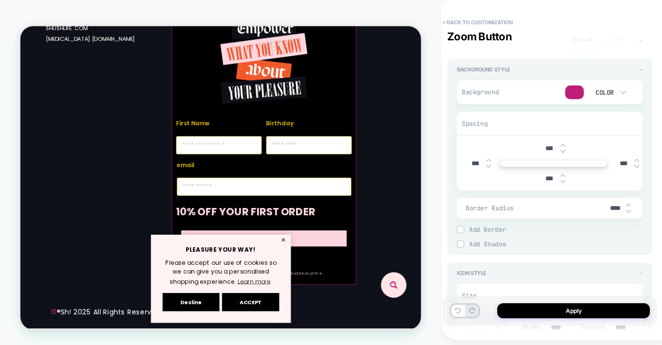
scroll to position [122, 0]
click at [611, 93] on div "Color" at bounding box center [603, 93] width 20 height 8
click at [604, 118] on div "None" at bounding box center [608, 118] width 41 height 20
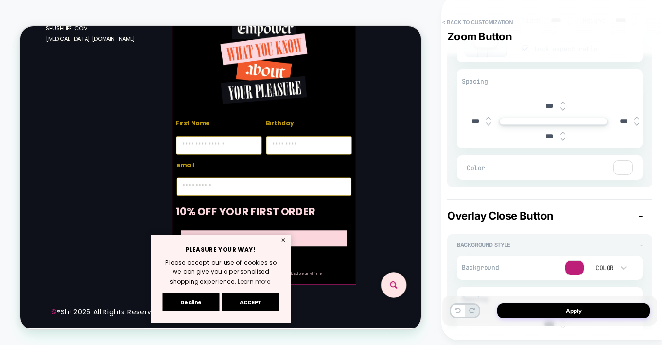
scroll to position [431, 0]
click at [616, 164] on div at bounding box center [623, 167] width 18 height 14
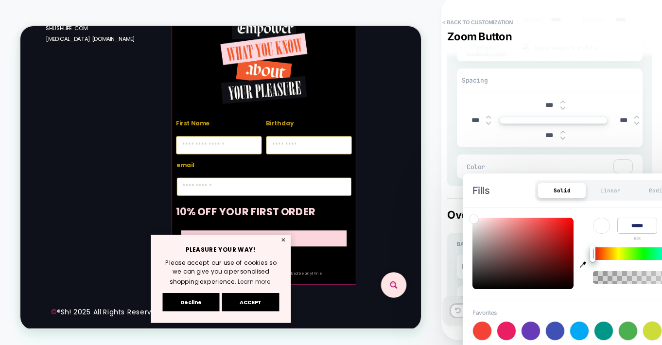
drag, startPoint x: 647, startPoint y: 228, endPoint x: 620, endPoint y: 224, distance: 27.1
click at [617, 226] on div "Color ****** HEX *** R *** G *** B * ALPHA" at bounding box center [669, 230] width 152 height 24
paste input
type input "******"
type input "***"
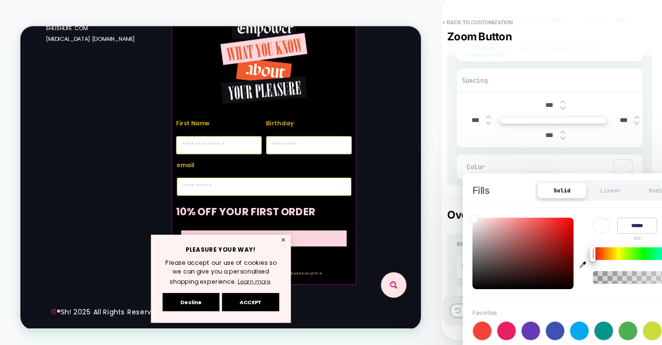
type input "**"
type input "***"
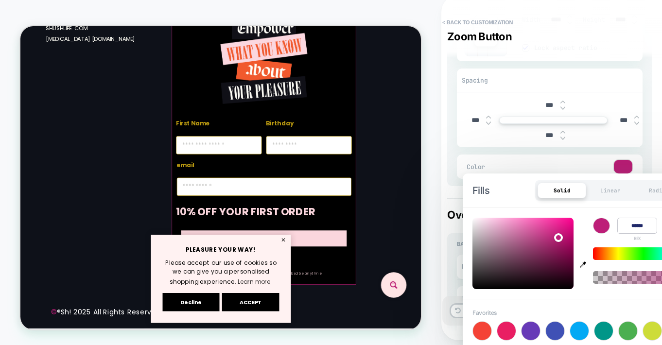
type input "******"
click at [436, 241] on div "PRODUCT: Sh! Pure Lube 250ml PRODUCT: Sh! Pure Lube 250ml" at bounding box center [220, 170] width 441 height 330
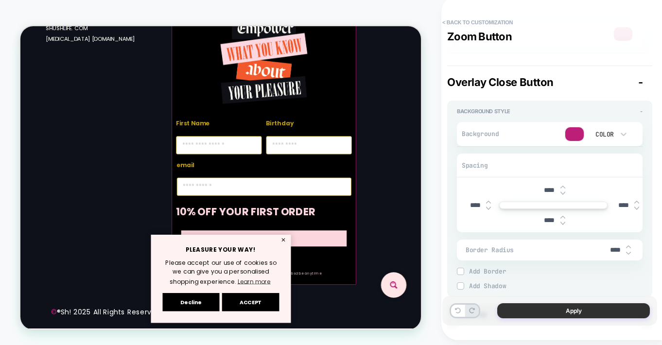
scroll to position [566, 0]
click at [574, 311] on button "Apply" at bounding box center [573, 310] width 153 height 15
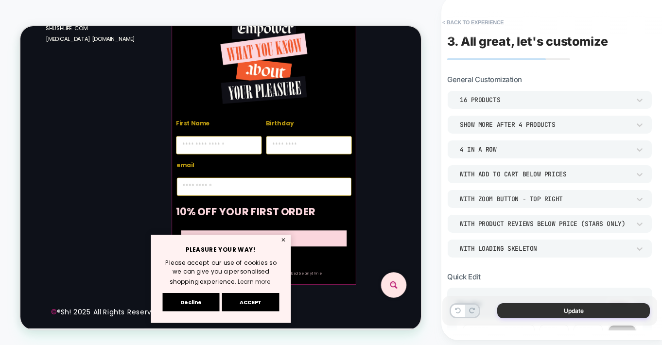
click at [570, 310] on button "Update" at bounding box center [573, 310] width 153 height 15
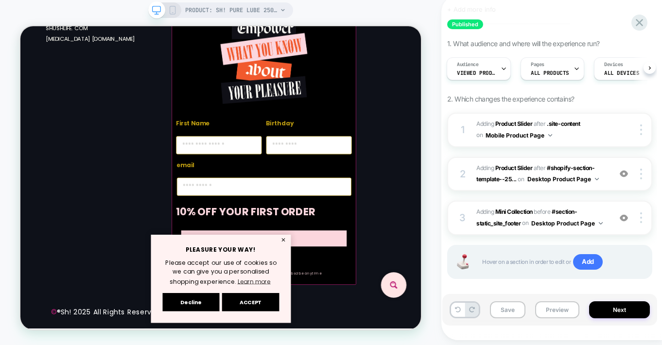
scroll to position [77, 0]
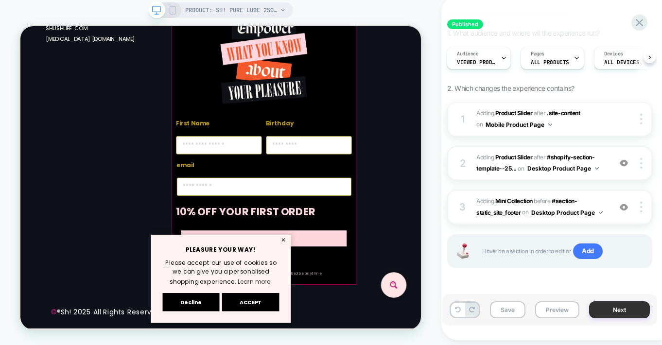
click at [623, 311] on button "Next" at bounding box center [619, 309] width 61 height 17
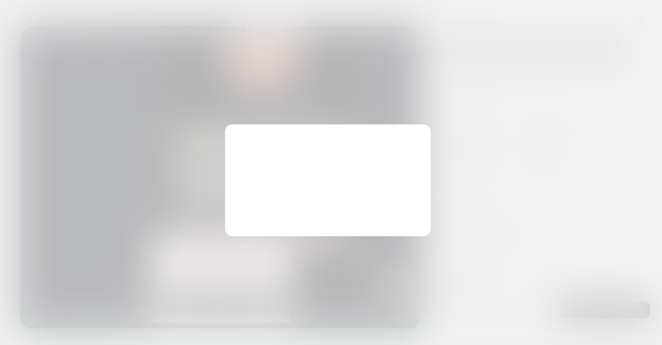
scroll to position [2744, 0]
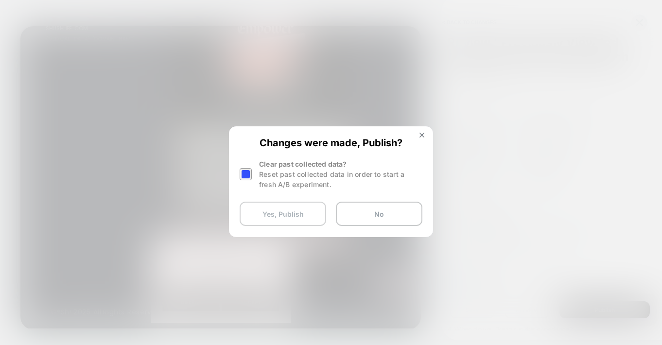
click at [292, 216] on button "Yes, Publish" at bounding box center [283, 214] width 86 height 24
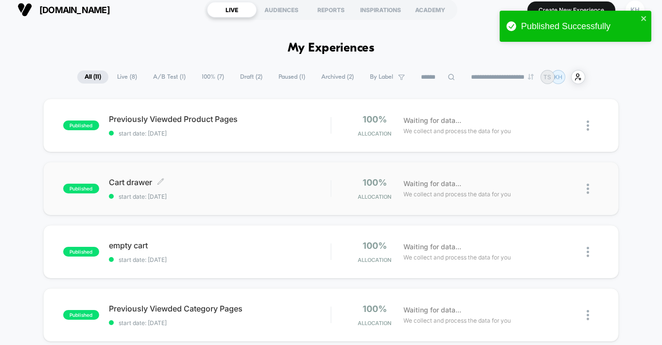
scroll to position [8, 0]
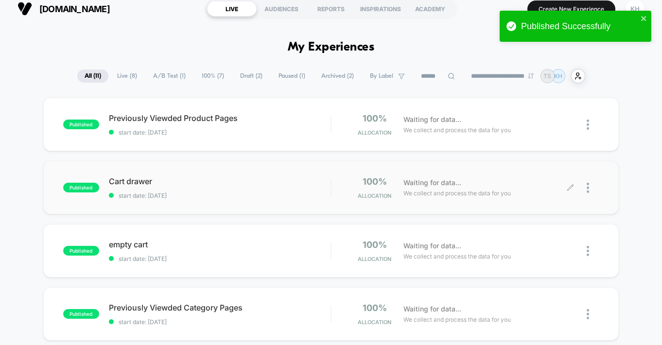
click at [572, 187] on icon at bounding box center [569, 187] width 7 height 7
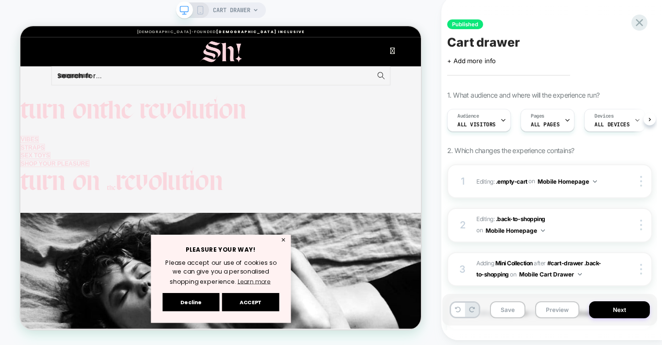
scroll to position [0, 0]
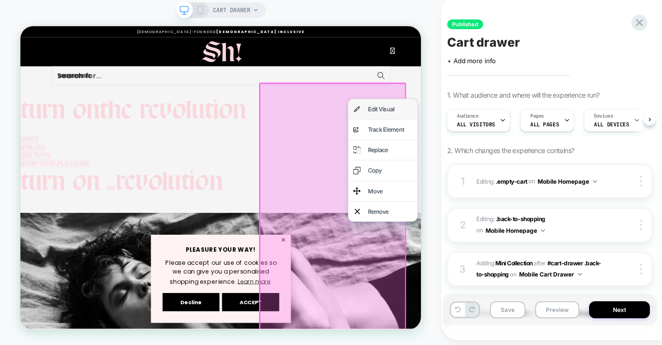
click at [502, 137] on div "Edit Visual" at bounding box center [512, 136] width 59 height 13
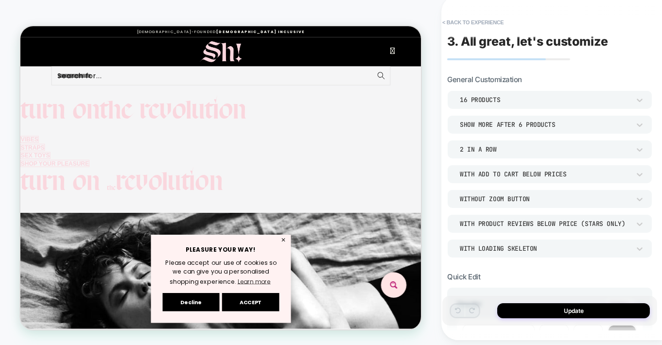
scroll to position [234, 0]
click at [638, 130] on icon at bounding box center [640, 125] width 10 height 10
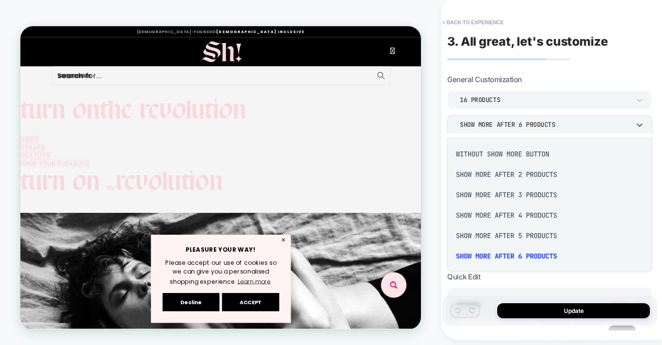
click at [517, 152] on div "Without Show more button" at bounding box center [549, 154] width 197 height 20
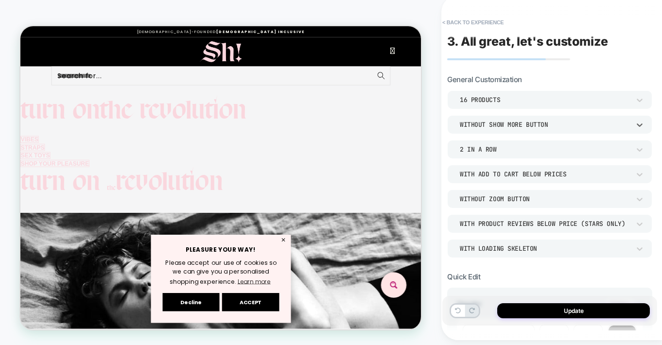
scroll to position [0, 0]
click at [641, 103] on icon at bounding box center [640, 100] width 10 height 10
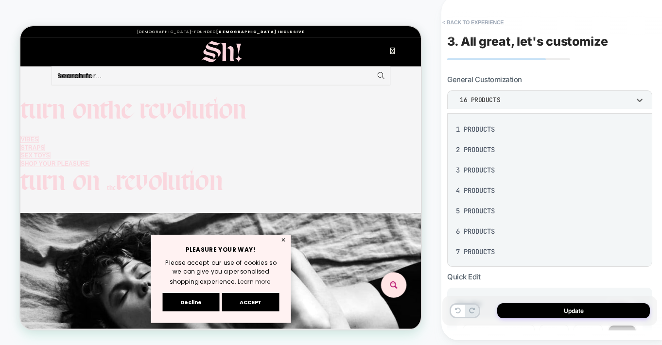
click at [483, 231] on div "6 Products" at bounding box center [549, 231] width 197 height 20
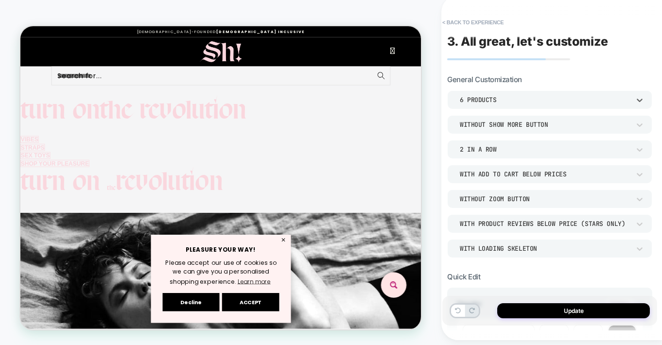
click at [578, 318] on button "Update" at bounding box center [573, 310] width 153 height 15
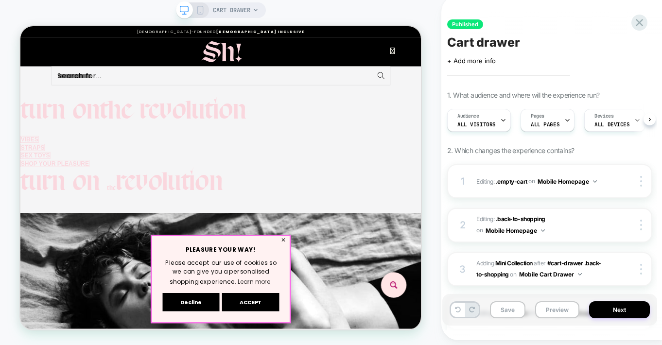
scroll to position [0, 0]
click at [203, 12] on icon at bounding box center [200, 10] width 9 height 9
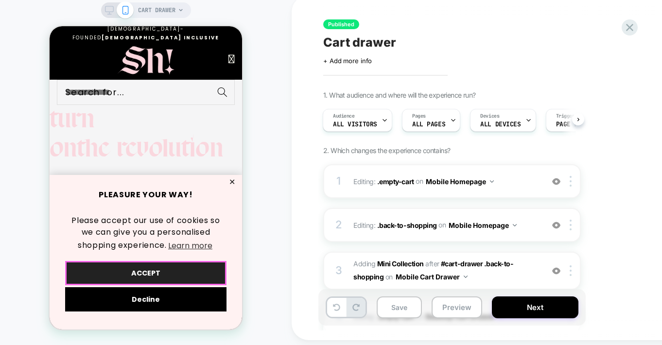
click at [155, 271] on button "ACCEPT" at bounding box center [145, 273] width 161 height 24
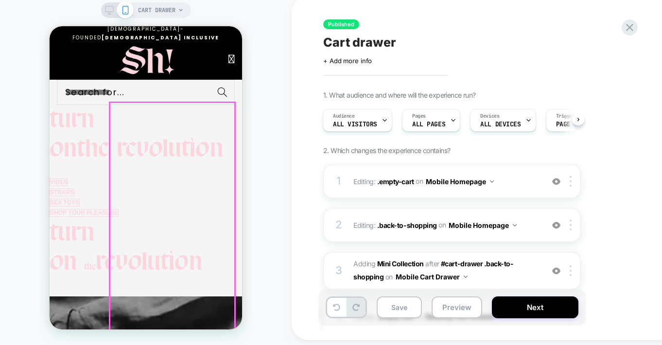
scroll to position [0, 136]
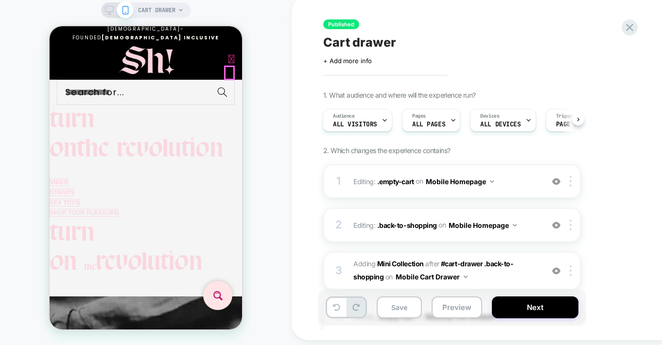
click at [228, 65] on icon at bounding box center [231, 59] width 6 height 12
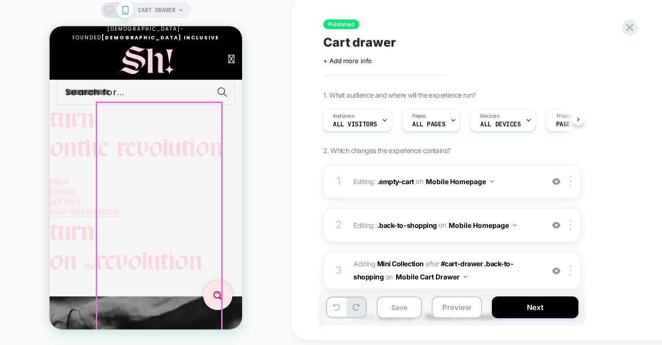
click at [50, 26] on img "Your bag" at bounding box center [50, 26] width 0 height 0
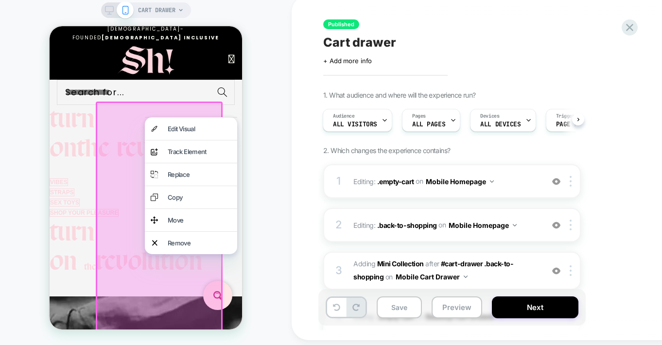
scroll to position [0, 296]
click at [185, 130] on div "Edit Visual" at bounding box center [200, 128] width 64 height 11
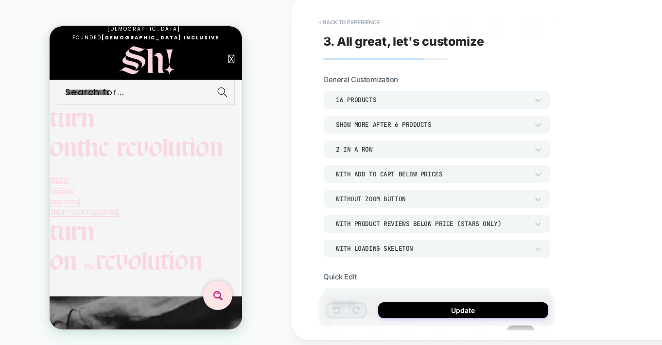
scroll to position [237, 0]
click at [534, 105] on icon at bounding box center [538, 100] width 10 height 10
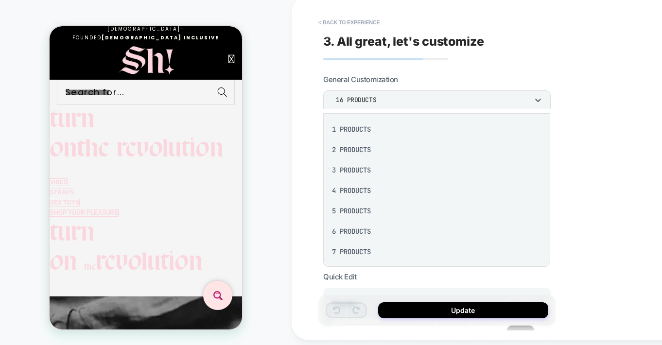
scroll to position [0, 431]
drag, startPoint x: 348, startPoint y: 230, endPoint x: 371, endPoint y: 222, distance: 24.9
click at [348, 230] on div "6 Products" at bounding box center [436, 231] width 219 height 20
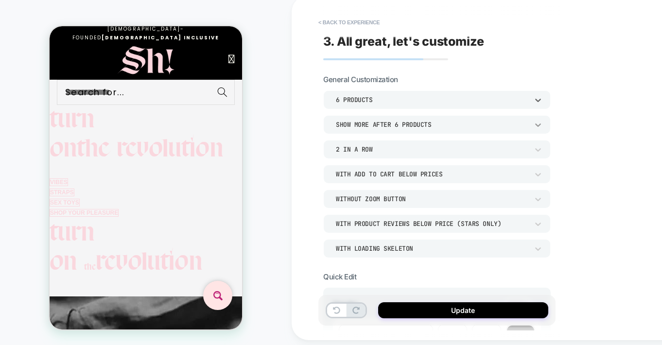
scroll to position [0, 0]
click at [535, 130] on icon at bounding box center [538, 125] width 10 height 10
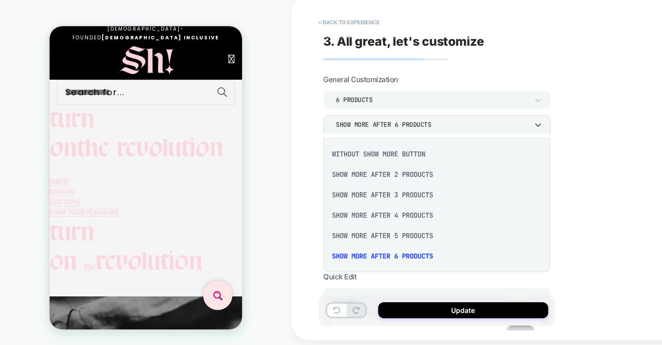
click at [412, 153] on div "Without Show more button" at bounding box center [436, 154] width 219 height 20
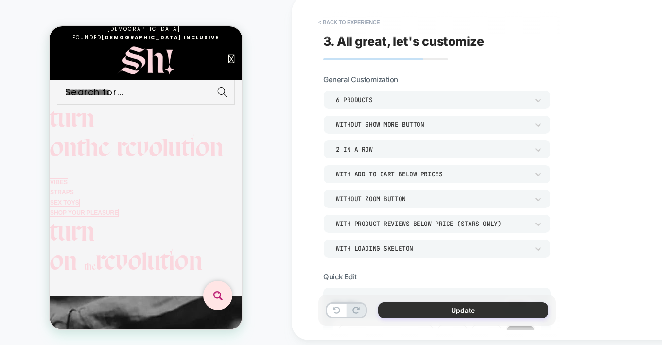
click at [463, 313] on button "Update" at bounding box center [463, 310] width 170 height 16
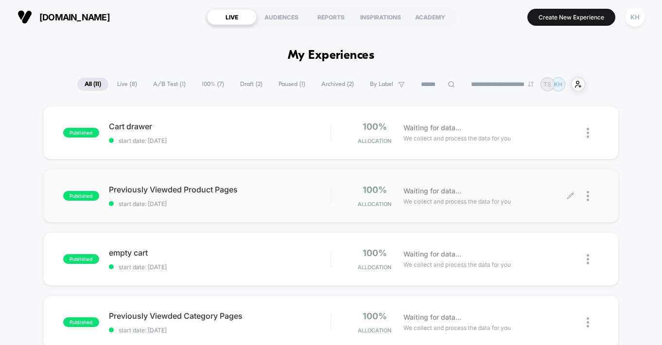
click at [570, 195] on icon at bounding box center [569, 195] width 7 height 7
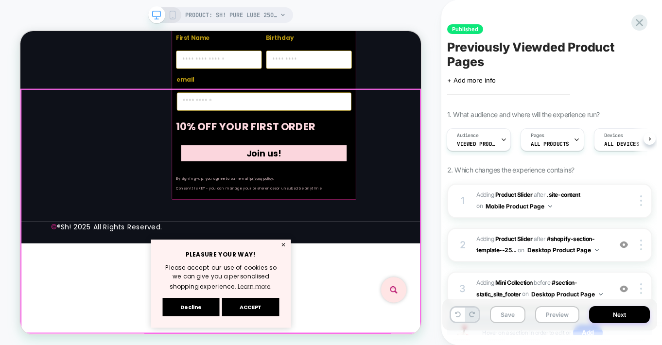
scroll to position [2684, 0]
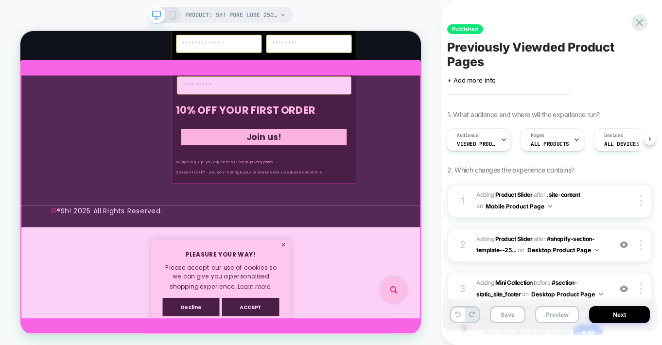
click at [370, 111] on div at bounding box center [287, 252] width 532 height 325
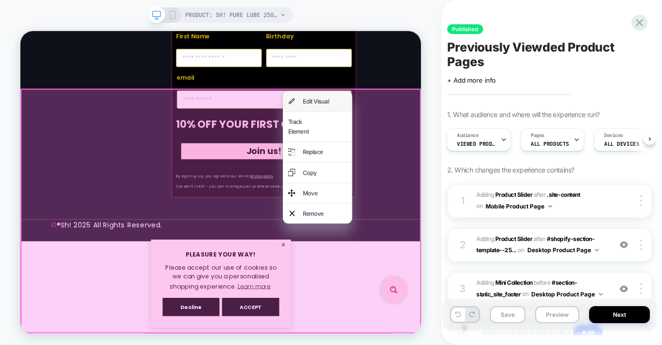
click at [400, 119] on div "Edit Visual" at bounding box center [425, 124] width 59 height 13
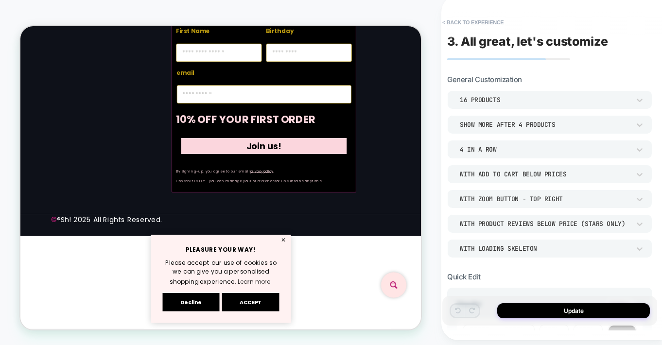
scroll to position [2813, 0]
click at [641, 99] on icon at bounding box center [639, 100] width 6 height 3
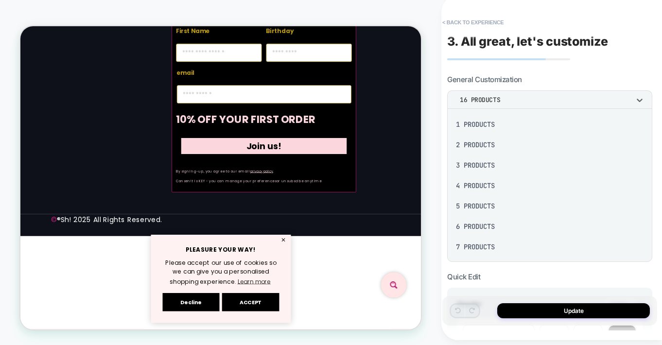
scroll to position [126, 0]
click at [483, 206] on div "12 Products" at bounding box center [549, 205] width 197 height 20
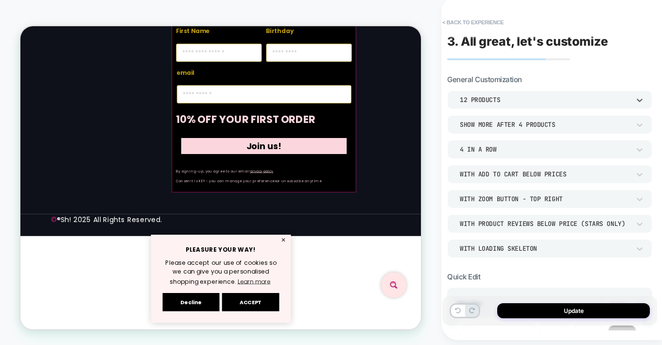
scroll to position [2890, 0]
click at [578, 308] on button "Update" at bounding box center [573, 310] width 153 height 15
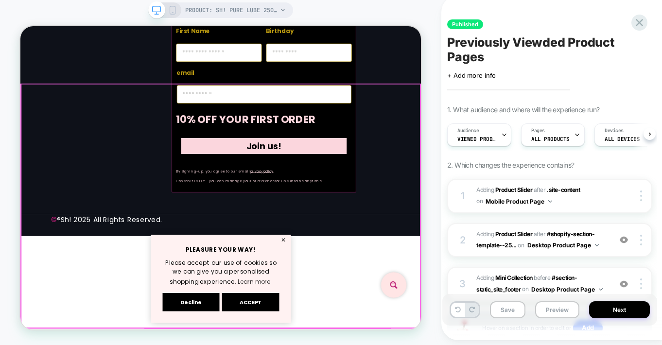
scroll to position [0, 0]
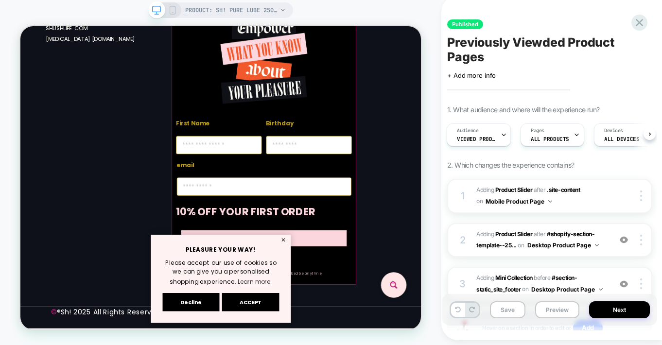
click at [171, 7] on icon at bounding box center [172, 10] width 9 height 9
click at [185, 10] on span "PRODUCT: Sh! Pure Lube 250ml" at bounding box center [231, 10] width 92 height 16
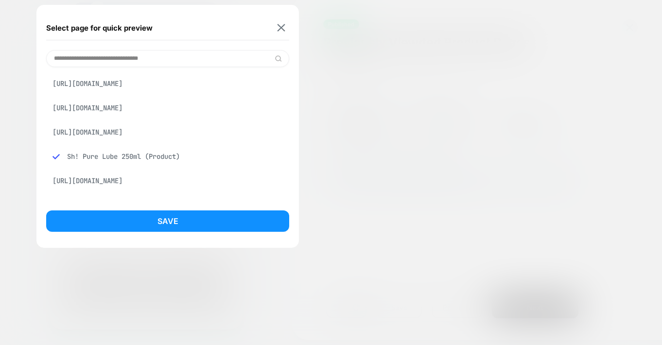
scroll to position [2883, 0]
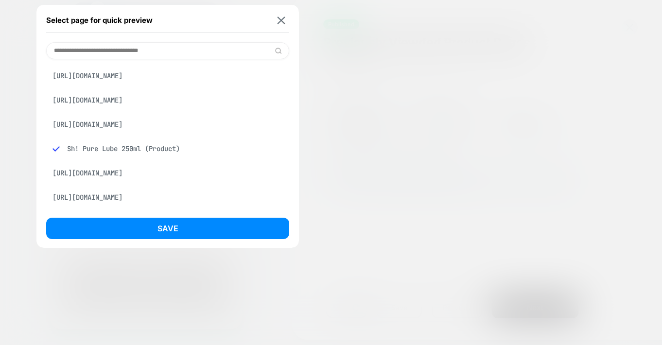
click at [282, 19] on div "PRODUCT: Sh! Pure Lube 250ml Select page for quick preview https://sh-womenstor…" at bounding box center [331, 170] width 662 height 350
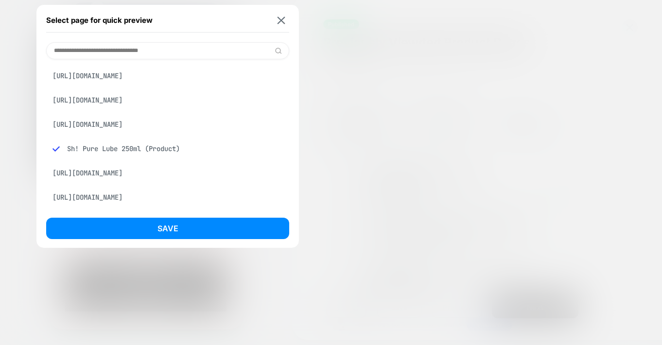
scroll to position [2886, 0]
click at [282, 18] on img at bounding box center [281, 20] width 8 height 7
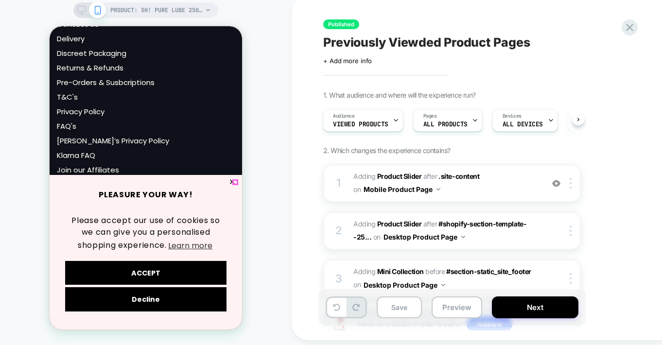
click at [236, 182] on button "✕" at bounding box center [232, 182] width 12 height 7
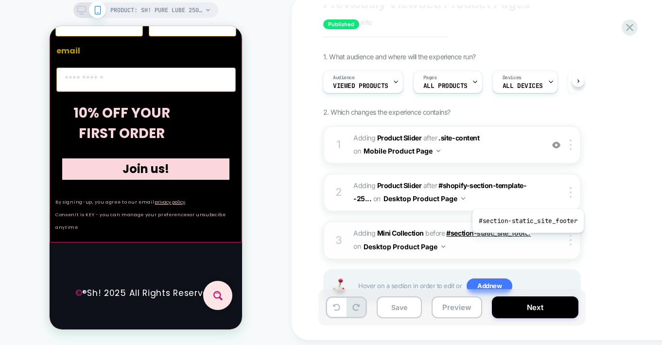
scroll to position [74, 0]
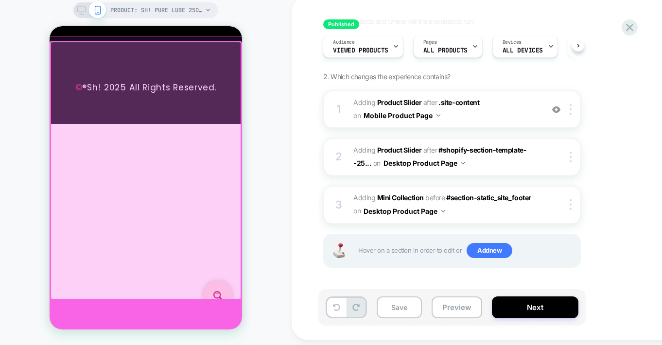
click at [146, 300] on div at bounding box center [146, 314] width 192 height 29
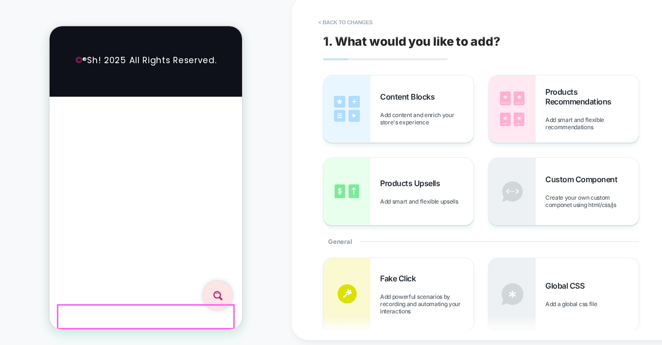
scroll to position [3760, 0]
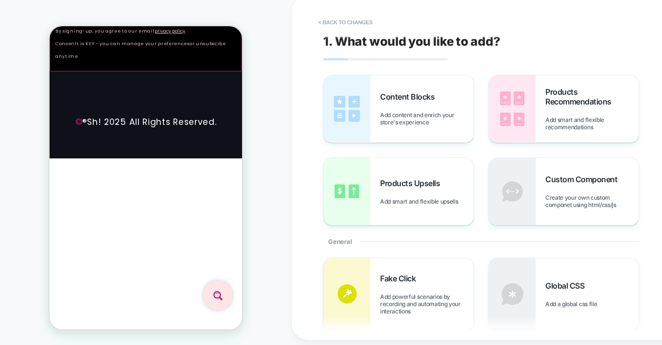
click at [564, 98] on span "Products Recommendations" at bounding box center [591, 96] width 93 height 19
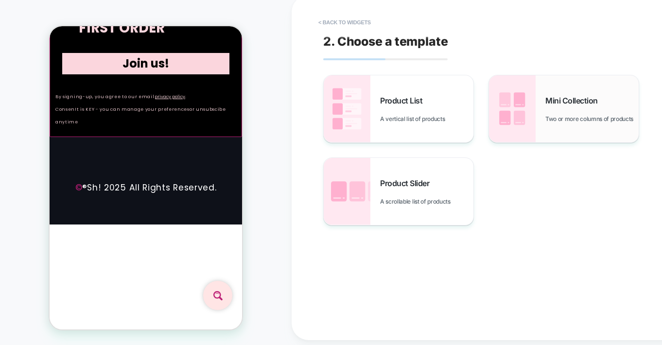
scroll to position [3793, 0]
click at [553, 101] on span "Mini Collection" at bounding box center [573, 101] width 57 height 10
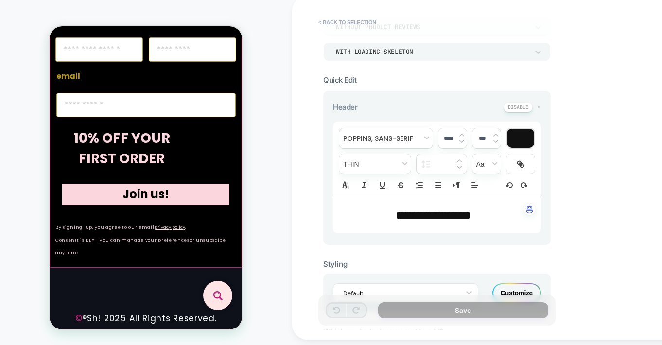
scroll to position [198, 0]
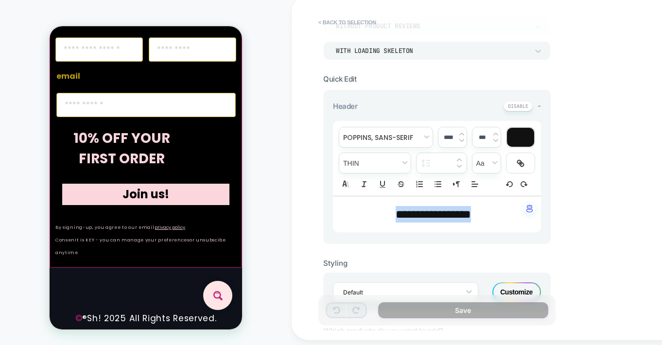
drag, startPoint x: 490, startPoint y: 216, endPoint x: 380, endPoint y: 208, distance: 109.6
click at [380, 208] on p "**********" at bounding box center [433, 214] width 181 height 17
type input "****"
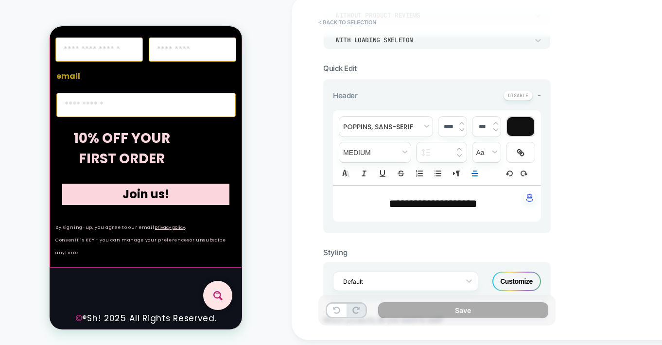
scroll to position [218, 0]
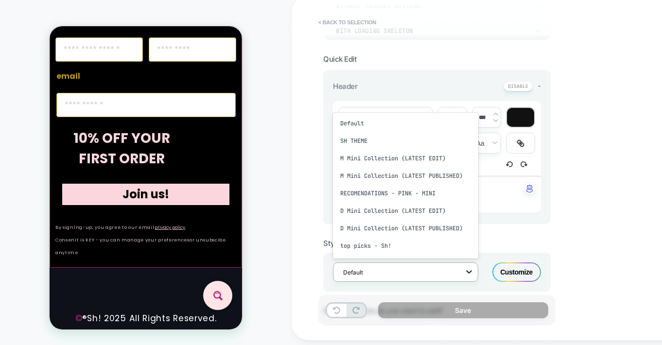
click at [471, 272] on icon at bounding box center [469, 272] width 10 height 10
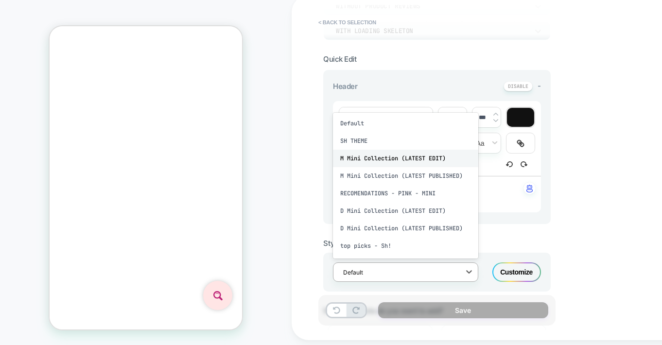
click at [421, 157] on div "M Mini Collection (LATEST EDIT)" at bounding box center [405, 158] width 145 height 17
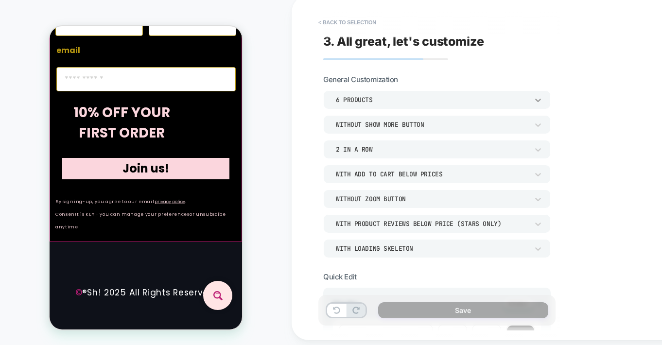
click at [536, 101] on icon at bounding box center [538, 100] width 6 height 3
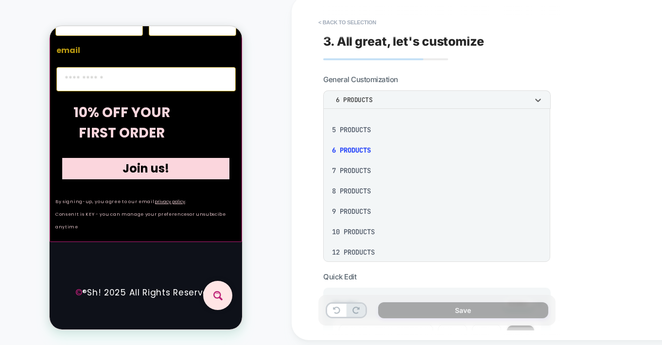
scroll to position [126, 0]
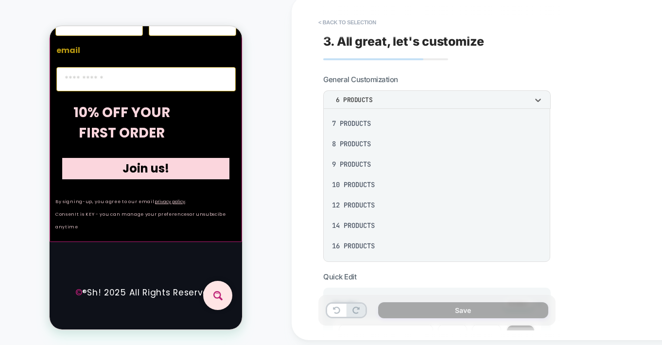
click at [361, 205] on div "12 Products" at bounding box center [436, 205] width 219 height 20
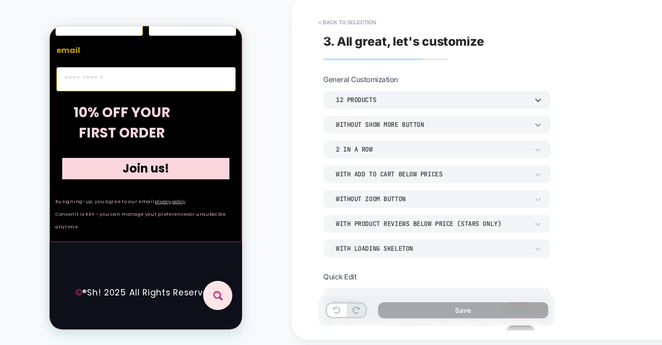
click at [538, 124] on icon at bounding box center [538, 124] width 6 height 3
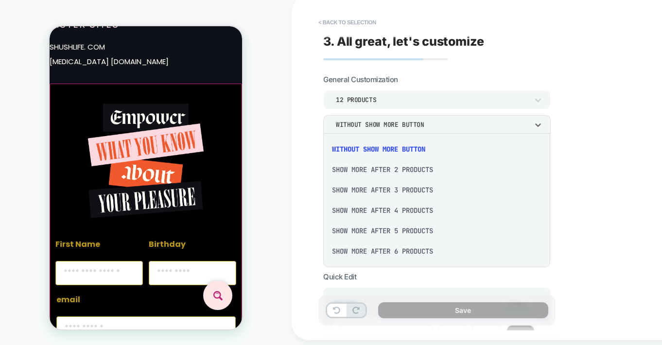
scroll to position [4902, 0]
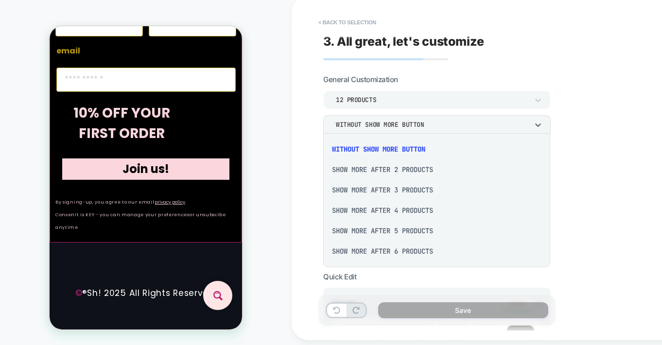
click at [402, 212] on div "Show more after 4 Products" at bounding box center [436, 210] width 219 height 20
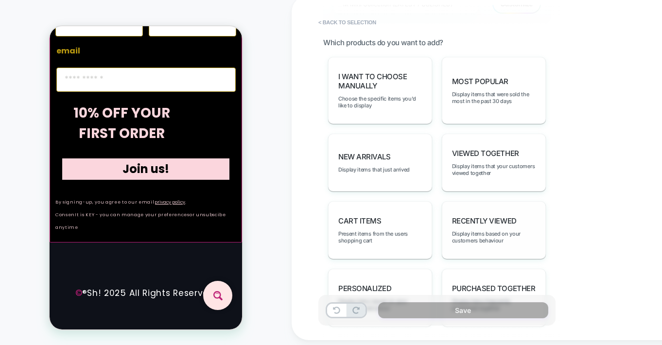
scroll to position [523, 0]
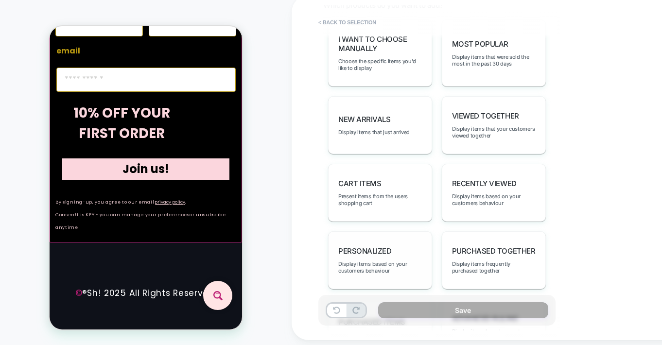
click at [370, 246] on span "personalized" at bounding box center [364, 250] width 53 height 9
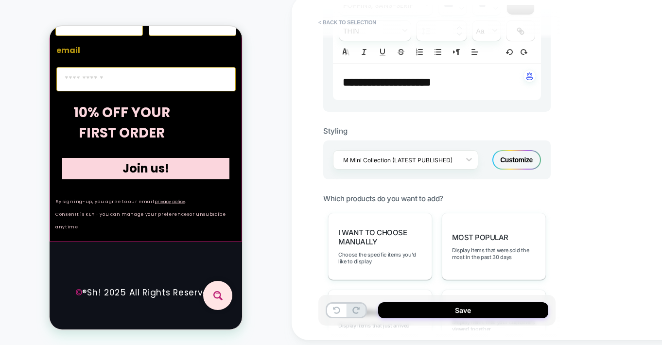
scroll to position [258, 0]
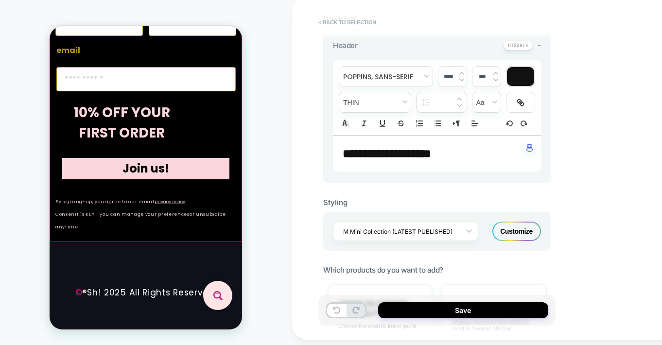
click at [524, 228] on div "Customize" at bounding box center [516, 231] width 49 height 19
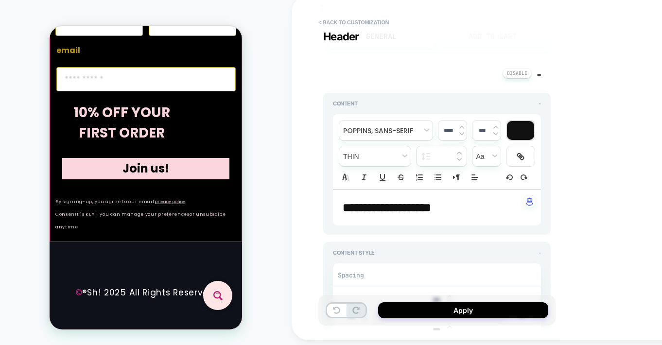
type textarea "*"
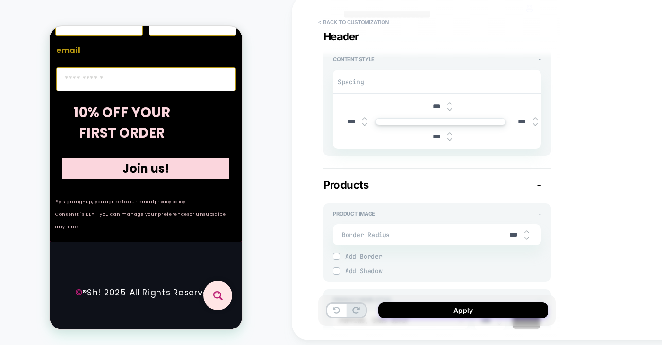
drag, startPoint x: 347, startPoint y: 120, endPoint x: 335, endPoint y: 119, distance: 12.2
click at [331, 120] on div "Content Style - Spacing *** *** *** ***" at bounding box center [436, 102] width 227 height 107
type input "***"
type textarea "*"
type input "****"
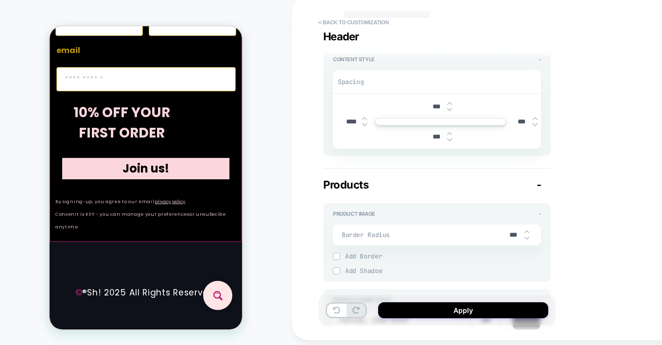
type textarea "*"
type input "****"
drag, startPoint x: 519, startPoint y: 119, endPoint x: 501, endPoint y: 118, distance: 18.0
click at [501, 118] on div "*** **** *** ***" at bounding box center [440, 121] width 201 height 45
type input "***"
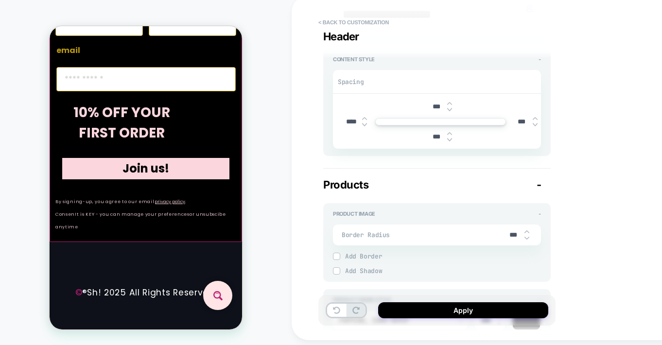
type textarea "*"
type input "****"
type textarea "*"
type input "****"
click at [343, 120] on input "****" at bounding box center [351, 122] width 22 height 8
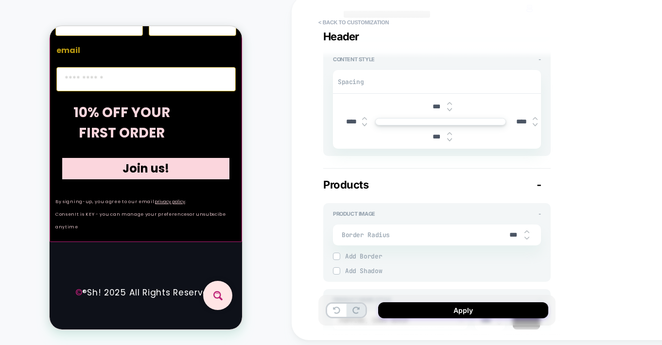
click at [345, 120] on input "****" at bounding box center [351, 122] width 22 height 8
type input "***"
type textarea "*"
type input "****"
type textarea "*"
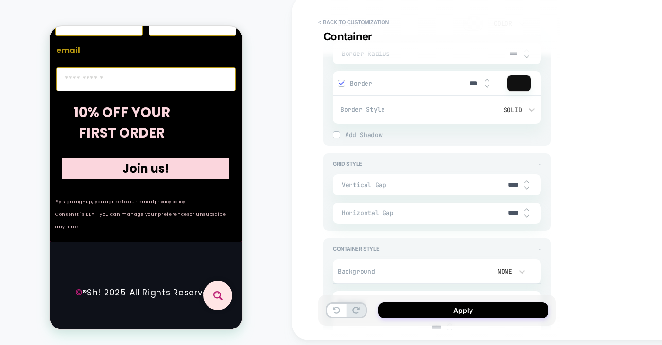
scroll to position [2853, 0]
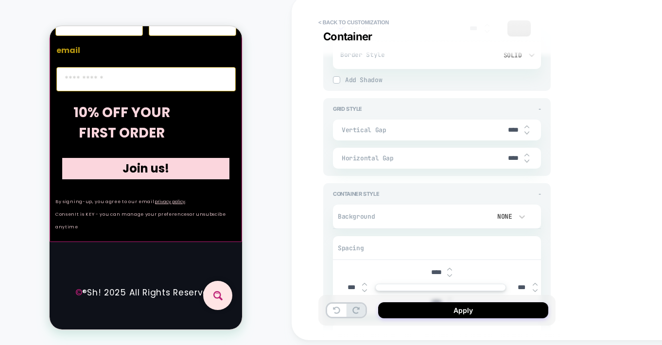
click at [503, 212] on div "None" at bounding box center [502, 216] width 20 height 8
click at [500, 249] on div "Color" at bounding box center [506, 252] width 41 height 20
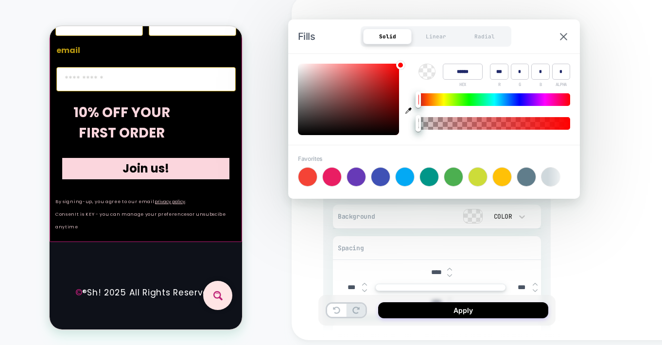
type textarea "*"
drag, startPoint x: 458, startPoint y: 69, endPoint x: 443, endPoint y: 69, distance: 14.6
click at [436, 69] on div "Color ****** HEX *** R * G * B * ALPHA" at bounding box center [494, 76] width 152 height 24
paste input
type input "******"
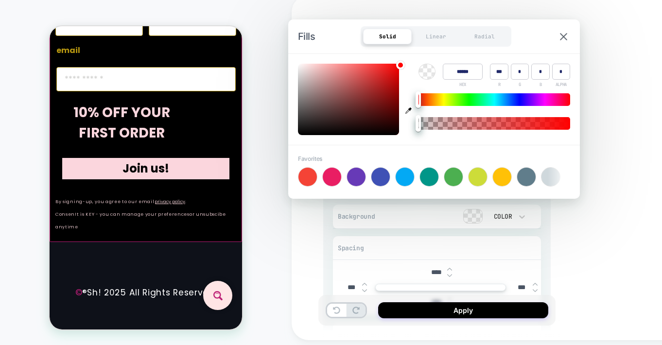
type input "***"
type input "*"
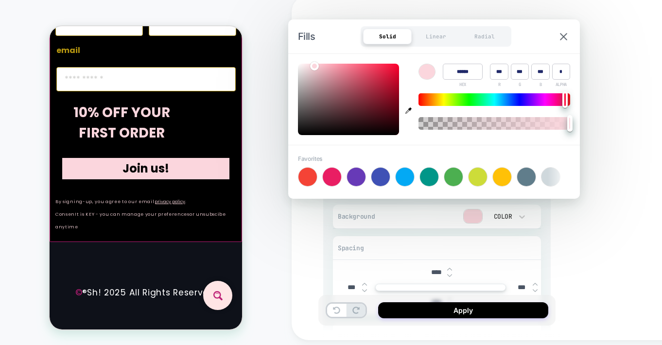
type textarea "*"
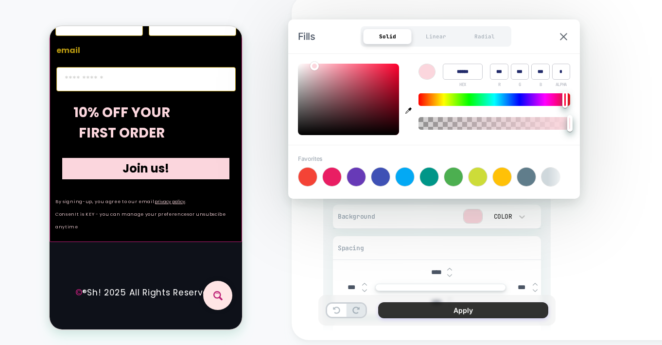
type input "******"
drag, startPoint x: 460, startPoint y: 312, endPoint x: 124, endPoint y: 168, distance: 365.0
click at [460, 312] on button "Apply" at bounding box center [463, 310] width 170 height 16
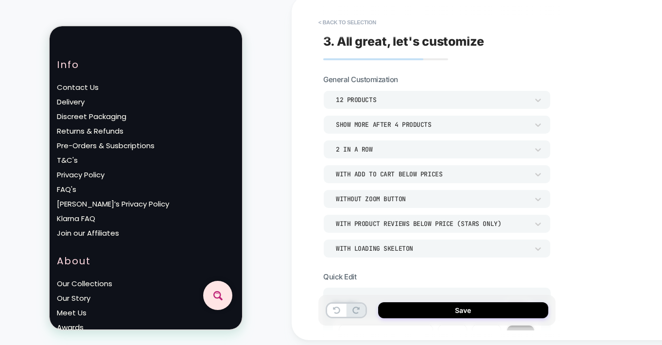
scroll to position [191, 0]
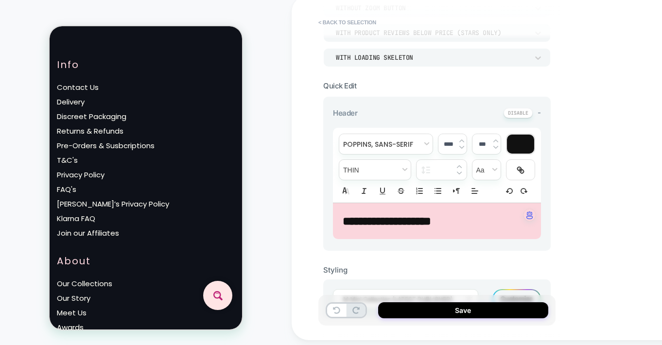
drag, startPoint x: 465, startPoint y: 307, endPoint x: 380, endPoint y: 301, distance: 85.3
click at [464, 307] on button "Save" at bounding box center [463, 310] width 170 height 16
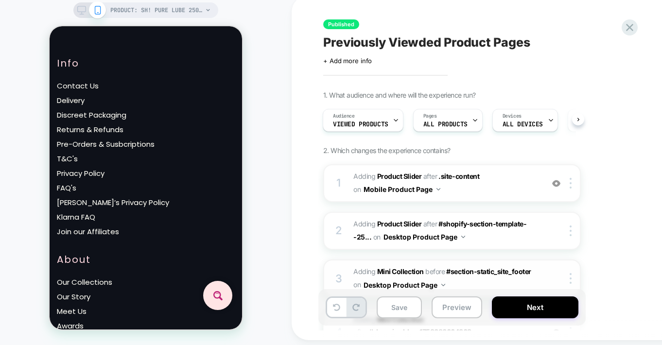
scroll to position [134, 0]
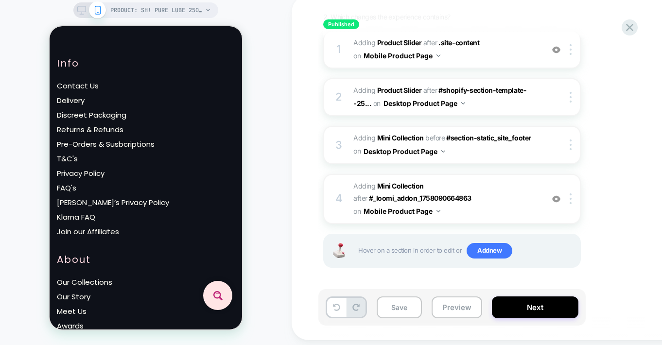
click at [85, 9] on icon at bounding box center [81, 10] width 9 height 9
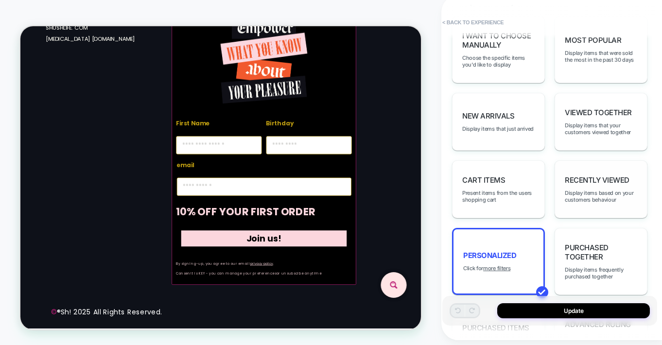
scroll to position [357, 0]
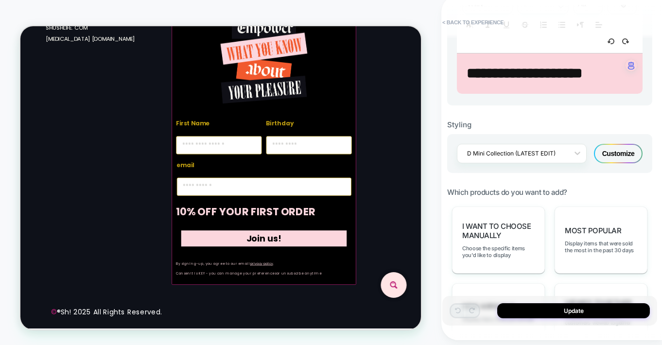
drag, startPoint x: 624, startPoint y: 147, endPoint x: 440, endPoint y: 180, distance: 186.6
click at [623, 147] on div "Customize" at bounding box center [618, 153] width 49 height 19
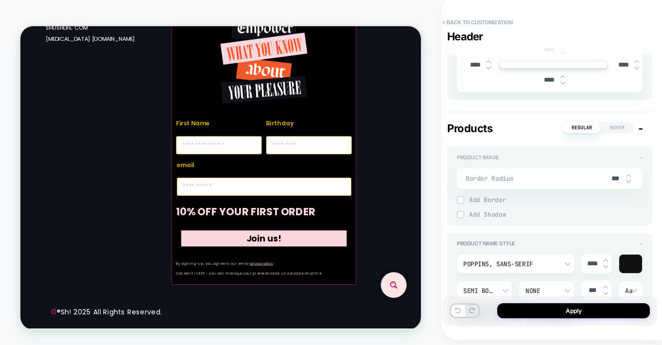
scroll to position [368, 0]
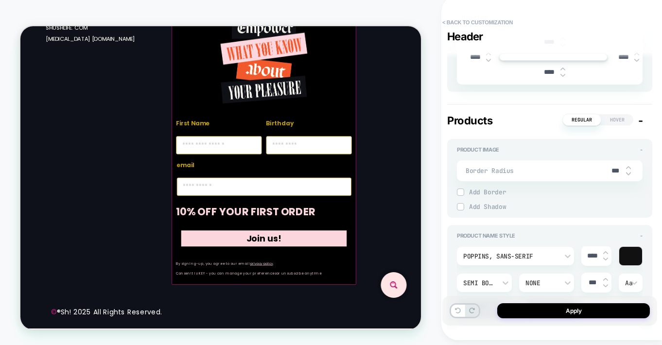
click at [460, 205] on img at bounding box center [460, 206] width 5 height 5
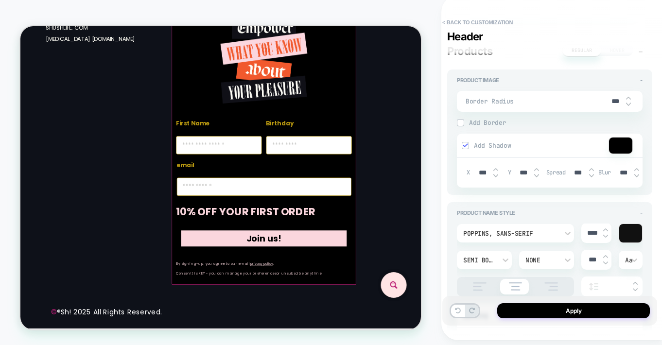
scroll to position [438, 0]
click at [463, 143] on img at bounding box center [465, 144] width 5 height 5
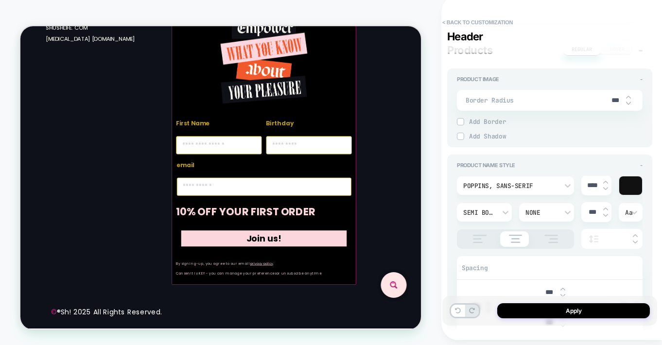
click at [462, 120] on img at bounding box center [460, 121] width 5 height 5
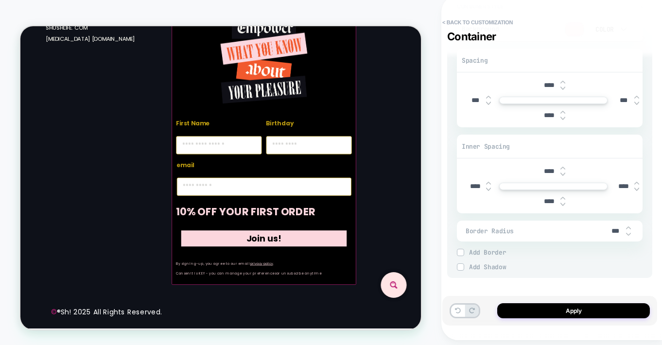
scroll to position [3017, 0]
click at [461, 249] on img at bounding box center [460, 251] width 5 height 5
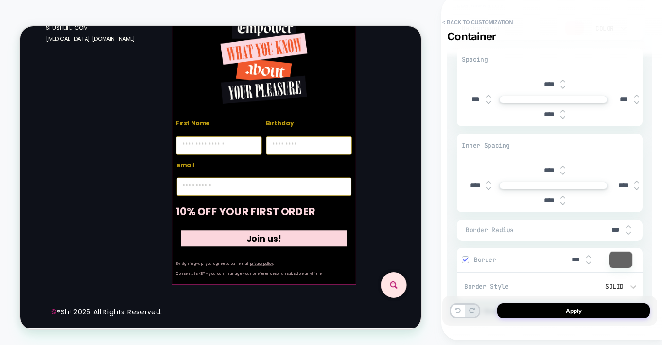
click at [465, 257] on img at bounding box center [465, 259] width 5 height 5
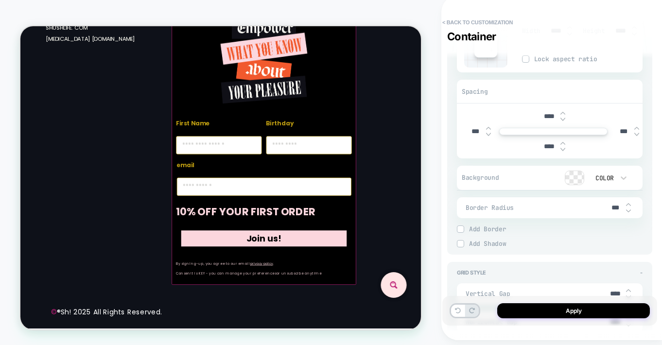
scroll to position [2680, 0]
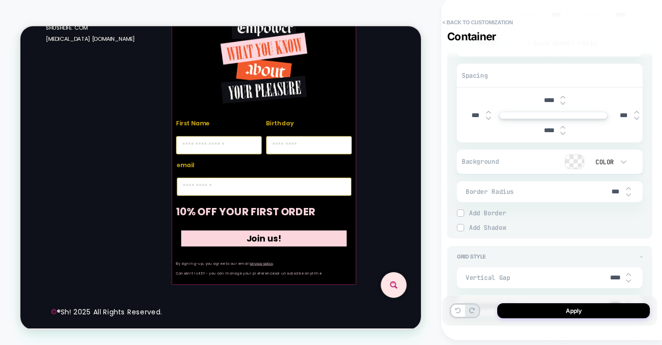
click at [461, 210] on img at bounding box center [460, 212] width 5 height 5
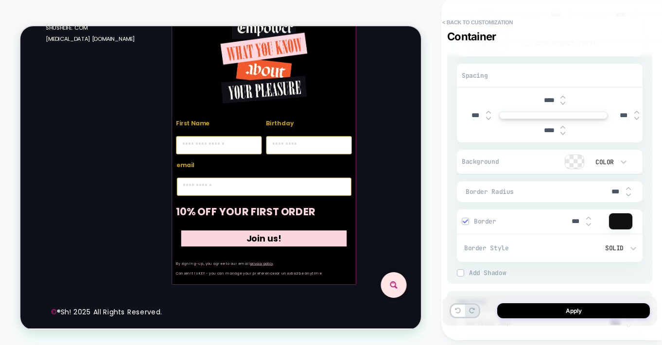
click at [466, 219] on img at bounding box center [465, 221] width 5 height 5
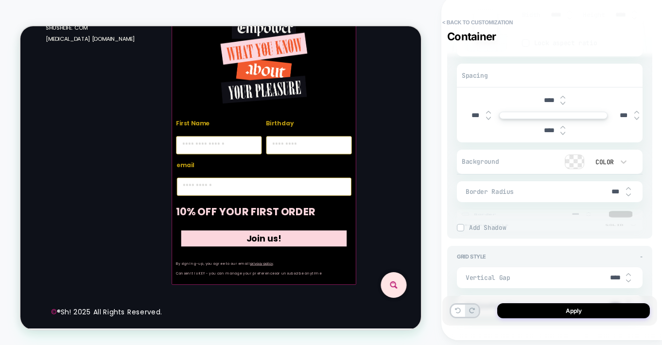
type textarea "*"
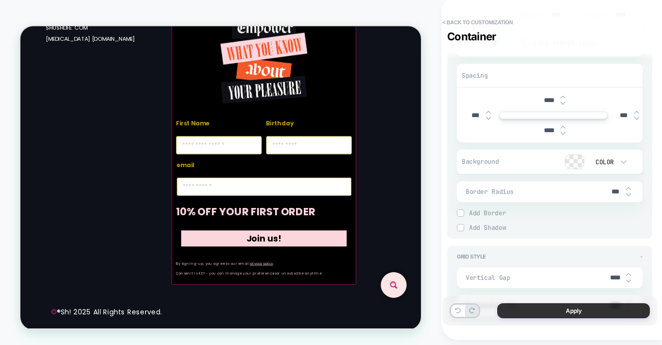
click at [574, 314] on button "Apply" at bounding box center [573, 310] width 153 height 15
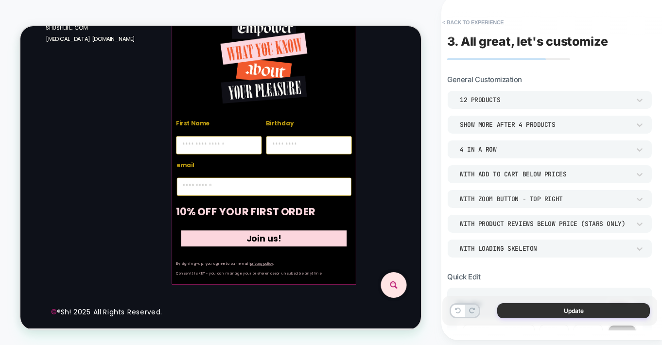
click at [572, 311] on button "Update" at bounding box center [573, 310] width 153 height 15
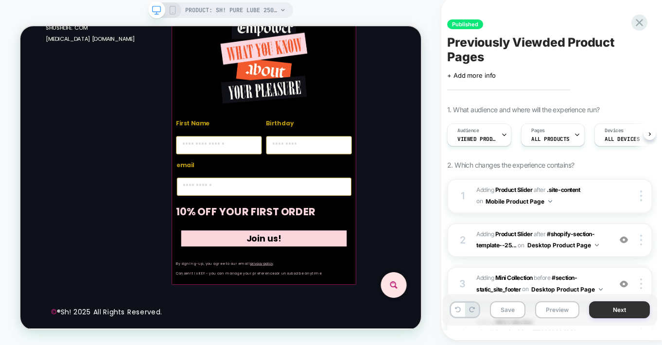
scroll to position [0, 0]
click at [612, 310] on button "Next" at bounding box center [619, 309] width 61 height 17
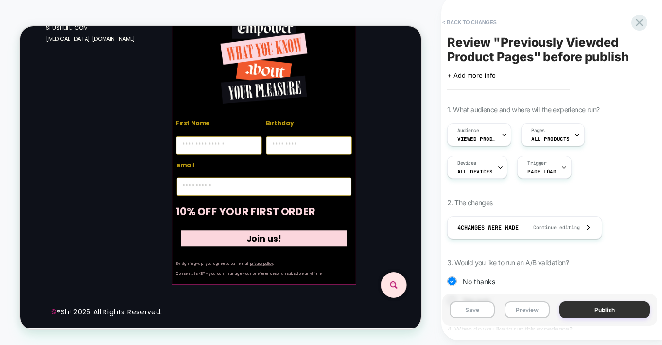
click at [612, 309] on button "Publish" at bounding box center [604, 309] width 90 height 17
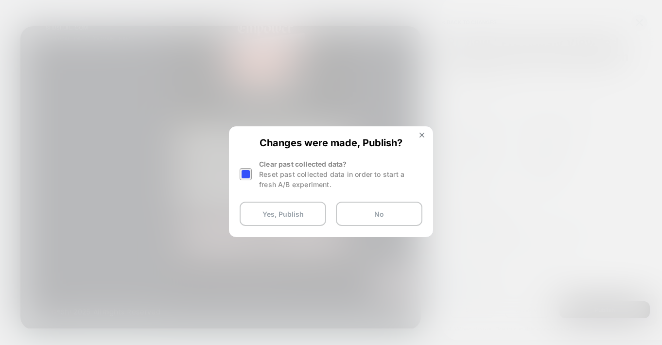
drag, startPoint x: 287, startPoint y: 215, endPoint x: 351, endPoint y: 138, distance: 100.4
click at [288, 215] on button "Yes, Publish" at bounding box center [283, 214] width 86 height 24
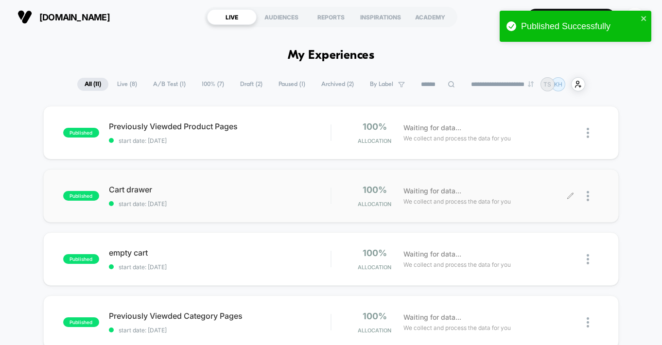
scroll to position [69, 0]
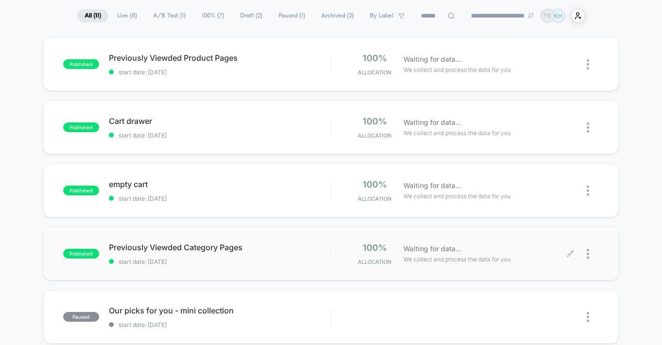
click at [568, 256] on icon at bounding box center [570, 254] width 6 height 6
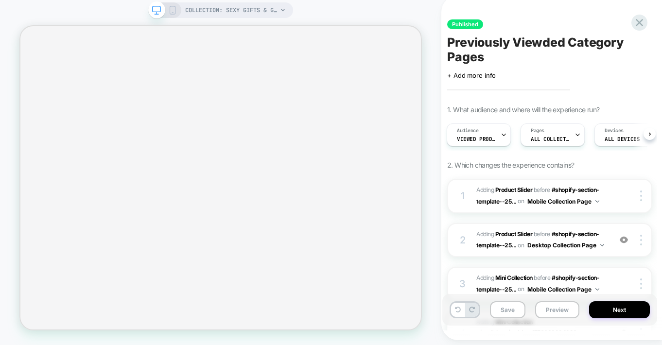
scroll to position [0, 1]
select select "**********"
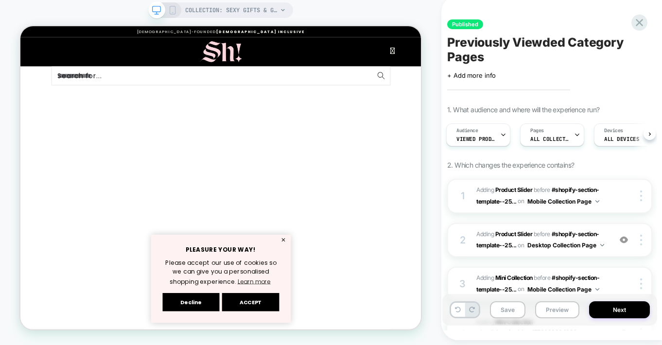
scroll to position [0, 0]
click at [567, 137] on div "Pages ALL COLLECTIONS" at bounding box center [549, 135] width 58 height 22
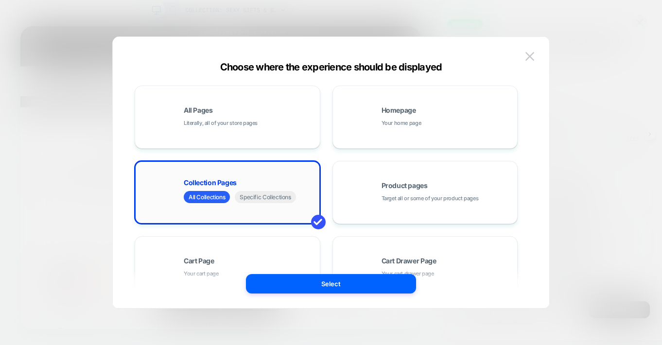
click at [199, 196] on span "All Collections" at bounding box center [207, 197] width 46 height 12
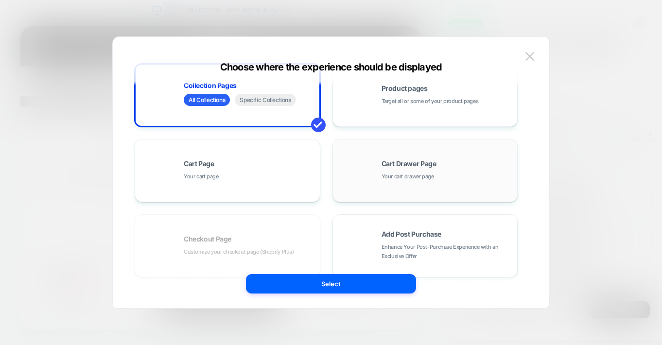
scroll to position [190, 0]
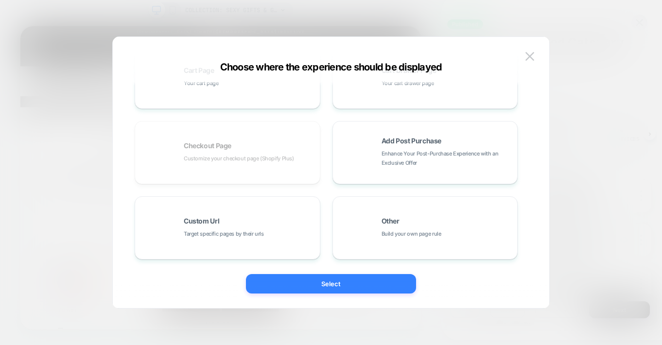
click at [325, 283] on button "Select" at bounding box center [331, 283] width 170 height 19
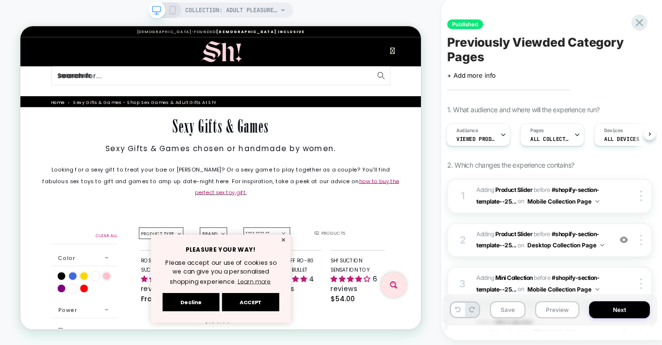
scroll to position [0, 1]
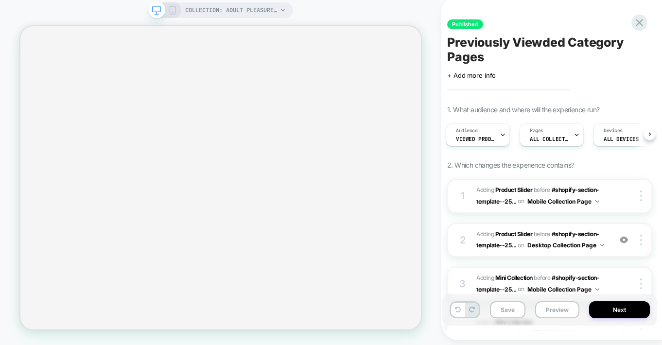
select select "**********"
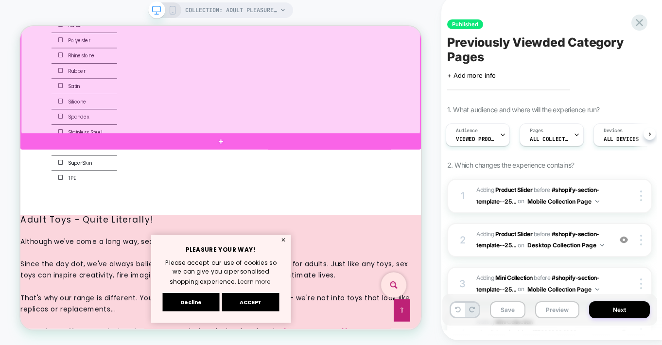
scroll to position [2100, 0]
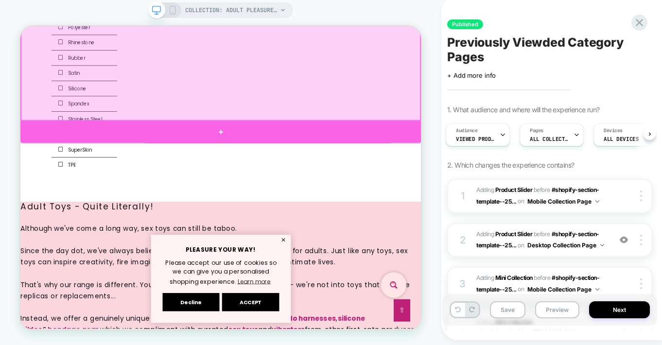
click at [289, 166] on div at bounding box center [287, 167] width 534 height 29
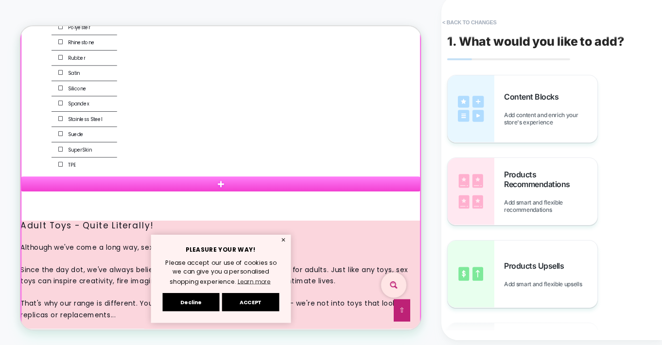
scroll to position [2044, 0]
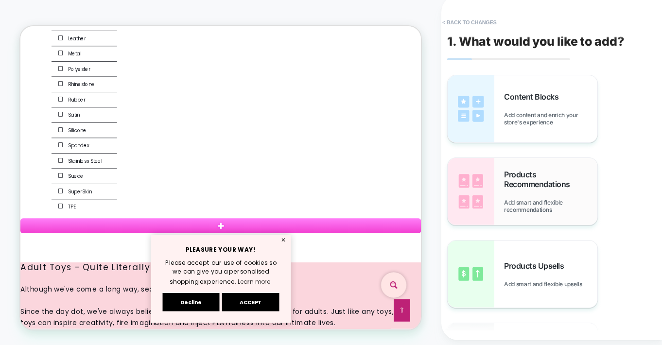
click at [553, 187] on span "Products Recommendations" at bounding box center [550, 179] width 93 height 19
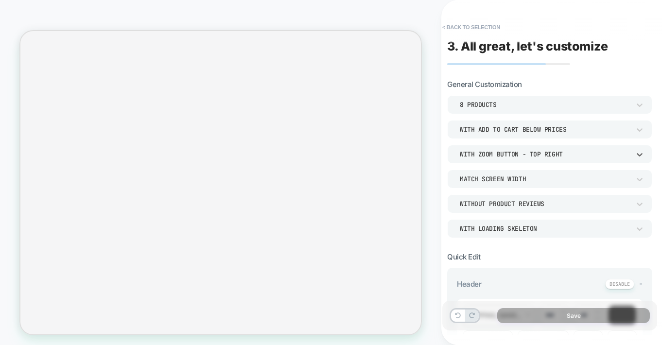
select select "**********"
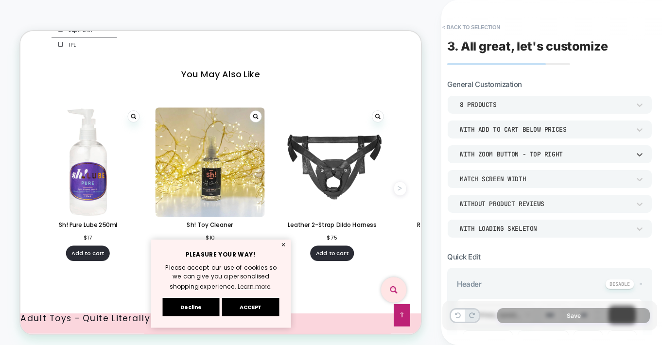
scroll to position [5, 0]
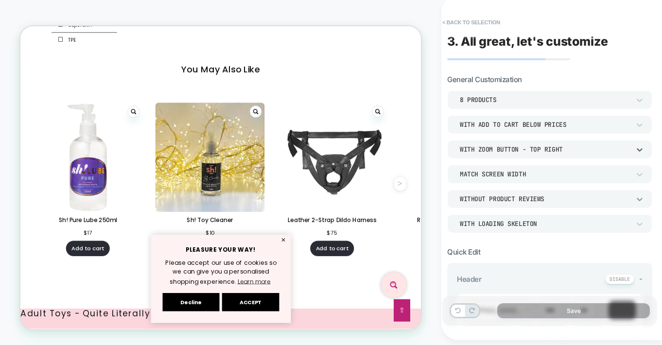
click at [640, 197] on icon at bounding box center [640, 199] width 10 height 10
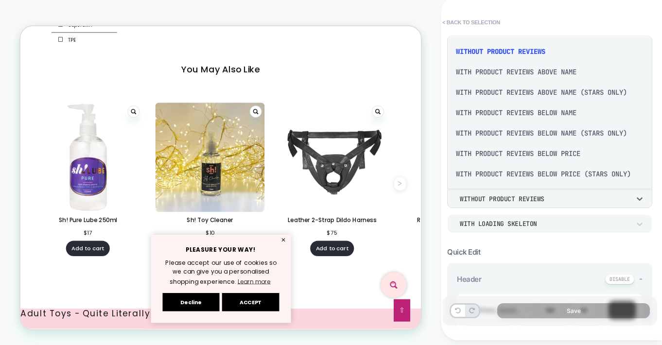
scroll to position [2, 0]
click at [580, 174] on div "With Product Reviews Below Price (Stars Only)" at bounding box center [549, 173] width 197 height 20
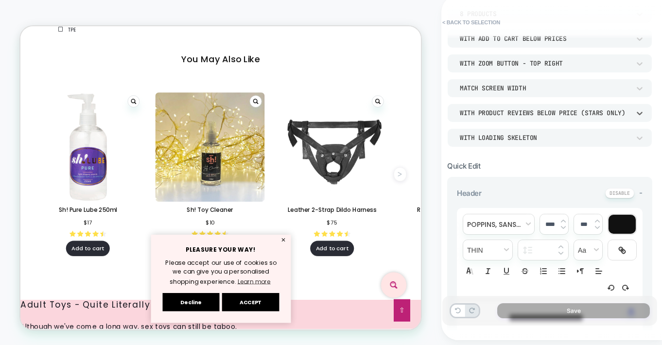
scroll to position [210, 0]
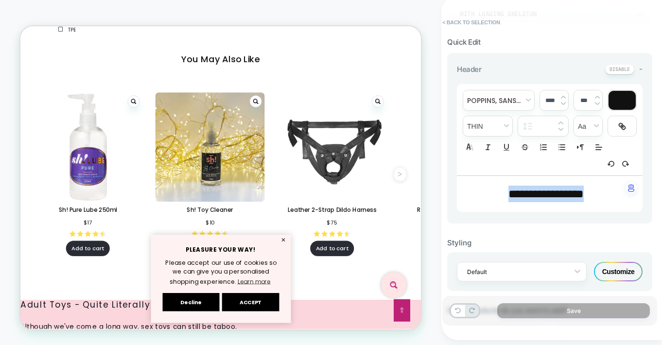
drag, startPoint x: 597, startPoint y: 194, endPoint x: 474, endPoint y: 187, distance: 122.6
click at [474, 187] on p "**********" at bounding box center [545, 194] width 159 height 17
type input "****"
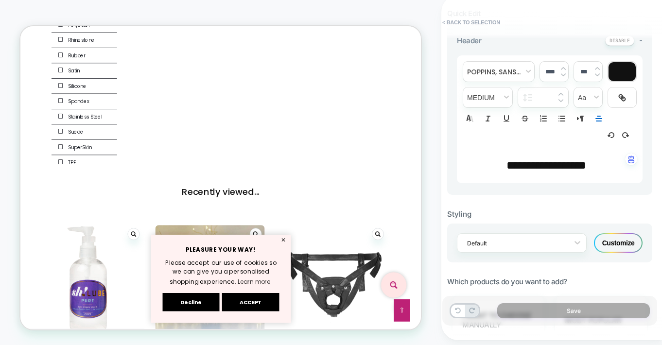
scroll to position [285, 0]
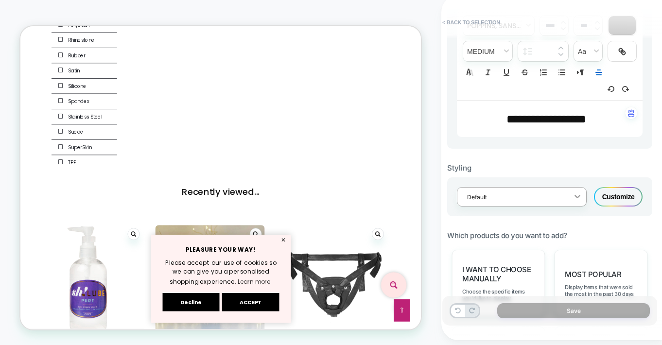
click at [575, 196] on icon at bounding box center [577, 196] width 10 height 10
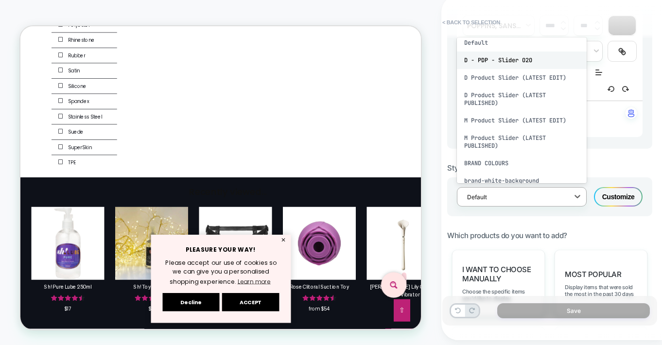
scroll to position [0, 0]
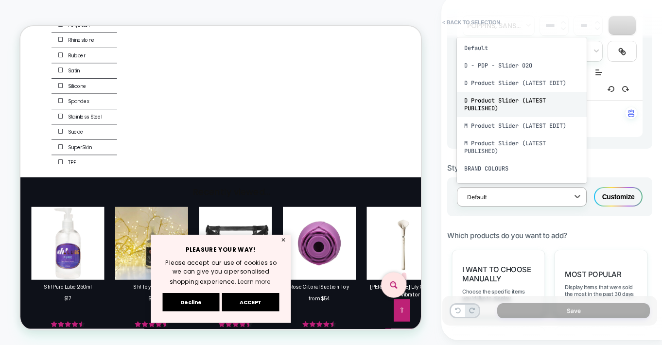
click at [505, 99] on div "D Product Slider (LATEST PUBLISHED)" at bounding box center [522, 104] width 130 height 25
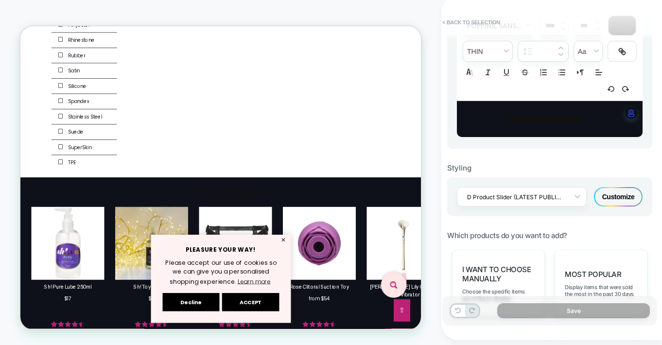
drag, startPoint x: 547, startPoint y: 121, endPoint x: 579, endPoint y: 122, distance: 32.6
click at [580, 122] on div "**********" at bounding box center [549, 246] width 205 height 913
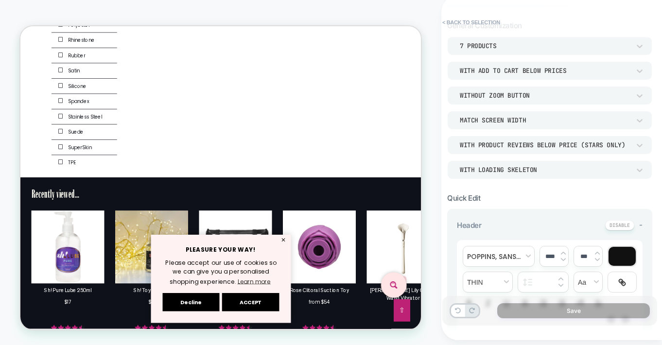
scroll to position [45, 0]
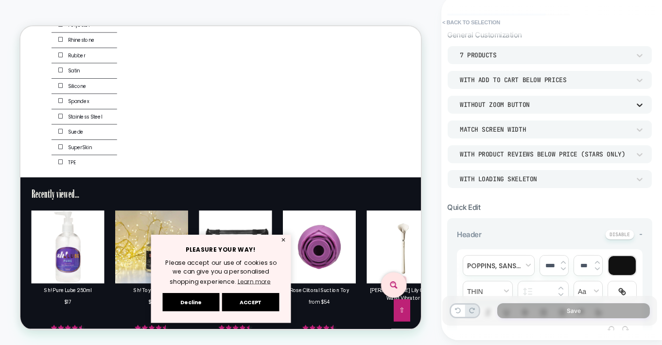
click at [639, 104] on icon at bounding box center [640, 105] width 10 height 10
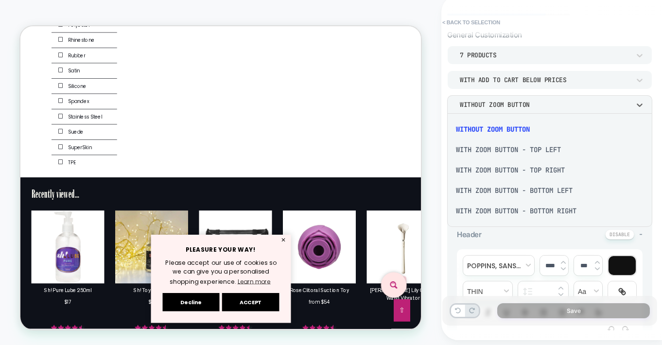
click at [516, 130] on div "Without Zoom Button" at bounding box center [549, 129] width 197 height 20
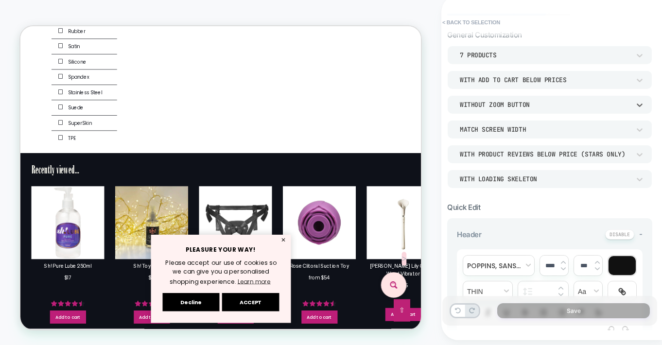
scroll to position [2265, 0]
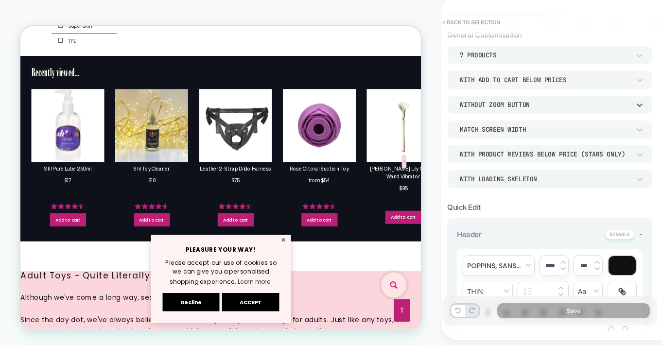
drag, startPoint x: 373, startPoint y: 309, endPoint x: 368, endPoint y: 308, distance: 5.2
click at [373, 309] on button "✕" at bounding box center [371, 311] width 12 height 7
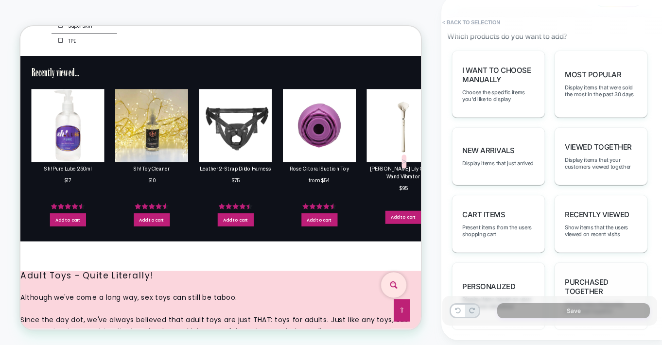
scroll to position [564, 0]
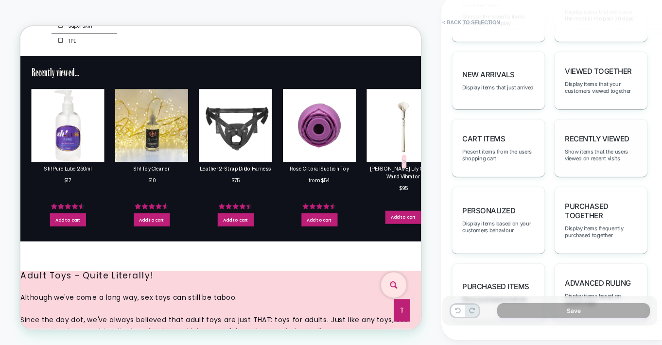
click at [604, 134] on span "Recently Viewed" at bounding box center [597, 138] width 65 height 9
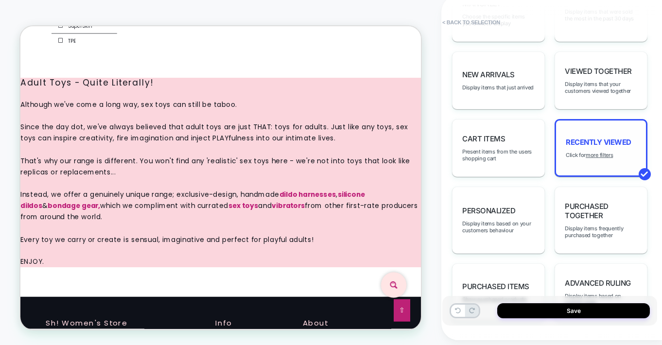
scroll to position [2013, 0]
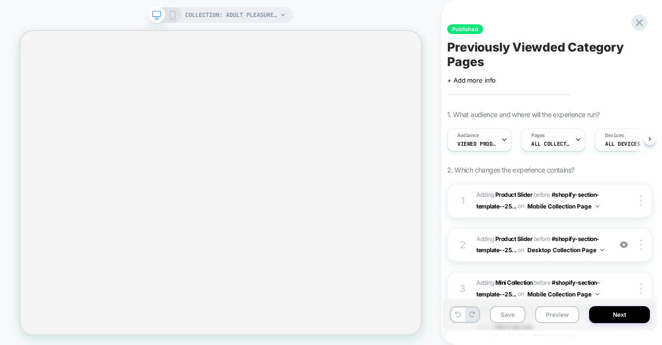
select select "**********"
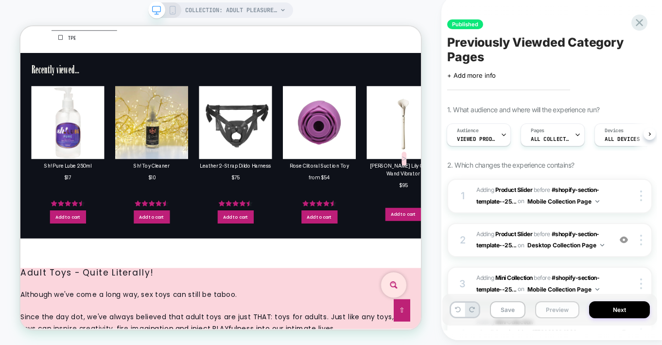
click at [566, 310] on button "Preview" at bounding box center [557, 309] width 44 height 17
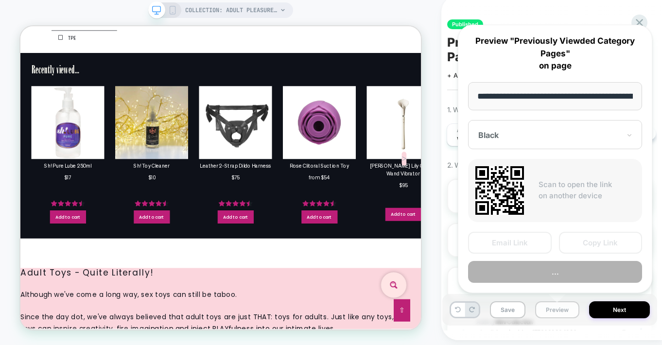
scroll to position [0, 84]
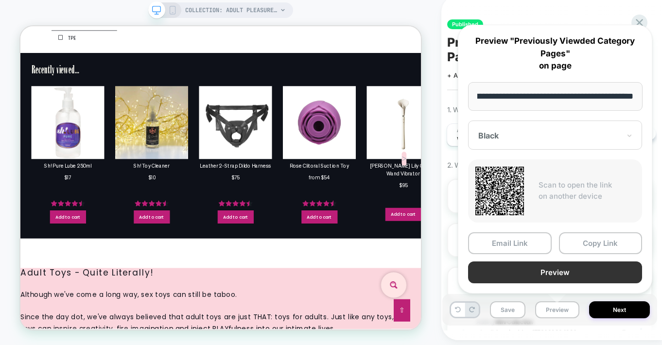
click at [555, 271] on button "Preview" at bounding box center [555, 272] width 174 height 22
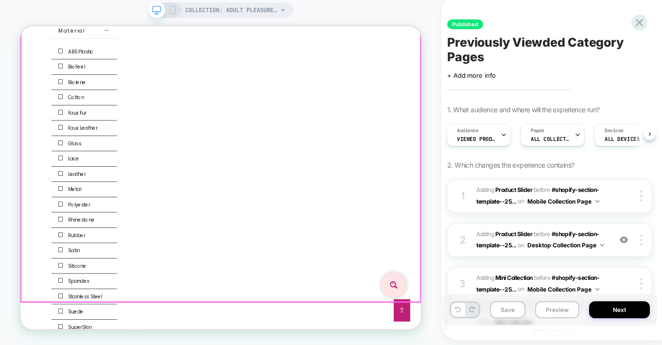
scroll to position [1767, 0]
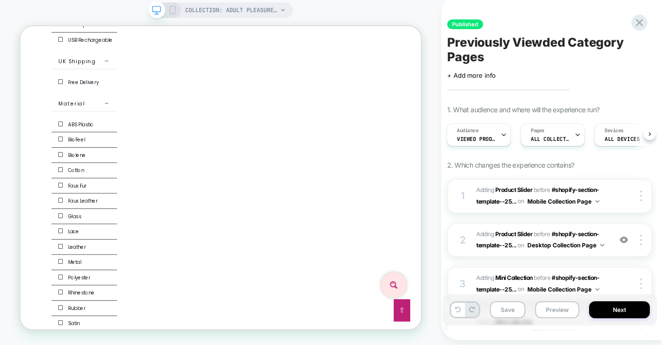
click at [173, 11] on icon at bounding box center [172, 10] width 9 height 9
click at [185, 9] on span "COLLECTION: Adult Pleasure Toys (Category)" at bounding box center [231, 10] width 92 height 16
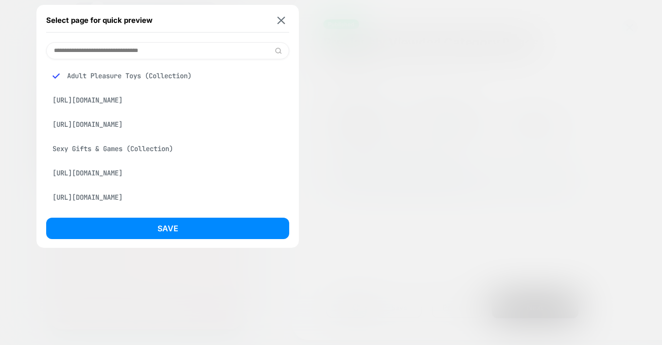
click at [281, 21] on div "COLLECTION: Adult Pleasure Toys (Category) Select page for quick preview Adult …" at bounding box center [331, 170] width 662 height 350
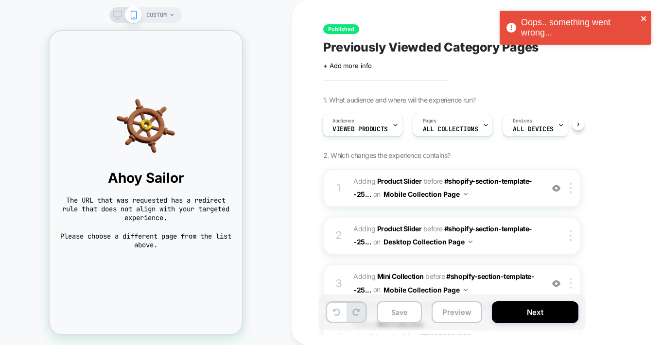
scroll to position [0, 1]
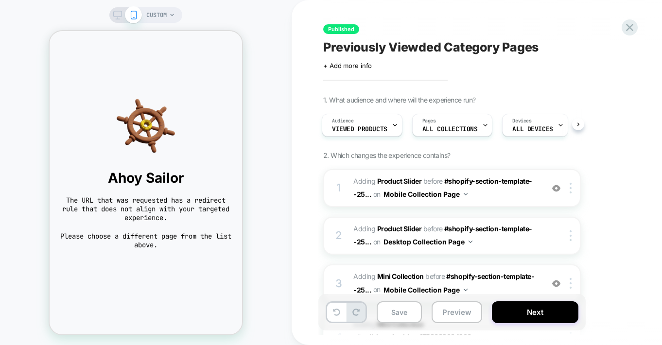
click at [169, 15] on div "CUSTOM" at bounding box center [160, 15] width 29 height 16
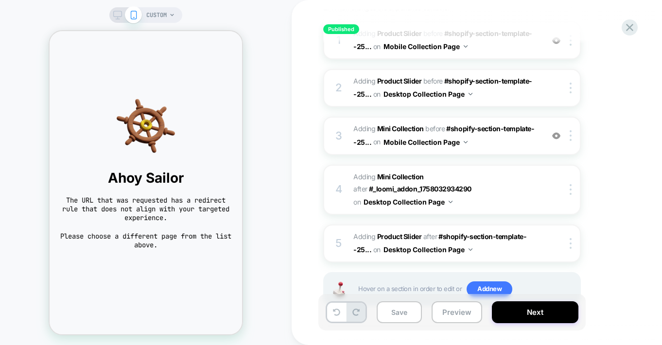
scroll to position [89, 0]
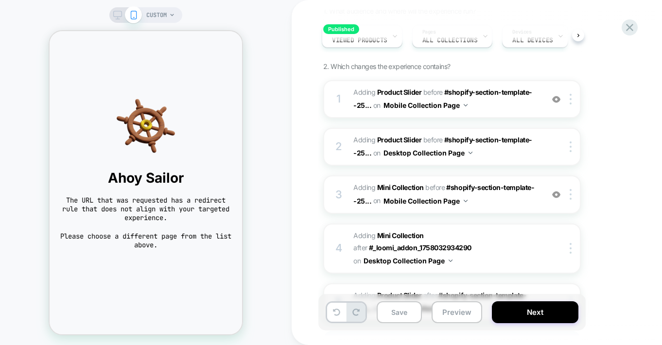
click at [159, 15] on span "CUSTOM" at bounding box center [156, 15] width 20 height 16
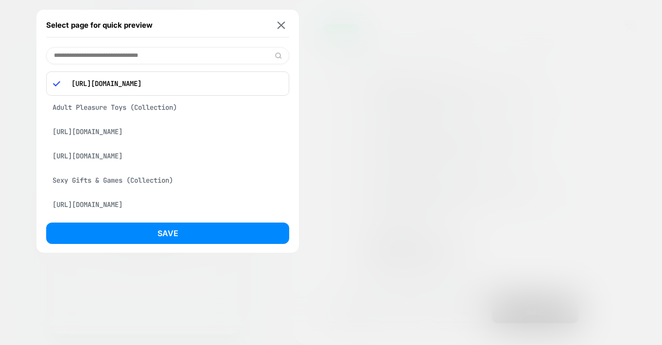
click at [122, 108] on div "Adult Pleasure Toys (Collection)" at bounding box center [167, 107] width 243 height 18
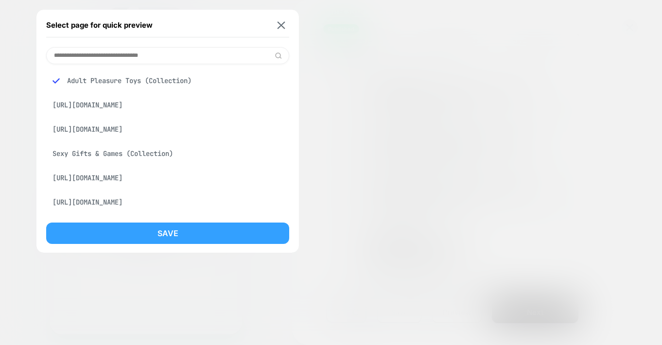
click at [169, 235] on button "Save" at bounding box center [167, 233] width 243 height 21
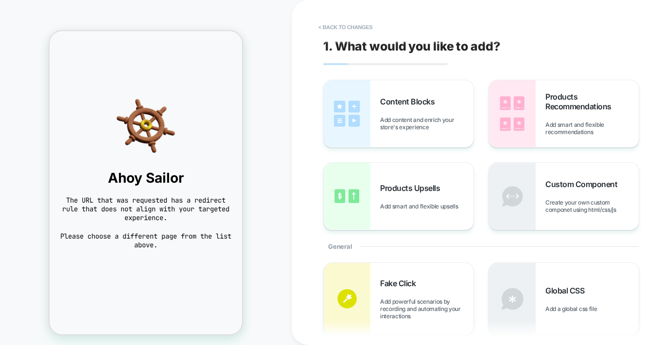
scroll to position [5, 0]
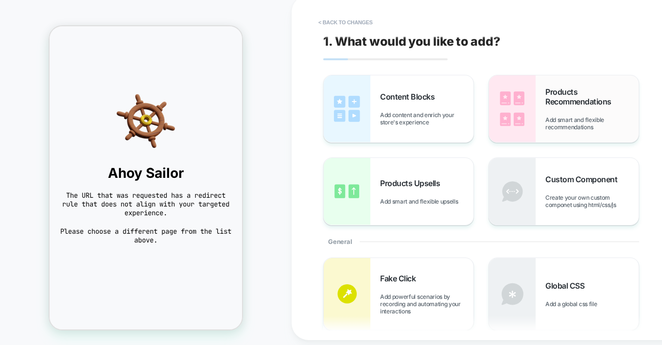
click at [576, 100] on span "Products Recommendations" at bounding box center [591, 96] width 93 height 19
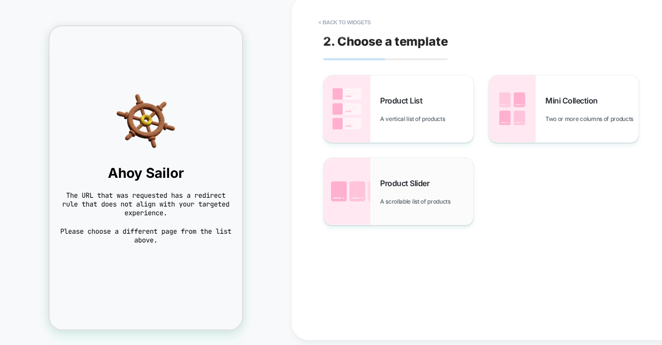
click at [415, 185] on span "Product Slider" at bounding box center [407, 183] width 54 height 10
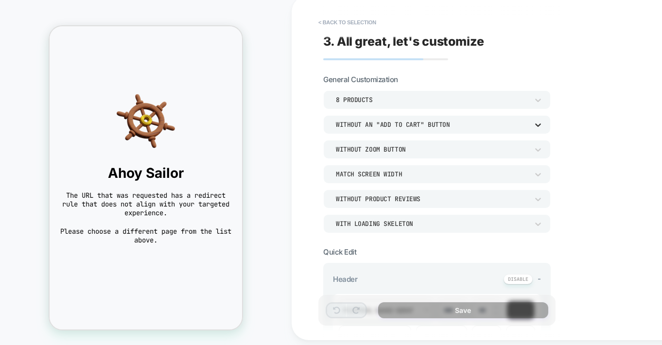
click at [538, 123] on icon at bounding box center [538, 125] width 10 height 10
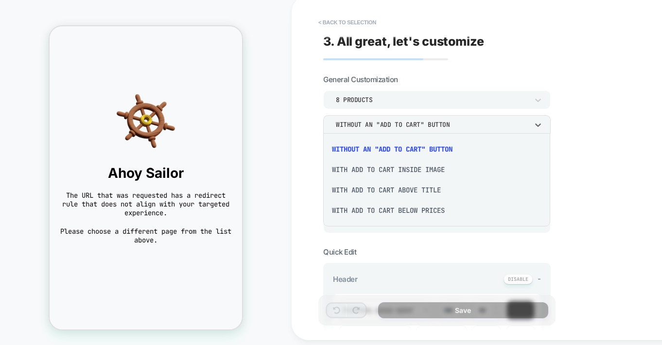
click at [394, 206] on div "With add to cart below prices" at bounding box center [436, 210] width 219 height 20
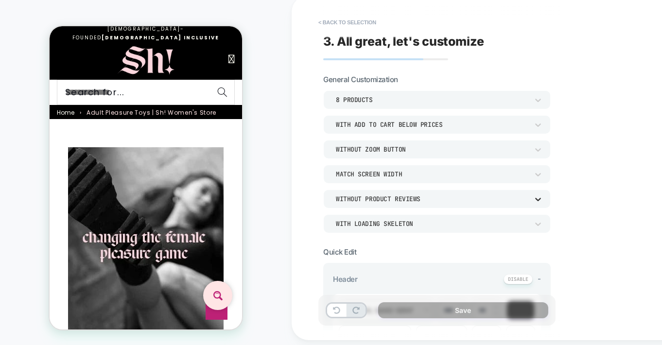
click at [539, 198] on icon at bounding box center [538, 199] width 6 height 3
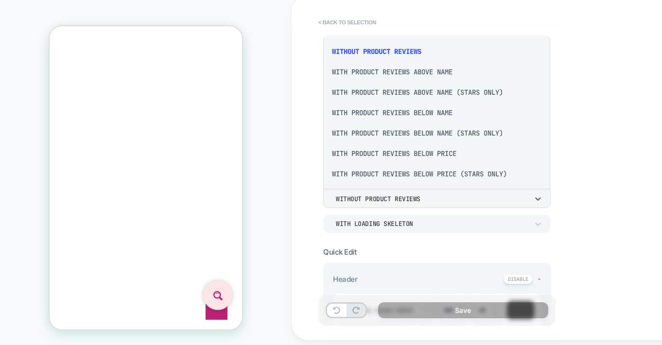
scroll to position [2, 0]
click at [479, 171] on div "With Product Reviews Below Price (Stars Only)" at bounding box center [436, 173] width 219 height 20
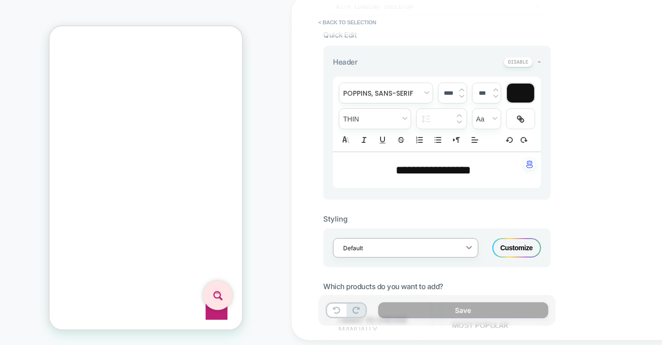
scroll to position [237, 0]
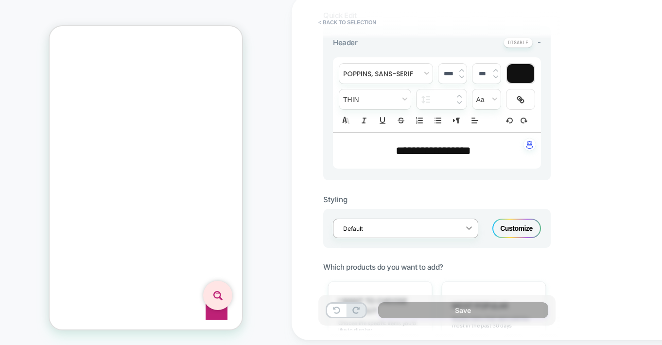
click at [471, 226] on icon at bounding box center [469, 227] width 6 height 3
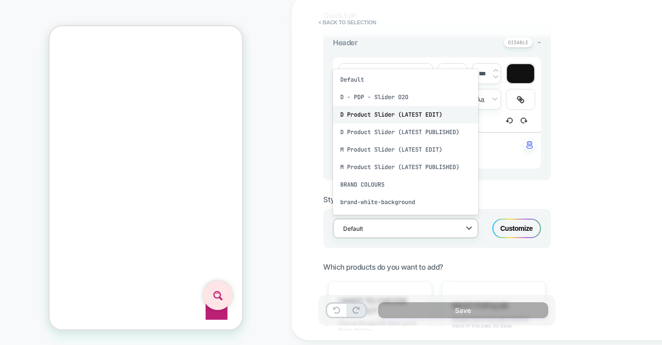
click at [407, 112] on div "D Product Slider (LATEST EDIT)" at bounding box center [405, 114] width 145 height 17
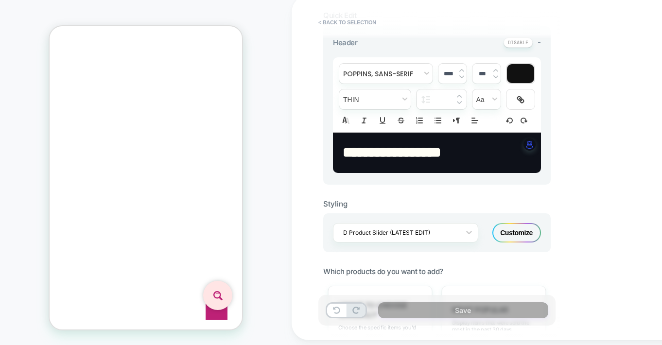
drag, startPoint x: 479, startPoint y: 151, endPoint x: 470, endPoint y: 150, distance: 8.3
click at [476, 151] on p "**********" at bounding box center [433, 152] width 181 height 21
type input "****"
click at [348, 152] on span "**********" at bounding box center [392, 152] width 98 height 14
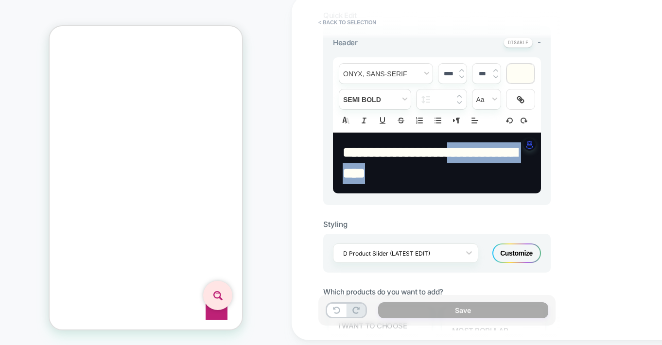
drag, startPoint x: 407, startPoint y: 172, endPoint x: 470, endPoint y: 156, distance: 65.0
click at [470, 156] on p "**********" at bounding box center [433, 162] width 181 height 41
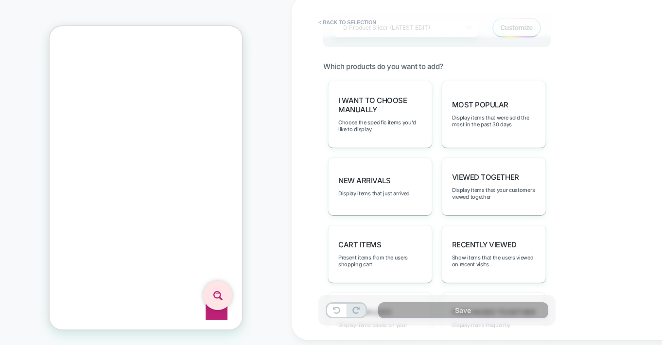
scroll to position [514, 0]
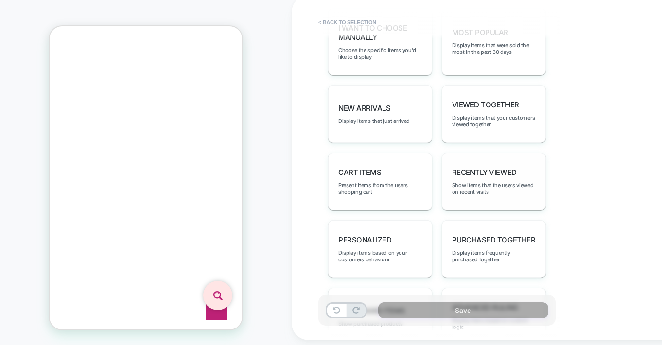
click at [499, 168] on span "Recently Viewed" at bounding box center [484, 172] width 65 height 9
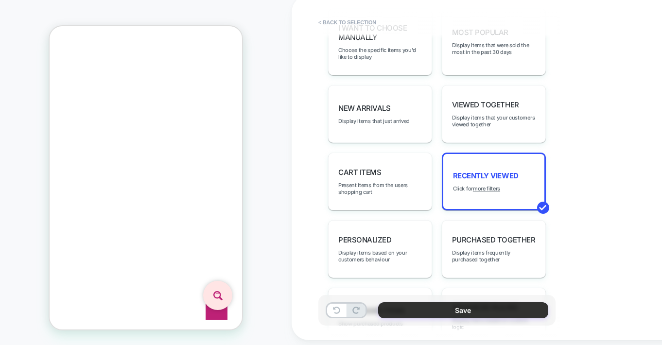
scroll to position [6492, 0]
click at [466, 309] on button "Save" at bounding box center [463, 310] width 170 height 16
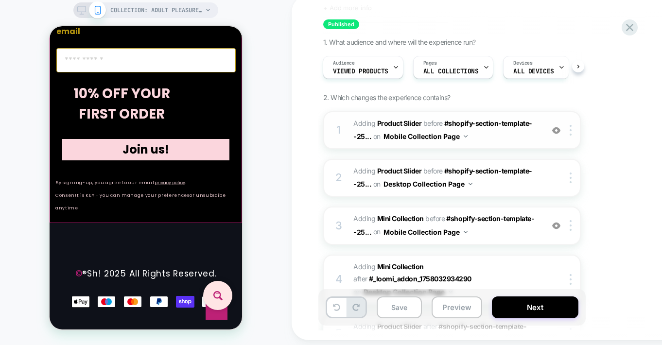
scroll to position [29, 0]
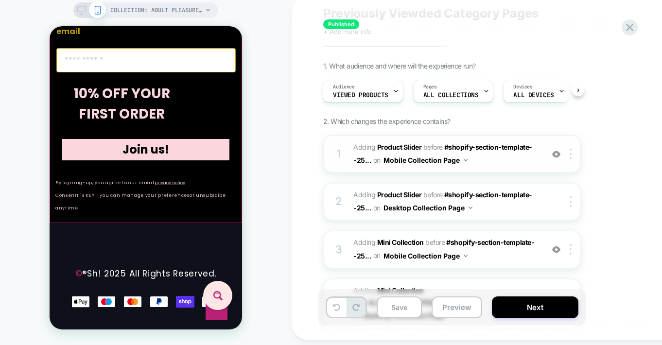
click at [556, 154] on img at bounding box center [556, 154] width 8 height 8
click at [572, 198] on div at bounding box center [572, 201] width 16 height 11
click at [570, 203] on img at bounding box center [570, 201] width 2 height 11
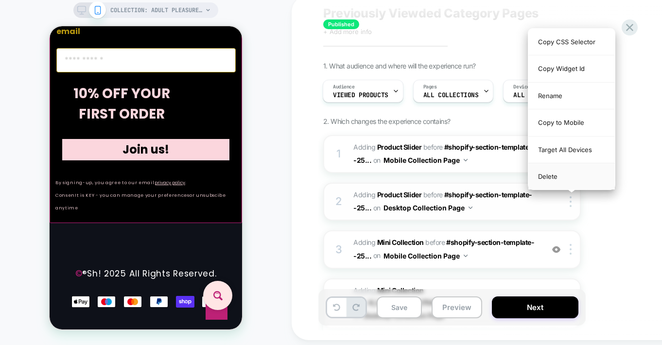
click at [547, 176] on div "Delete" at bounding box center [571, 176] width 86 height 26
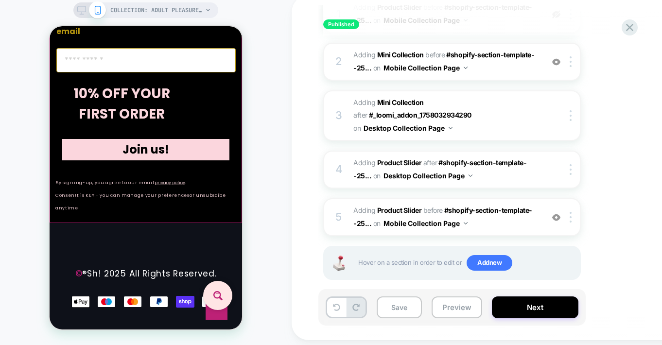
scroll to position [87, 0]
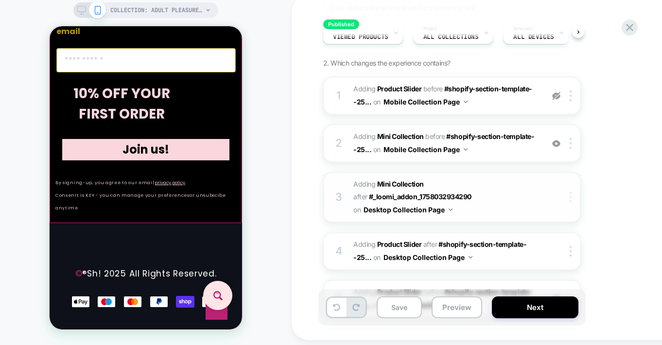
click at [569, 196] on img at bounding box center [570, 197] width 2 height 11
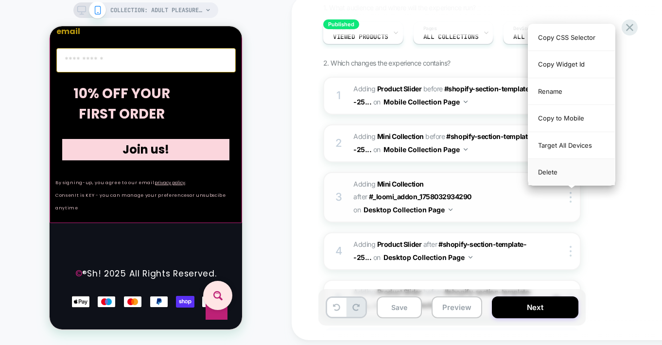
click at [548, 171] on div "Delete" at bounding box center [571, 172] width 86 height 26
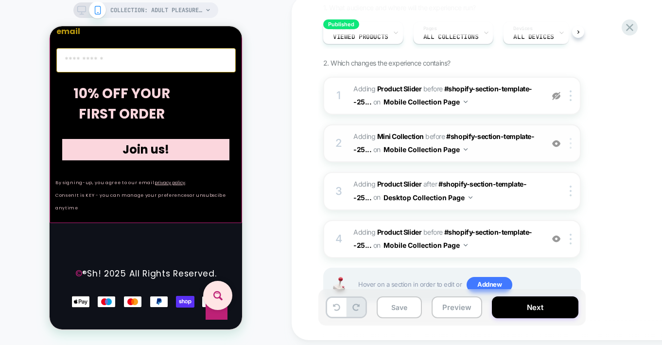
scroll to position [6494, 0]
click at [568, 146] on div at bounding box center [572, 143] width 16 height 11
click at [572, 142] on div at bounding box center [572, 143] width 16 height 11
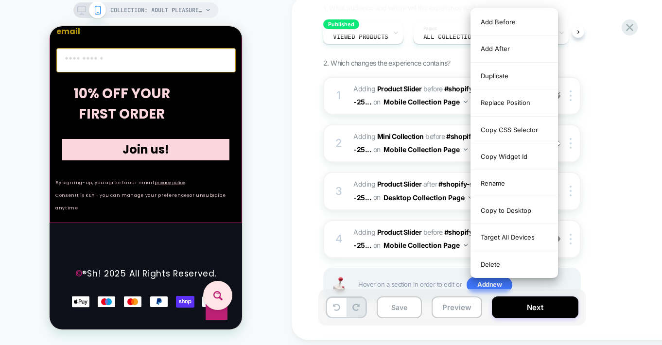
drag, startPoint x: 501, startPoint y: 265, endPoint x: 594, endPoint y: 120, distance: 172.8
click at [501, 265] on div "Delete" at bounding box center [514, 264] width 86 height 26
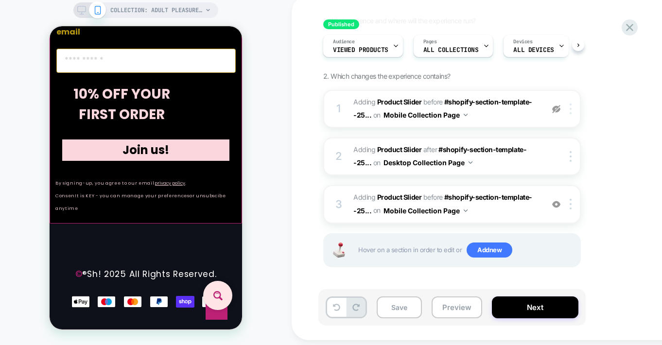
scroll to position [74, 0]
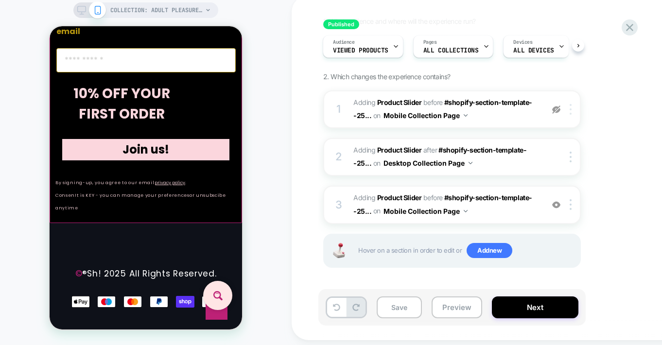
click at [571, 110] on div at bounding box center [572, 109] width 16 height 11
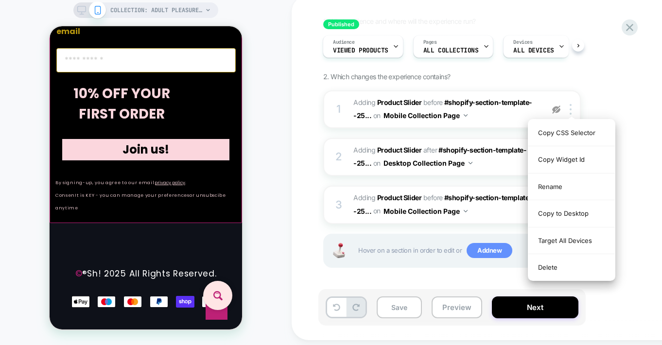
drag, startPoint x: 550, startPoint y: 264, endPoint x: 482, endPoint y: 250, distance: 69.6
click at [550, 264] on div "Delete" at bounding box center [571, 267] width 86 height 26
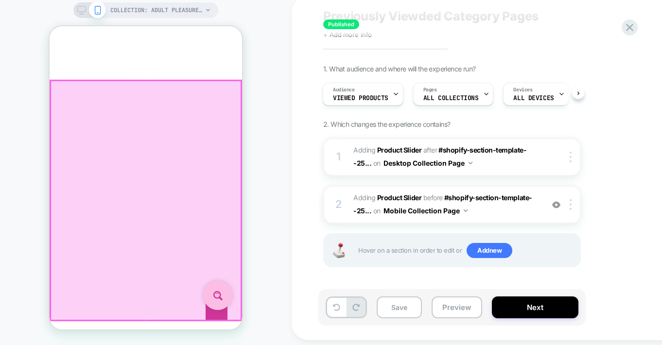
scroll to position [6076, 0]
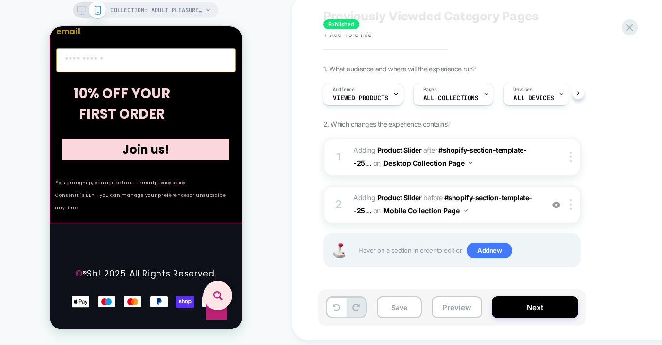
click at [80, 10] on icon at bounding box center [81, 10] width 9 height 9
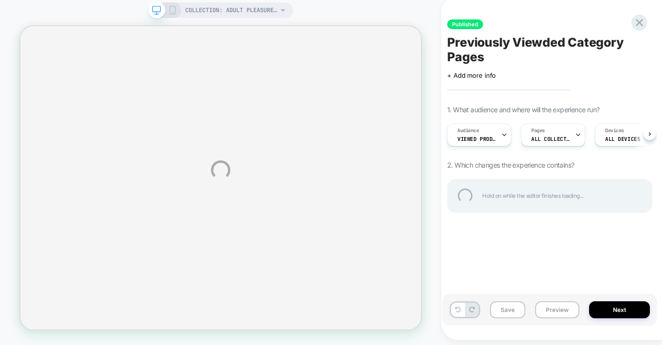
select select "**********"
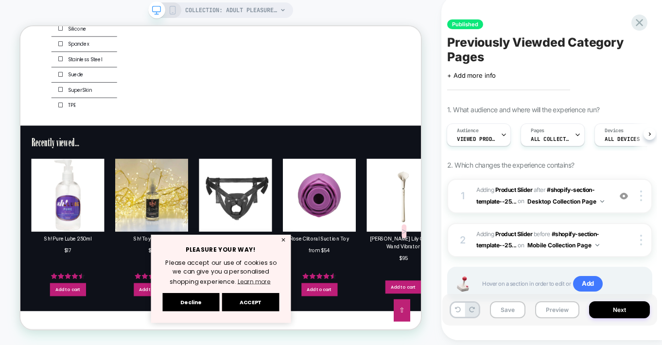
scroll to position [2637, 0]
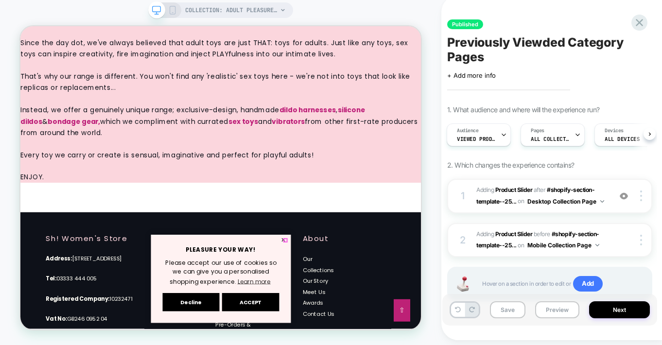
click at [373, 311] on button "✕" at bounding box center [371, 311] width 12 height 7
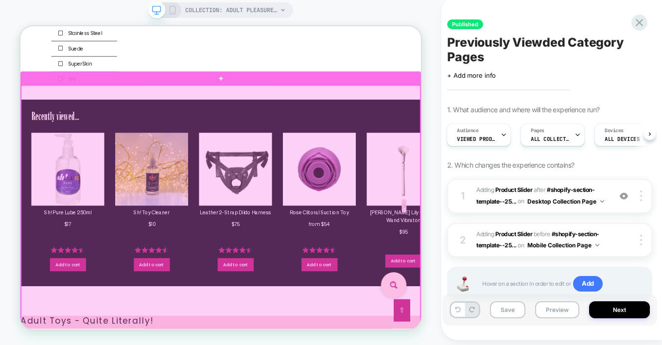
scroll to position [2205, 0]
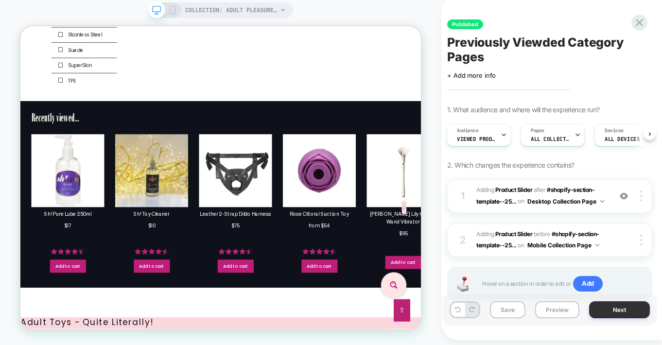
click at [615, 310] on button "Next" at bounding box center [619, 309] width 61 height 17
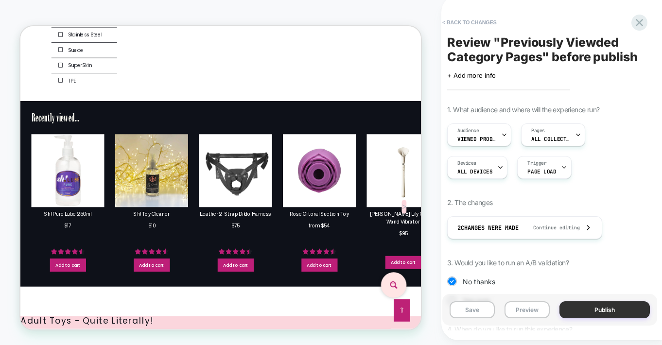
click at [611, 312] on button "Publish" at bounding box center [604, 309] width 90 height 17
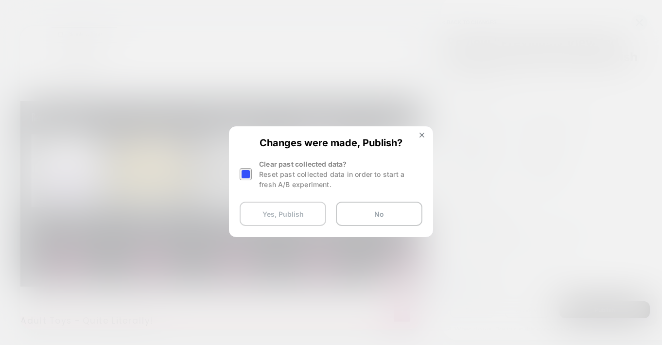
click at [285, 212] on button "Yes, Publish" at bounding box center [283, 214] width 86 height 24
